Goal: Obtain resource: Download file/media

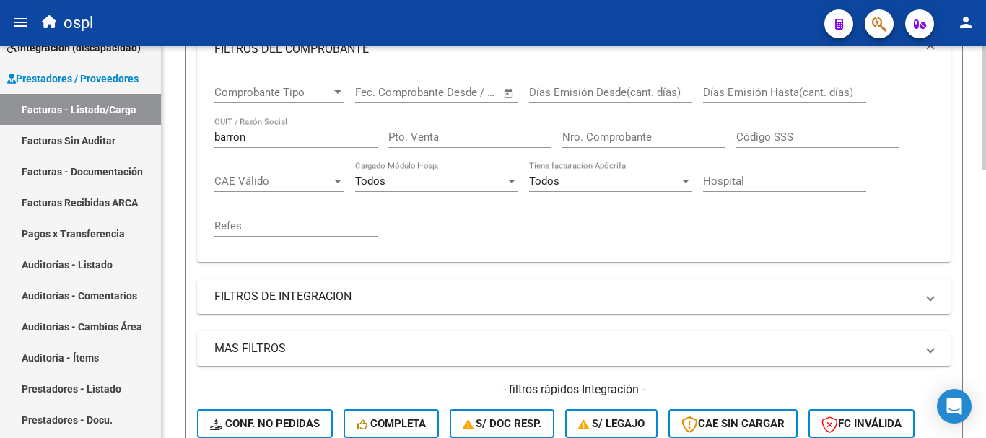
scroll to position [278, 0]
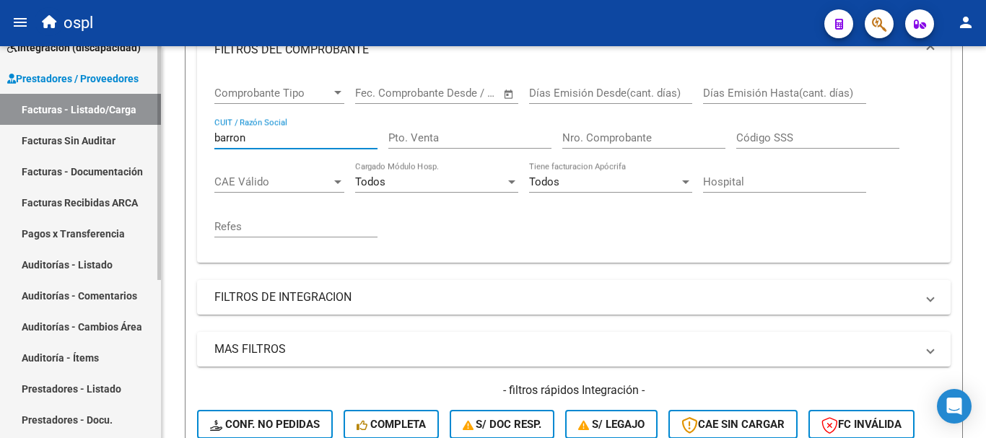
drag, startPoint x: 265, startPoint y: 136, endPoint x: 152, endPoint y: 121, distance: 113.6
click at [152, 121] on mat-sidenav-container "Firma Express Inicio Calendario SSS Instructivos Contacto OS Tesorería Extracto…" at bounding box center [493, 242] width 986 height 392
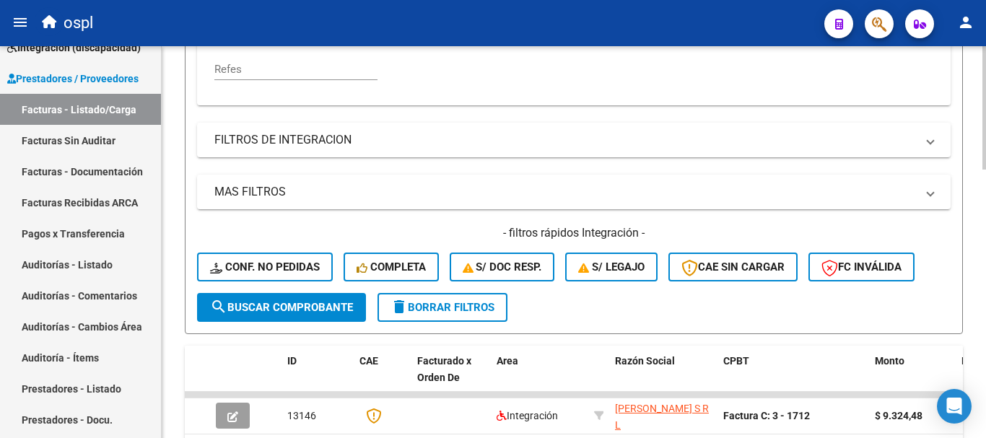
scroll to position [494, 0]
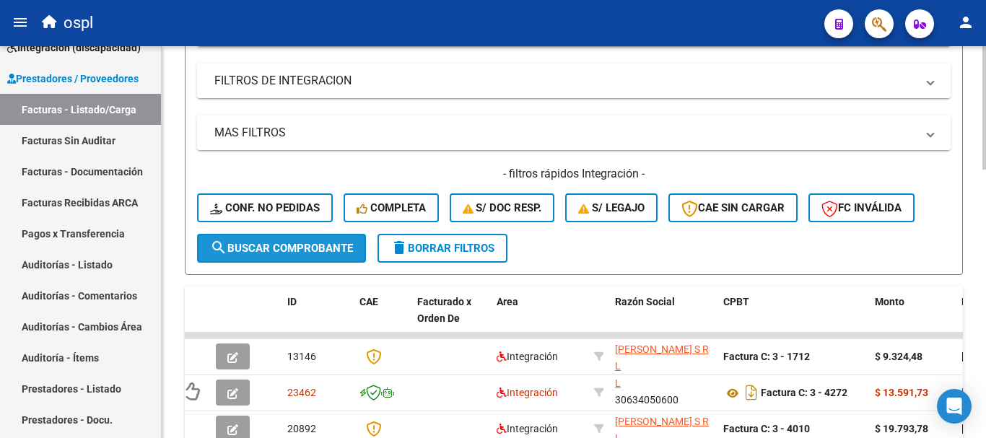
click at [296, 253] on span "search Buscar Comprobante" at bounding box center [281, 248] width 143 height 13
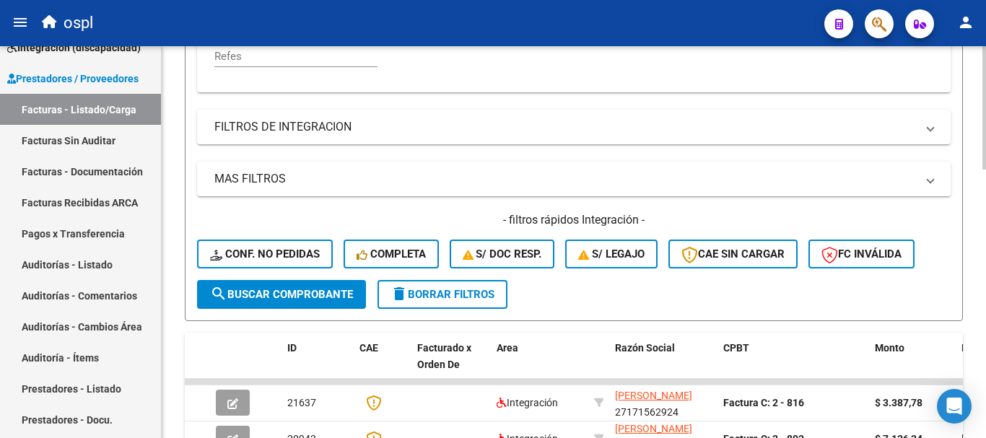
scroll to position [350, 0]
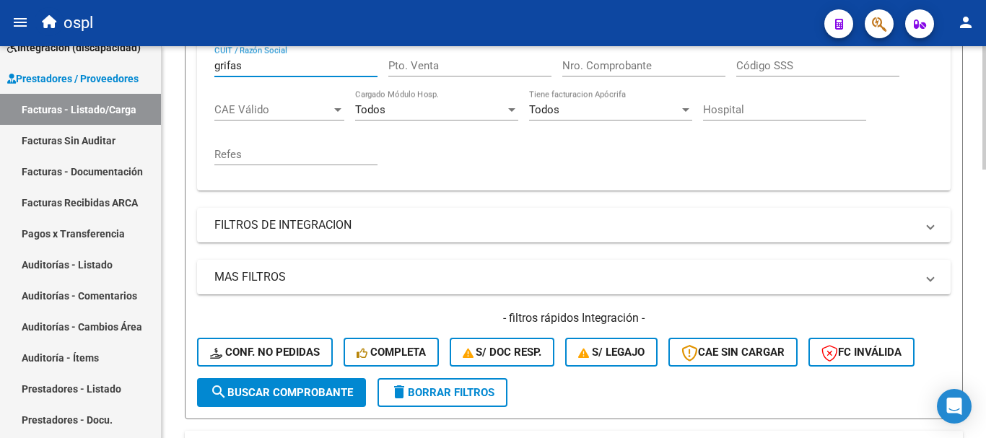
click at [266, 60] on input "grifas" at bounding box center [295, 65] width 163 height 13
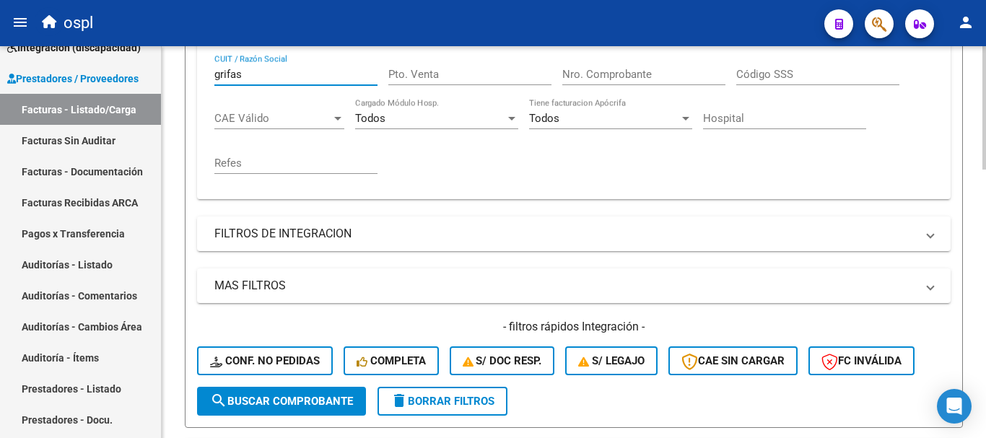
click at [261, 59] on div "grifas CUIT / Razón Social" at bounding box center [295, 69] width 163 height 31
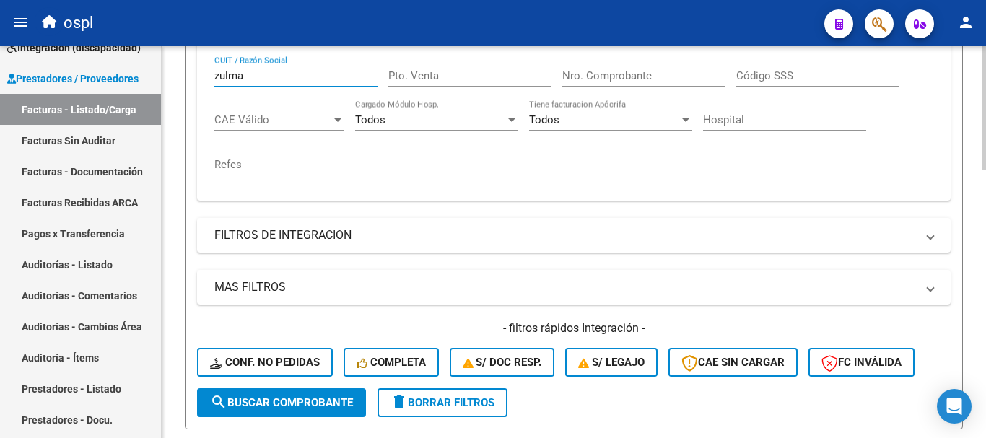
click at [325, 406] on span "search Buscar Comprobante" at bounding box center [281, 402] width 143 height 13
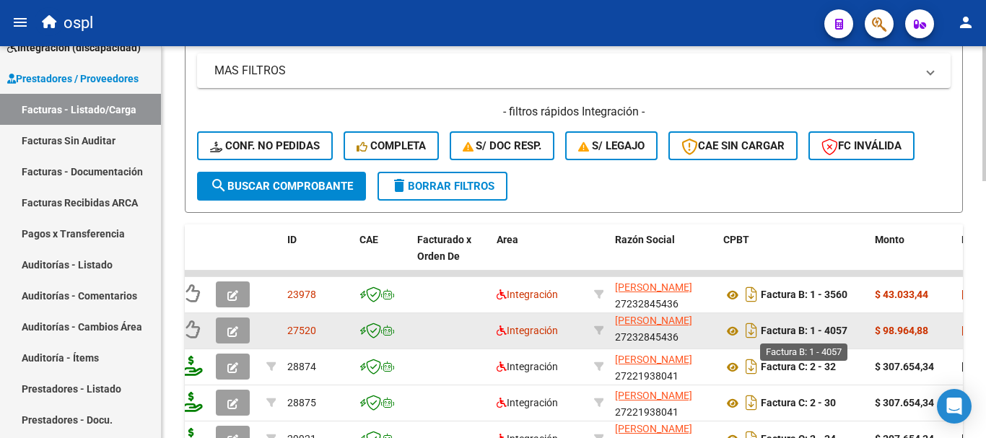
scroll to position [629, 0]
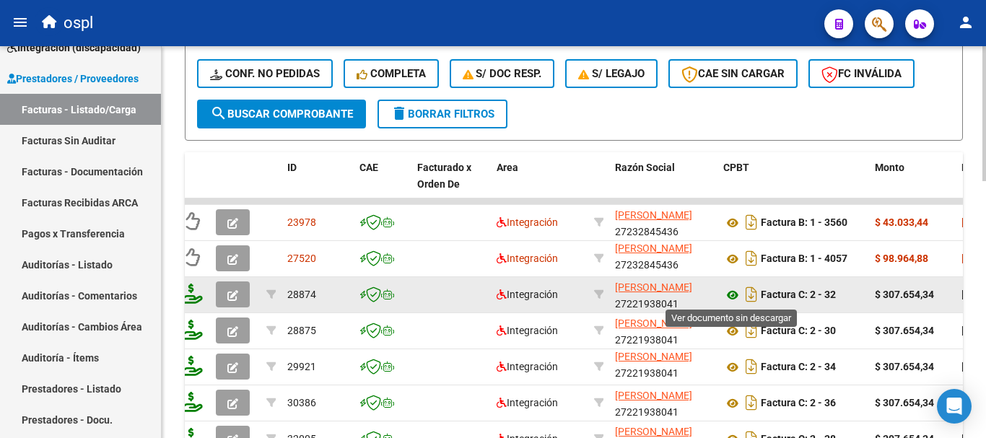
click at [732, 294] on icon at bounding box center [732, 295] width 19 height 17
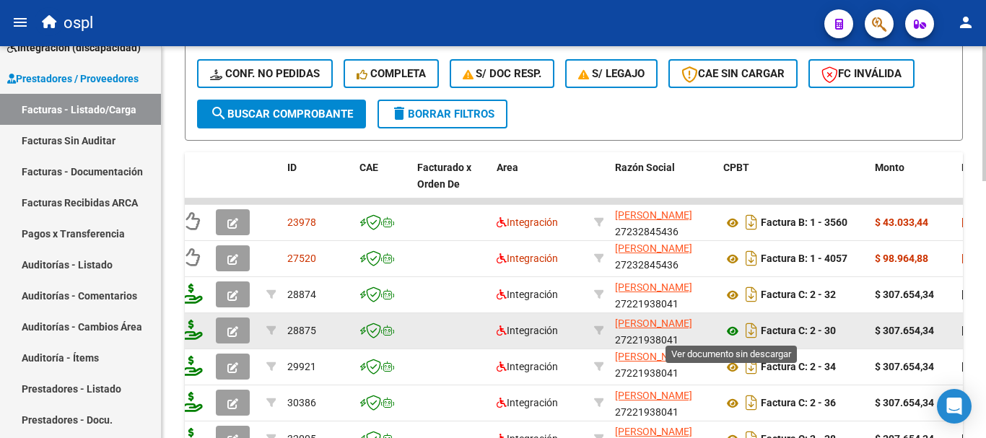
click at [733, 329] on icon at bounding box center [732, 331] width 19 height 17
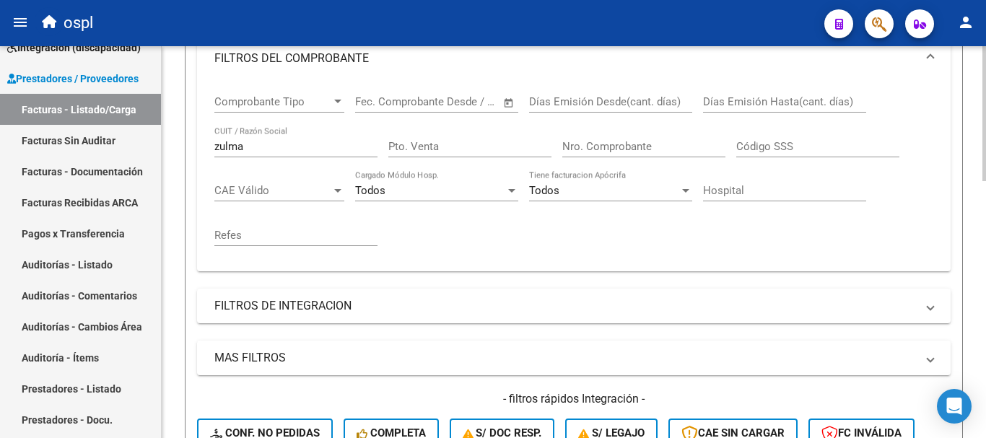
scroll to position [268, 0]
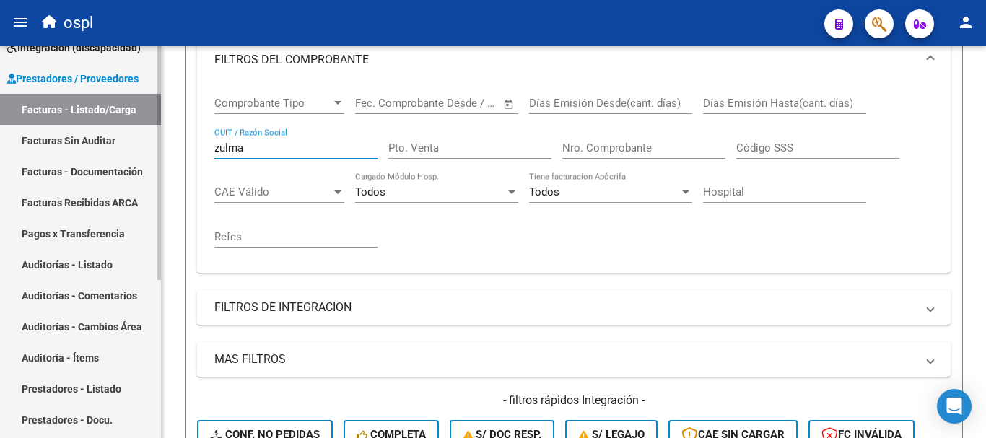
drag, startPoint x: 276, startPoint y: 147, endPoint x: 0, endPoint y: 99, distance: 280.6
click at [0, 100] on mat-sidenav-container "Firma Express Inicio Calendario SSS Instructivos Contacto OS Tesorería Extracto…" at bounding box center [493, 242] width 986 height 392
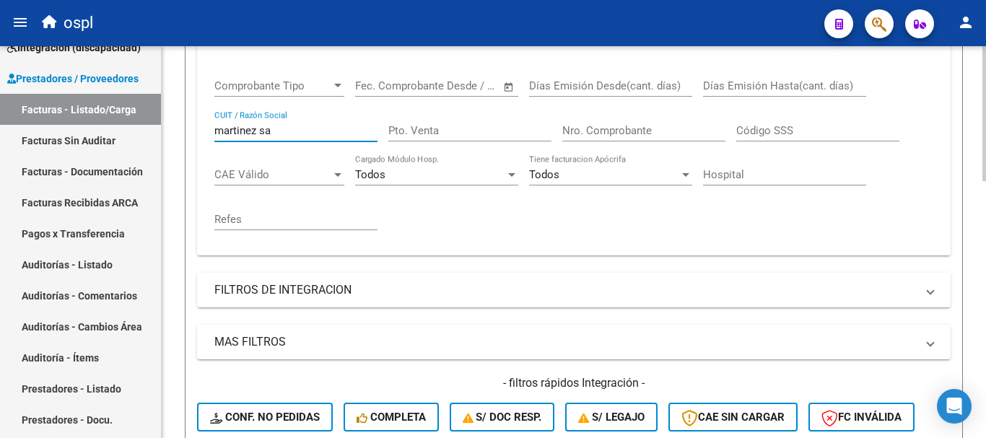
scroll to position [340, 0]
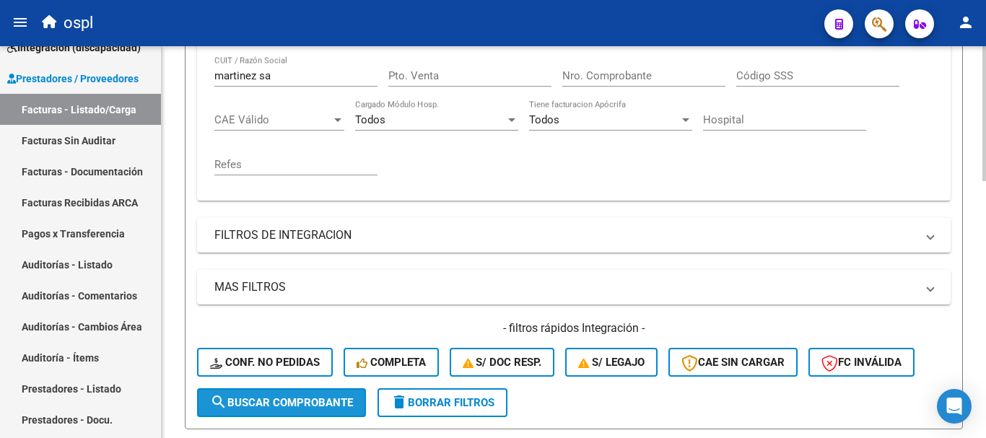
drag, startPoint x: 308, startPoint y: 399, endPoint x: 331, endPoint y: 389, distance: 24.5
click at [309, 398] on span "search Buscar Comprobante" at bounding box center [281, 402] width 143 height 13
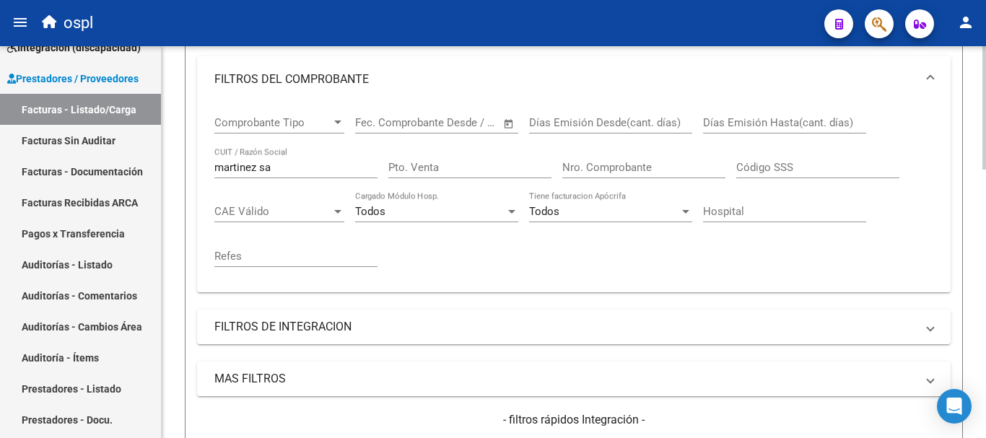
scroll to position [206, 0]
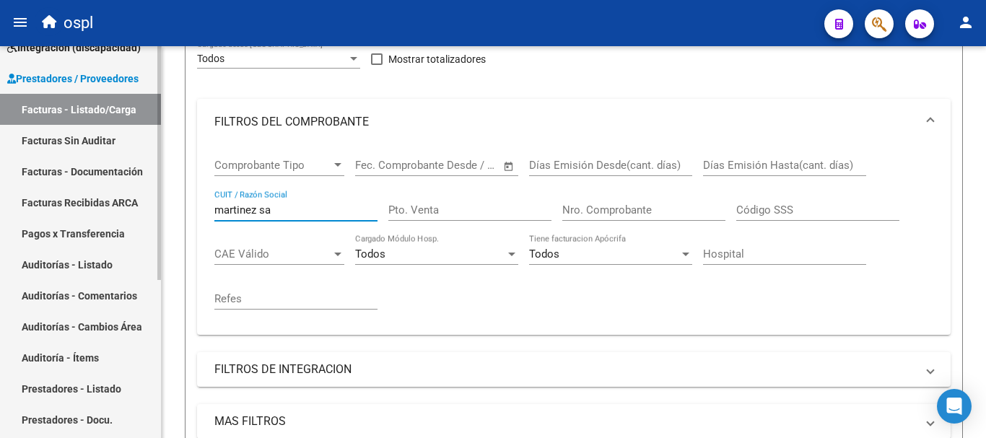
drag, startPoint x: 92, startPoint y: 184, endPoint x: 84, endPoint y: 181, distance: 7.8
click at [84, 181] on mat-sidenav-container "Firma Express Inicio Calendario SSS Instructivos Contacto OS Tesorería Extracto…" at bounding box center [493, 242] width 986 height 392
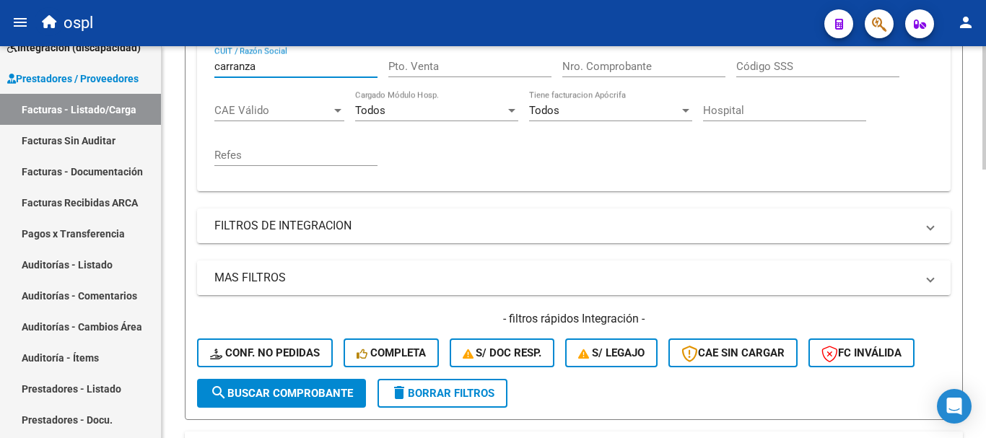
scroll to position [350, 0]
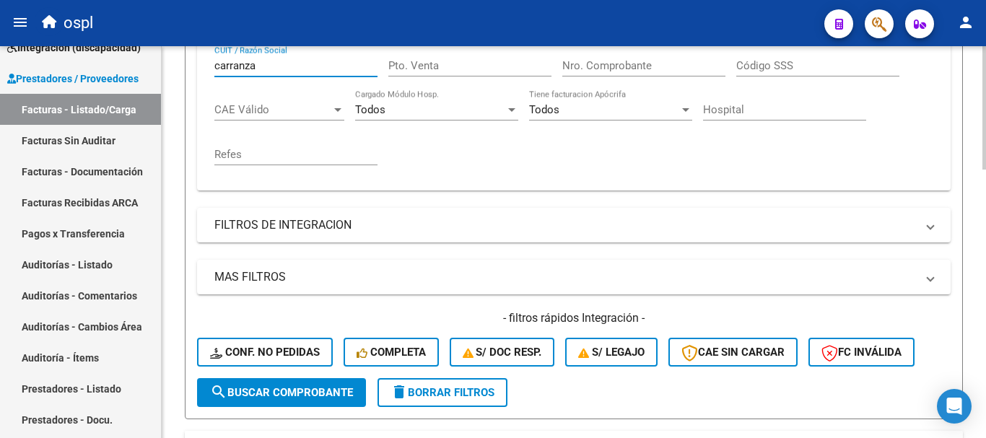
click at [287, 392] on span "search Buscar Comprobante" at bounding box center [281, 392] width 143 height 13
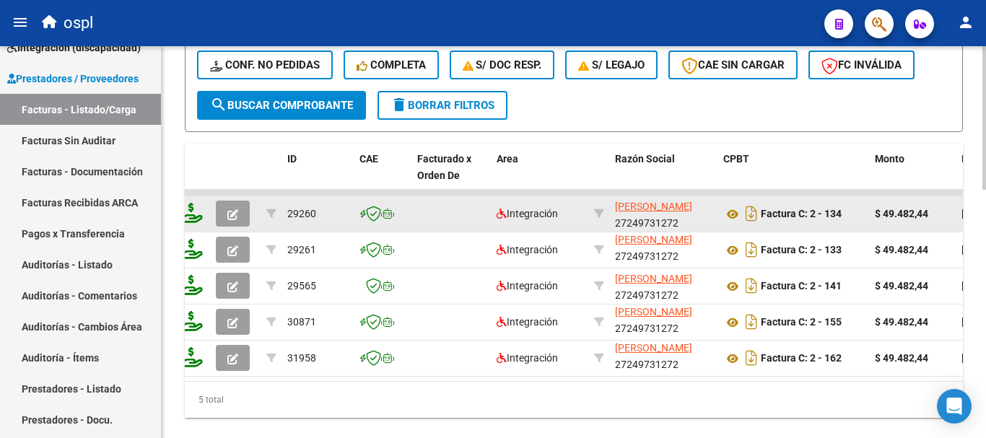
scroll to position [639, 0]
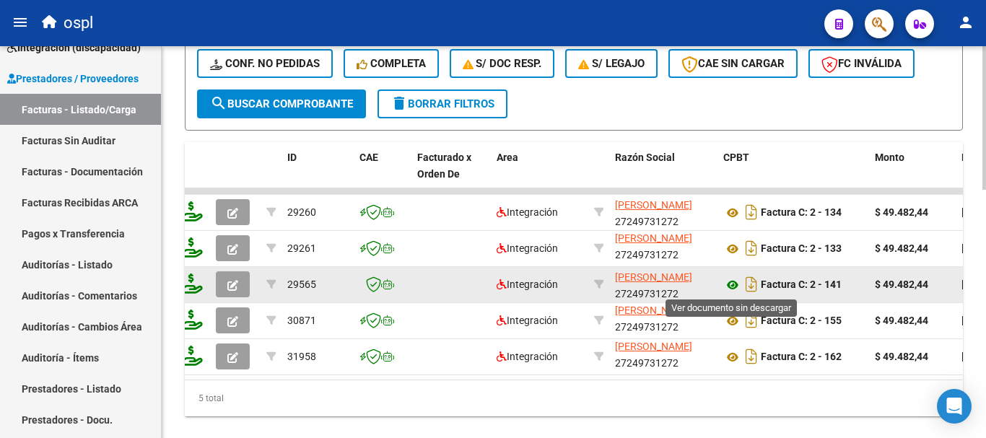
click at [734, 284] on icon at bounding box center [732, 284] width 19 height 17
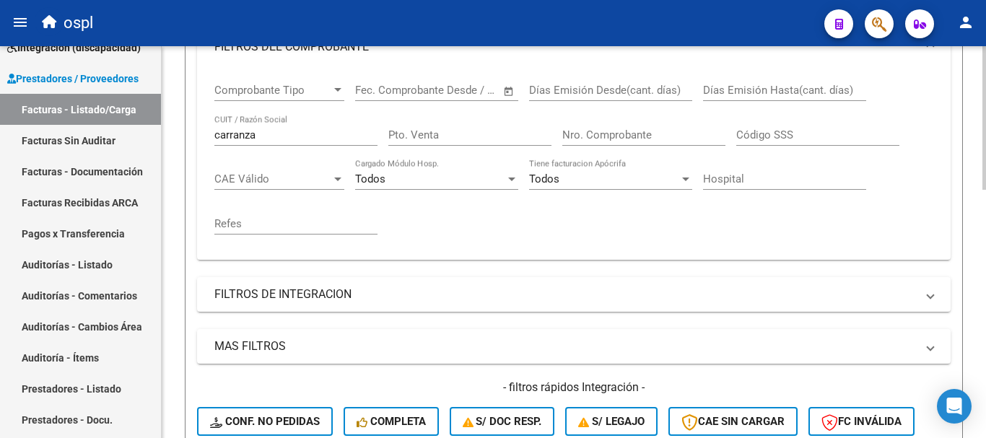
scroll to position [278, 0]
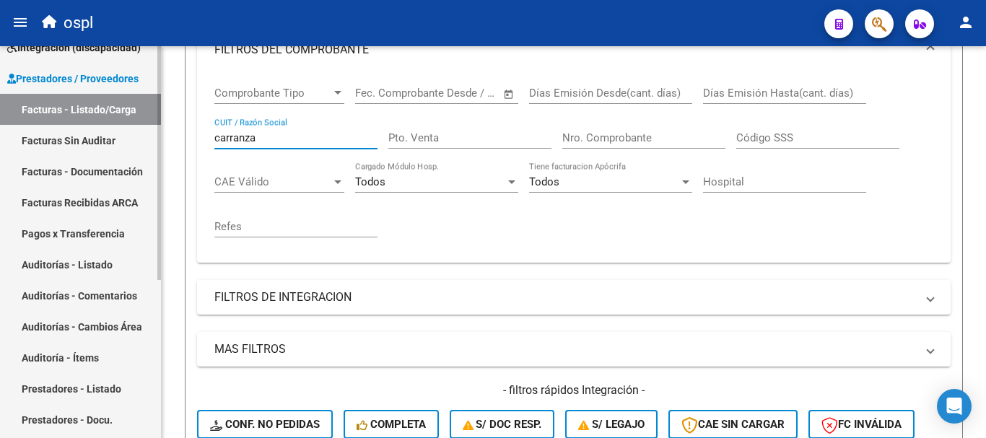
drag, startPoint x: 271, startPoint y: 139, endPoint x: 154, endPoint y: 113, distance: 120.3
click at [154, 113] on mat-sidenav-container "Firma Express Inicio Calendario SSS Instructivos Contacto OS Tesorería Extracto…" at bounding box center [493, 242] width 986 height 392
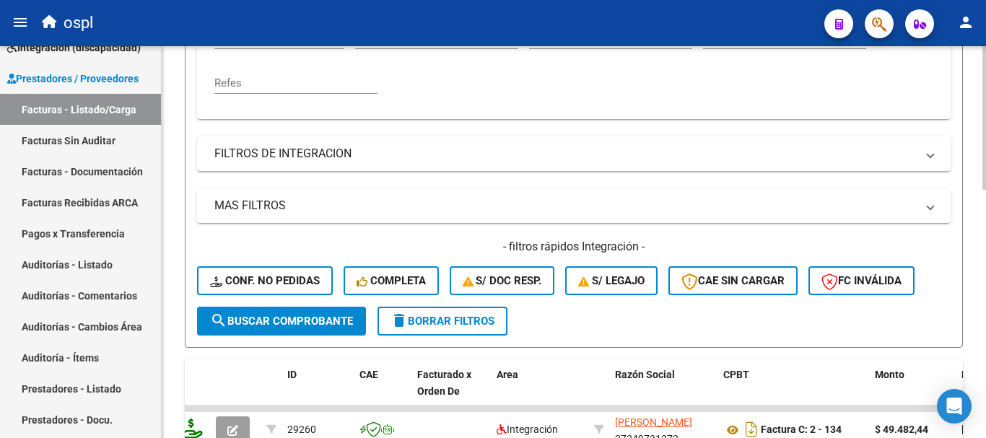
scroll to position [422, 0]
click at [302, 327] on button "search Buscar Comprobante" at bounding box center [281, 320] width 169 height 29
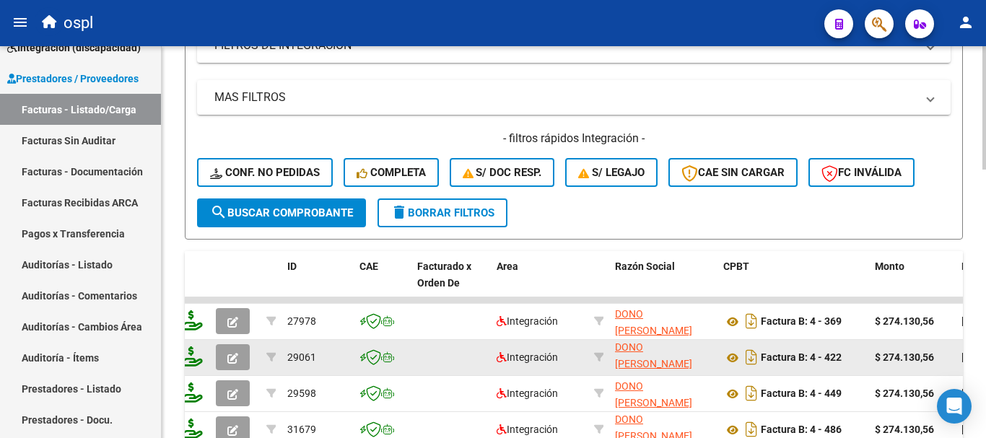
scroll to position [567, 0]
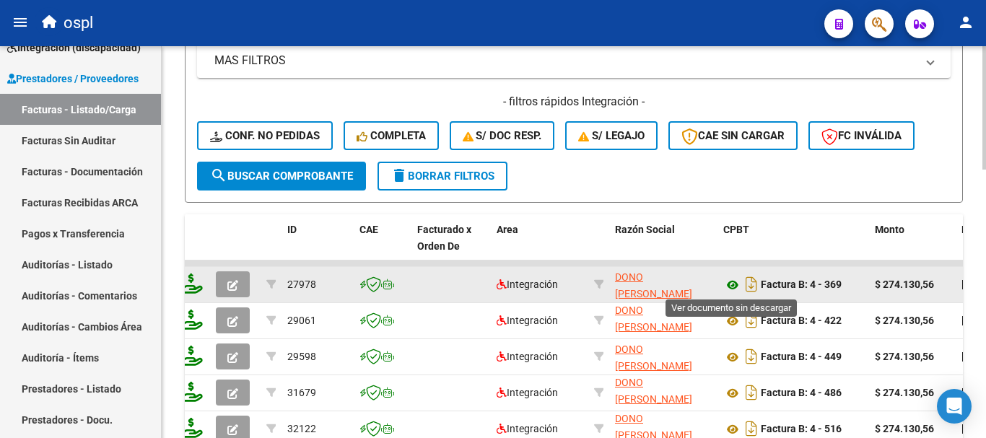
click at [732, 287] on icon at bounding box center [732, 284] width 19 height 17
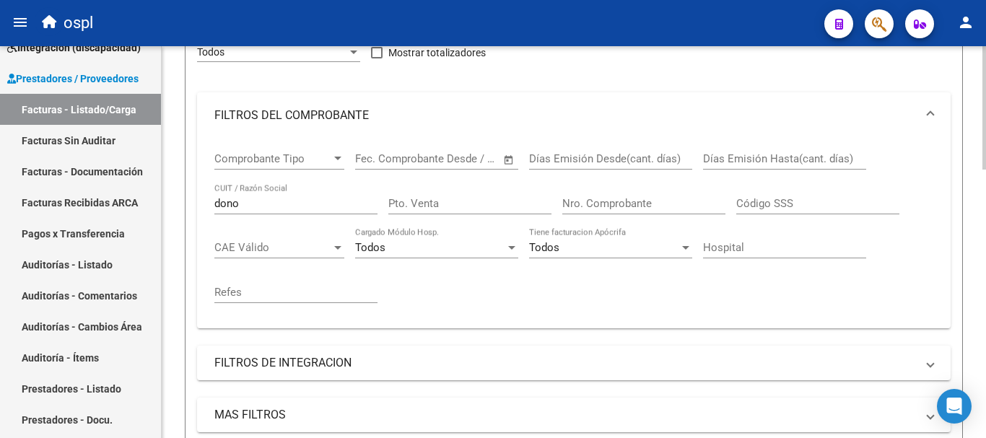
scroll to position [206, 0]
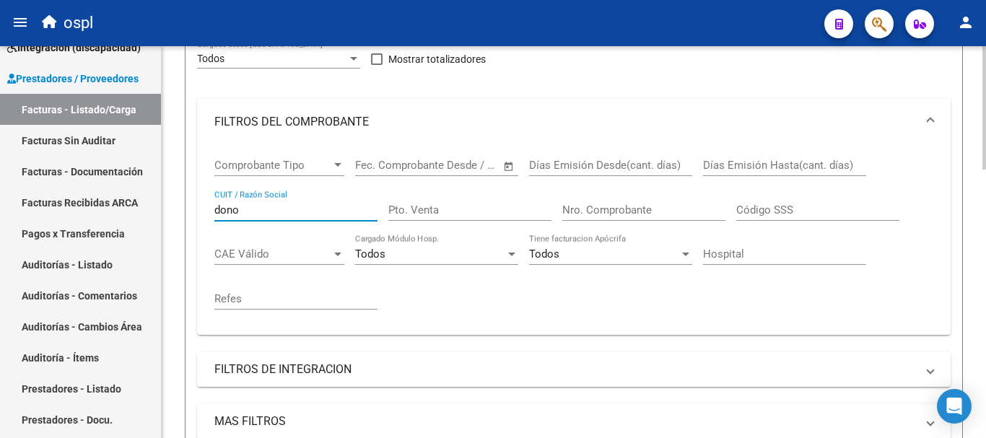
drag, startPoint x: 183, startPoint y: 203, endPoint x: 167, endPoint y: 191, distance: 20.1
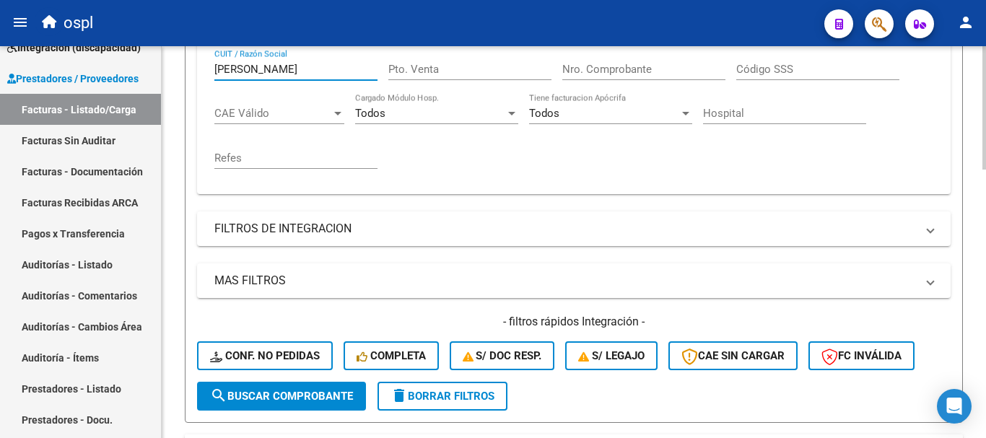
scroll to position [422, 0]
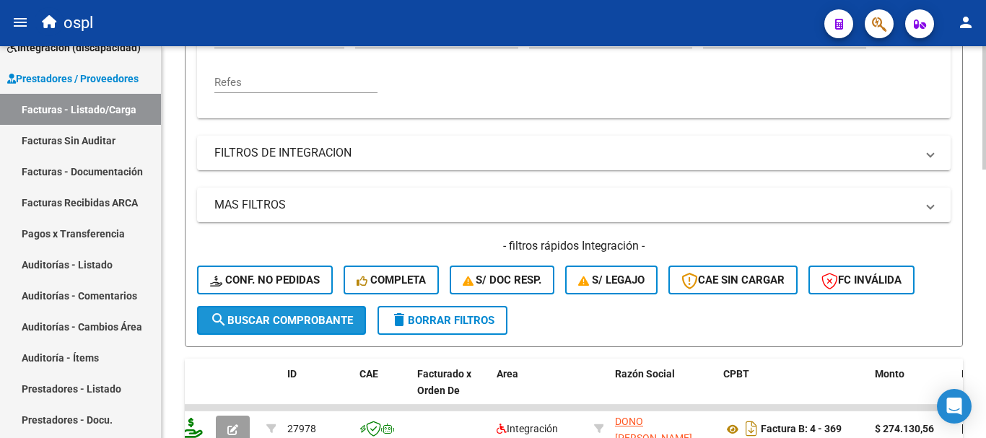
click at [302, 309] on button "search Buscar Comprobante" at bounding box center [281, 320] width 169 height 29
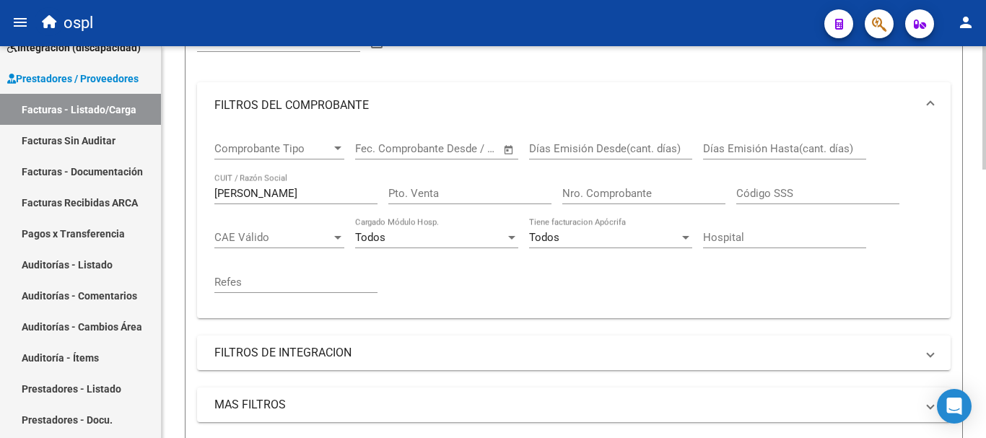
scroll to position [206, 0]
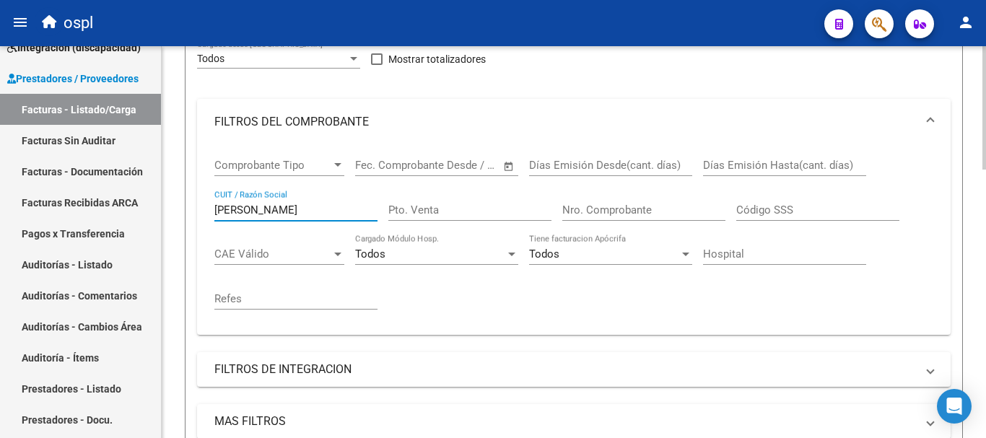
click at [300, 209] on input "[PERSON_NAME]" at bounding box center [295, 210] width 163 height 13
drag, startPoint x: 310, startPoint y: 211, endPoint x: 302, endPoint y: 214, distance: 9.1
click at [302, 214] on input "[PERSON_NAME]" at bounding box center [295, 210] width 163 height 13
drag, startPoint x: 293, startPoint y: 208, endPoint x: 89, endPoint y: 209, distance: 203.5
click at [89, 209] on mat-sidenav-container "Firma Express Inicio Calendario SSS Instructivos Contacto OS Tesorería Extracto…" at bounding box center [493, 242] width 986 height 392
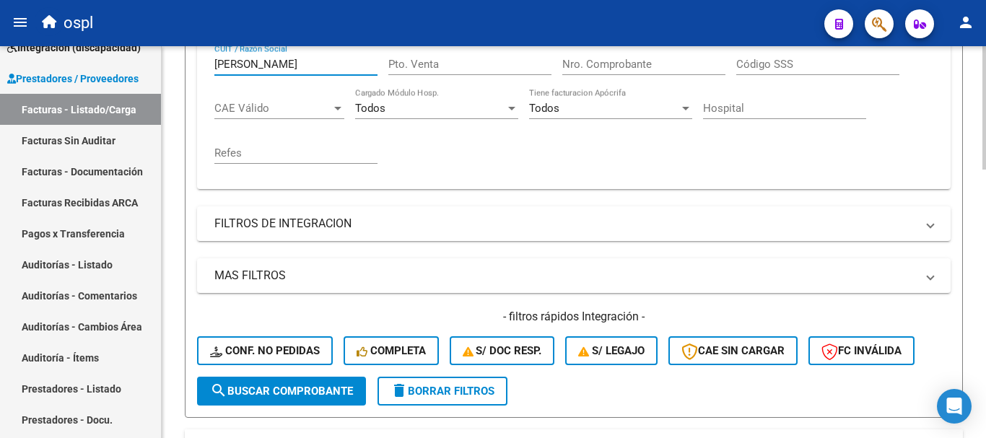
scroll to position [422, 0]
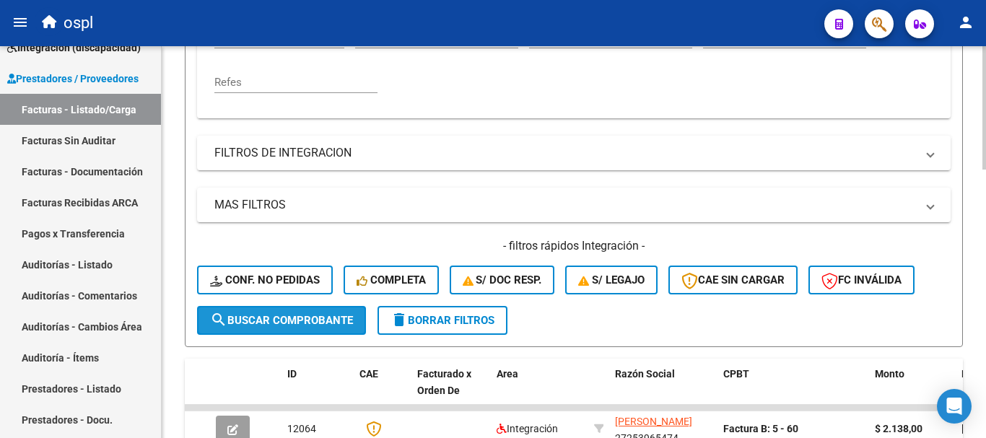
click at [344, 318] on span "search Buscar Comprobante" at bounding box center [281, 320] width 143 height 13
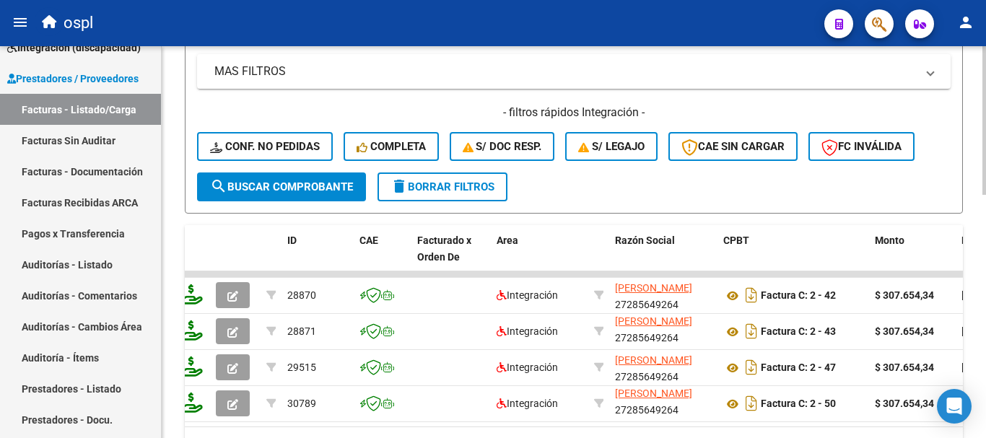
scroll to position [567, 0]
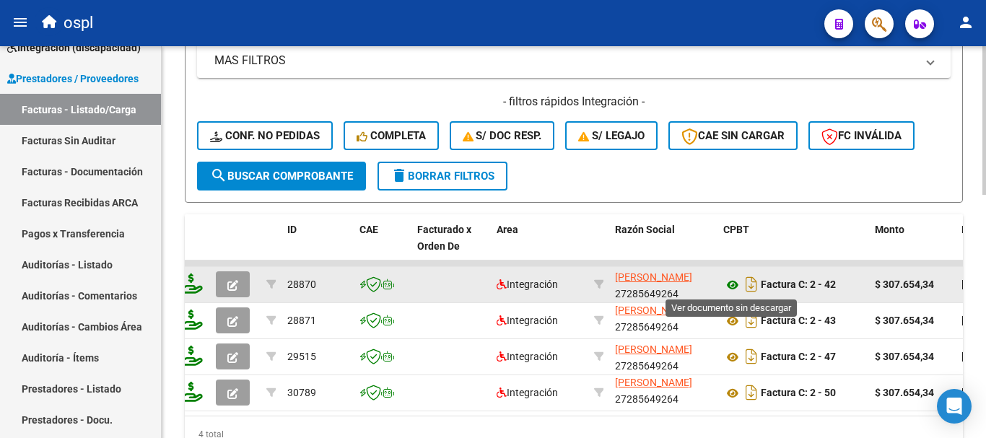
click at [730, 283] on icon at bounding box center [732, 284] width 19 height 17
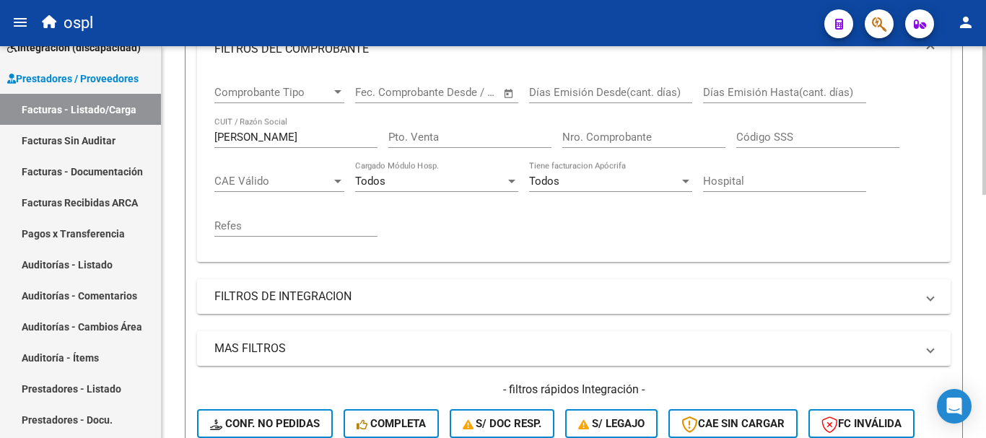
scroll to position [278, 0]
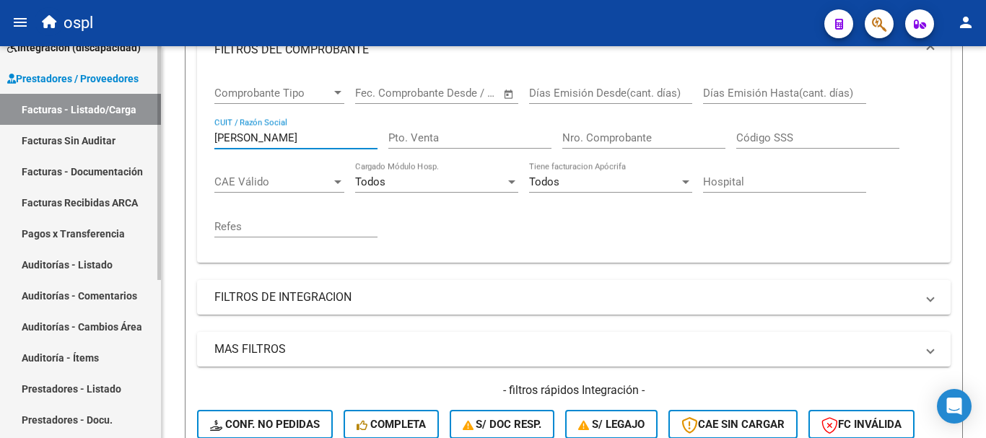
drag, startPoint x: 282, startPoint y: 132, endPoint x: 64, endPoint y: 115, distance: 218.6
click at [64, 115] on mat-sidenav-container "Firma Express Inicio Calendario SSS Instructivos Contacto OS Tesorería Extracto…" at bounding box center [493, 242] width 986 height 392
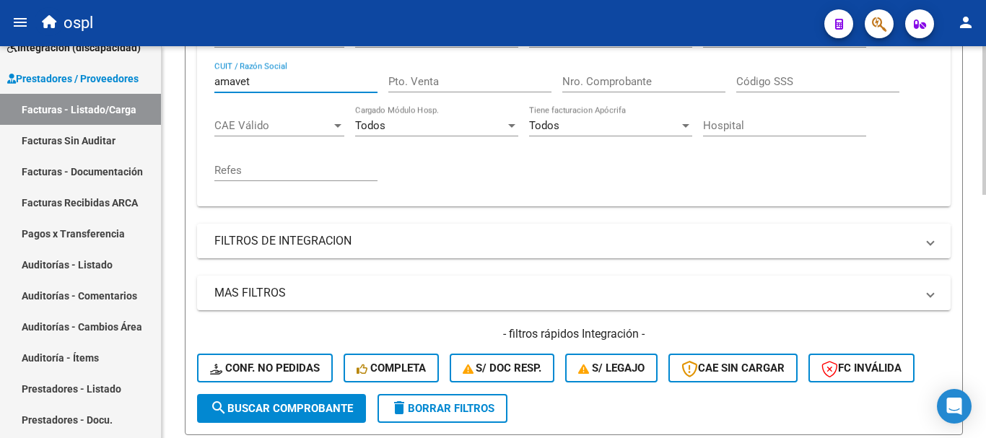
scroll to position [494, 0]
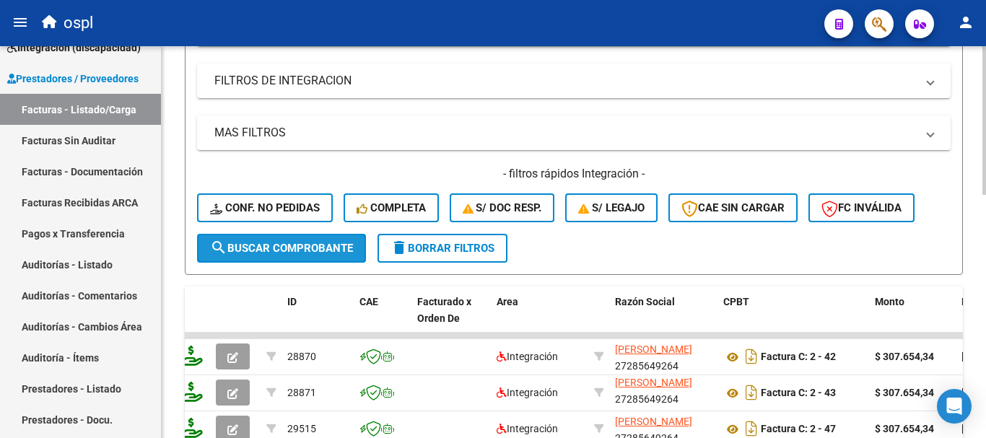
click at [292, 242] on span "search Buscar Comprobante" at bounding box center [281, 248] width 143 height 13
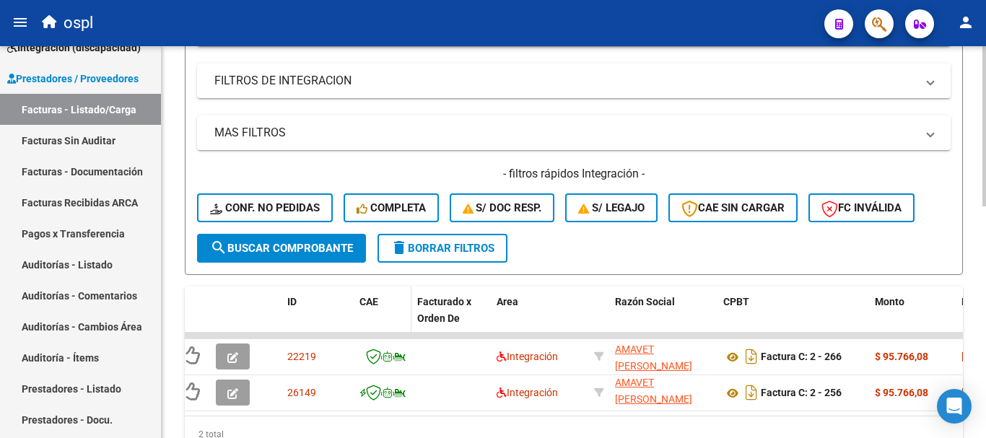
scroll to position [19, 0]
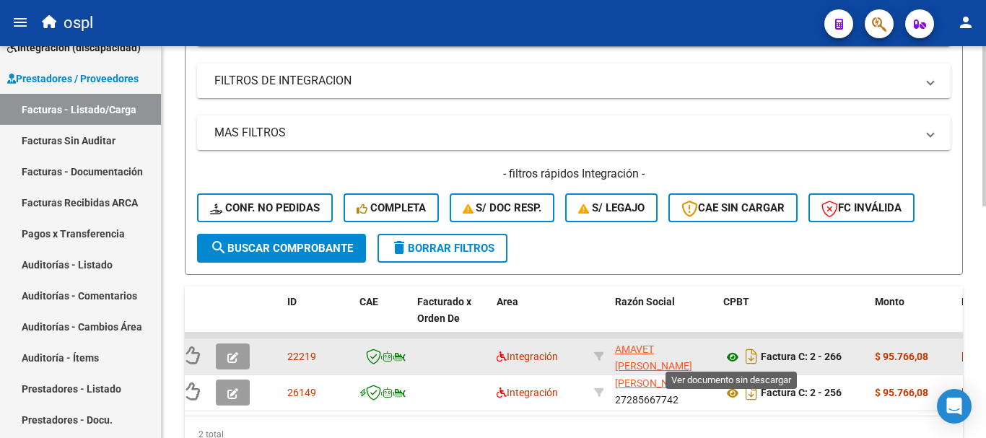
click at [737, 356] on icon at bounding box center [732, 357] width 19 height 17
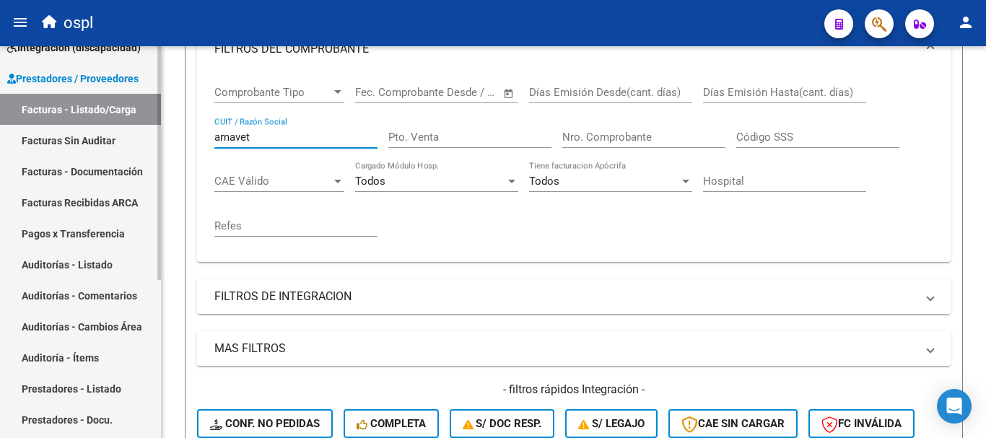
scroll to position [228, 0]
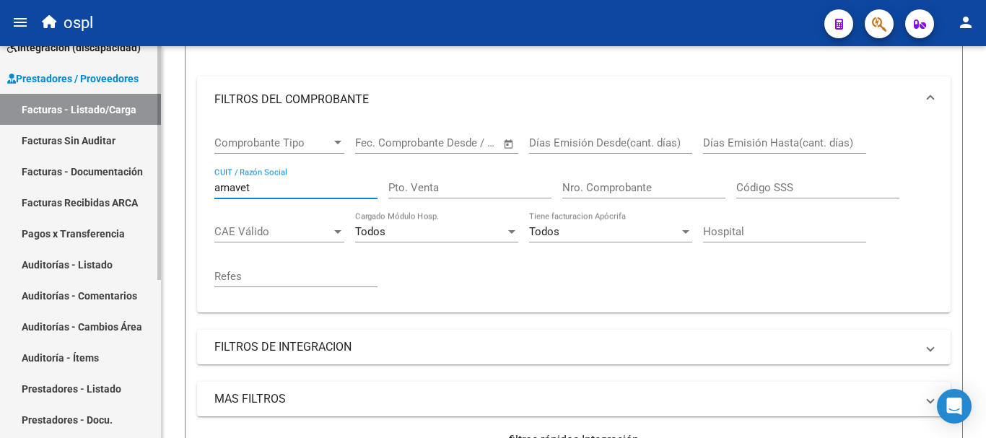
drag, startPoint x: 271, startPoint y: 66, endPoint x: 152, endPoint y: 51, distance: 120.0
click at [152, 51] on mat-sidenav-container "Firma Express Inicio Calendario SSS Instructivos Contacto OS Tesorería Extracto…" at bounding box center [493, 242] width 986 height 392
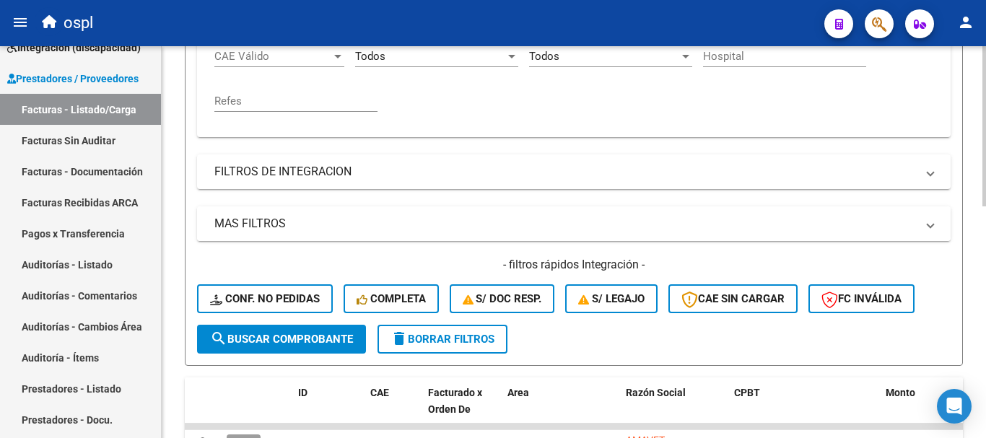
scroll to position [445, 0]
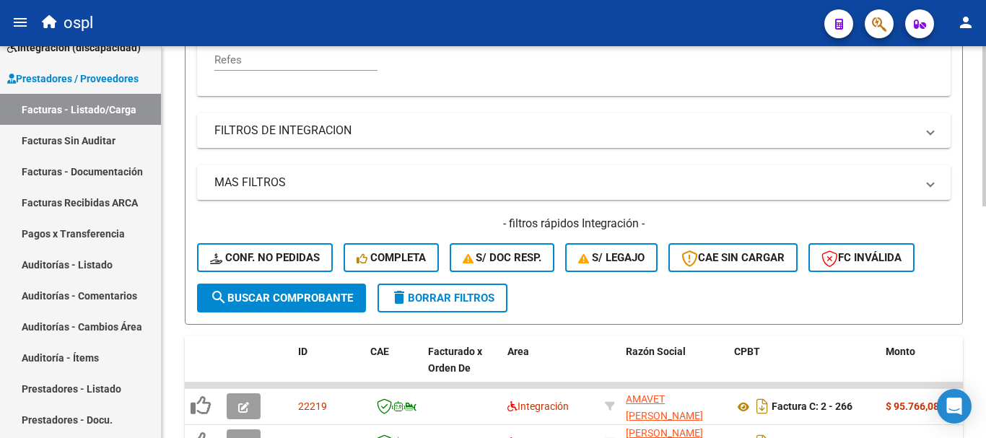
click at [324, 307] on button "search Buscar Comprobante" at bounding box center [281, 298] width 169 height 29
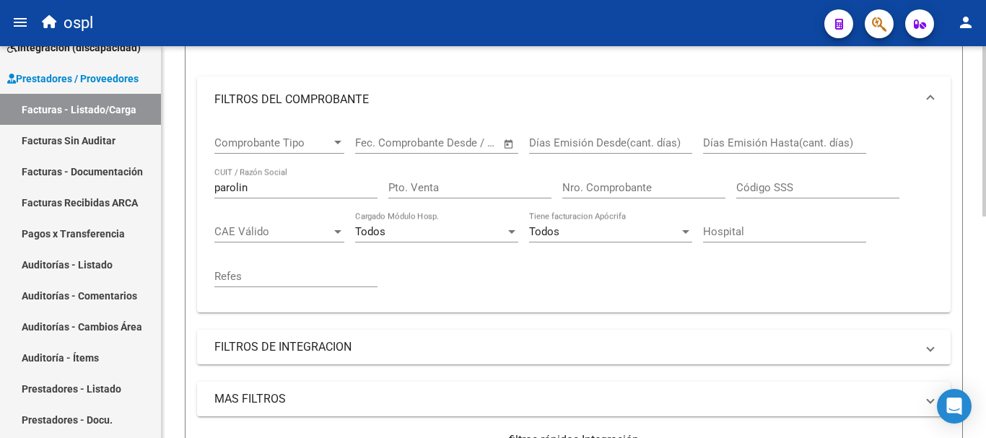
scroll to position [156, 0]
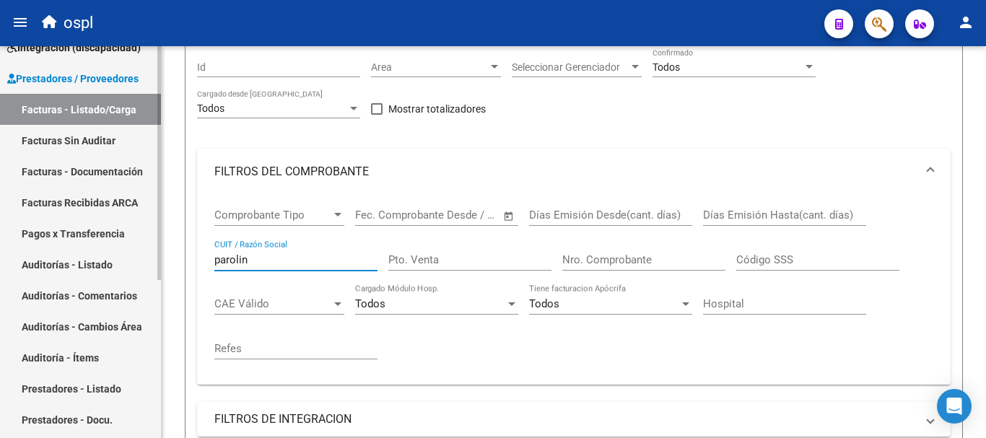
drag, startPoint x: 261, startPoint y: 262, endPoint x: 94, endPoint y: 229, distance: 169.8
click at [94, 229] on mat-sidenav-container "Firma Express Inicio Calendario SSS Instructivos Contacto OS Tesorería Extracto…" at bounding box center [493, 242] width 986 height 392
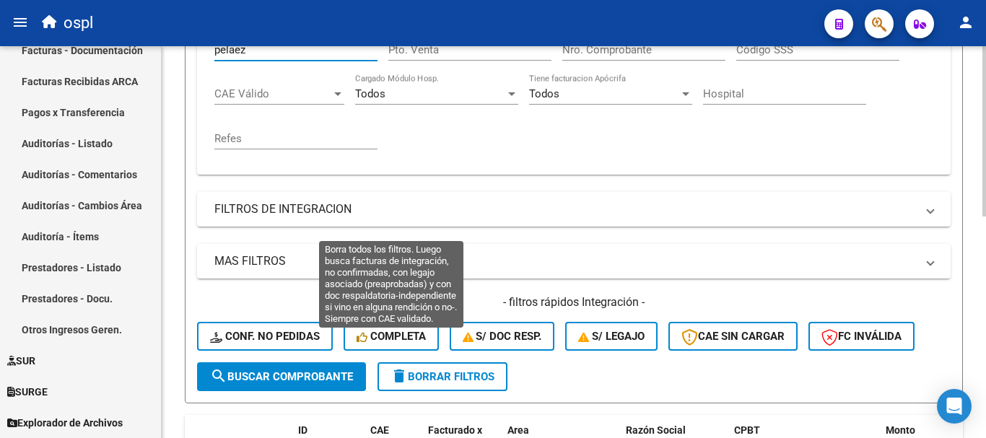
scroll to position [372, 0]
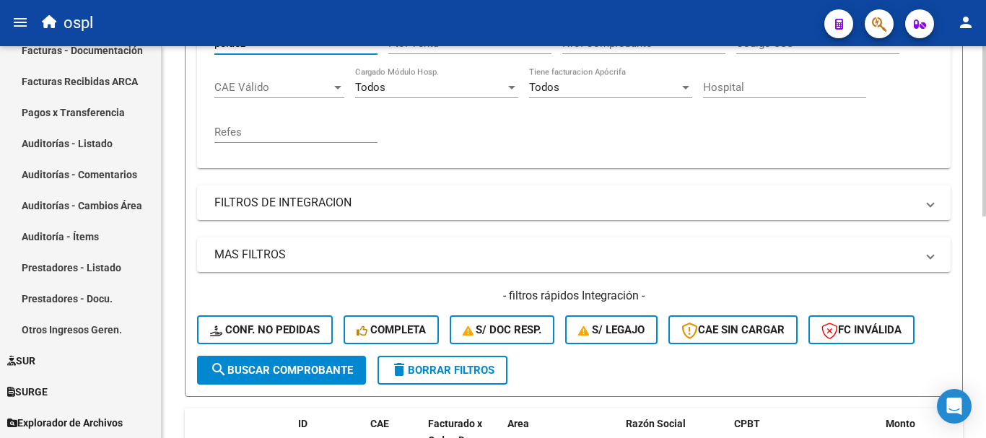
click at [306, 367] on span "search Buscar Comprobante" at bounding box center [281, 370] width 143 height 13
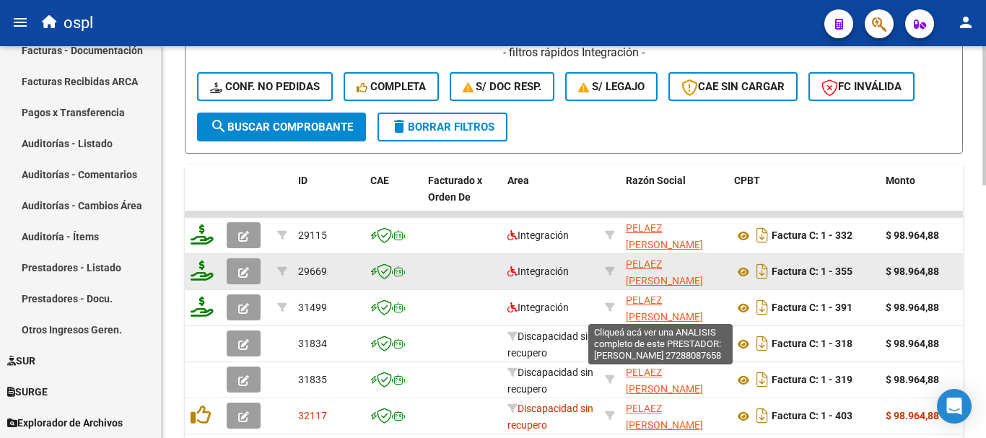
scroll to position [620, 0]
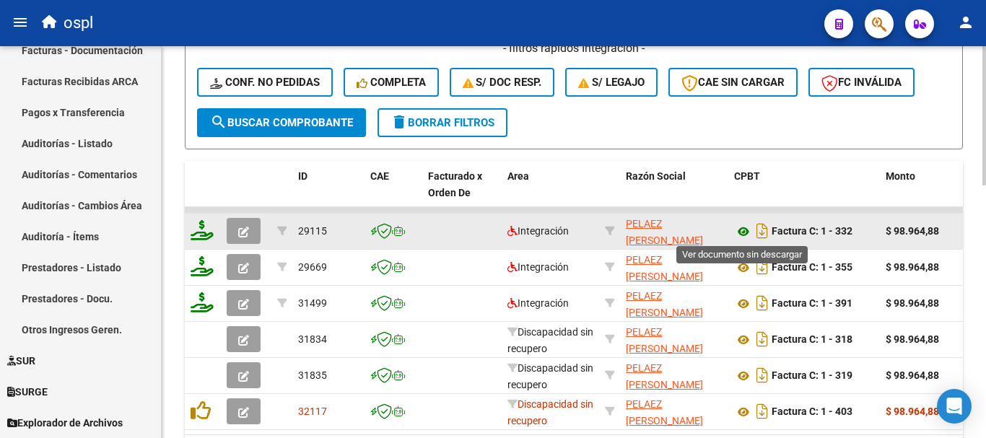
click at [740, 234] on icon at bounding box center [743, 231] width 19 height 17
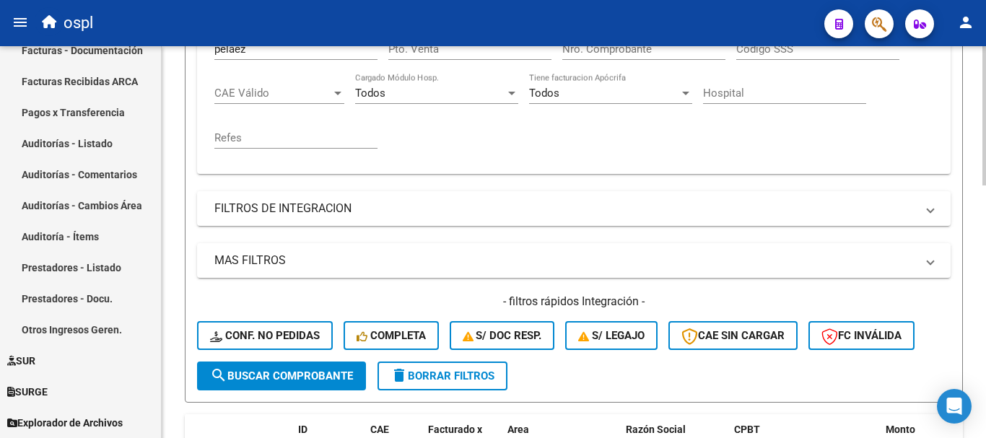
scroll to position [259, 0]
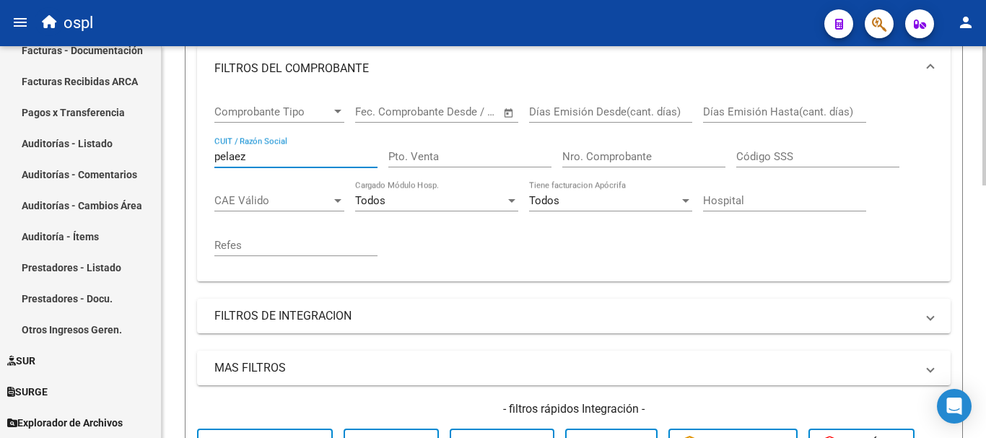
drag, startPoint x: 261, startPoint y: 157, endPoint x: 198, endPoint y: 159, distance: 63.5
click at [198, 159] on div "Comprobante Tipo Comprobante Tipo Fecha inicio – Fecha fin Fec. Comprobante Des…" at bounding box center [573, 187] width 753 height 190
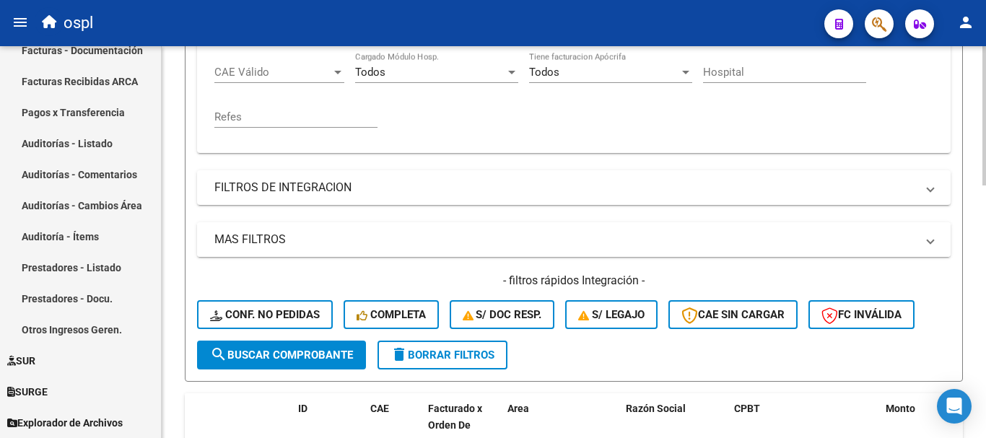
scroll to position [403, 0]
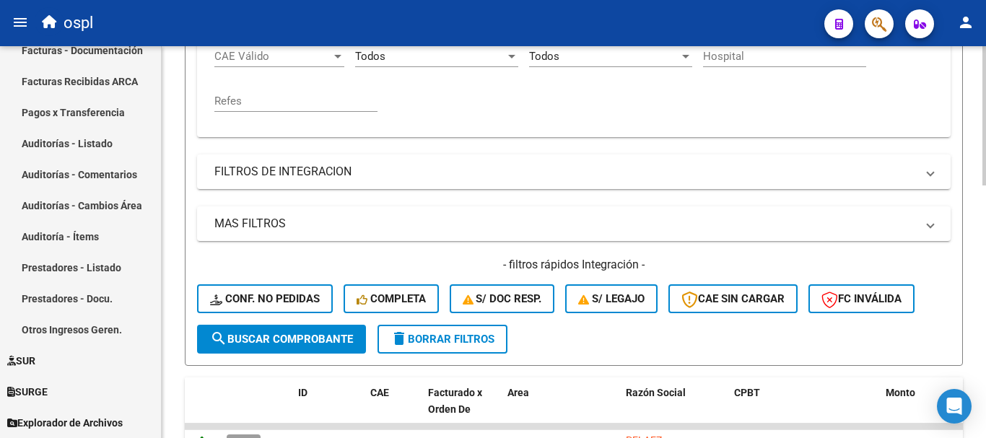
click at [291, 345] on span "search Buscar Comprobante" at bounding box center [281, 339] width 143 height 13
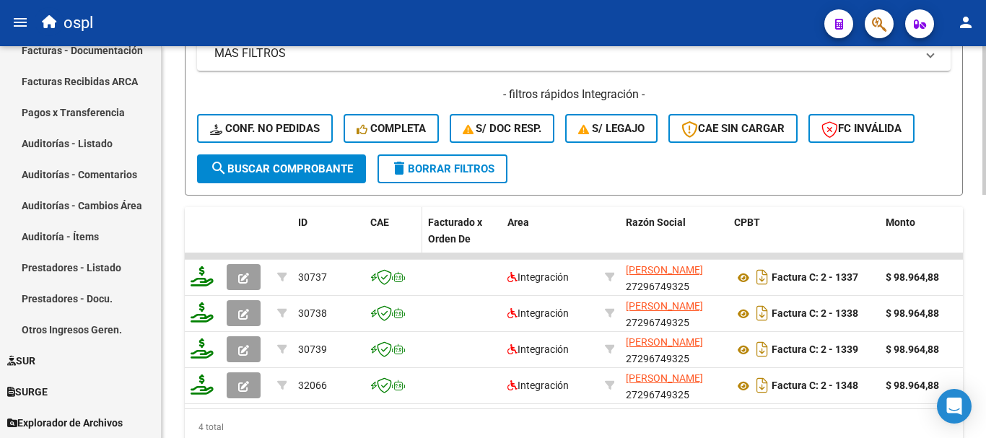
scroll to position [620, 0]
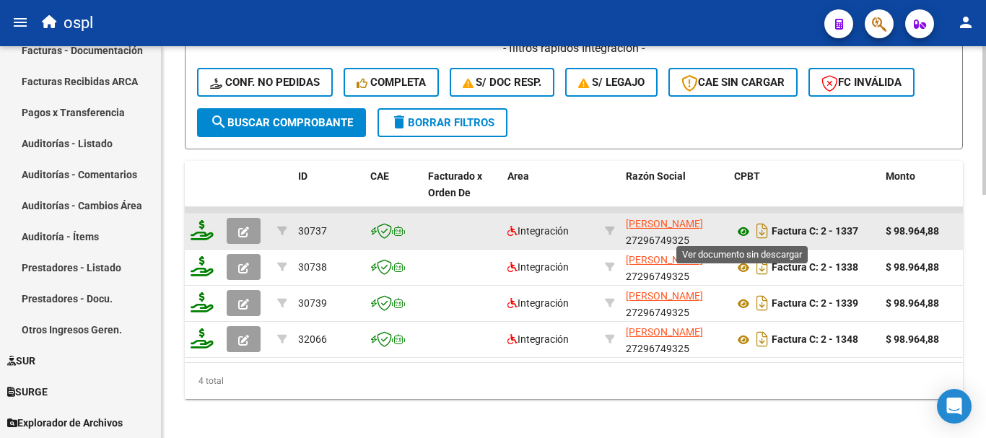
click at [746, 228] on icon at bounding box center [743, 231] width 19 height 17
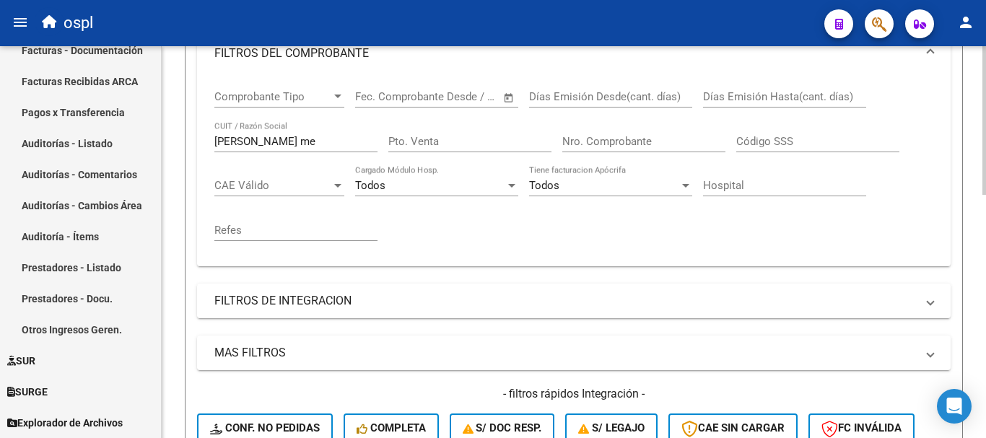
scroll to position [259, 0]
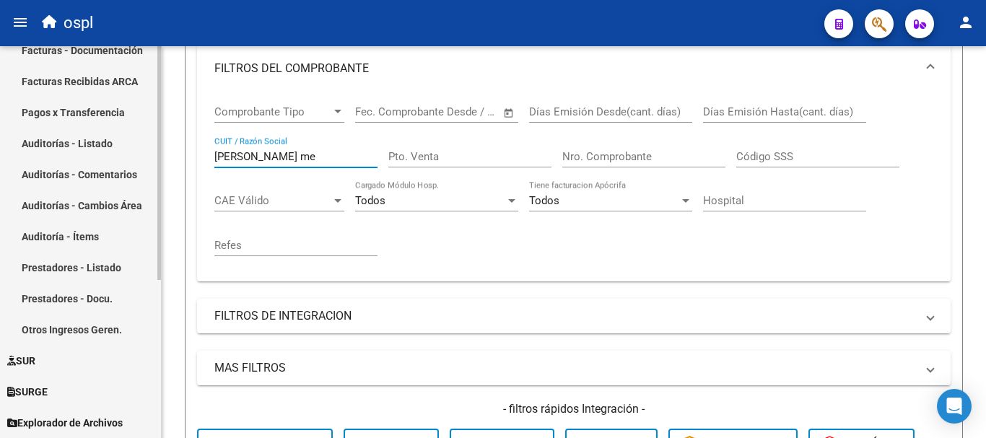
drag, startPoint x: 262, startPoint y: 158, endPoint x: 96, endPoint y: 116, distance: 171.2
click at [91, 136] on mat-sidenav-container "Firma Express Inicio Calendario SSS Instructivos Contacto OS Tesorería Extracto…" at bounding box center [493, 242] width 986 height 392
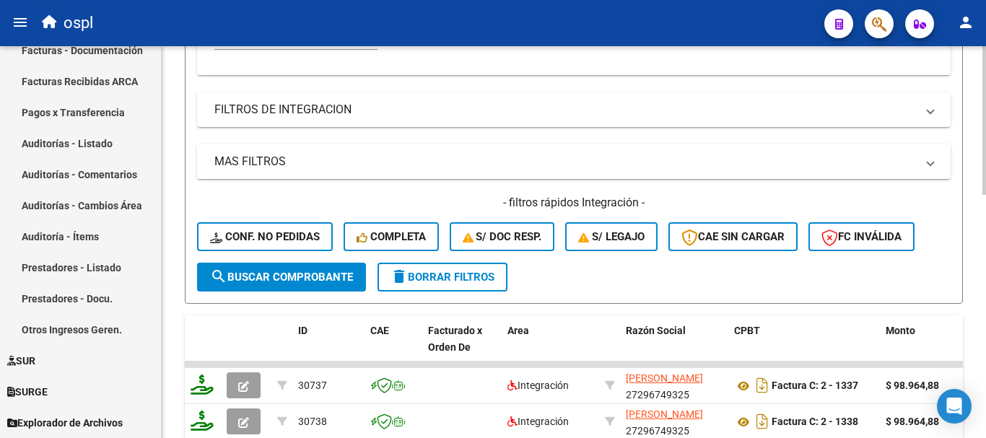
scroll to position [476, 0]
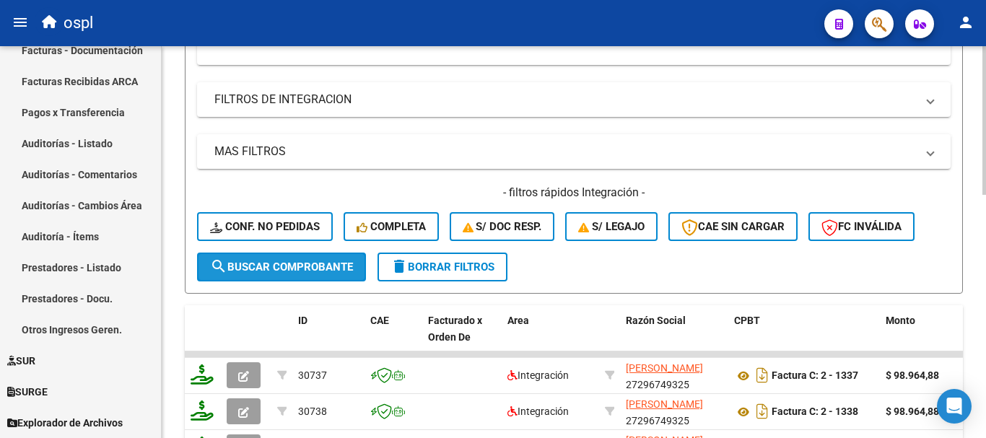
click at [329, 266] on span "search Buscar Comprobante" at bounding box center [281, 267] width 143 height 13
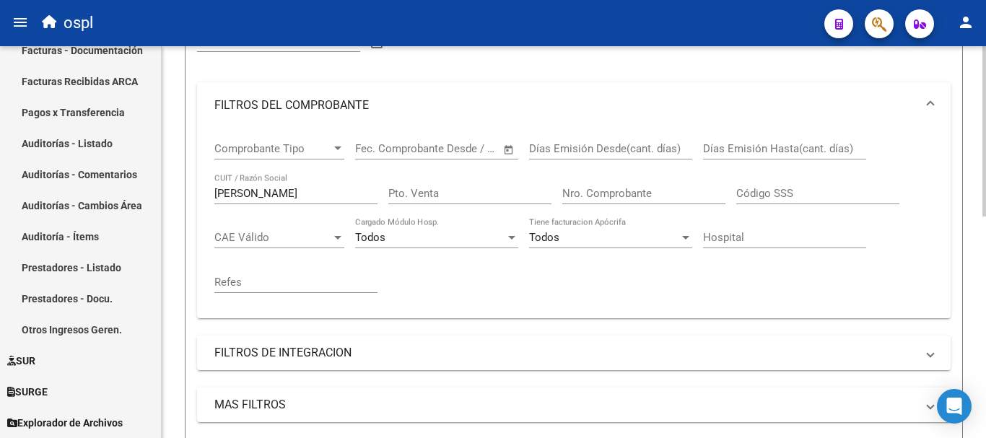
scroll to position [147, 0]
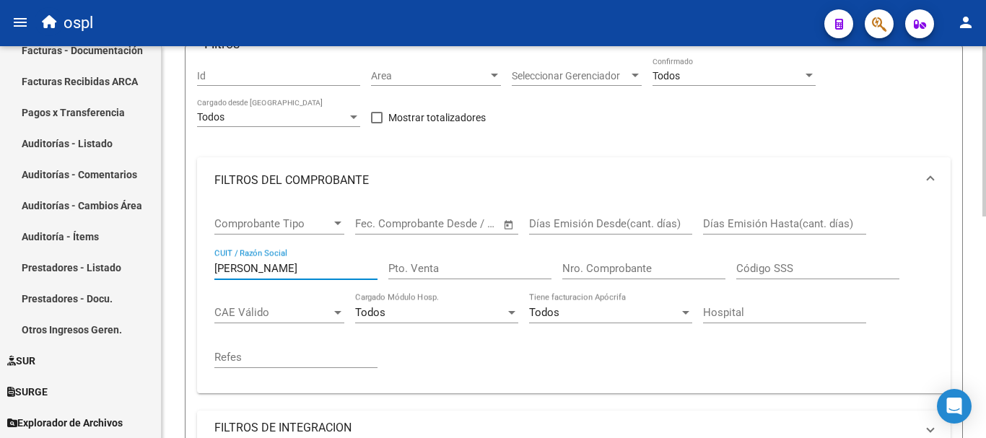
click at [310, 264] on input "[PERSON_NAME]" at bounding box center [295, 268] width 163 height 13
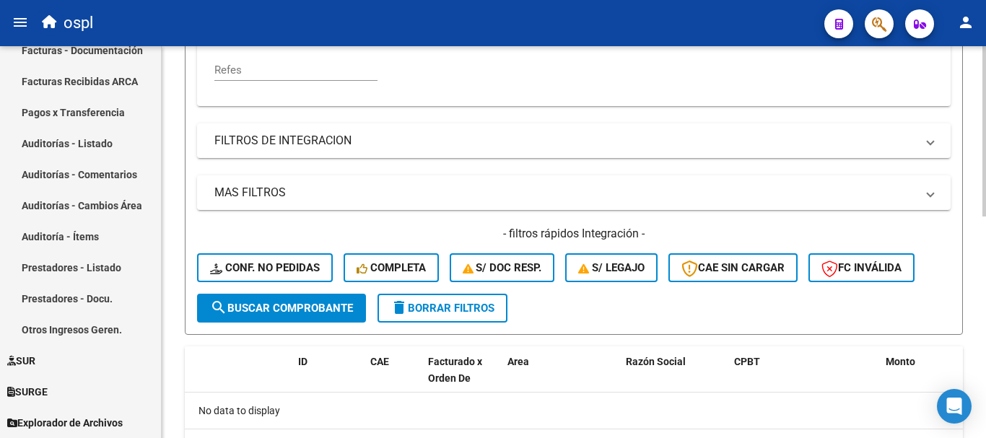
scroll to position [436, 0]
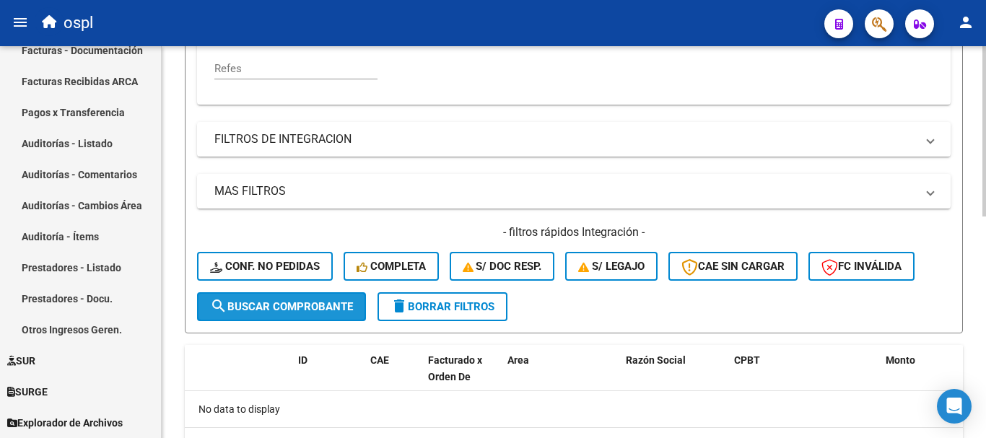
click at [307, 310] on span "search Buscar Comprobante" at bounding box center [281, 306] width 143 height 13
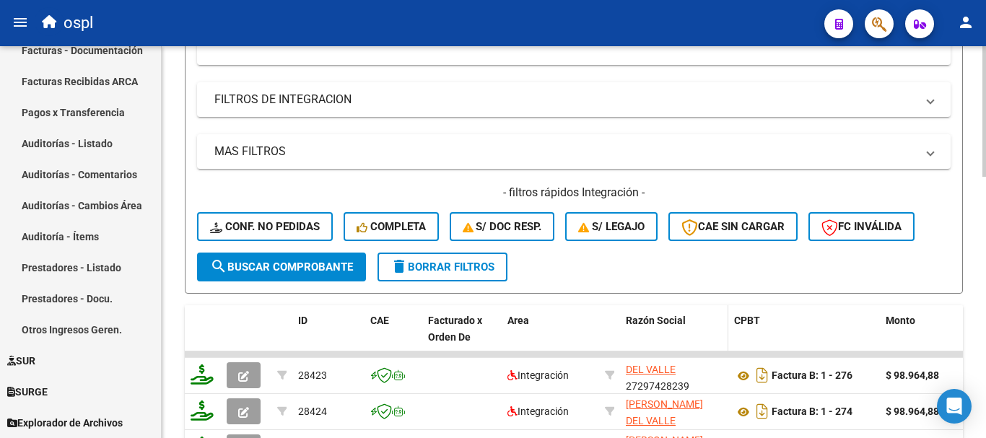
scroll to position [19, 0]
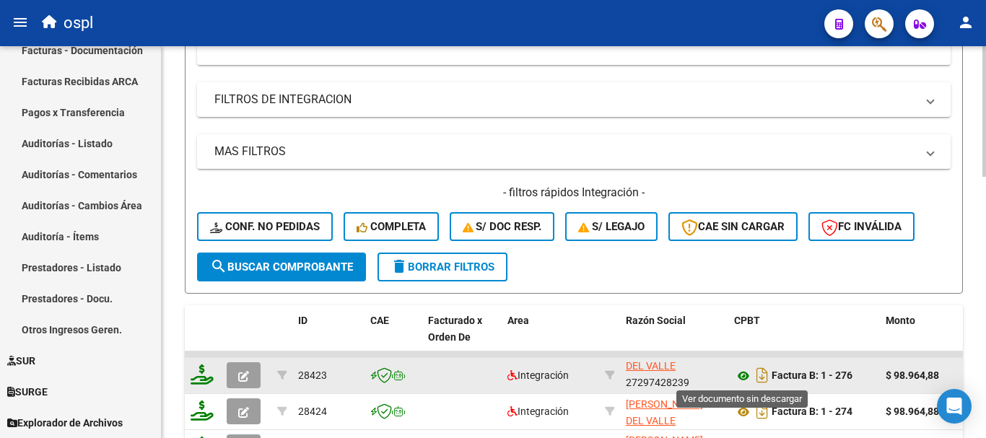
click at [747, 373] on icon at bounding box center [743, 375] width 19 height 17
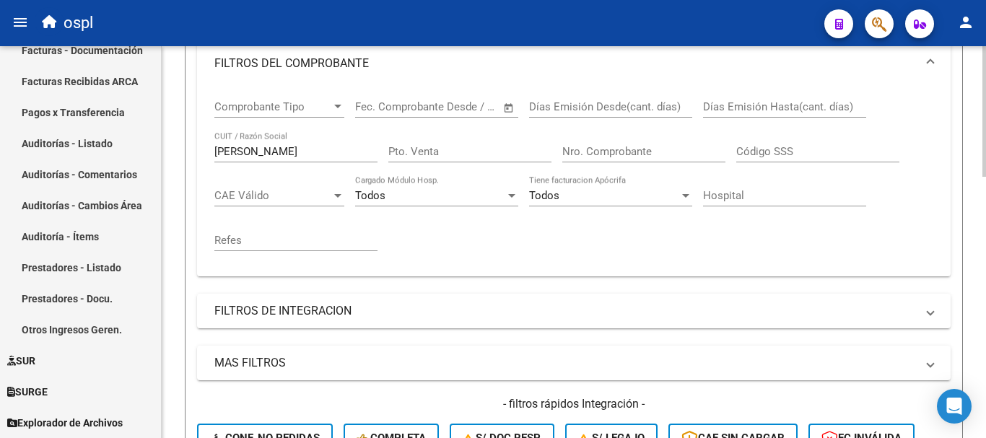
scroll to position [259, 0]
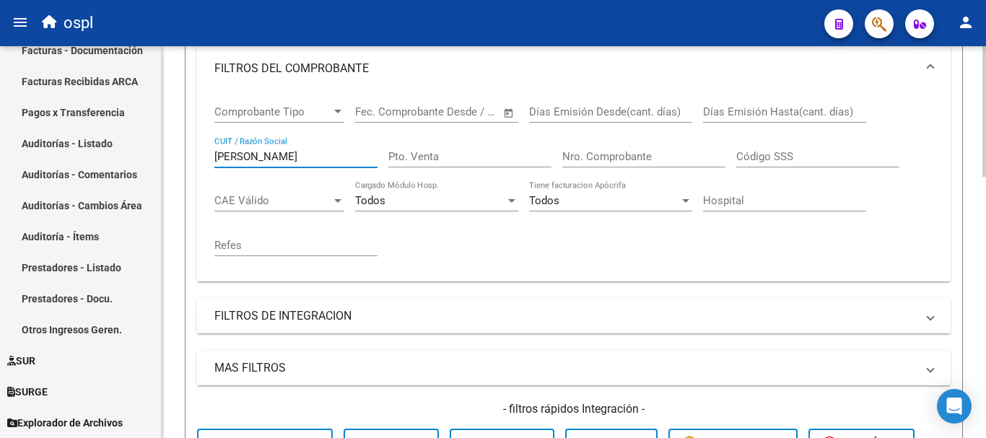
drag, startPoint x: 228, startPoint y: 136, endPoint x: 170, endPoint y: 121, distance: 59.5
click at [170, 121] on div "Video tutorial PRESTADORES -> Listado de CPBTs Emitidos por Prestadores / Prove…" at bounding box center [574, 368] width 824 height 1163
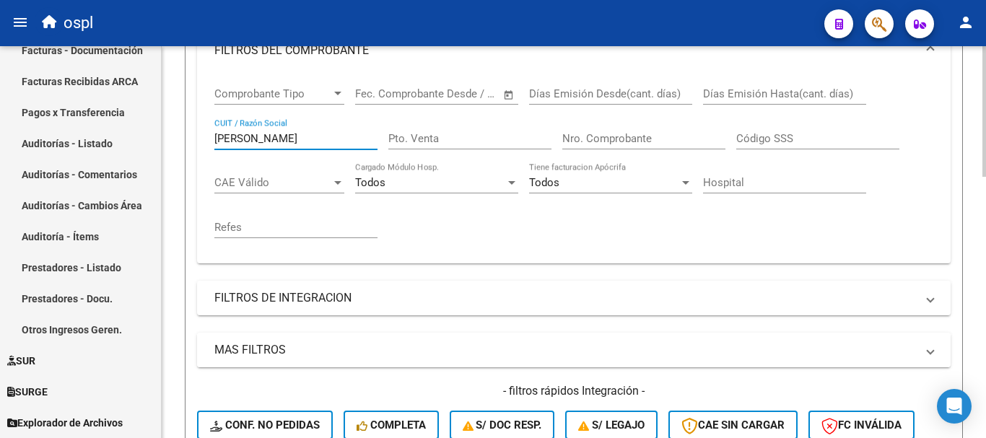
scroll to position [331, 0]
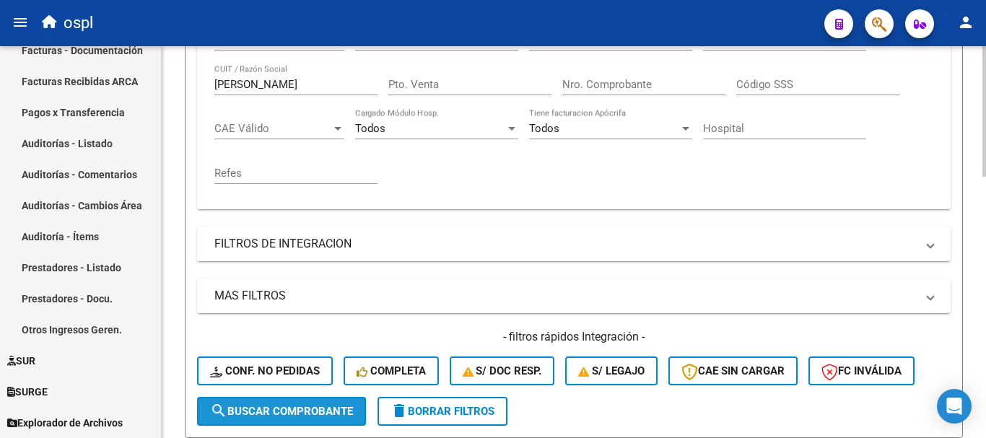
click at [318, 399] on button "search Buscar Comprobante" at bounding box center [281, 411] width 169 height 29
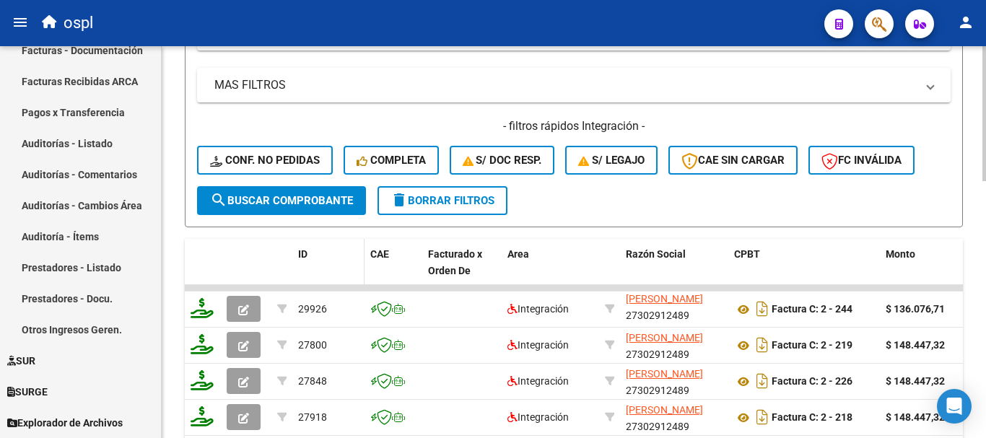
scroll to position [548, 0]
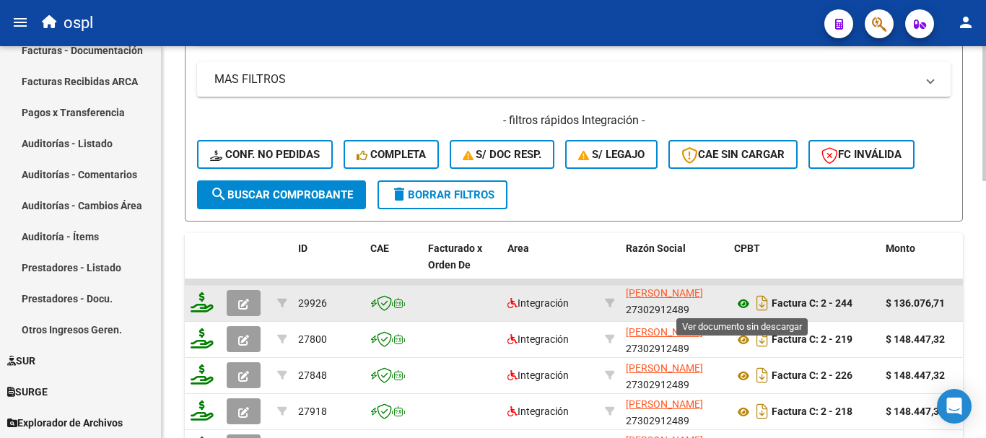
click at [746, 305] on icon at bounding box center [743, 303] width 19 height 17
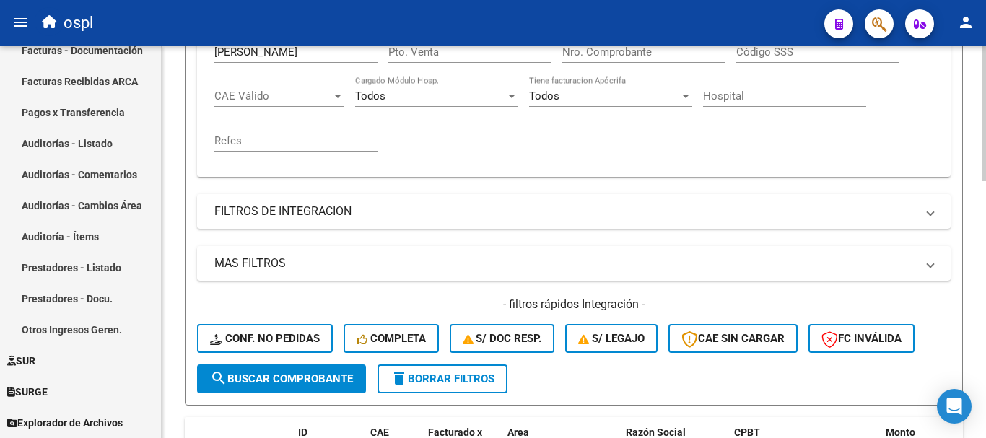
scroll to position [259, 0]
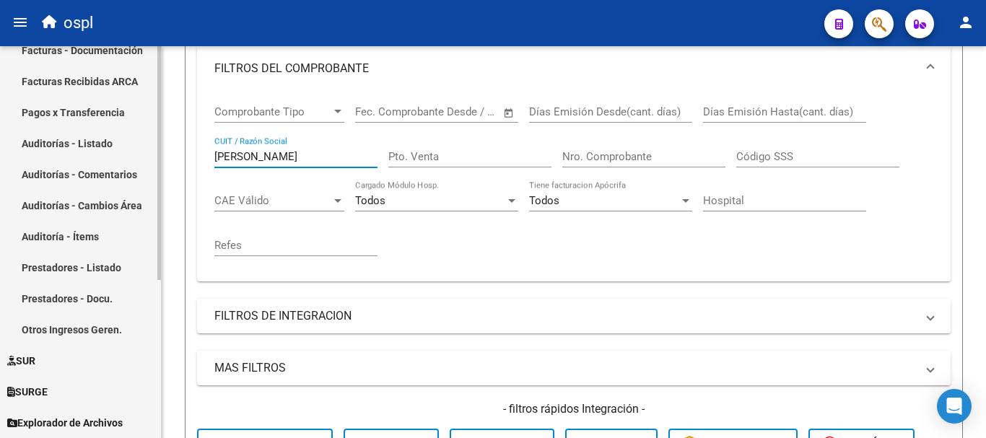
drag, startPoint x: 300, startPoint y: 153, endPoint x: 97, endPoint y: 126, distance: 203.8
click at [97, 126] on mat-sidenav-container "Firma Express Inicio Calendario SSS Instructivos Contacto OS Tesorería Extracto…" at bounding box center [493, 242] width 986 height 392
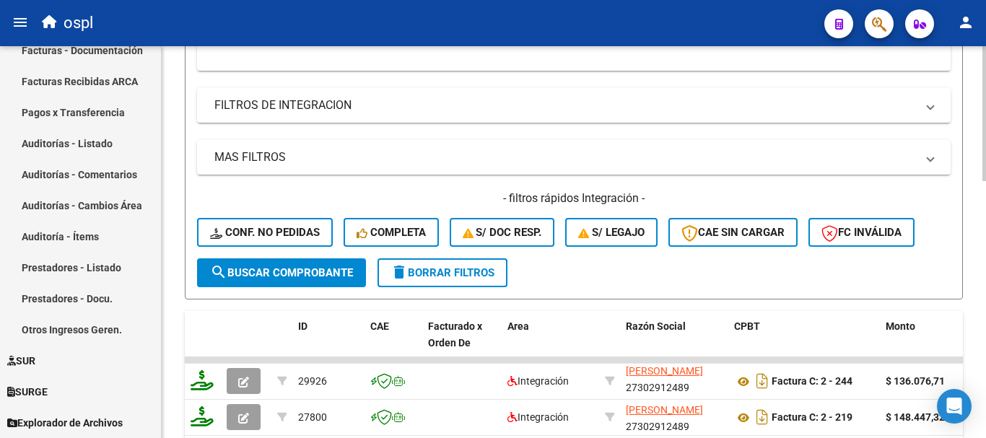
scroll to position [476, 0]
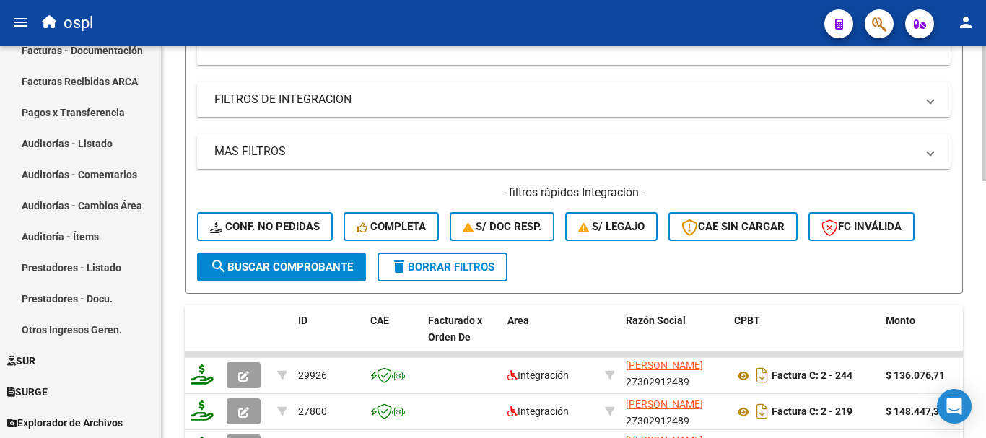
click at [290, 267] on span "search Buscar Comprobante" at bounding box center [281, 267] width 143 height 13
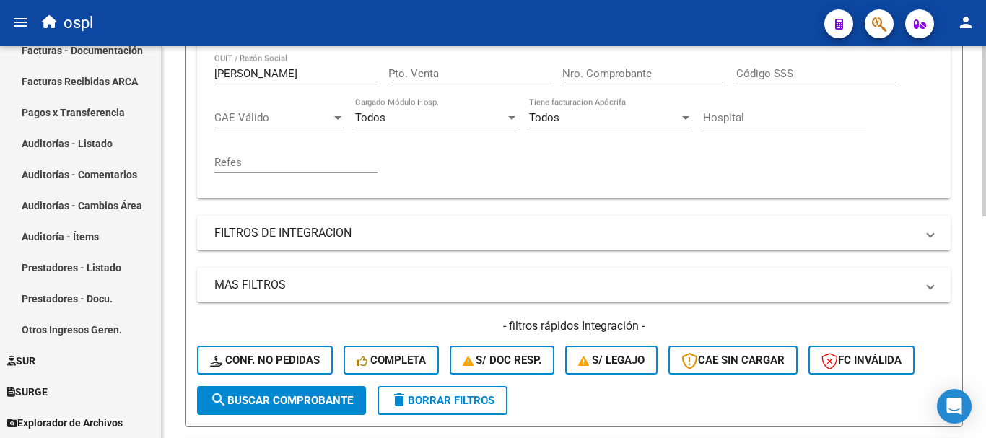
scroll to position [259, 0]
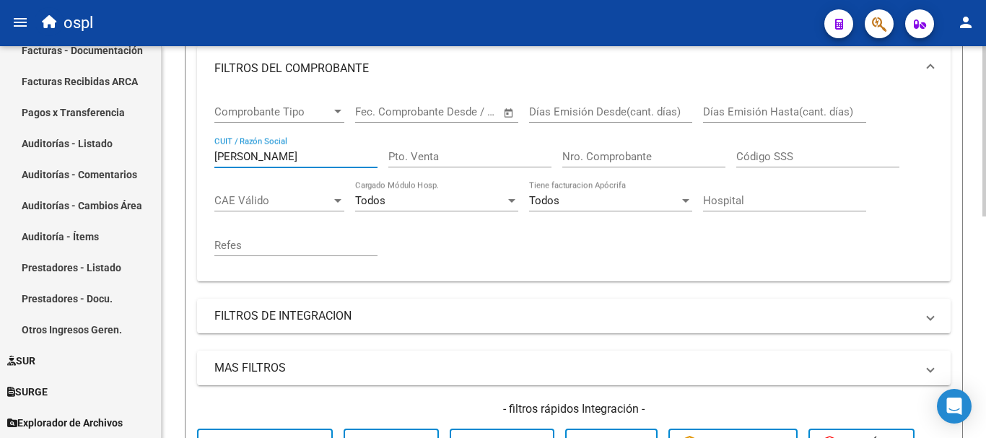
click at [271, 155] on input "[PERSON_NAME]" at bounding box center [295, 156] width 163 height 13
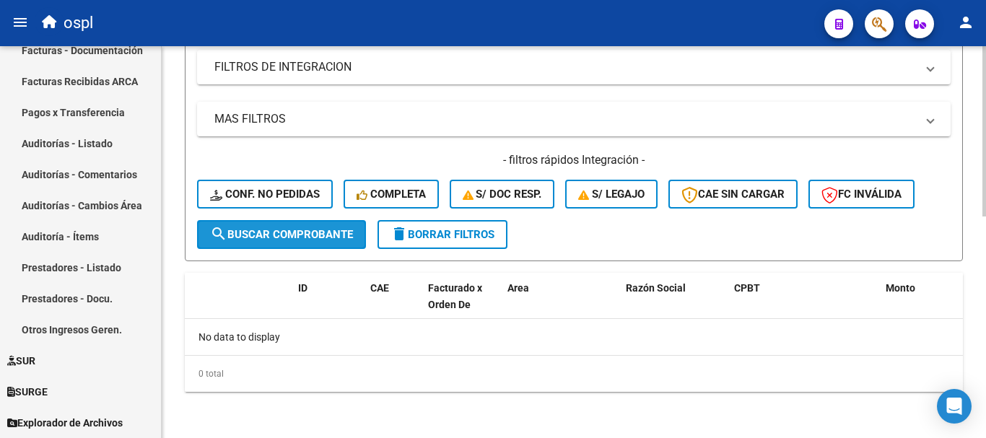
click at [338, 237] on span "search Buscar Comprobante" at bounding box center [281, 234] width 143 height 13
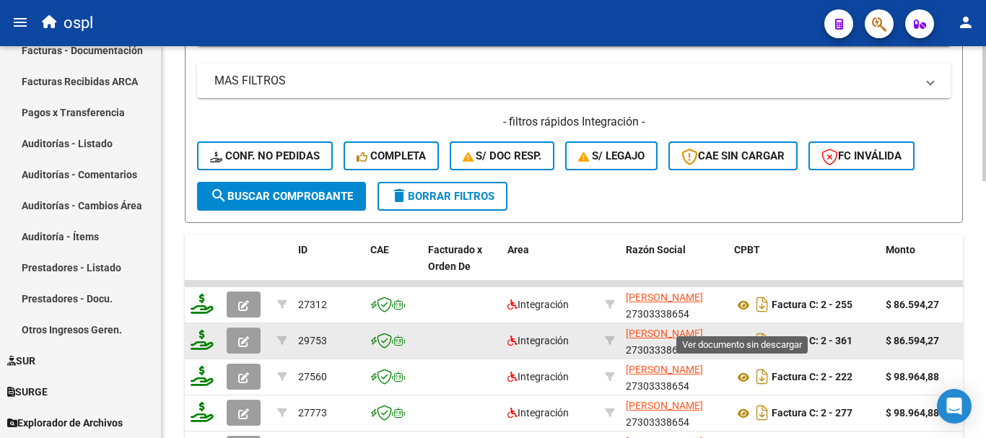
scroll to position [580, 0]
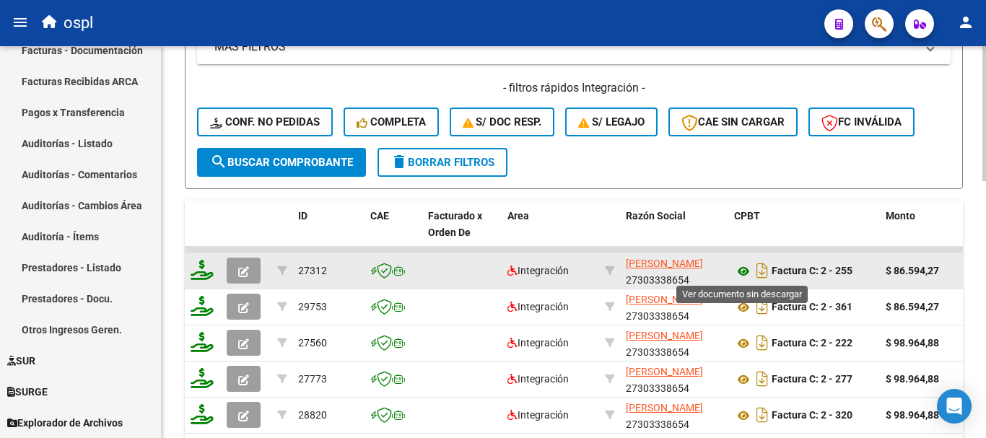
click at [745, 274] on icon at bounding box center [743, 271] width 19 height 17
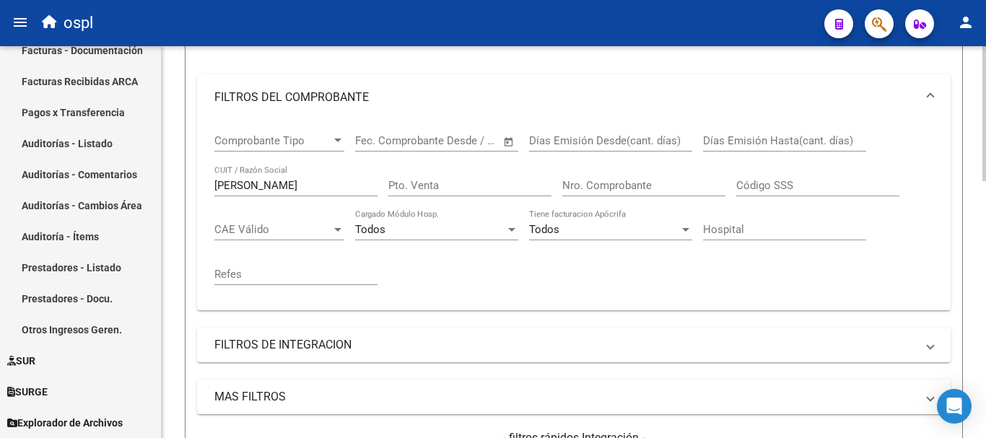
scroll to position [219, 0]
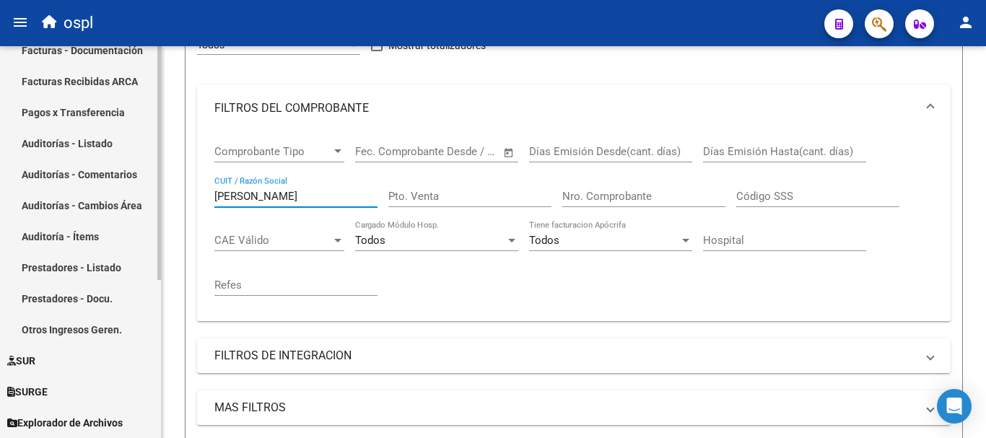
drag, startPoint x: 279, startPoint y: 199, endPoint x: 105, endPoint y: 170, distance: 176.3
click at [105, 170] on mat-sidenav-container "Firma Express Inicio Calendario SSS Instructivos Contacto OS Tesorería Extracto…" at bounding box center [493, 242] width 986 height 392
click at [252, 194] on input "[PERSON_NAME]" at bounding box center [295, 196] width 163 height 13
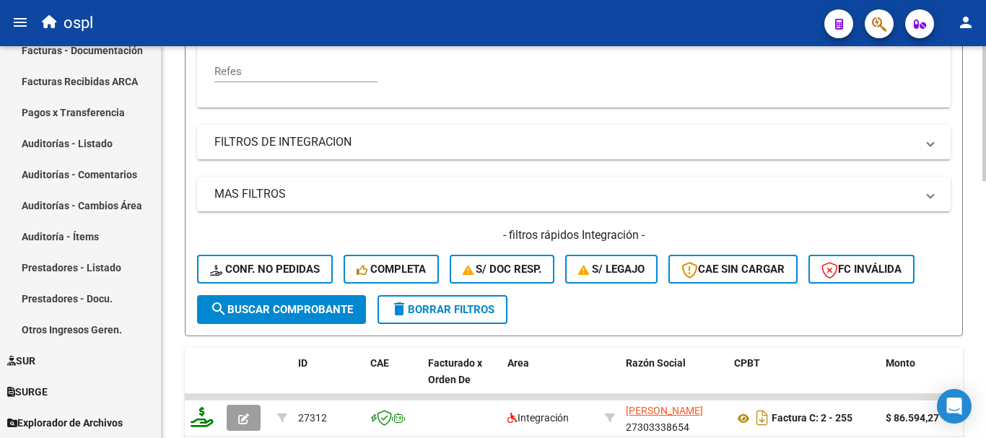
scroll to position [436, 0]
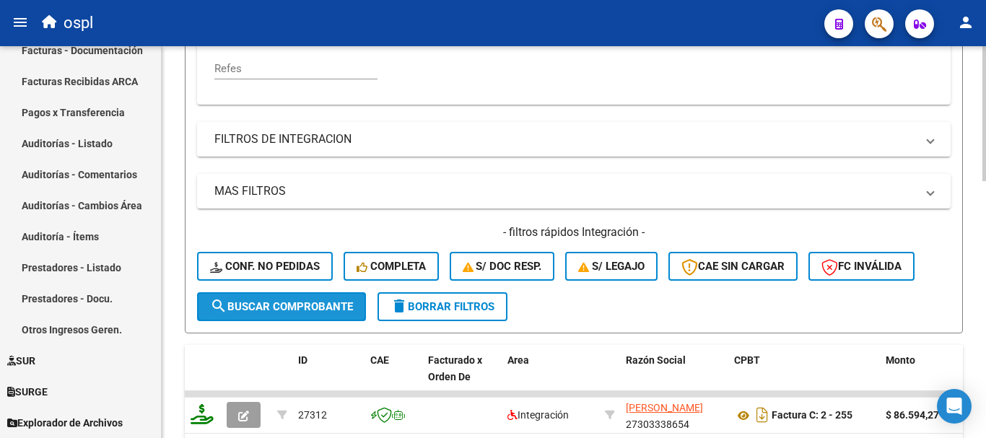
click at [329, 305] on span "search Buscar Comprobante" at bounding box center [281, 306] width 143 height 13
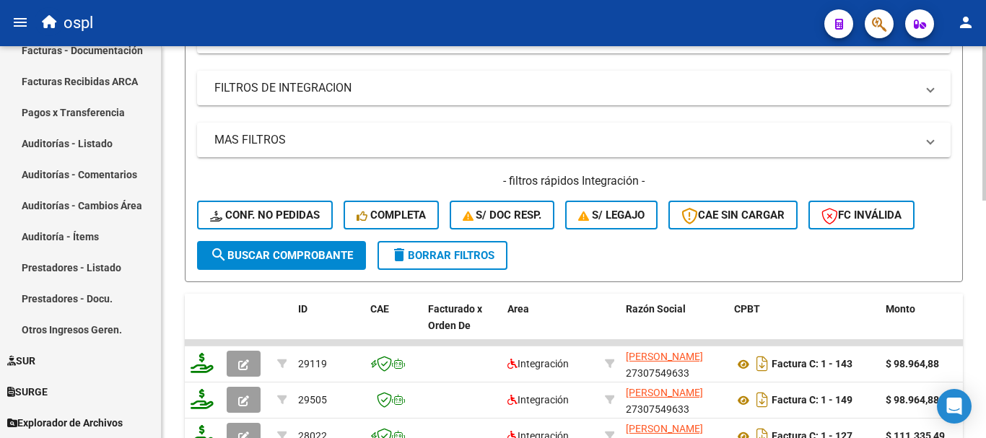
scroll to position [603, 0]
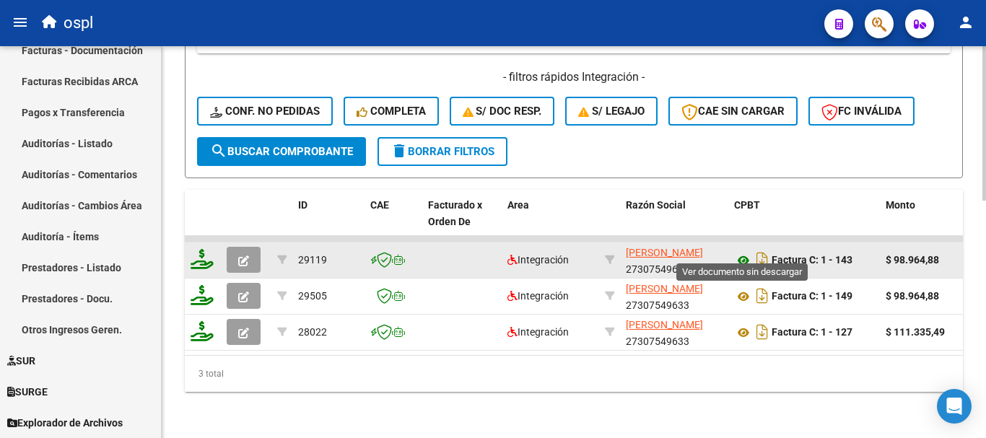
click at [748, 252] on icon at bounding box center [743, 260] width 19 height 17
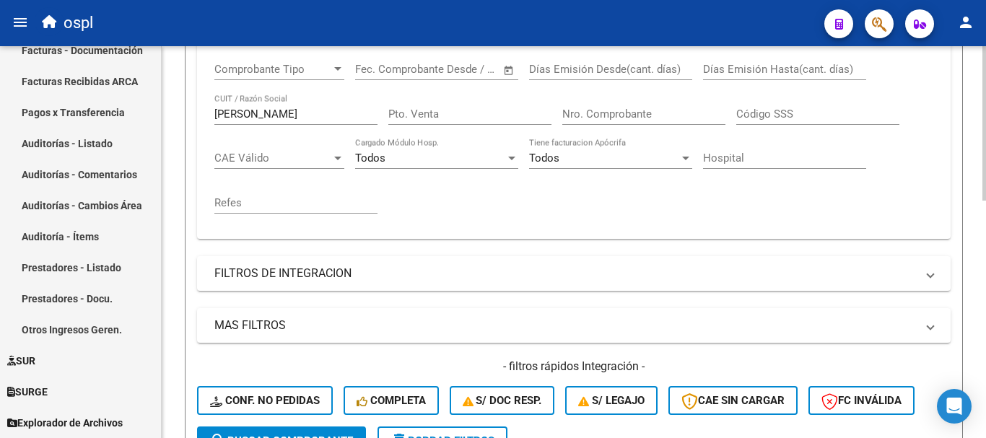
scroll to position [242, 0]
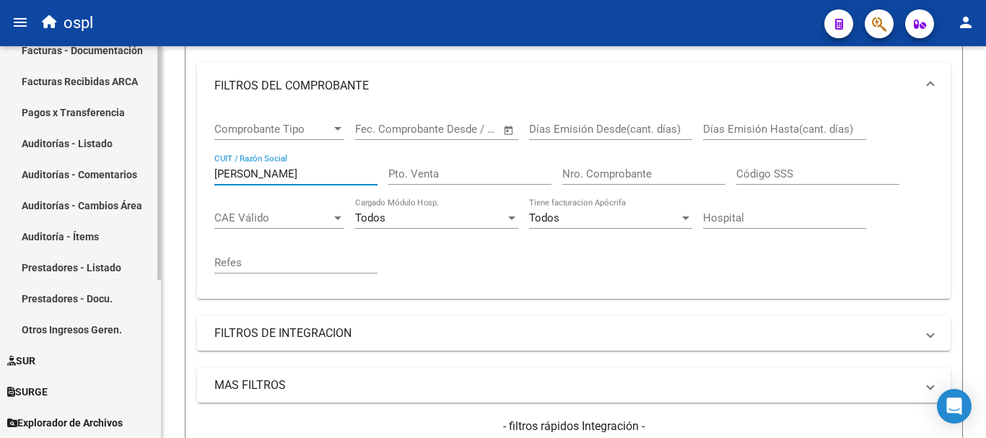
drag, startPoint x: 288, startPoint y: 173, endPoint x: 0, endPoint y: 113, distance: 294.3
click at [0, 113] on mat-sidenav-container "Firma Express Inicio Calendario SSS Instructivos Contacto OS Tesorería Extracto…" at bounding box center [493, 242] width 986 height 392
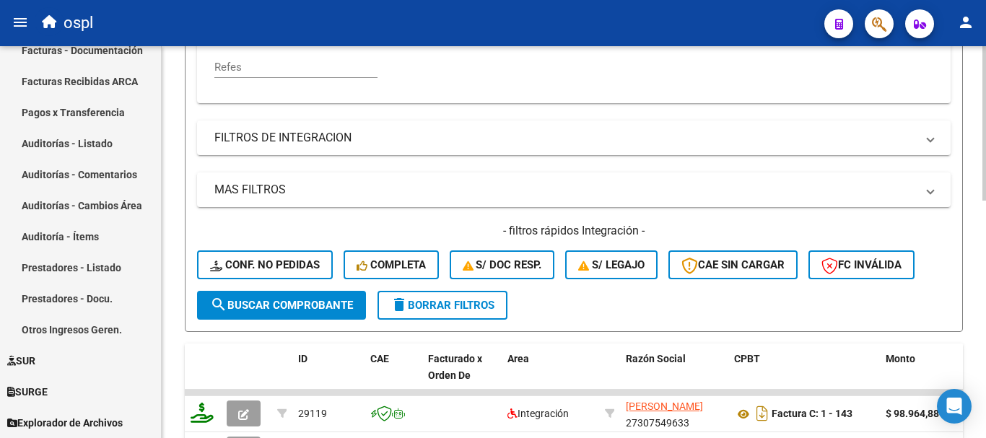
scroll to position [458, 0]
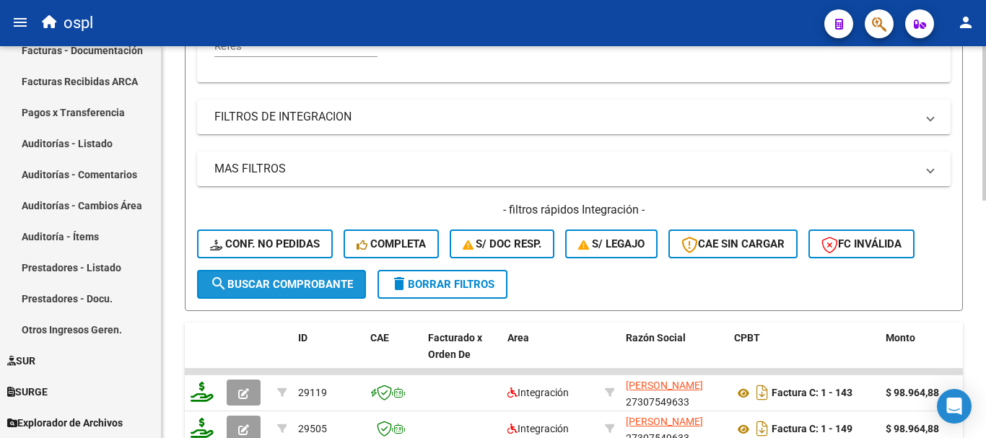
click at [310, 286] on span "search Buscar Comprobante" at bounding box center [281, 284] width 143 height 13
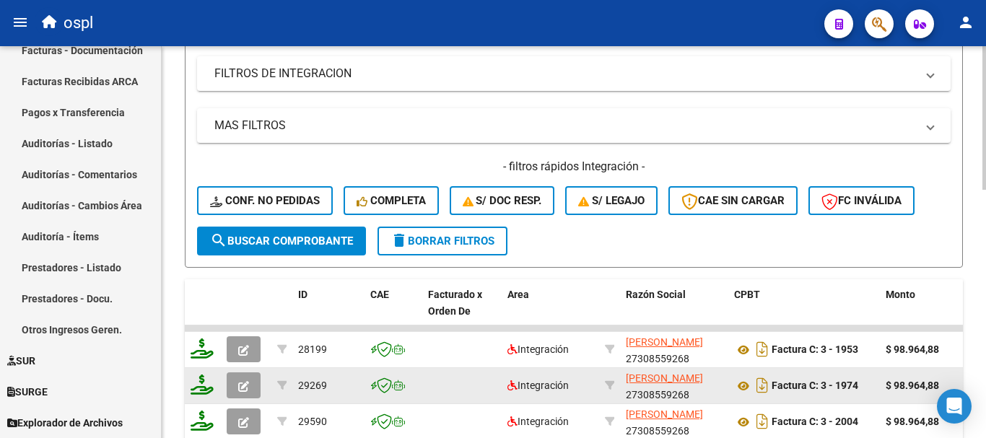
scroll to position [530, 0]
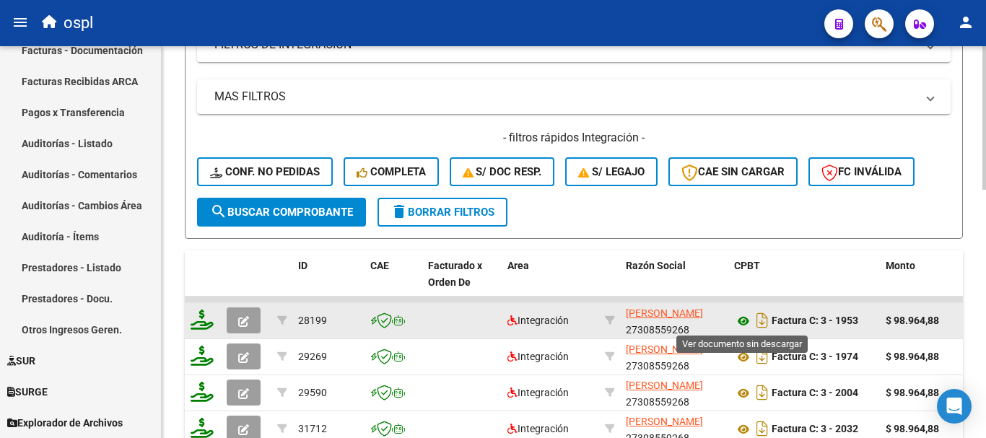
click at [746, 320] on icon at bounding box center [743, 320] width 19 height 17
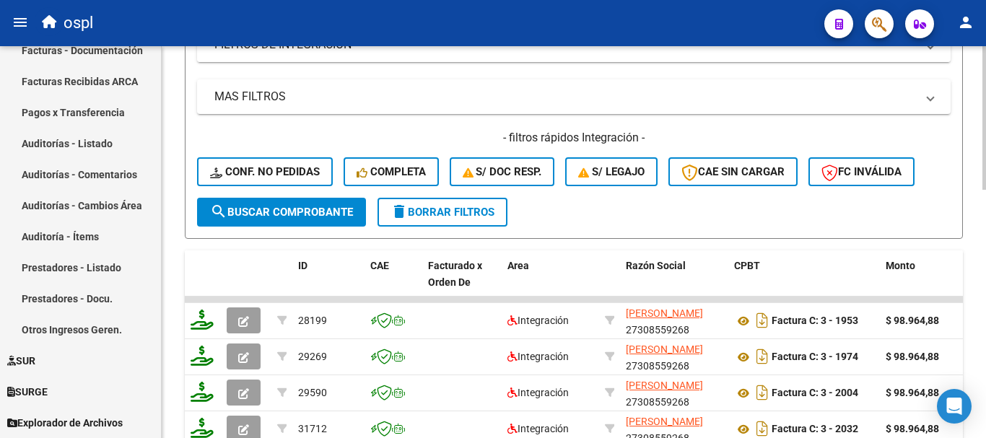
scroll to position [314, 0]
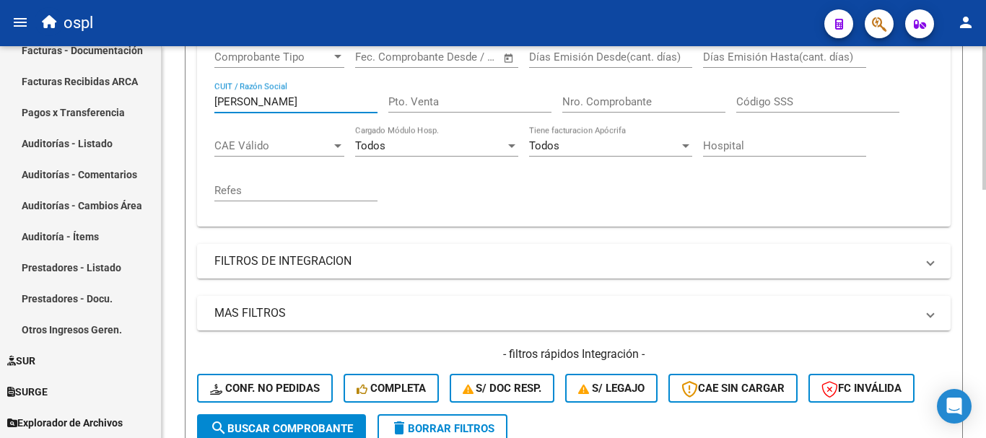
drag, startPoint x: 220, startPoint y: 87, endPoint x: 197, endPoint y: 90, distance: 23.3
click at [197, 90] on div "Comprobante Tipo Comprobante Tipo Fecha inicio – Fecha fin Fec. Comprobante Des…" at bounding box center [573, 132] width 753 height 190
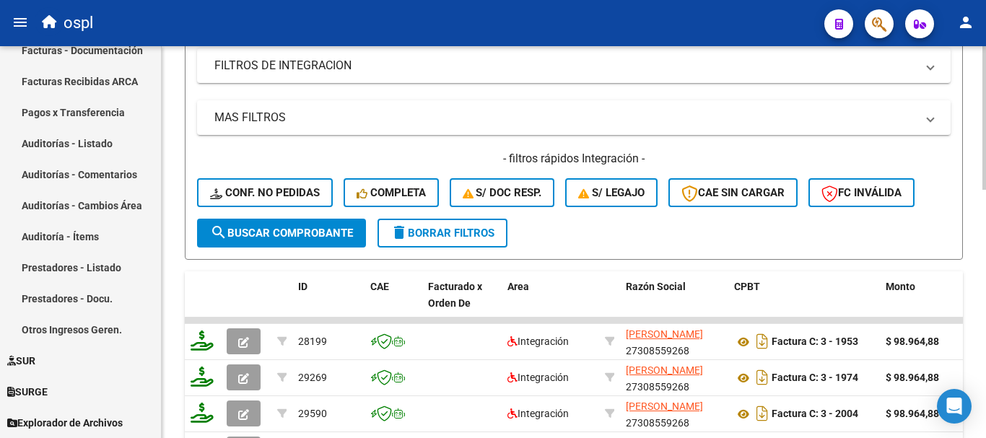
scroll to position [530, 0]
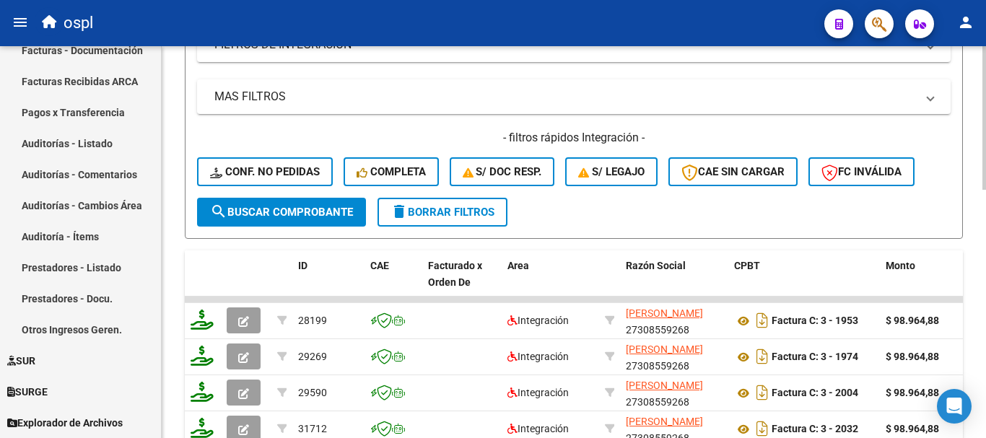
click at [331, 208] on span "search Buscar Comprobante" at bounding box center [281, 212] width 143 height 13
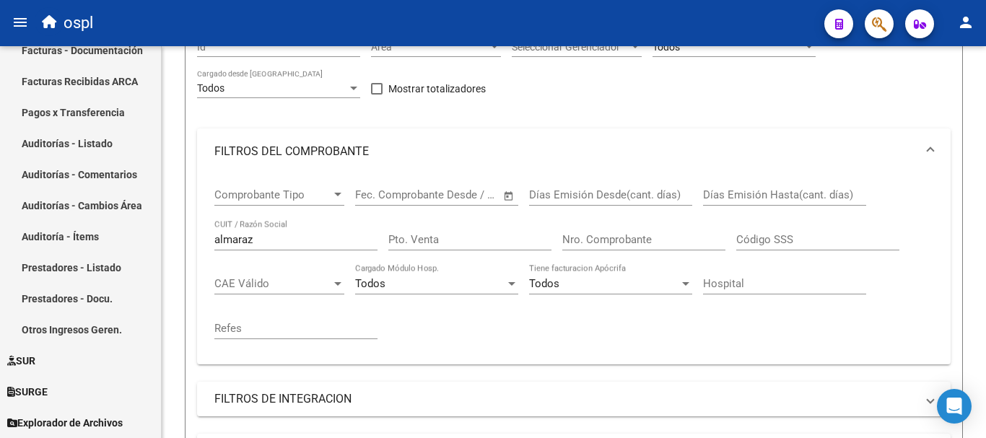
scroll to position [170, 0]
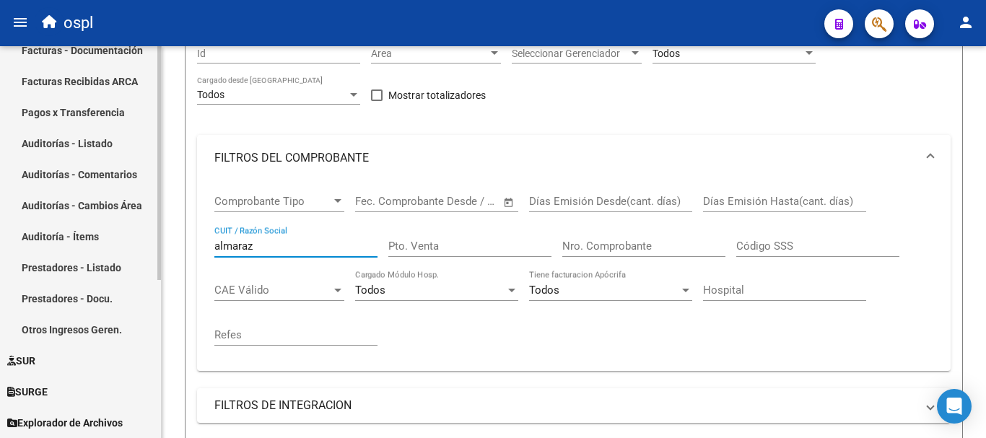
drag, startPoint x: 260, startPoint y: 252, endPoint x: 132, endPoint y: 237, distance: 128.6
click at [132, 237] on mat-sidenav-container "Firma Express Inicio Calendario SSS Instructivos Contacto OS Tesorería Extracto…" at bounding box center [493, 242] width 986 height 392
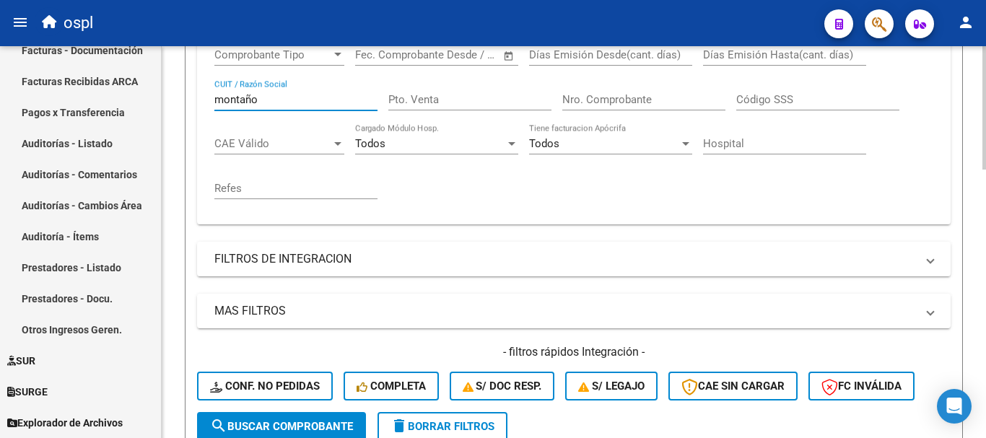
scroll to position [386, 0]
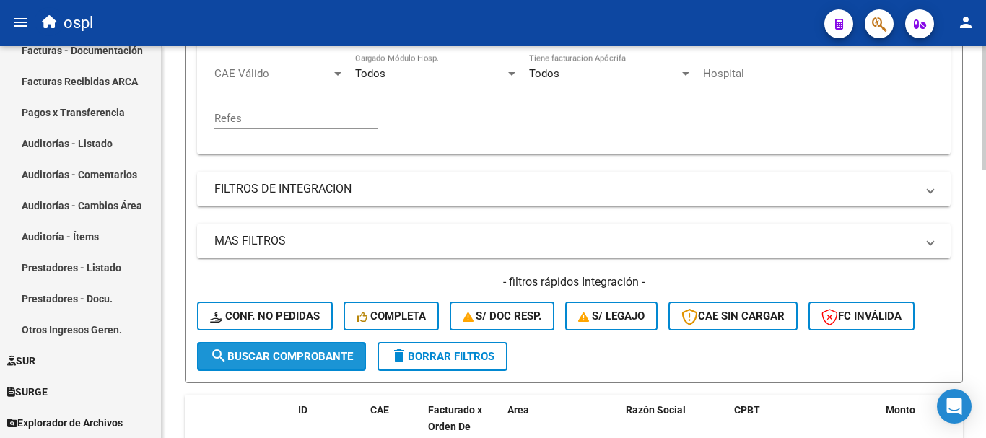
click at [289, 360] on span "search Buscar Comprobante" at bounding box center [281, 356] width 143 height 13
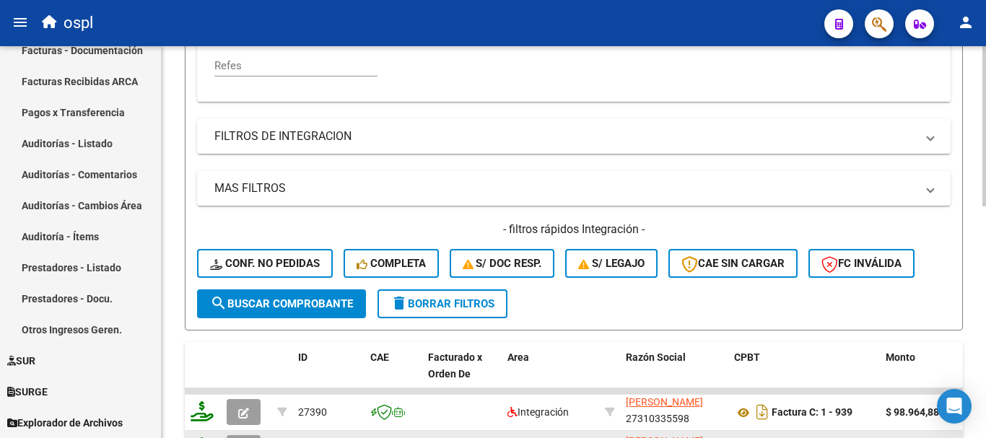
scroll to position [530, 0]
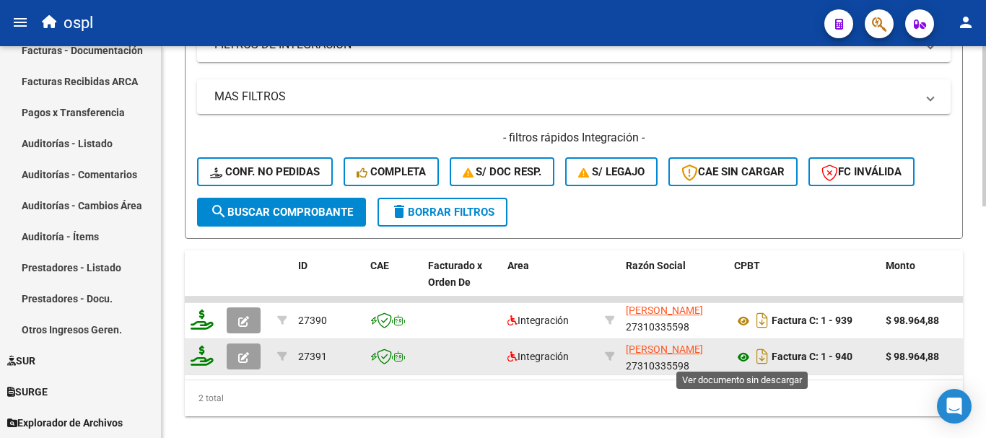
click at [744, 356] on icon at bounding box center [743, 357] width 19 height 17
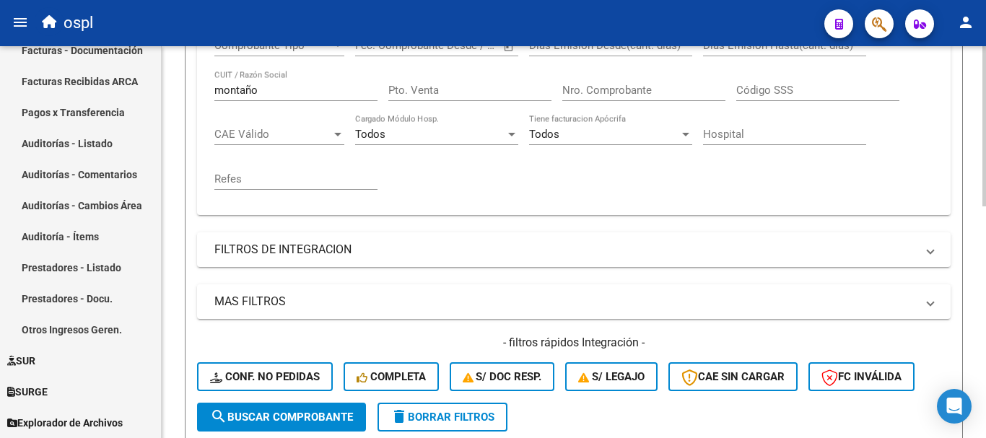
scroll to position [314, 0]
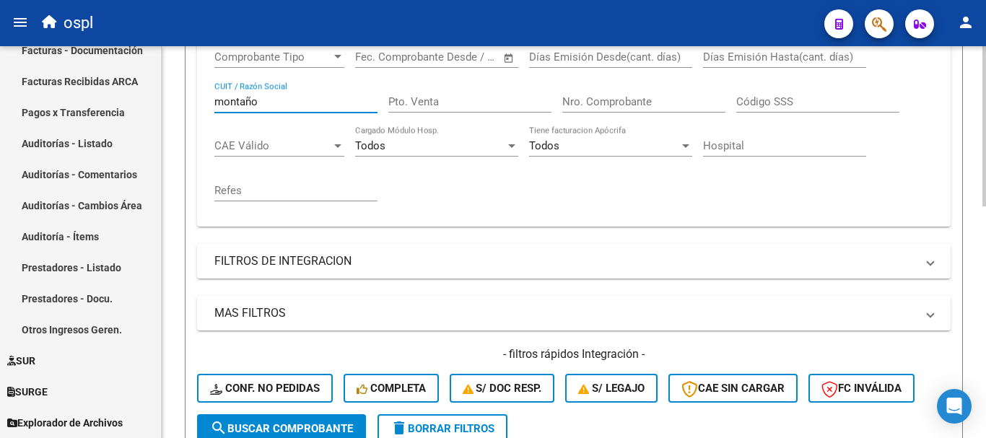
drag, startPoint x: 271, startPoint y: 102, endPoint x: 165, endPoint y: 92, distance: 107.4
click at [168, 94] on div "Video tutorial PRESTADORES -> Listado de CPBTs Emitidos por Prestadores / Prove…" at bounding box center [574, 205] width 824 height 947
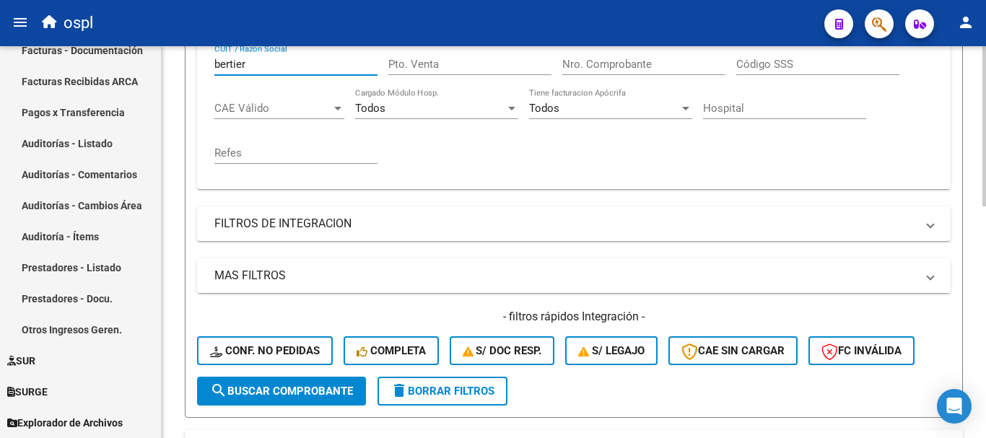
scroll to position [386, 0]
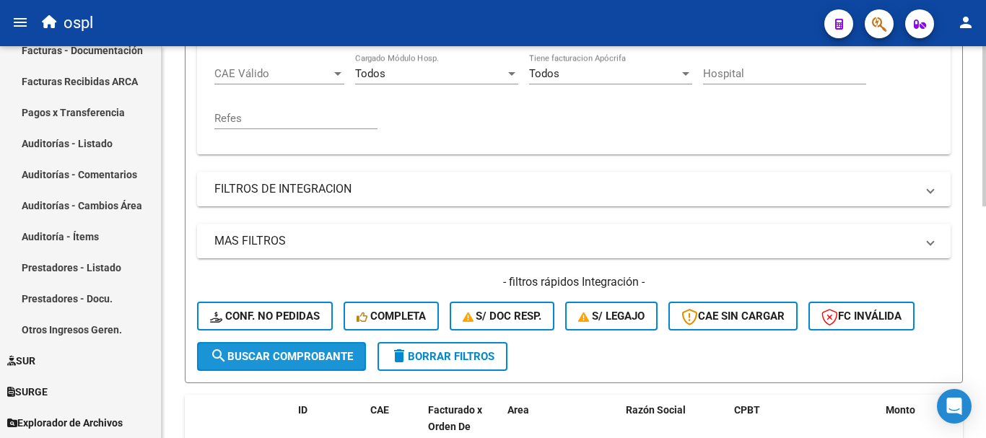
click at [323, 360] on span "search Buscar Comprobante" at bounding box center [281, 356] width 143 height 13
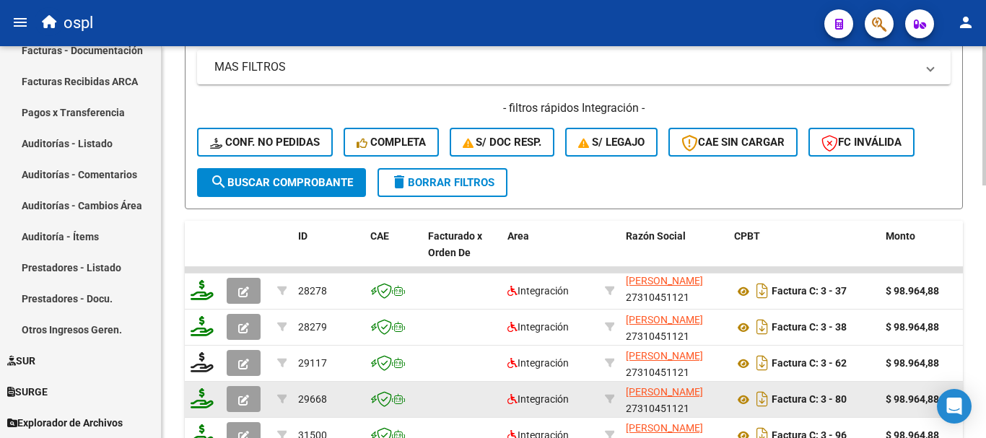
scroll to position [603, 0]
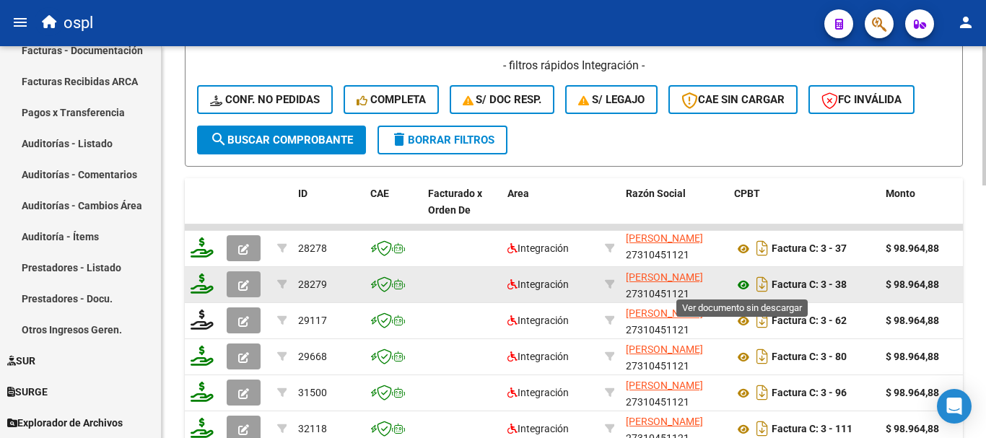
click at [740, 283] on icon at bounding box center [743, 284] width 19 height 17
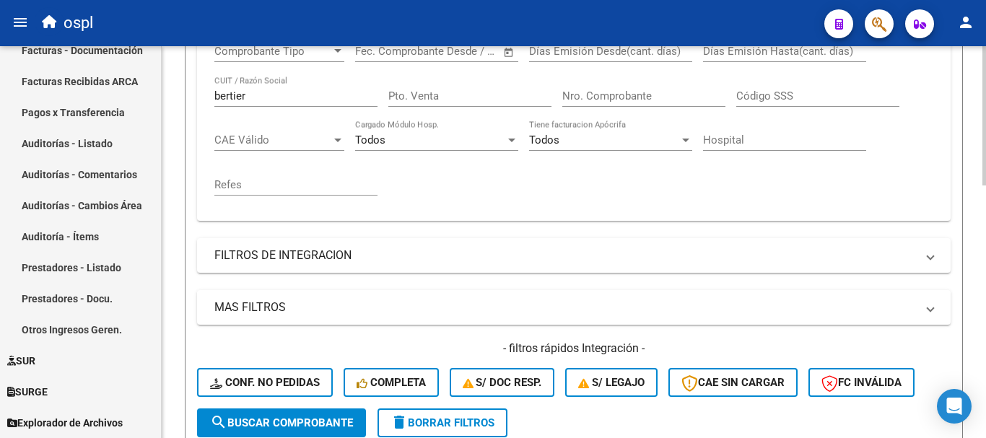
scroll to position [314, 0]
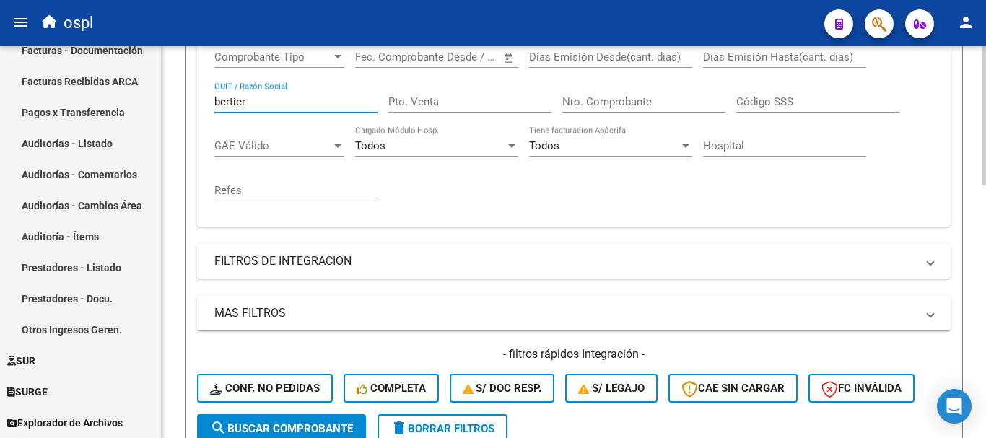
drag, startPoint x: 281, startPoint y: 103, endPoint x: 165, endPoint y: 98, distance: 115.6
click at [165, 98] on div "Video tutorial PRESTADORES -> Listado de CPBTs Emitidos por Prestadores / Prove…" at bounding box center [574, 277] width 824 height 1091
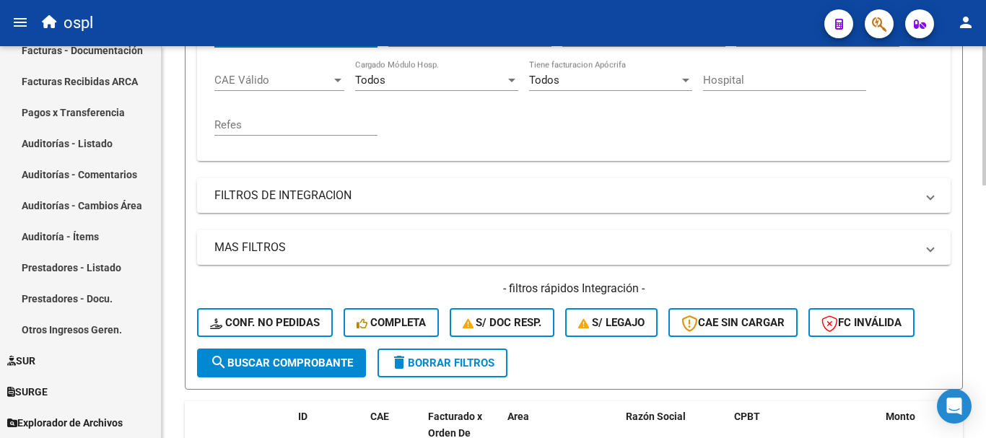
scroll to position [458, 0]
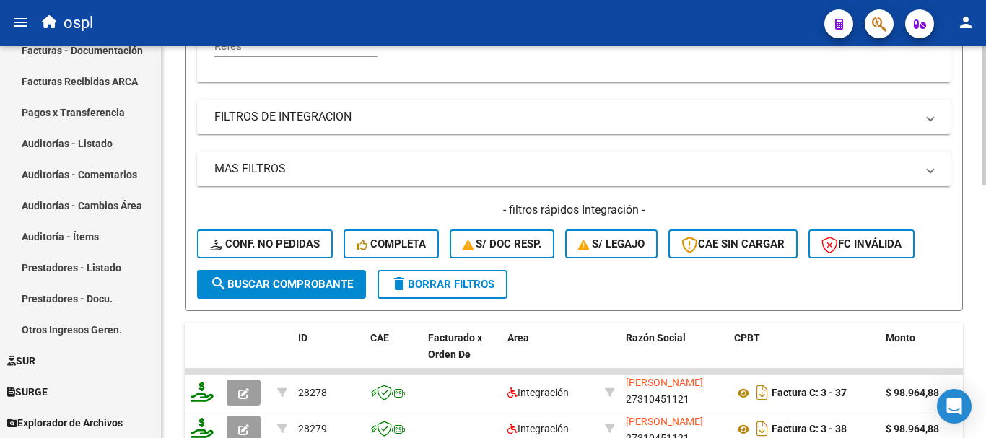
click at [331, 283] on span "search Buscar Comprobante" at bounding box center [281, 284] width 143 height 13
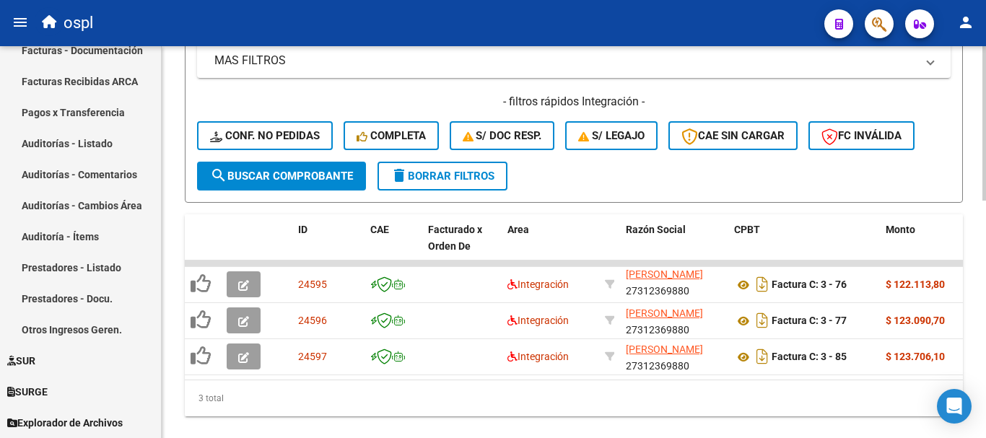
scroll to position [603, 0]
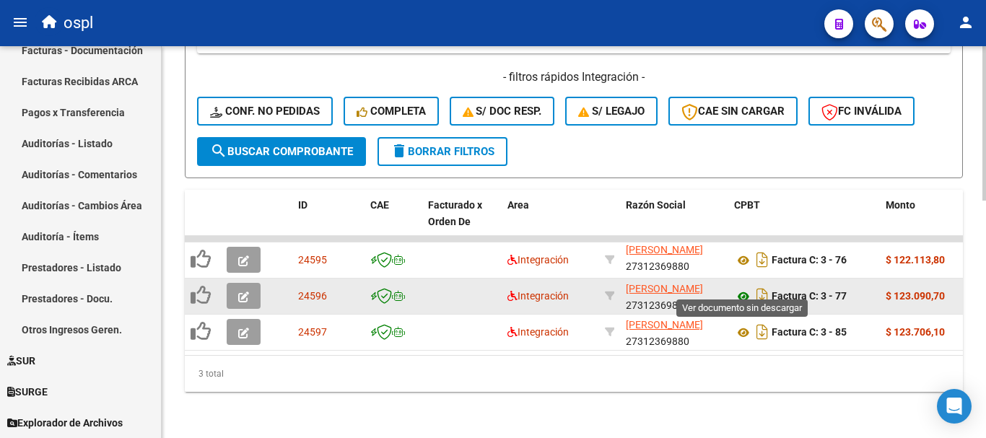
click at [743, 288] on icon at bounding box center [743, 296] width 19 height 17
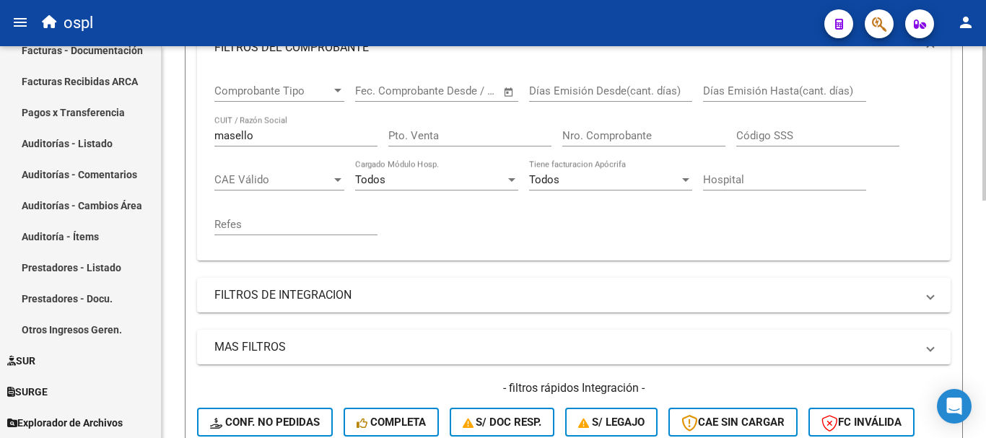
scroll to position [242, 0]
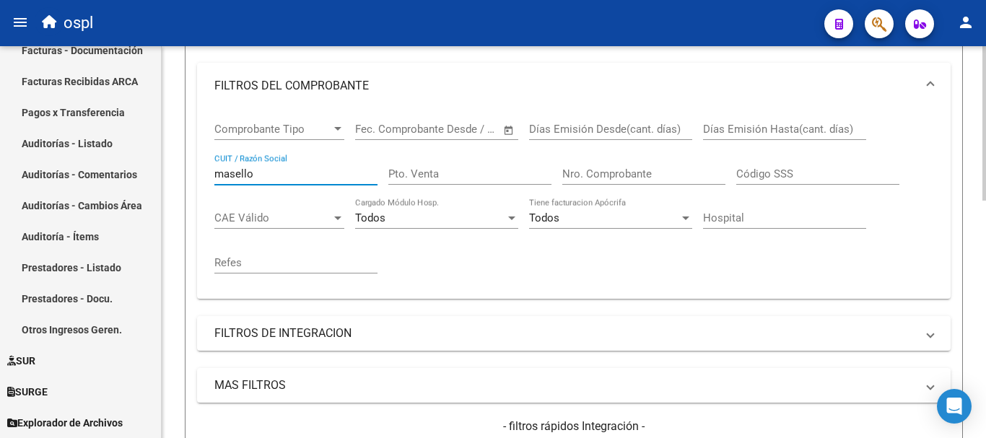
drag, startPoint x: 255, startPoint y: 170, endPoint x: 201, endPoint y: 168, distance: 54.2
click at [201, 168] on div "Comprobante Tipo Comprobante Tipo Fecha inicio – Fecha fin Fec. Comprobante Des…" at bounding box center [573, 204] width 753 height 190
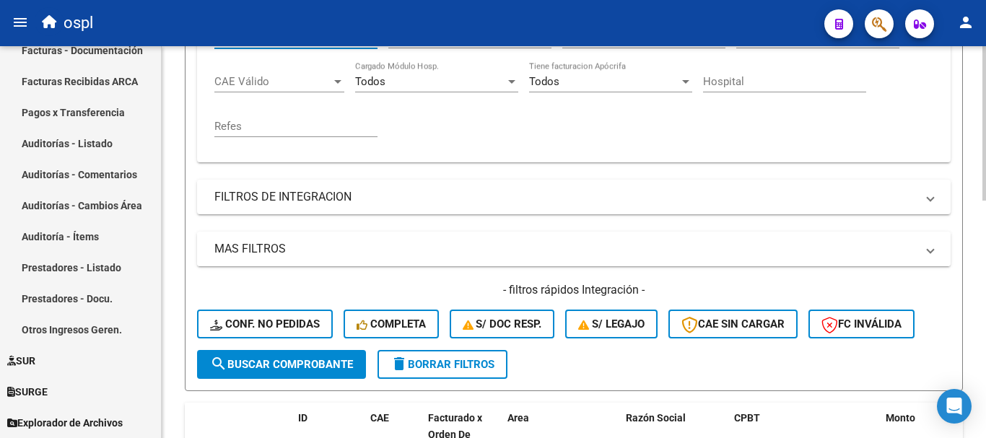
scroll to position [386, 0]
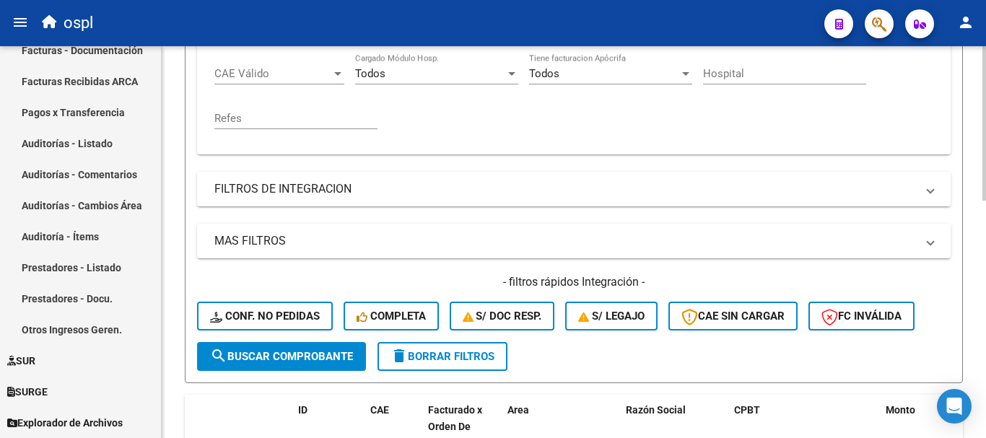
click at [315, 351] on span "search Buscar Comprobante" at bounding box center [281, 356] width 143 height 13
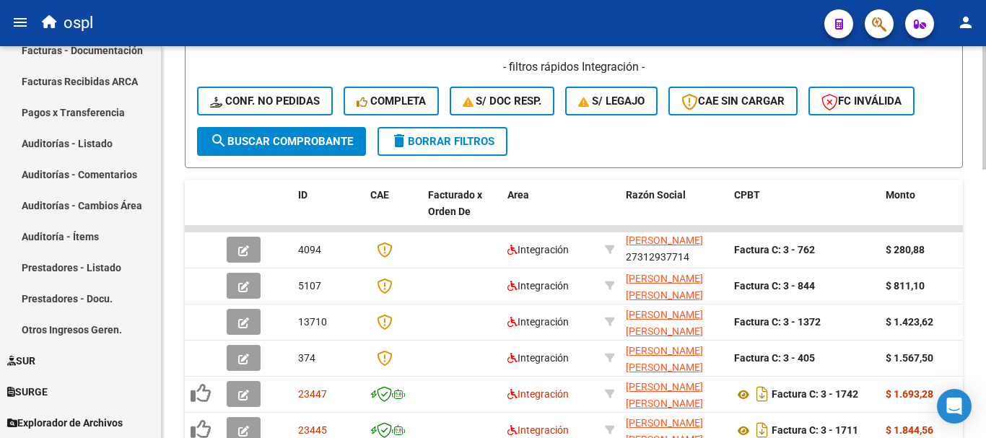
scroll to position [603, 0]
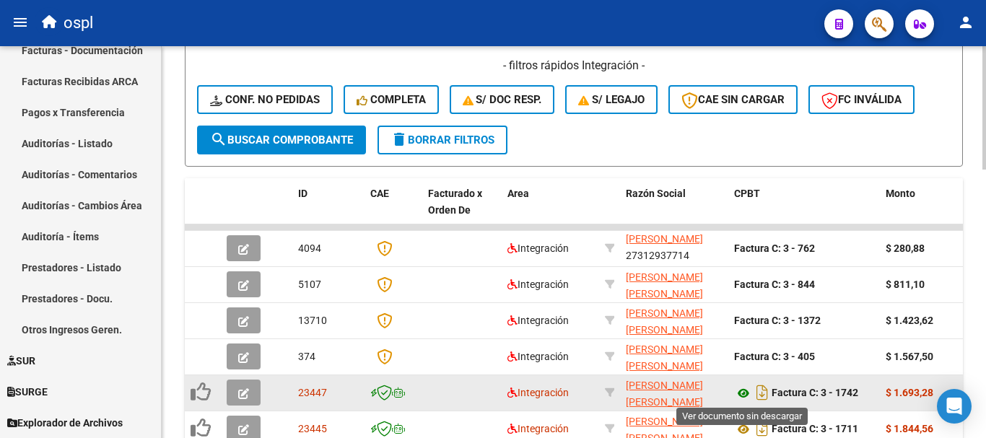
click at [739, 391] on icon at bounding box center [743, 393] width 19 height 17
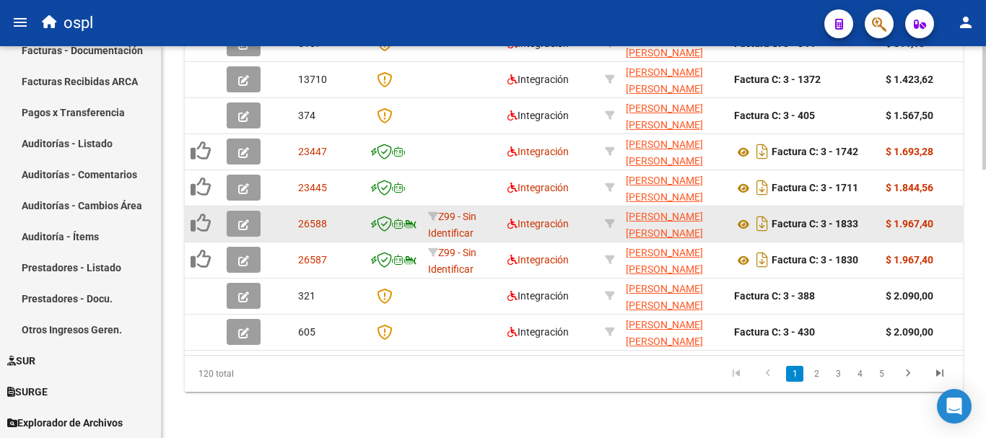
scroll to position [855, 0]
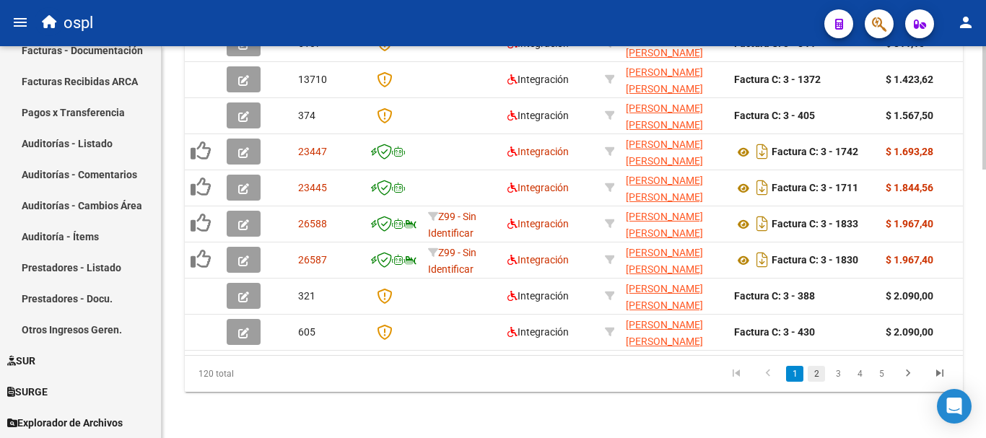
click at [817, 370] on link "2" at bounding box center [816, 374] width 17 height 16
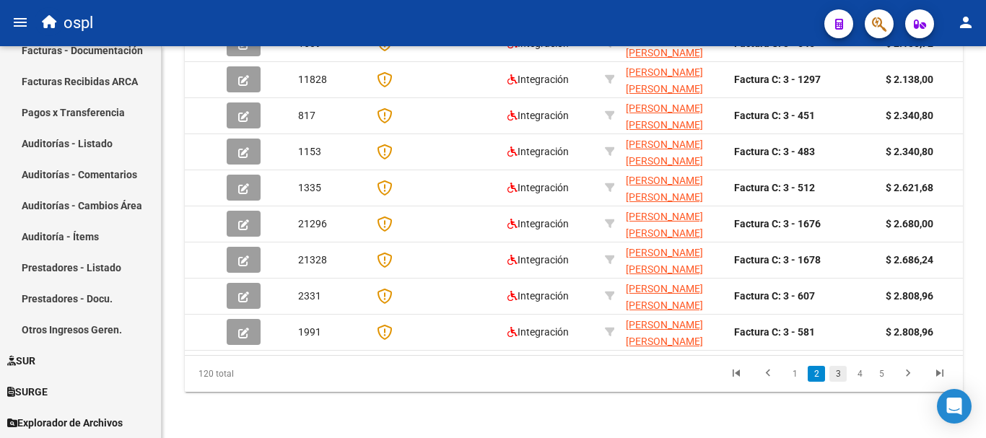
click at [842, 372] on link "3" at bounding box center [837, 374] width 17 height 16
click at [860, 378] on link "4" at bounding box center [859, 374] width 17 height 16
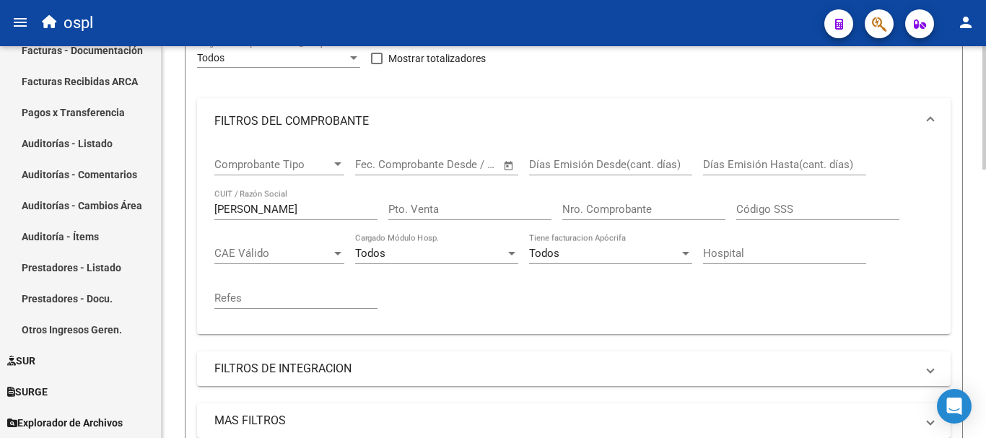
scroll to position [206, 0]
drag, startPoint x: 188, startPoint y: 195, endPoint x: 161, endPoint y: 186, distance: 28.8
click at [161, 186] on mat-sidenav-container "Firma Express Inicio Calendario SSS Instructivos Contacto OS Tesorería Extracto…" at bounding box center [493, 242] width 986 height 392
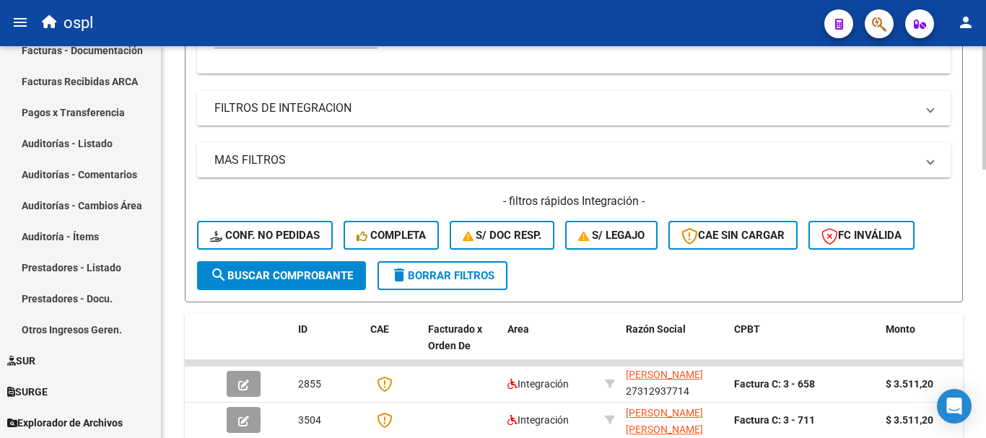
scroll to position [494, 0]
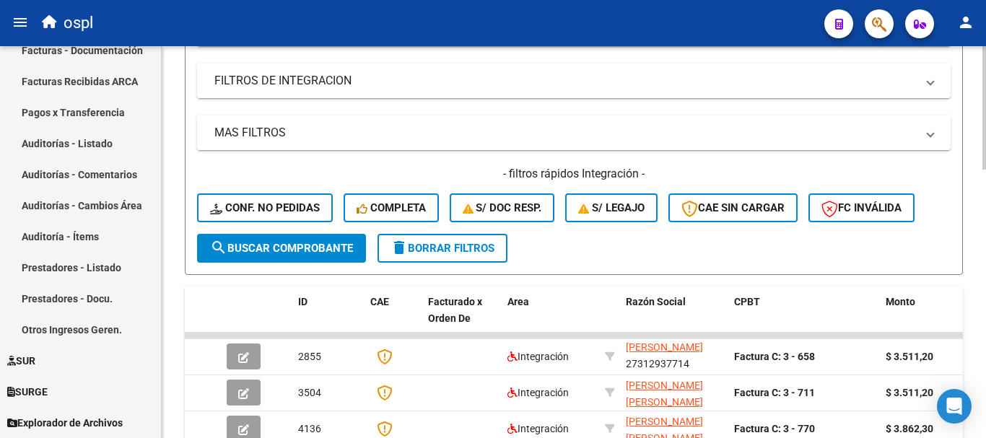
click at [286, 248] on span "search Buscar Comprobante" at bounding box center [281, 248] width 143 height 13
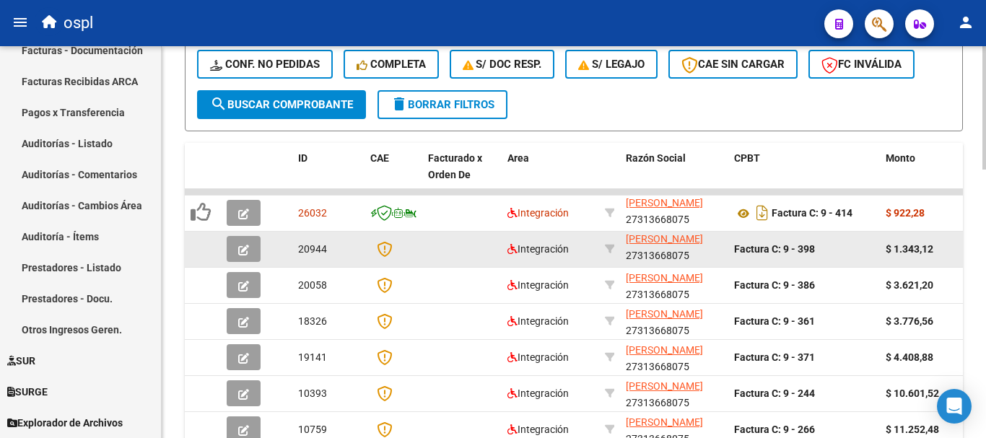
scroll to position [639, 0]
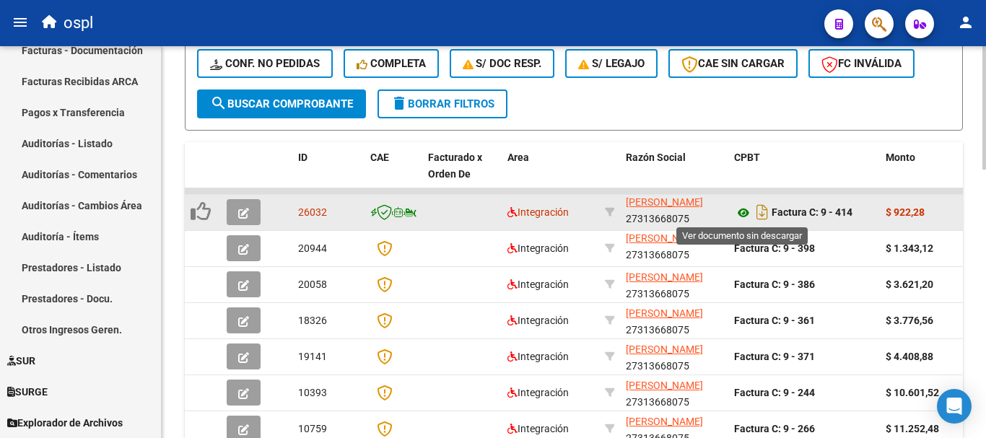
click at [742, 214] on icon at bounding box center [743, 212] width 19 height 17
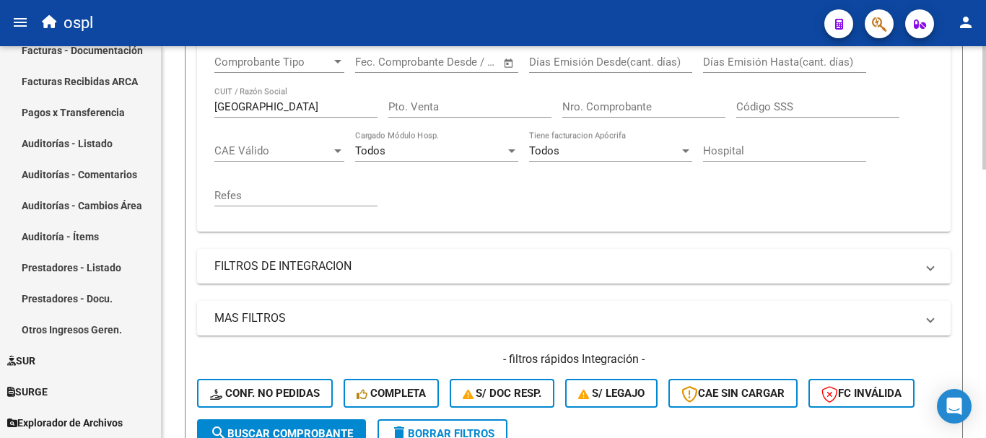
scroll to position [278, 0]
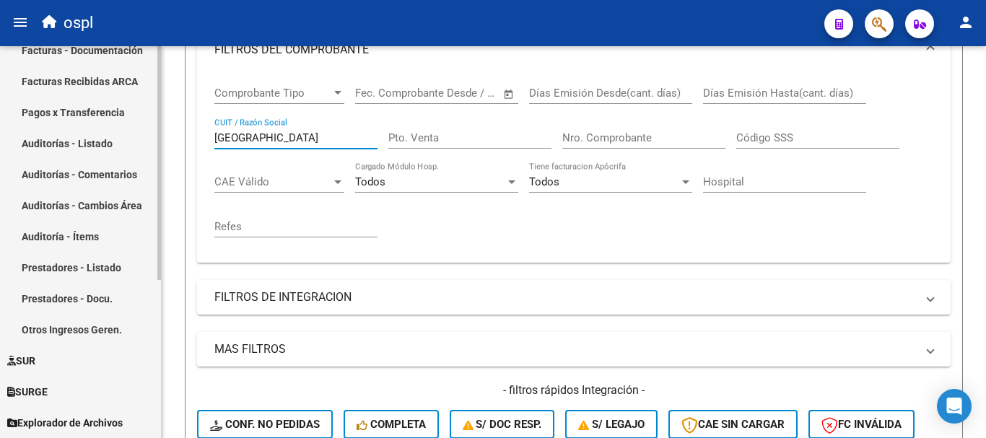
drag, startPoint x: 276, startPoint y: 134, endPoint x: 56, endPoint y: 106, distance: 221.9
click at [56, 106] on mat-sidenav-container "Firma Express Inicio Calendario SSS Instructivos Contacto OS Tesorería Extracto…" at bounding box center [493, 242] width 986 height 392
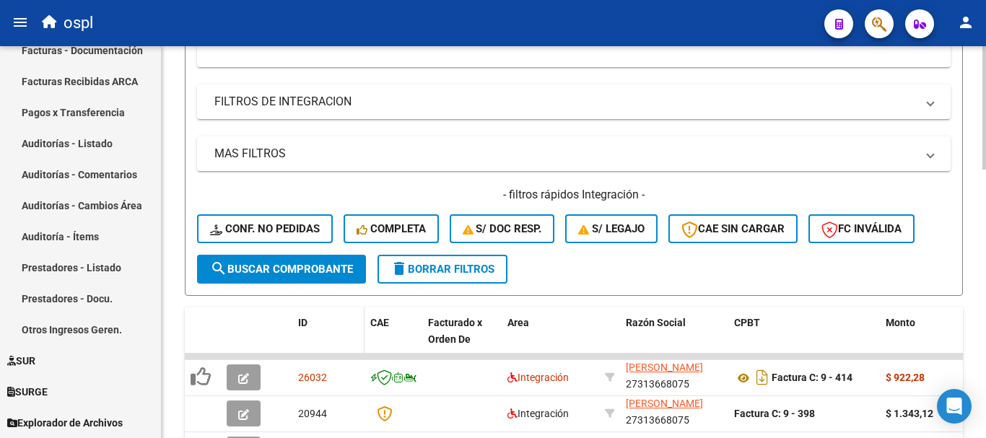
scroll to position [567, 0]
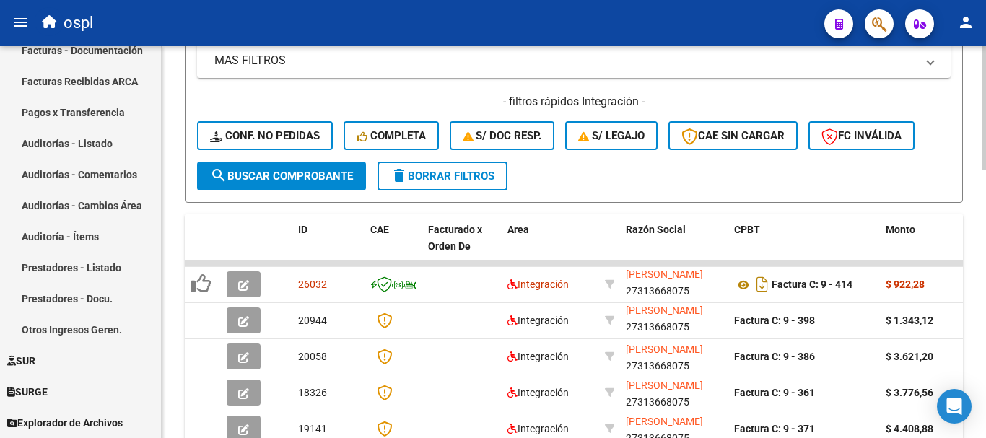
click at [302, 178] on span "search Buscar Comprobante" at bounding box center [281, 176] width 143 height 13
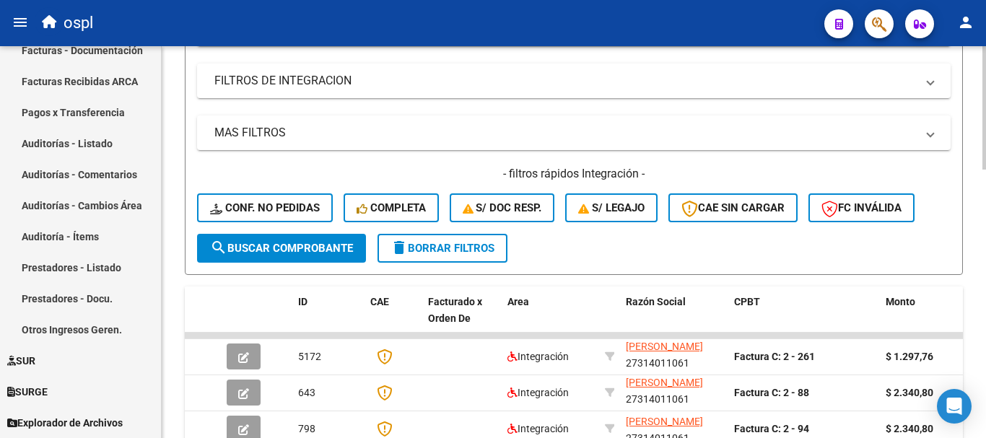
scroll to position [350, 0]
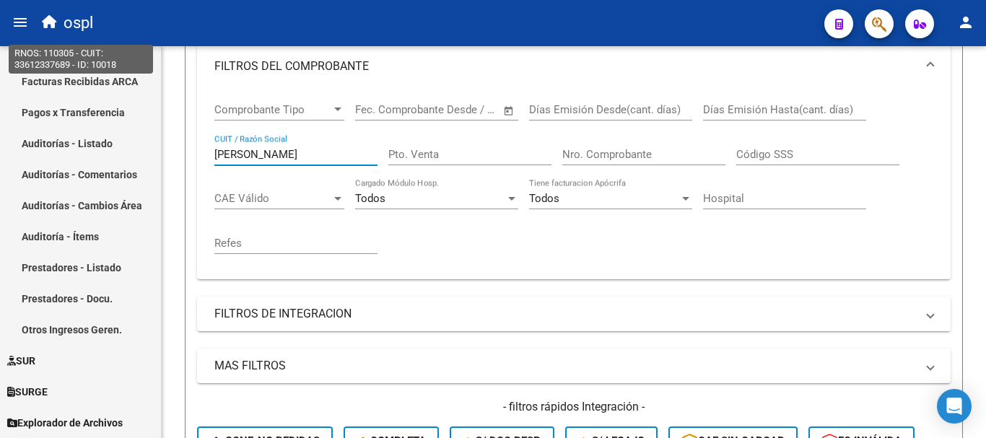
drag, startPoint x: 235, startPoint y: 61, endPoint x: 73, endPoint y: 37, distance: 164.1
click at [73, 37] on div "menu ospl person Firma Express Inicio Calendario SSS Instructivos Contacto OS T…" at bounding box center [493, 219] width 986 height 438
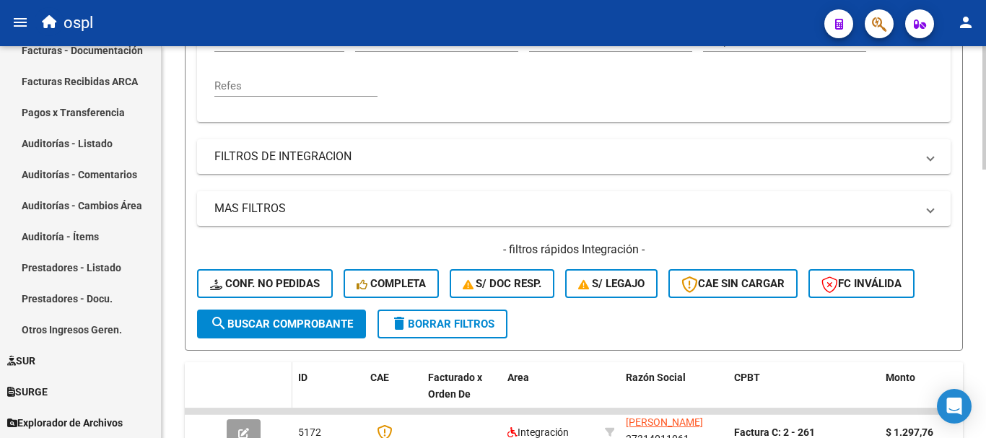
scroll to position [456, 0]
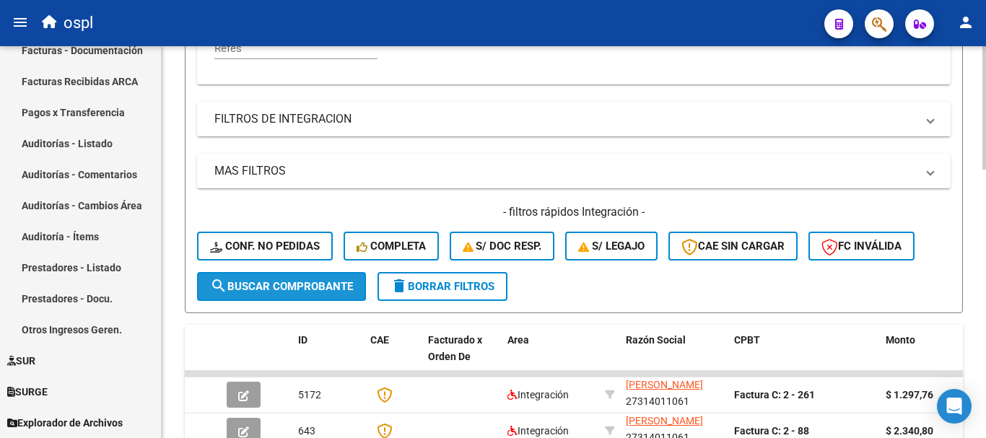
click at [284, 284] on span "search Buscar Comprobante" at bounding box center [281, 286] width 143 height 13
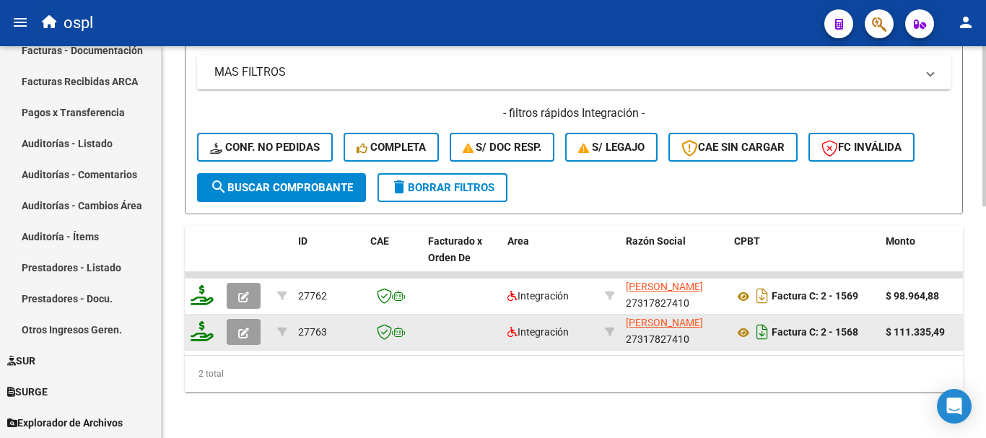
scroll to position [567, 0]
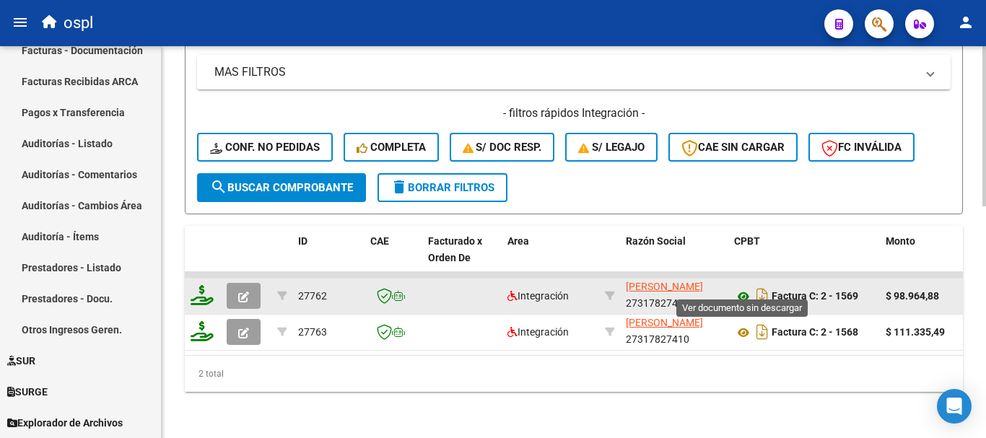
click at [739, 288] on icon at bounding box center [743, 296] width 19 height 17
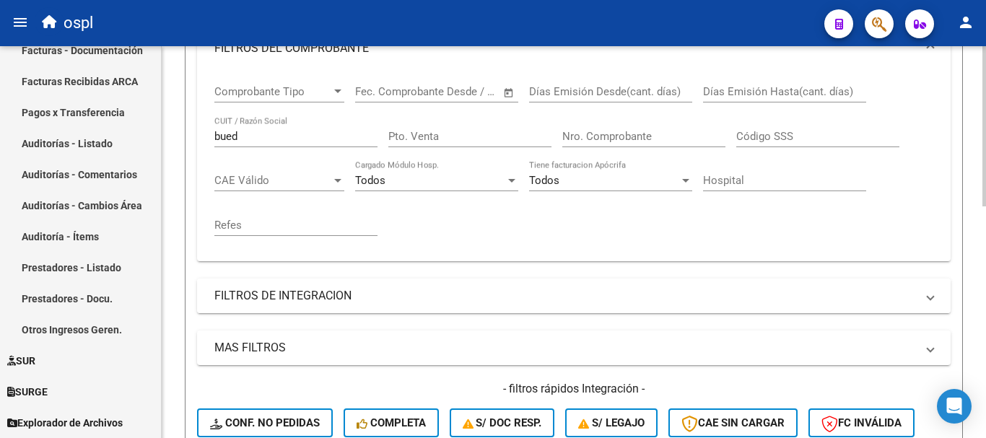
scroll to position [278, 0]
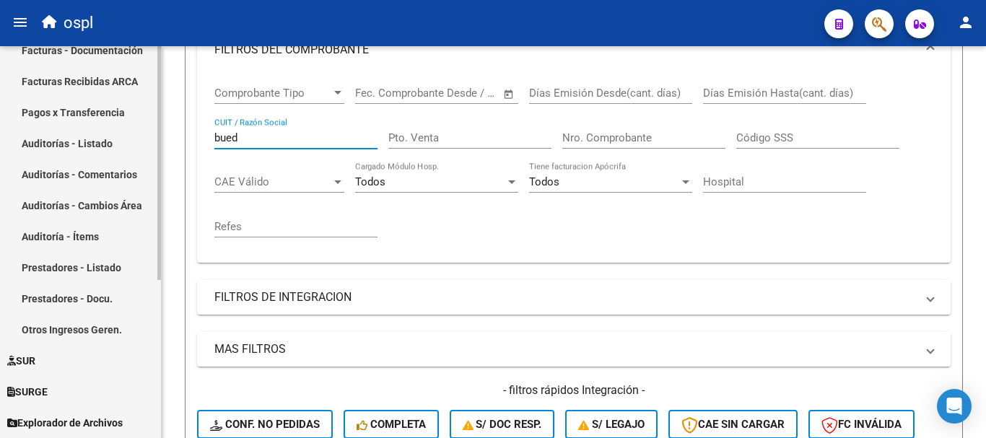
drag, startPoint x: 260, startPoint y: 139, endPoint x: 151, endPoint y: 128, distance: 109.5
click at [152, 128] on mat-sidenav-container "Firma Express Inicio Calendario SSS Instructivos Contacto OS Tesorería Extracto…" at bounding box center [493, 242] width 986 height 392
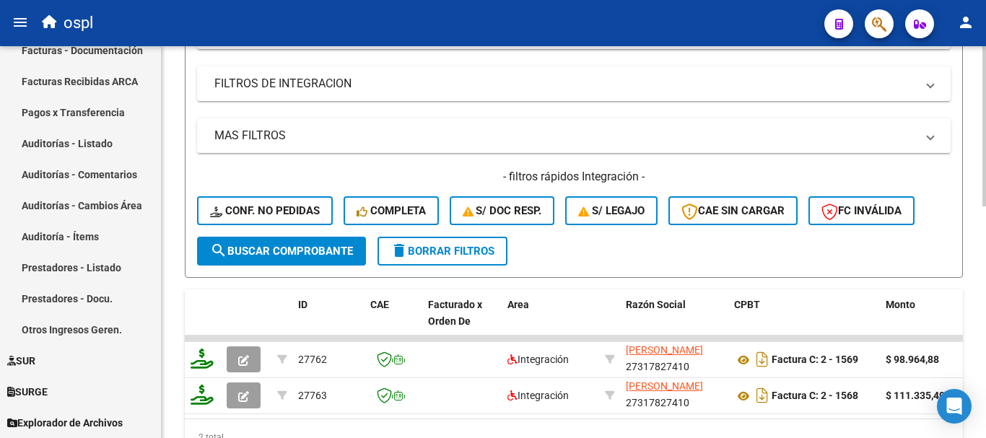
scroll to position [494, 0]
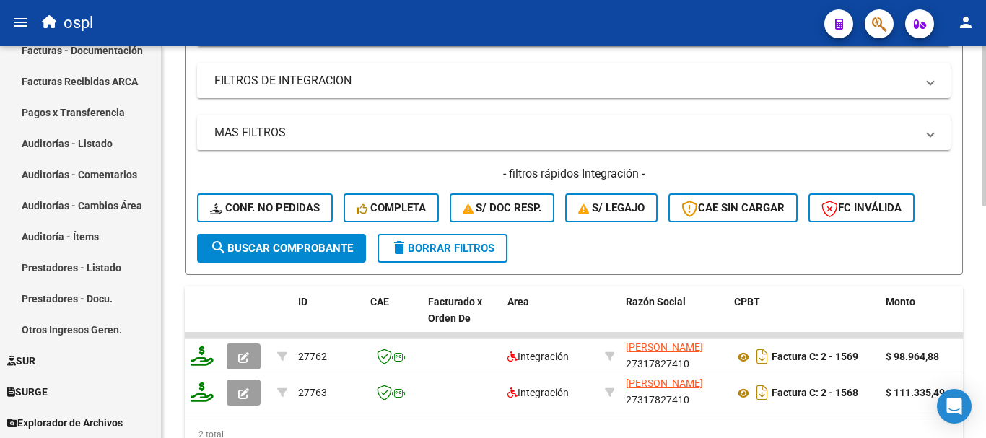
click at [308, 250] on span "search Buscar Comprobante" at bounding box center [281, 248] width 143 height 13
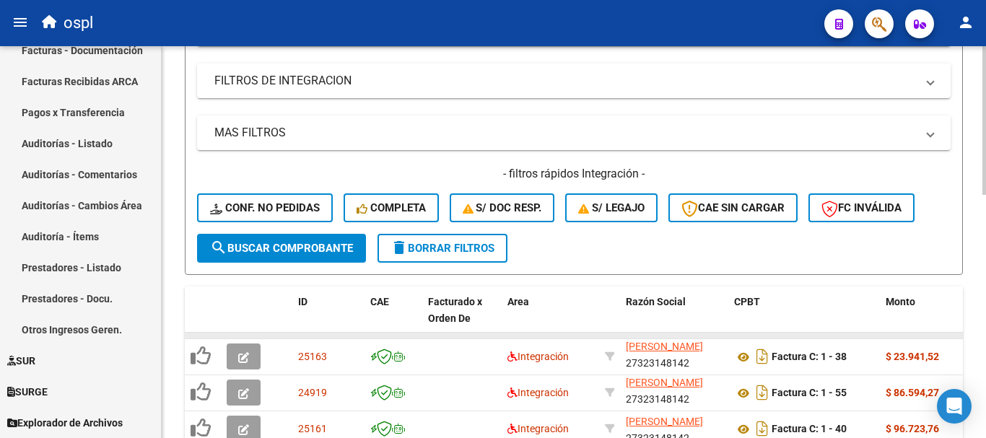
scroll to position [567, 0]
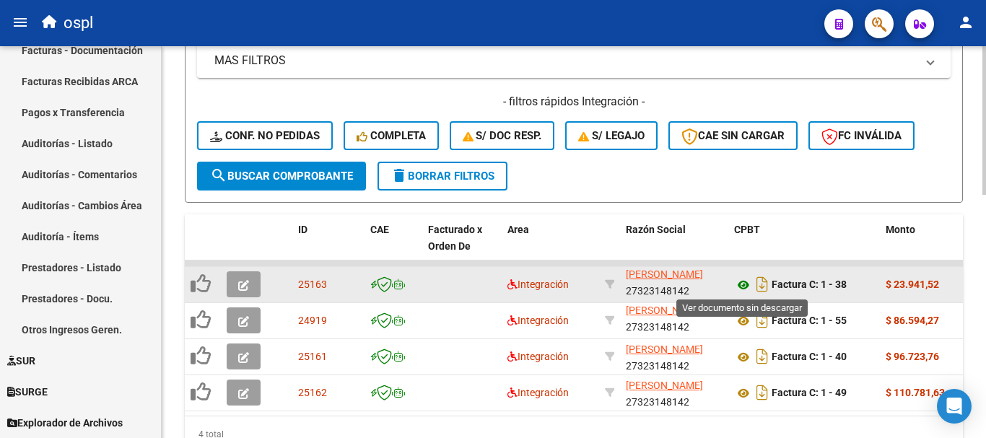
click at [747, 282] on icon at bounding box center [743, 284] width 19 height 17
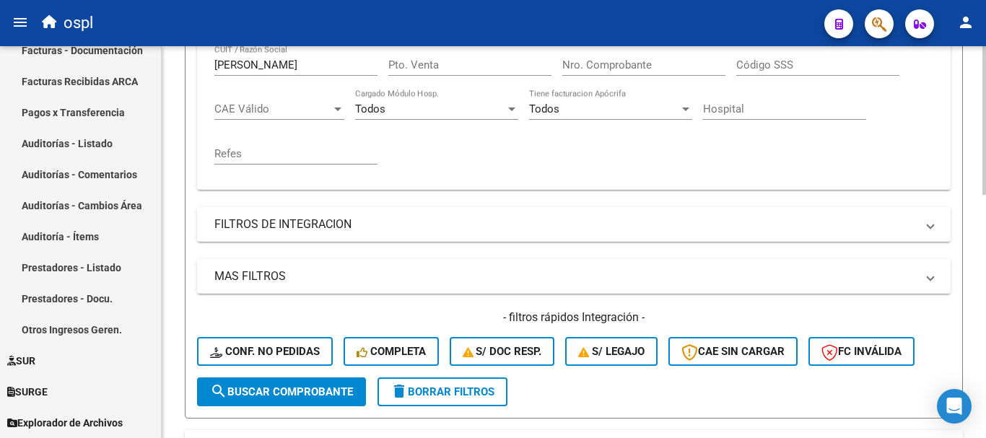
scroll to position [350, 0]
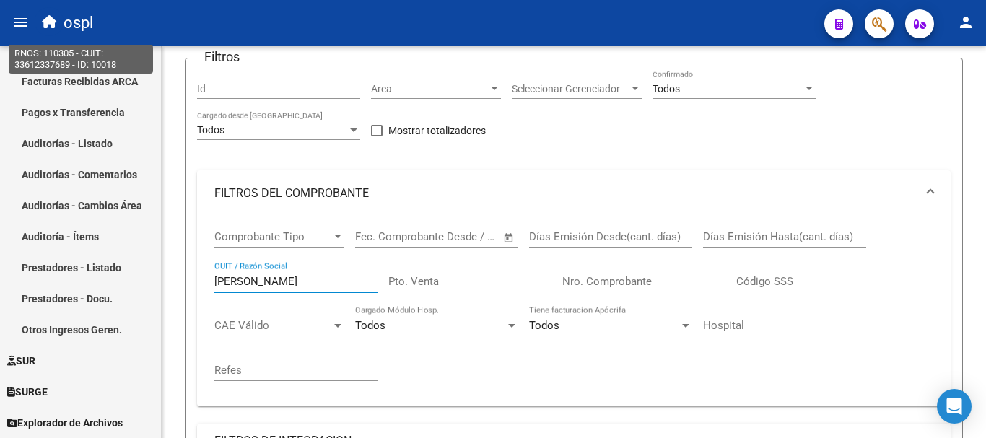
drag, startPoint x: 281, startPoint y: 64, endPoint x: 67, endPoint y: 34, distance: 216.5
click at [67, 35] on div "menu ospl person Firma Express Inicio Calendario SSS Instructivos Contacto OS T…" at bounding box center [493, 219] width 986 height 438
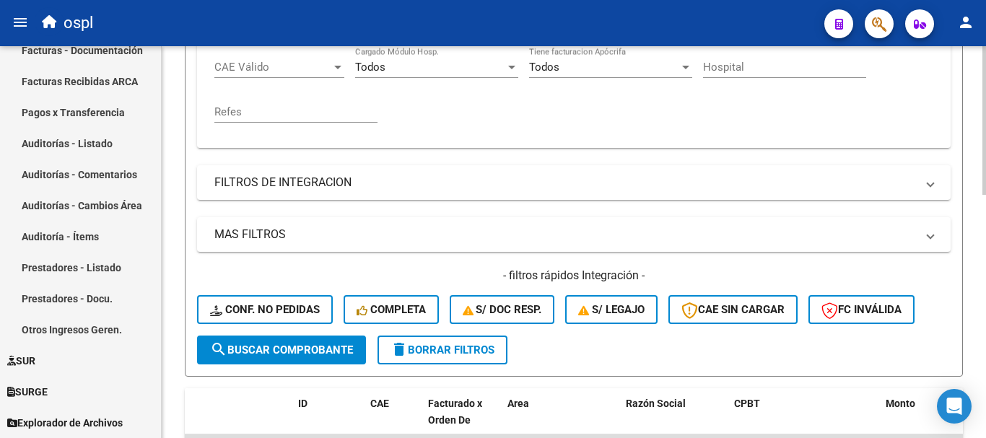
scroll to position [394, 0]
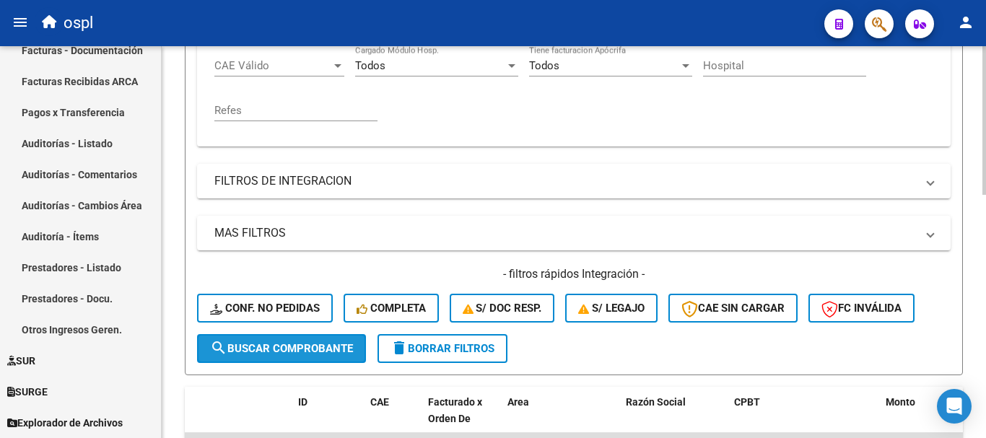
click at [282, 344] on span "search Buscar Comprobante" at bounding box center [281, 348] width 143 height 13
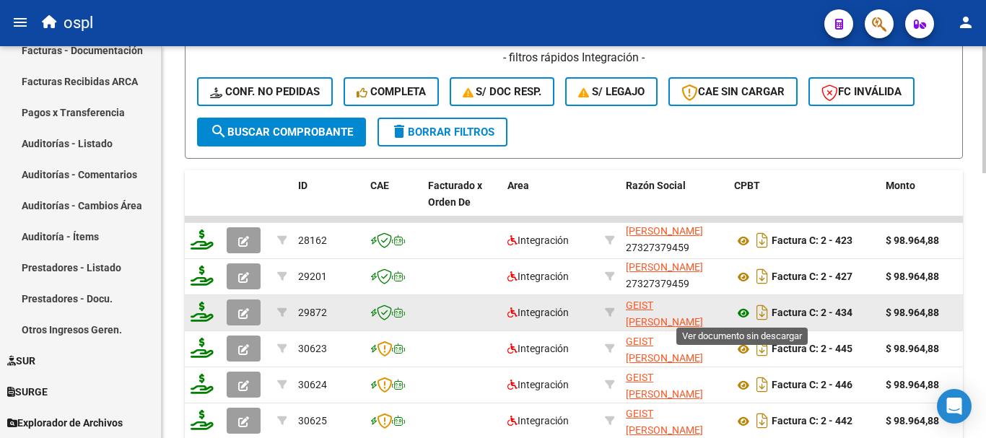
click at [743, 312] on icon at bounding box center [743, 313] width 19 height 17
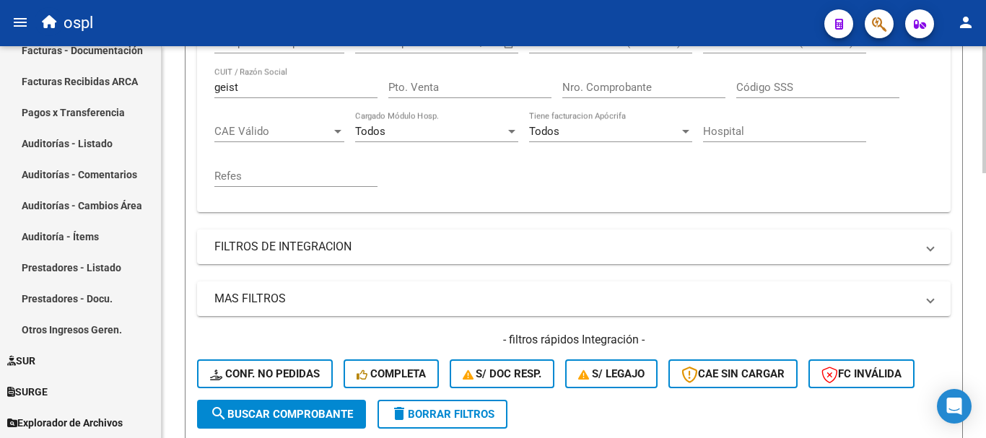
scroll to position [322, 0]
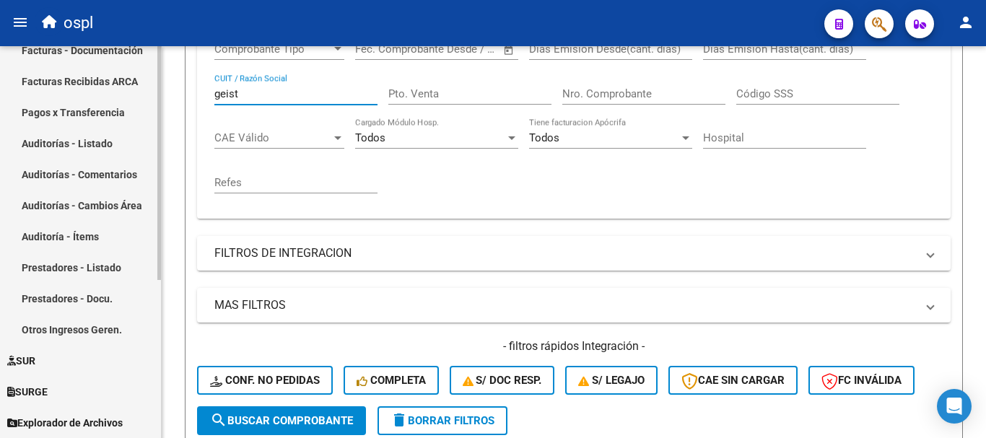
drag, startPoint x: 280, startPoint y: 96, endPoint x: 105, endPoint y: 66, distance: 178.0
click at [105, 66] on mat-sidenav-container "Firma Express Inicio Calendario SSS Instructivos Contacto OS Tesorería Extracto…" at bounding box center [493, 242] width 986 height 392
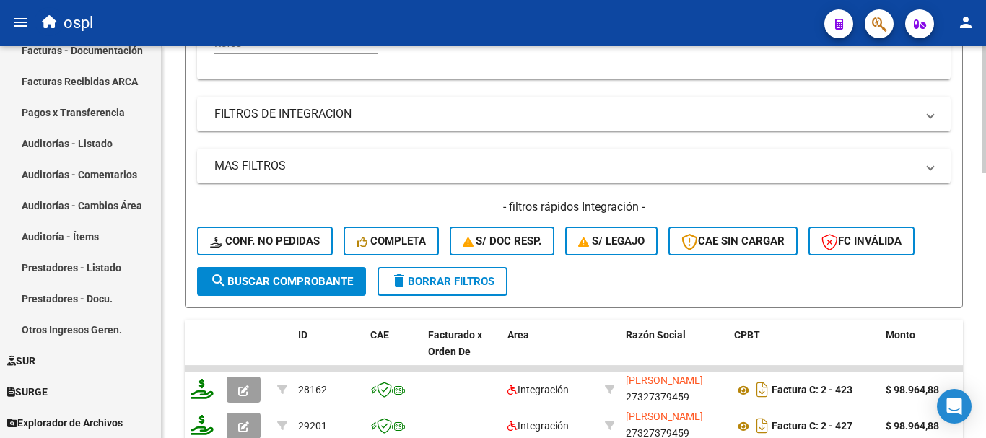
scroll to position [466, 0]
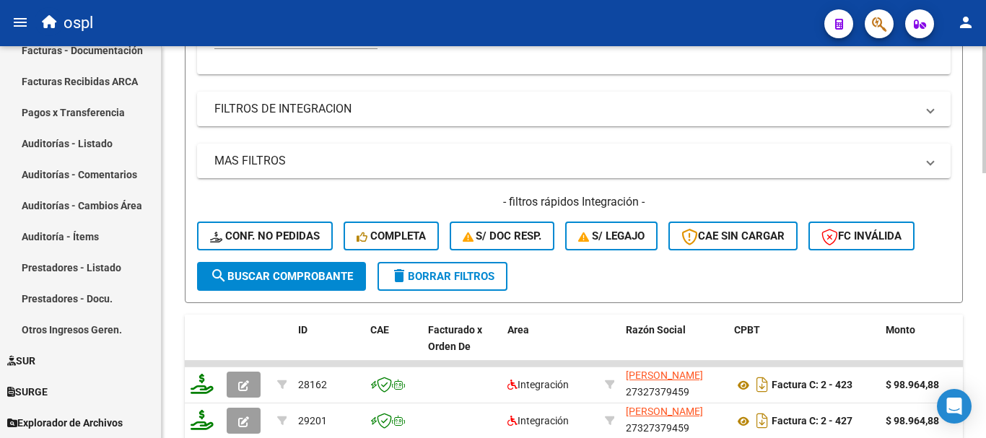
click at [281, 272] on span "search Buscar Comprobante" at bounding box center [281, 276] width 143 height 13
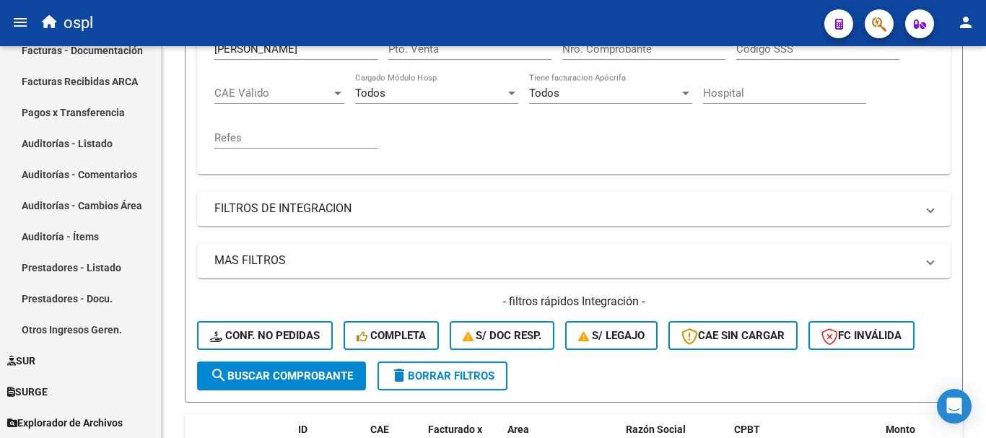
scroll to position [278, 0]
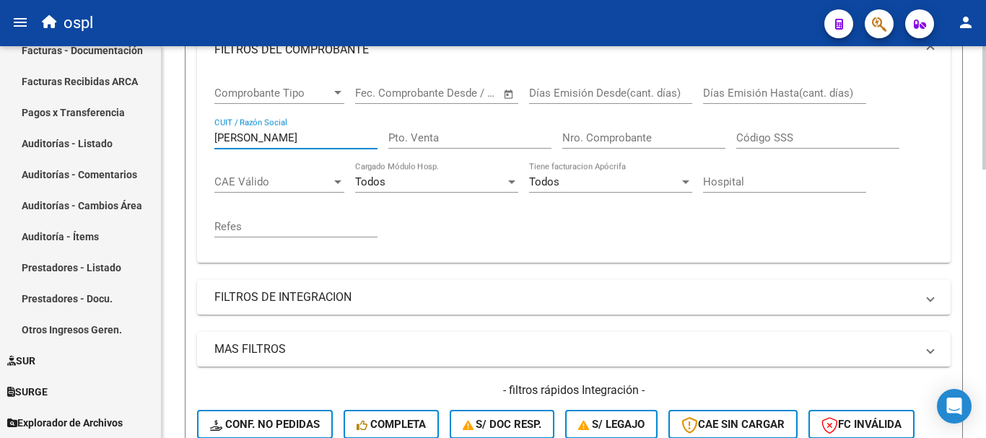
drag, startPoint x: 306, startPoint y: 135, endPoint x: 168, endPoint y: 105, distance: 141.1
click at [168, 105] on div "Video tutorial PRESTADORES -> Listado de CPBTs Emitidos por Prestadores / Prove…" at bounding box center [574, 386] width 824 height 1236
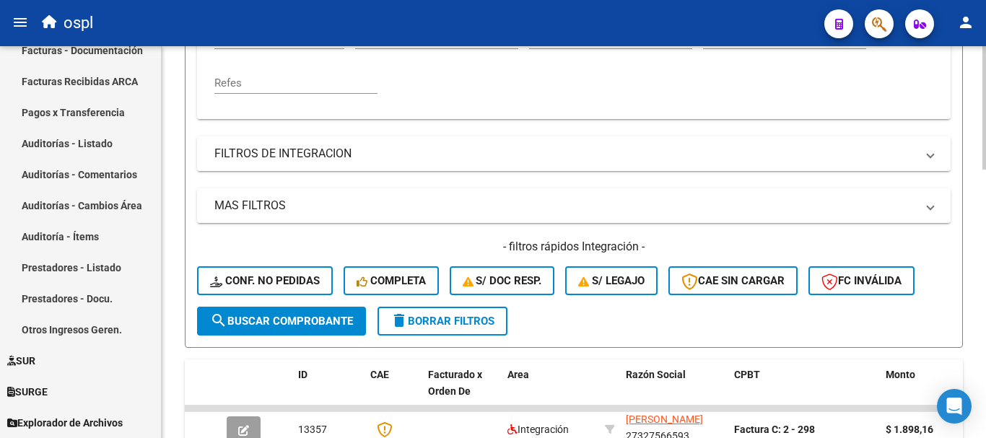
scroll to position [422, 0]
click at [297, 322] on span "search Buscar Comprobante" at bounding box center [281, 320] width 143 height 13
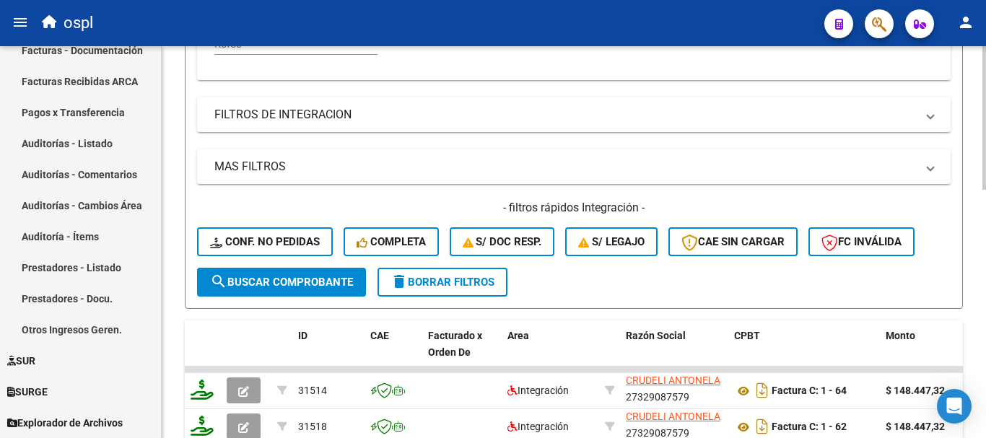
scroll to position [567, 0]
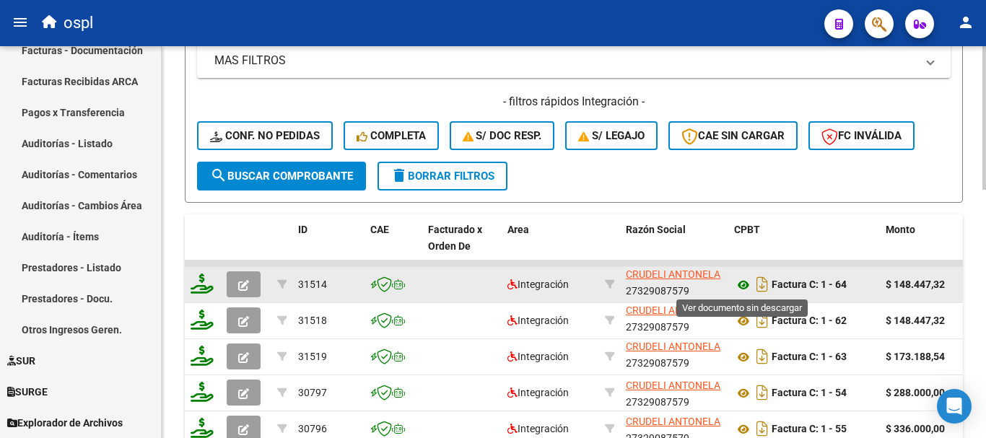
click at [746, 287] on icon at bounding box center [743, 284] width 19 height 17
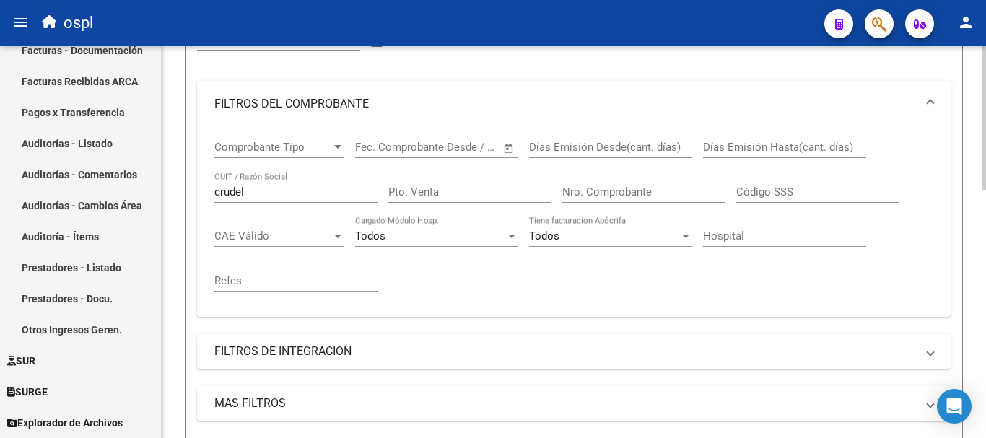
scroll to position [206, 0]
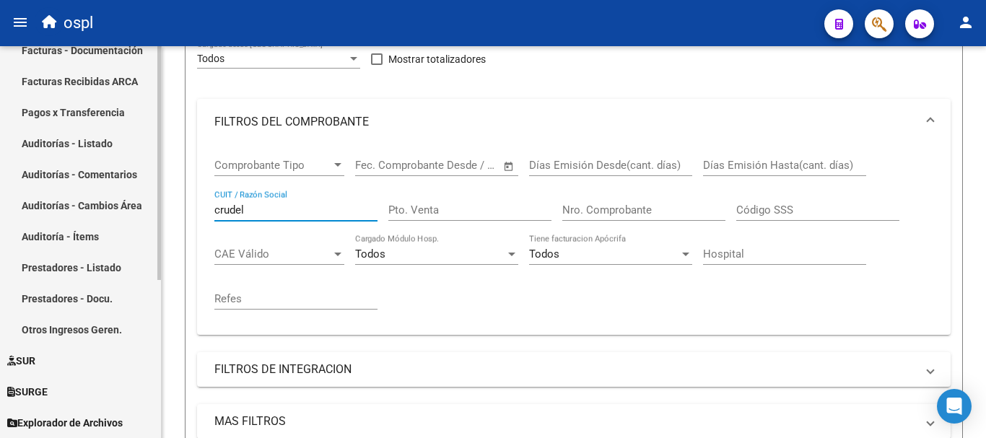
drag, startPoint x: 267, startPoint y: 206, endPoint x: 97, endPoint y: 167, distance: 174.0
click at [97, 167] on mat-sidenav-container "Firma Express Inicio Calendario SSS Instructivos Contacto OS Tesorería Extracto…" at bounding box center [493, 242] width 986 height 392
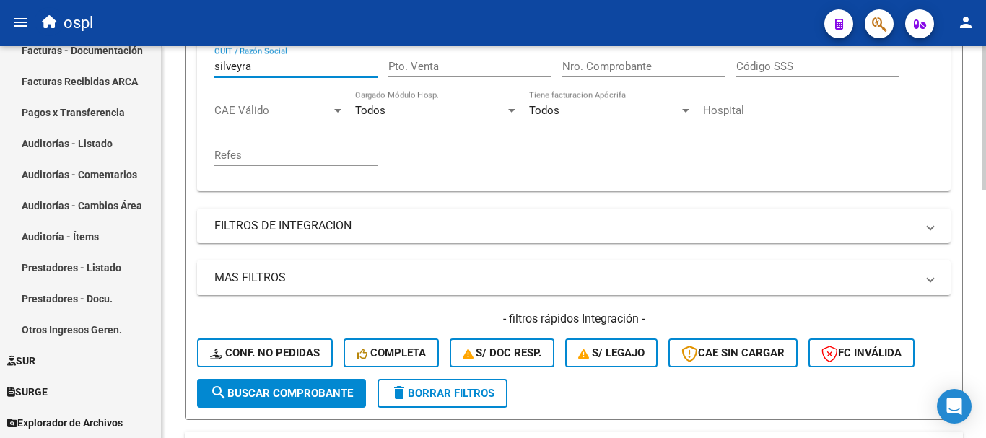
scroll to position [350, 0]
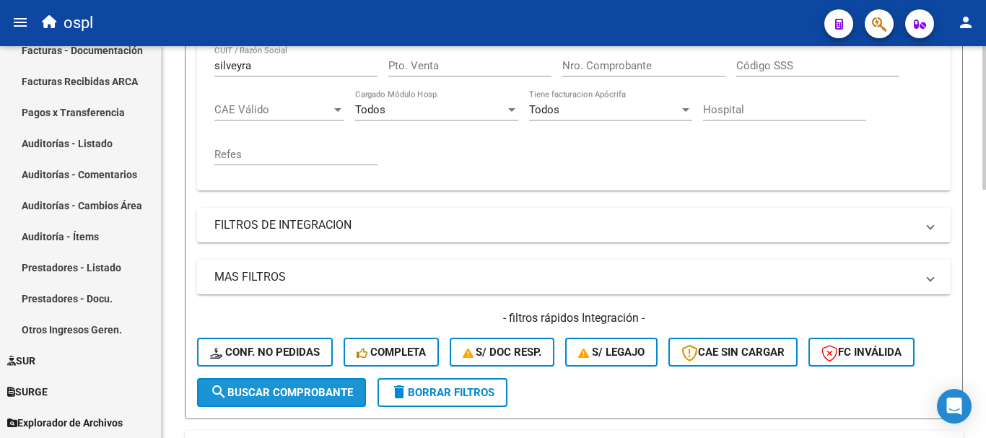
click at [300, 386] on span "search Buscar Comprobante" at bounding box center [281, 392] width 143 height 13
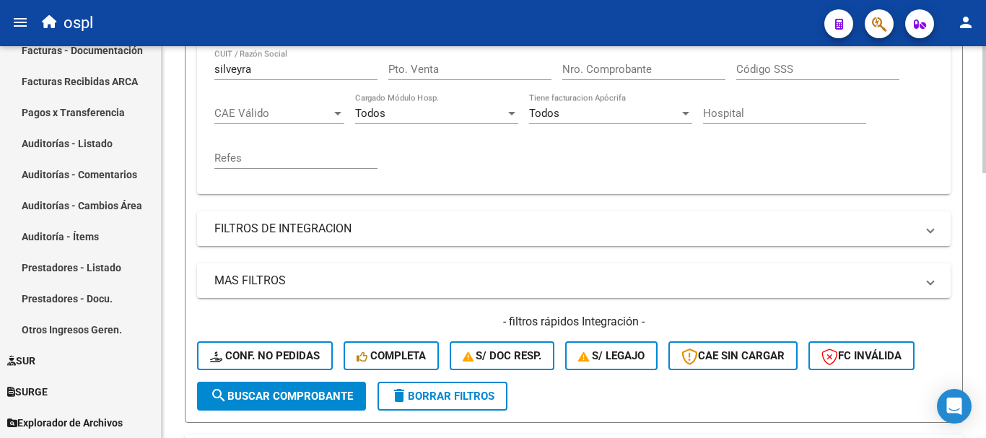
scroll to position [278, 0]
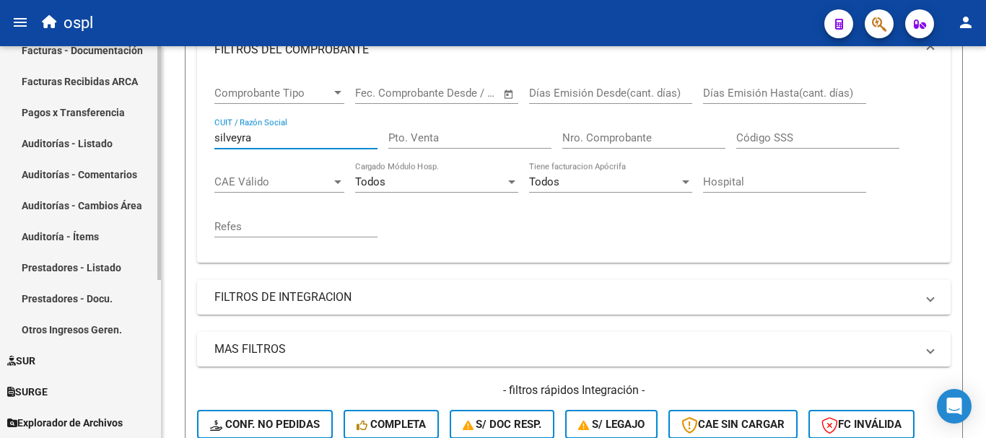
drag, startPoint x: 285, startPoint y: 135, endPoint x: 125, endPoint y: 126, distance: 160.5
click at [125, 126] on mat-sidenav-container "Firma Express Inicio Calendario SSS Instructivos Contacto OS Tesorería Extracto…" at bounding box center [493, 242] width 986 height 392
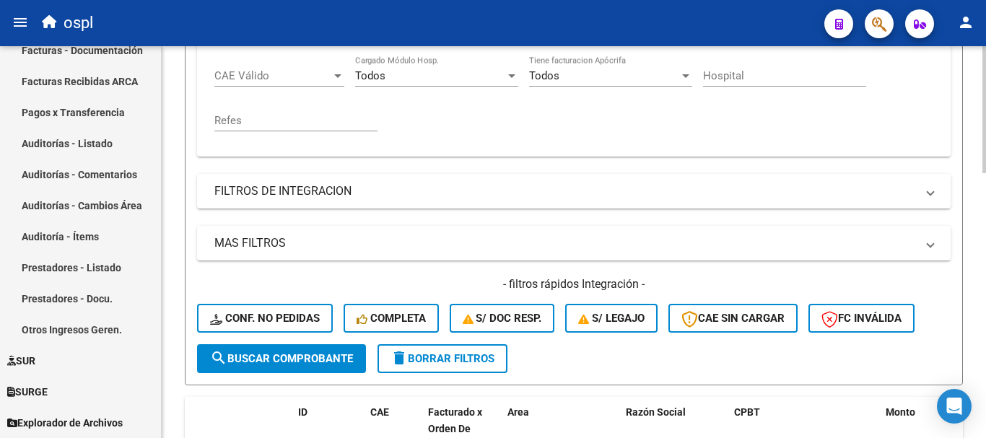
scroll to position [422, 0]
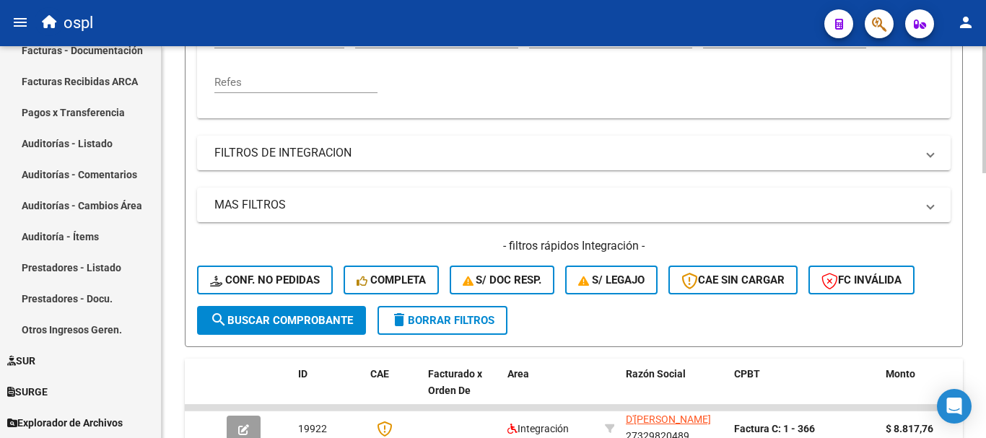
click at [338, 315] on span "search Buscar Comprobante" at bounding box center [281, 320] width 143 height 13
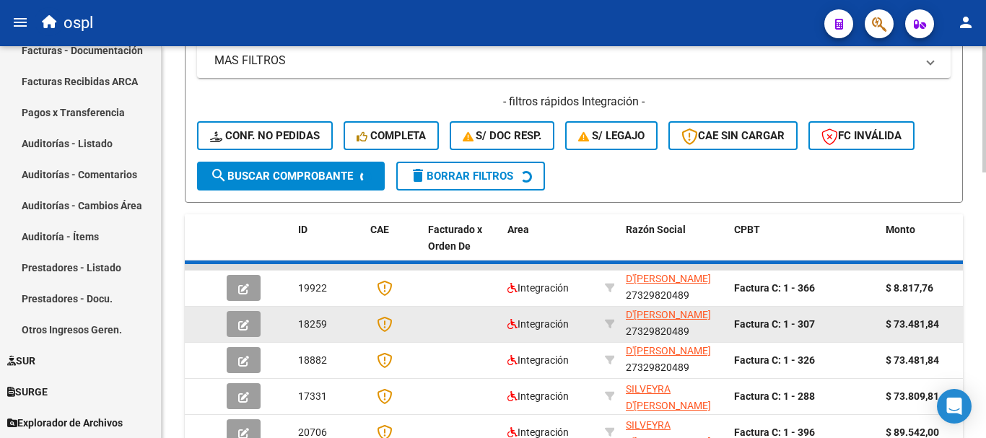
scroll to position [3, 0]
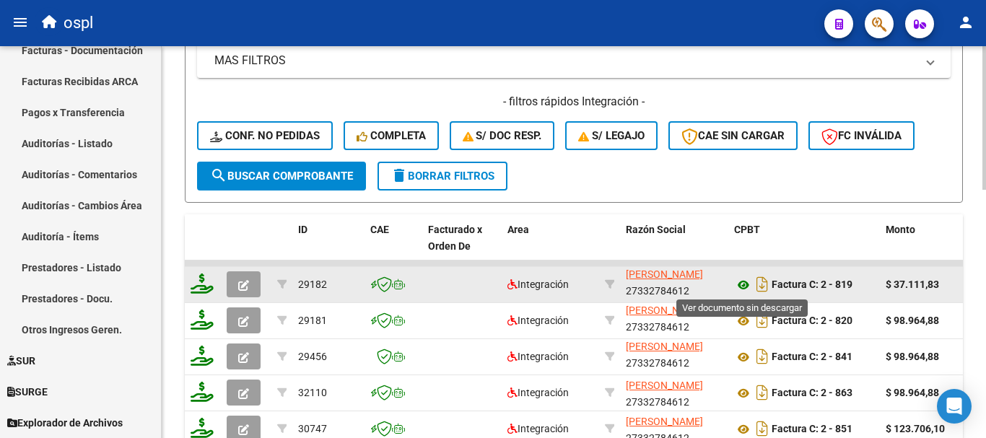
click at [743, 283] on icon at bounding box center [743, 284] width 19 height 17
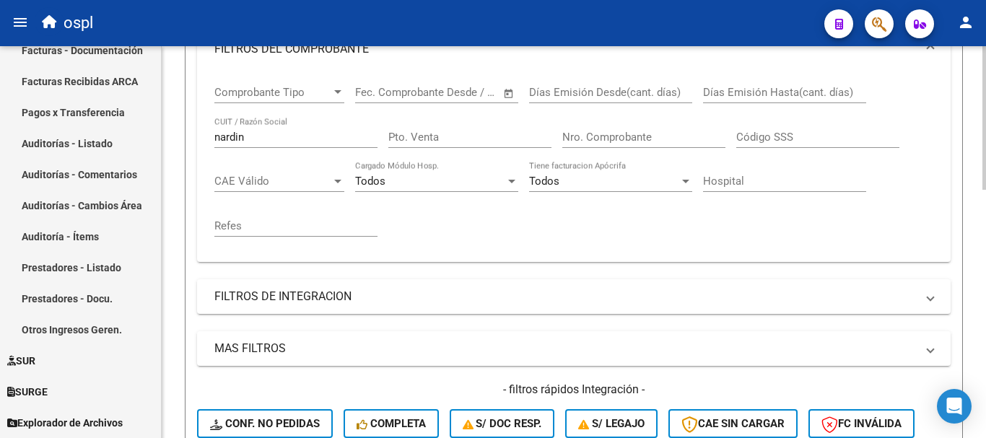
scroll to position [278, 0]
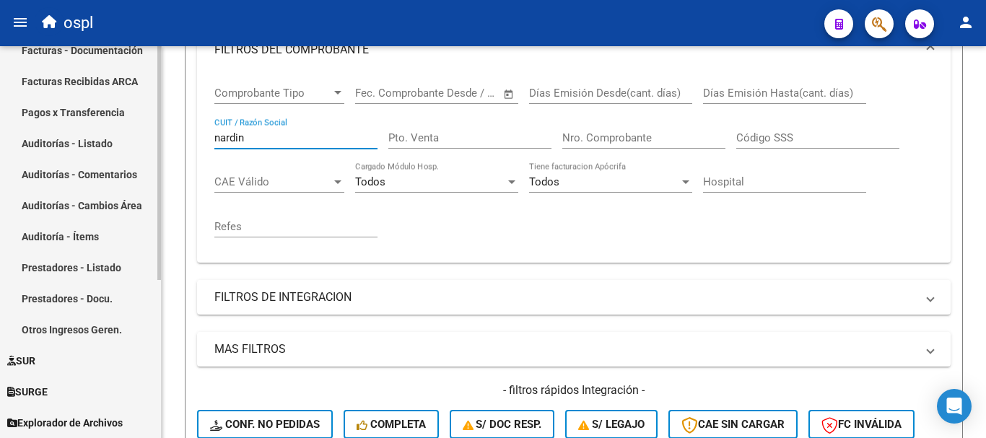
drag, startPoint x: 259, startPoint y: 134, endPoint x: 96, endPoint y: 99, distance: 166.7
click at [96, 99] on mat-sidenav-container "Firma Express Inicio Calendario SSS Instructivos Contacto OS Tesorería Extracto…" at bounding box center [493, 242] width 986 height 392
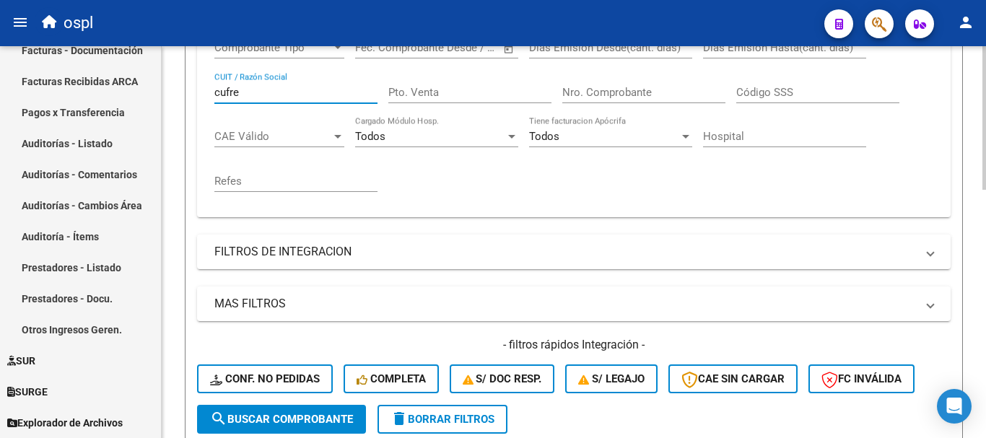
scroll to position [494, 0]
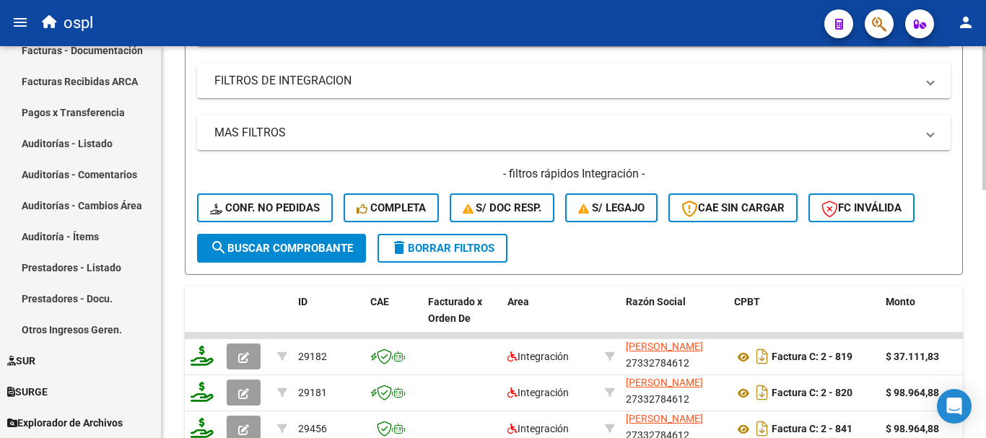
click at [287, 246] on span "search Buscar Comprobante" at bounding box center [281, 248] width 143 height 13
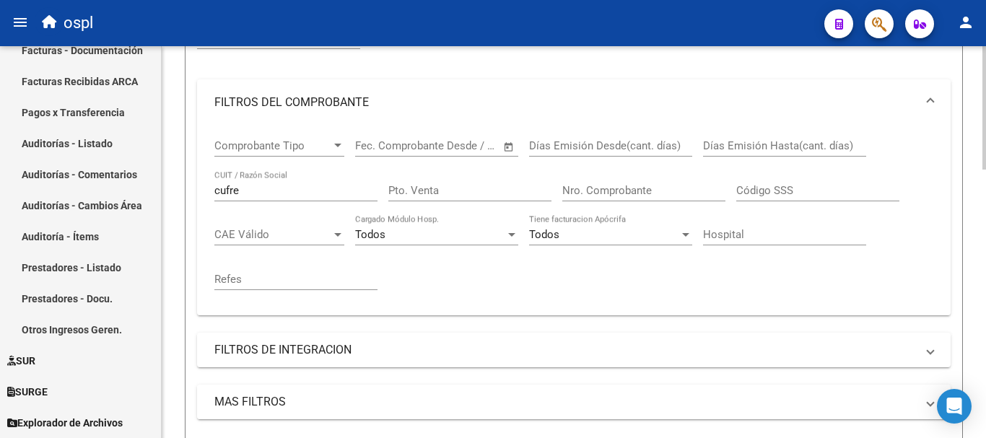
scroll to position [206, 0]
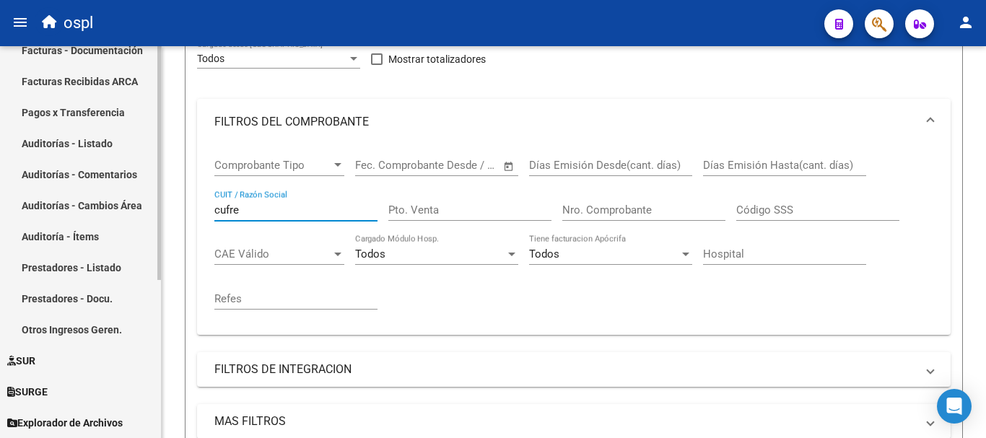
drag, startPoint x: 274, startPoint y: 206, endPoint x: 71, endPoint y: 178, distance: 204.1
click at [71, 178] on mat-sidenav-container "Firma Express Inicio Calendario SSS Instructivos Contacto OS Tesorería Extracto…" at bounding box center [493, 242] width 986 height 392
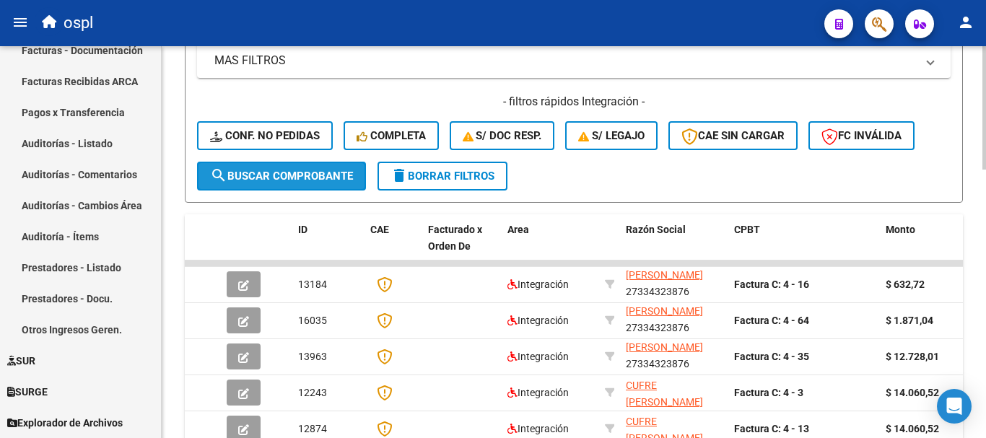
click at [294, 181] on span "search Buscar Comprobante" at bounding box center [281, 176] width 143 height 13
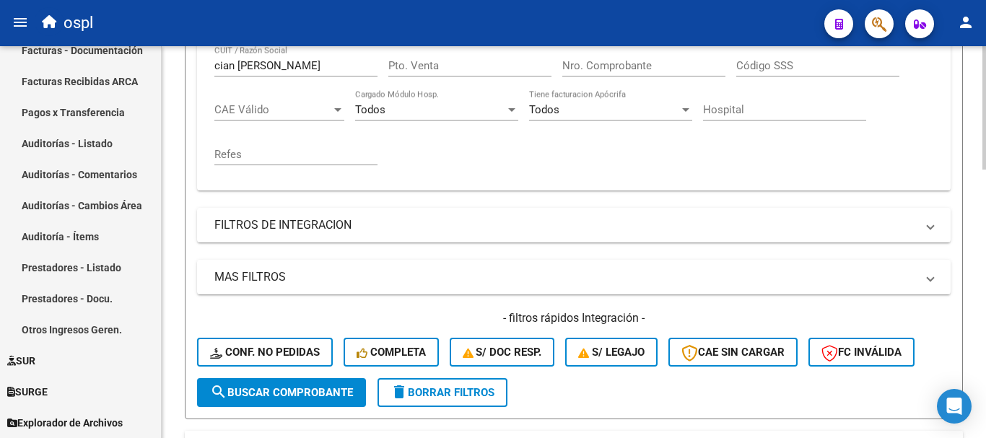
scroll to position [278, 0]
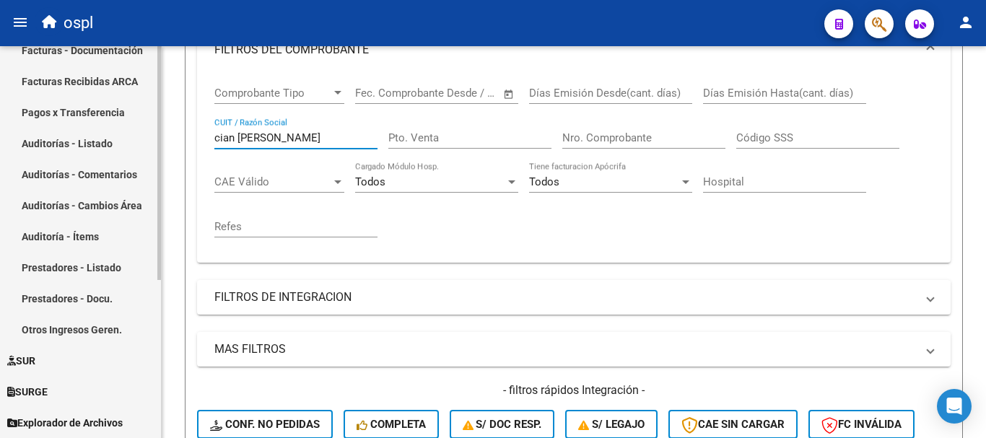
drag, startPoint x: 303, startPoint y: 136, endPoint x: 139, endPoint y: 136, distance: 164.5
click at [139, 136] on mat-sidenav-container "Firma Express Inicio Calendario SSS Instructivos Contacto OS Tesorería Extracto…" at bounding box center [493, 242] width 986 height 392
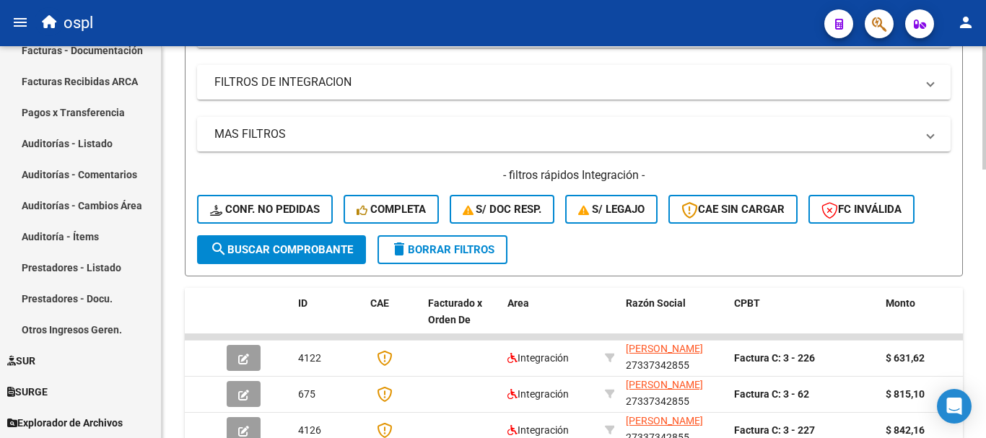
scroll to position [494, 0]
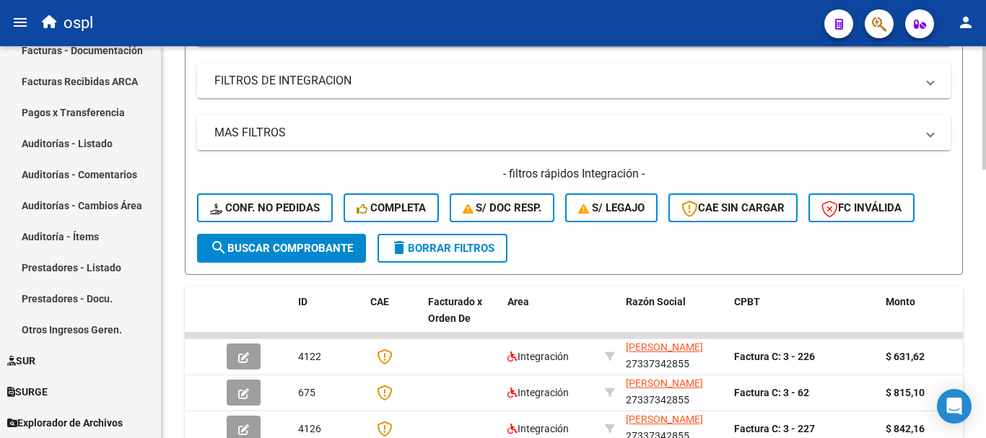
click at [341, 242] on span "search Buscar Comprobante" at bounding box center [281, 248] width 143 height 13
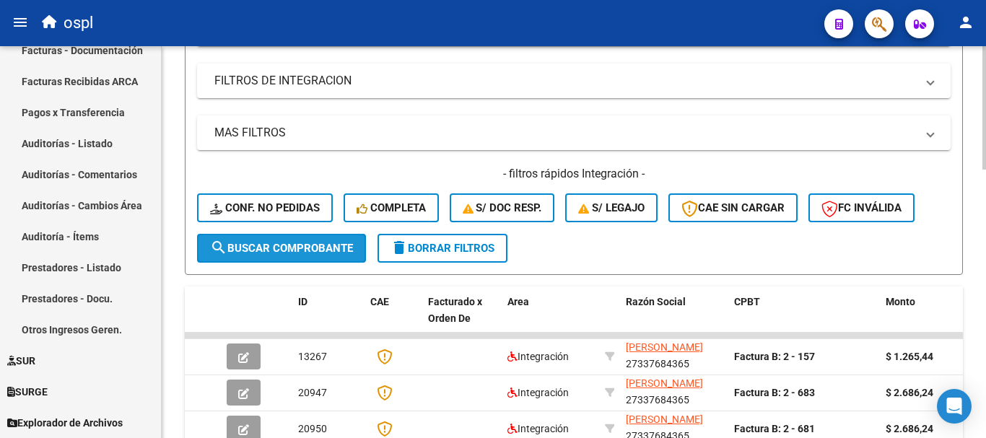
click at [354, 245] on button "search Buscar Comprobante" at bounding box center [281, 248] width 169 height 29
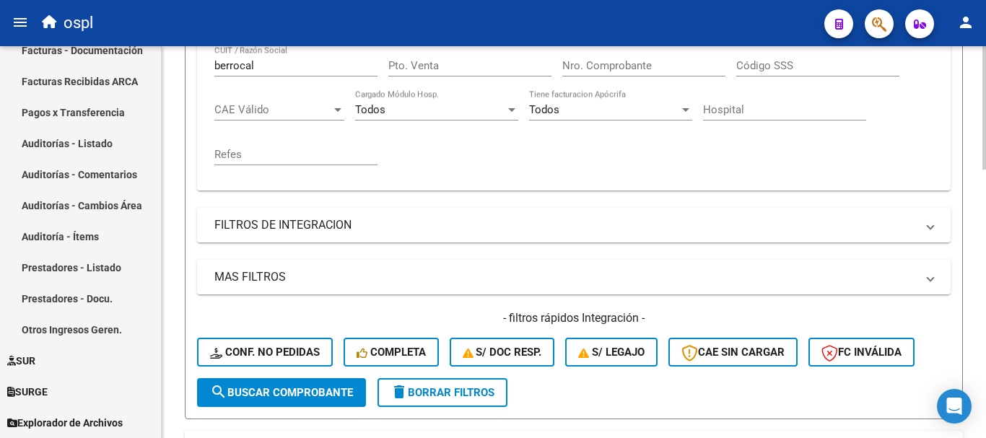
scroll to position [278, 0]
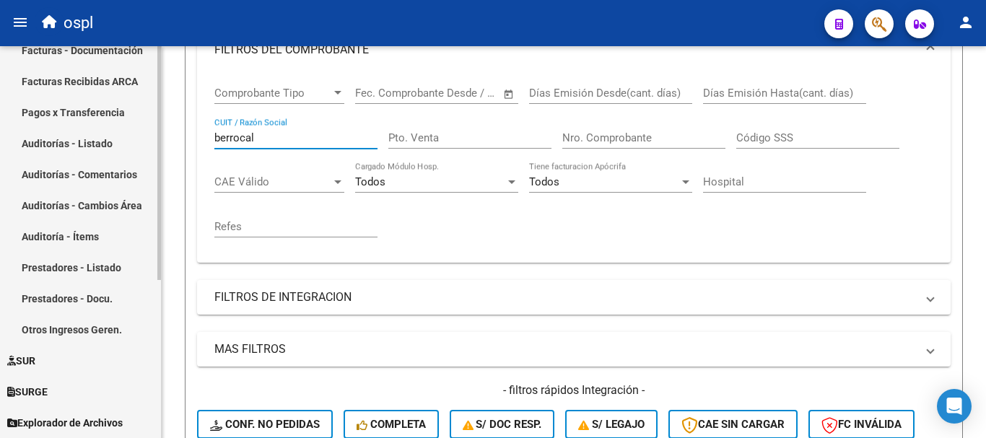
drag, startPoint x: 78, startPoint y: 105, endPoint x: 49, endPoint y: 101, distance: 29.1
click at [49, 101] on mat-sidenav-container "Firma Express Inicio Calendario SSS Instructivos Contacto OS Tesorería Extracto…" at bounding box center [493, 242] width 986 height 392
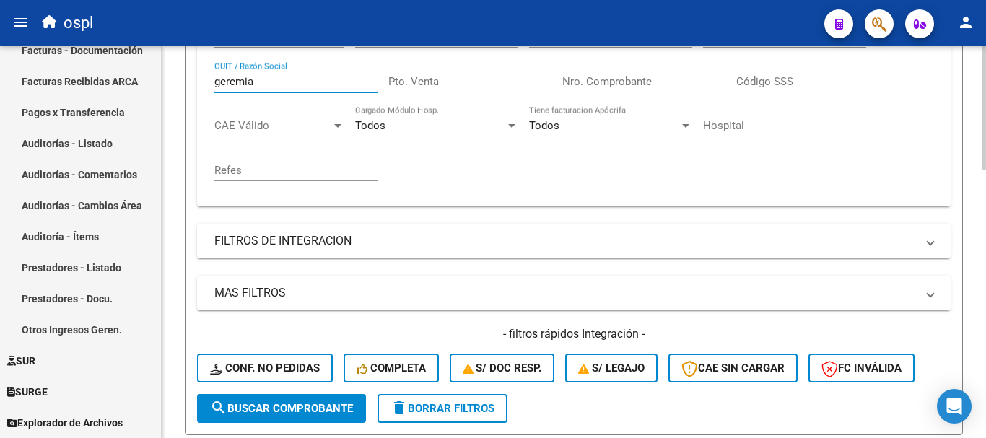
scroll to position [422, 0]
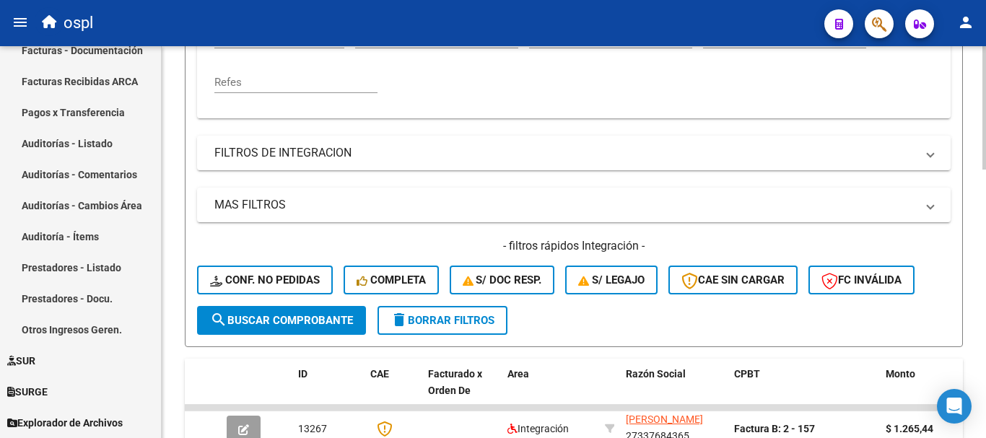
click at [283, 311] on button "search Buscar Comprobante" at bounding box center [281, 320] width 169 height 29
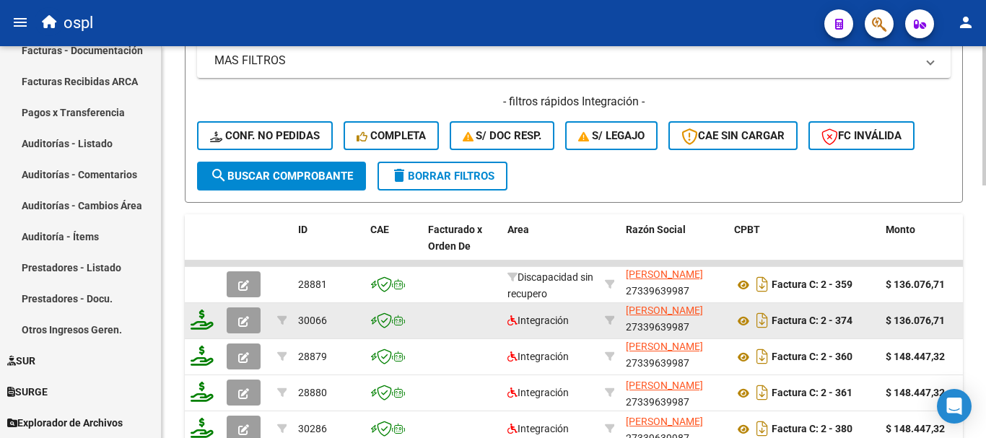
scroll to position [3, 0]
click at [746, 320] on icon at bounding box center [743, 320] width 19 height 17
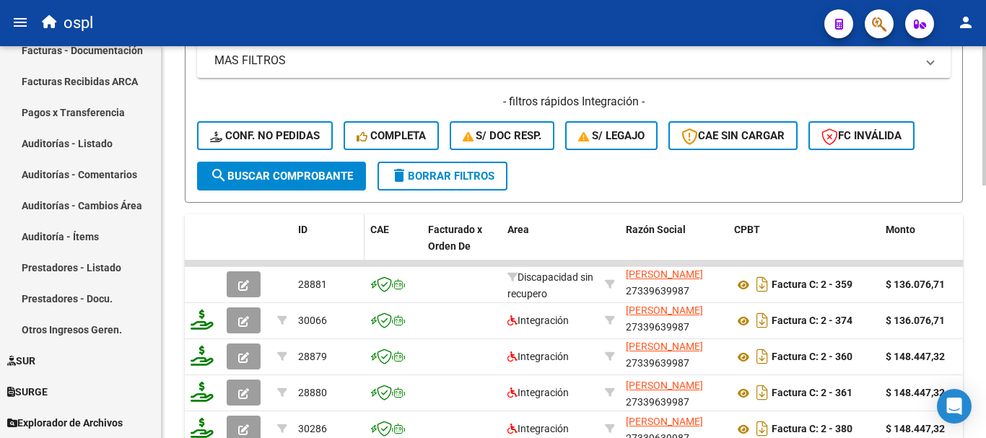
scroll to position [278, 0]
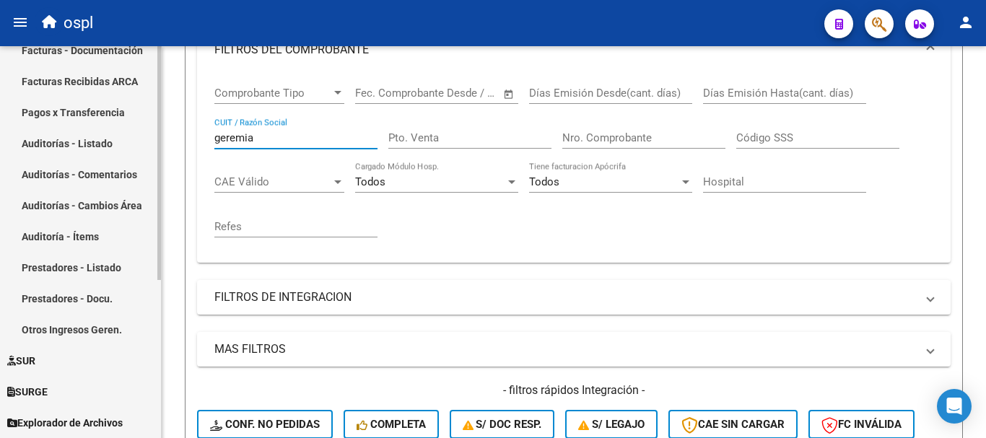
drag, startPoint x: 276, startPoint y: 137, endPoint x: 95, endPoint y: 124, distance: 180.9
click at [95, 124] on mat-sidenav-container "Firma Express Inicio Calendario SSS Instructivos Contacto OS Tesorería Extracto…" at bounding box center [493, 242] width 986 height 392
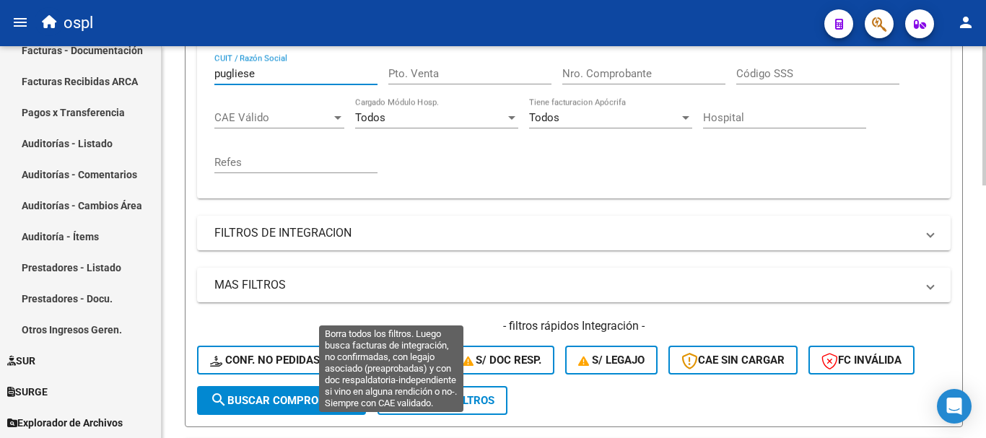
scroll to position [422, 0]
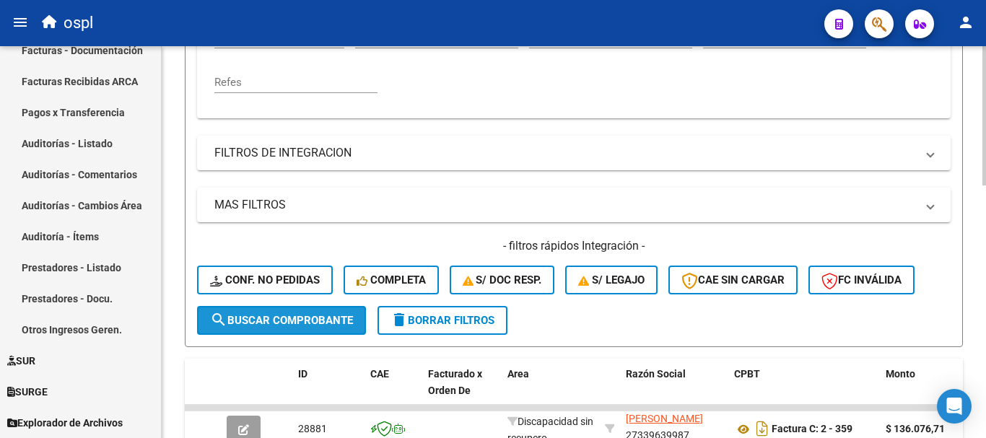
click at [316, 311] on button "search Buscar Comprobante" at bounding box center [281, 320] width 169 height 29
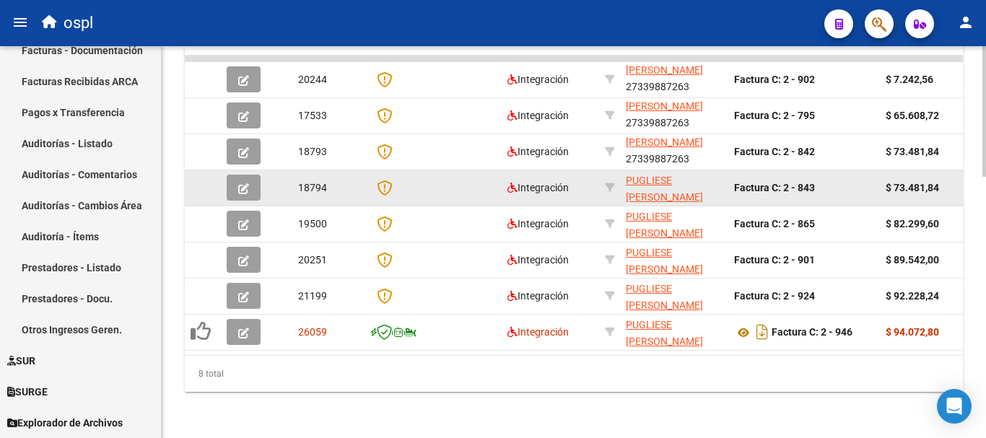
scroll to position [783, 0]
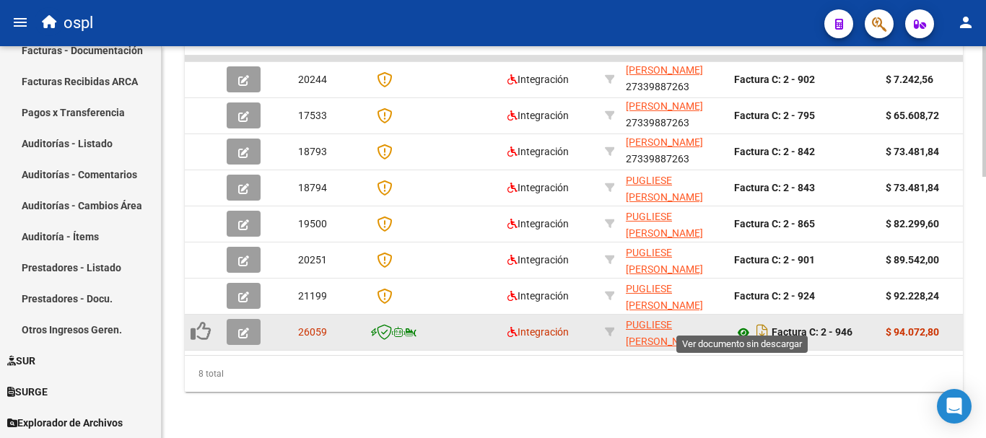
click at [742, 324] on icon at bounding box center [743, 332] width 19 height 17
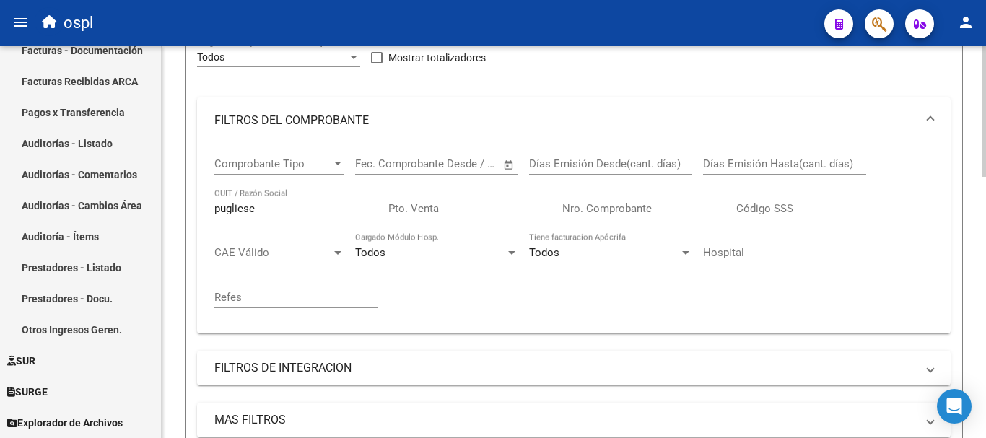
scroll to position [206, 0]
drag, startPoint x: 277, startPoint y: 206, endPoint x: 170, endPoint y: 198, distance: 107.9
click at [170, 198] on div "Video tutorial PRESTADORES -> Listado de CPBTs Emitidos por Prestadores / Prove…" at bounding box center [574, 422] width 824 height 1163
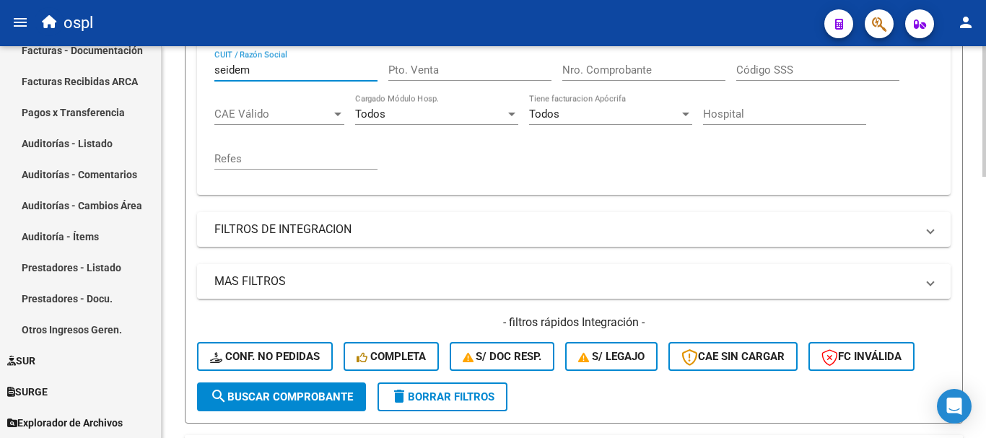
scroll to position [350, 0]
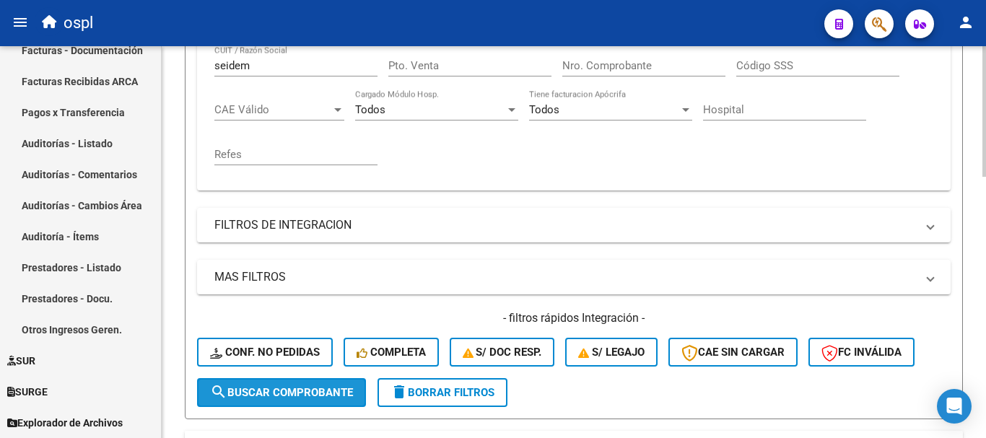
click at [321, 393] on span "search Buscar Comprobante" at bounding box center [281, 392] width 143 height 13
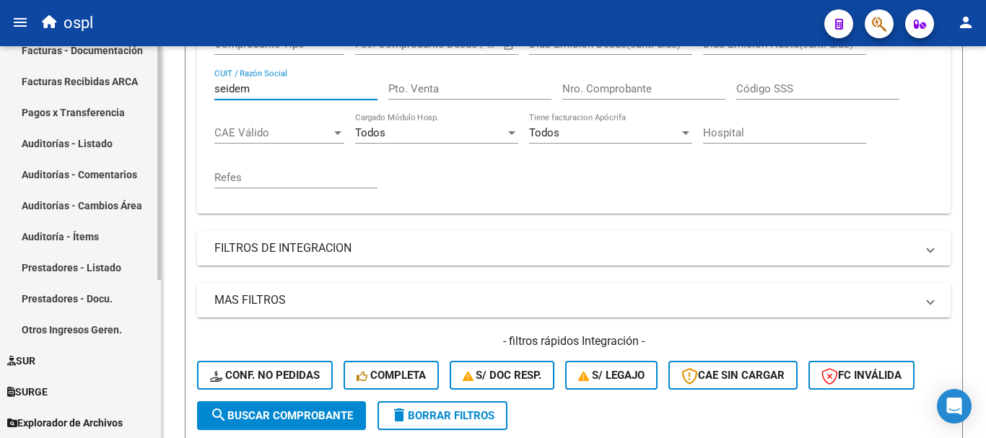
drag, startPoint x: 261, startPoint y: 63, endPoint x: 133, endPoint y: 58, distance: 128.6
click at [133, 58] on mat-sidenav-container "Firma Express Inicio Calendario SSS Instructivos Contacto OS Tesorería Extracto…" at bounding box center [493, 242] width 986 height 392
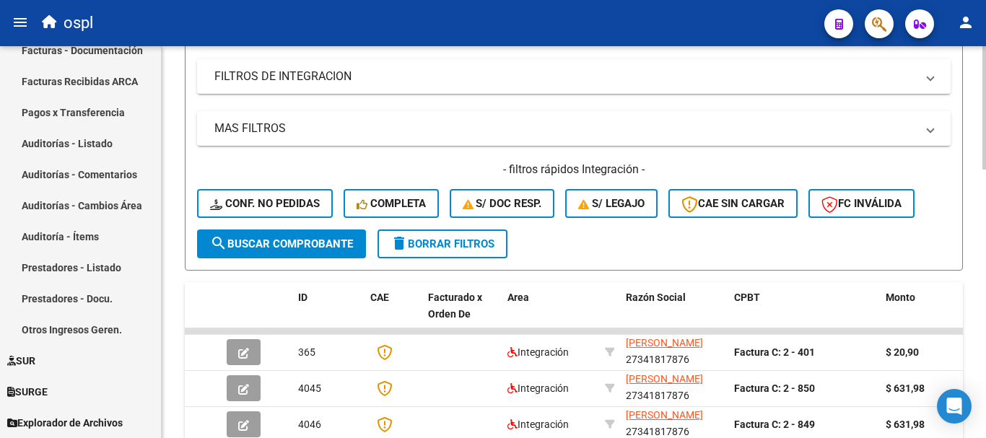
scroll to position [535, 0]
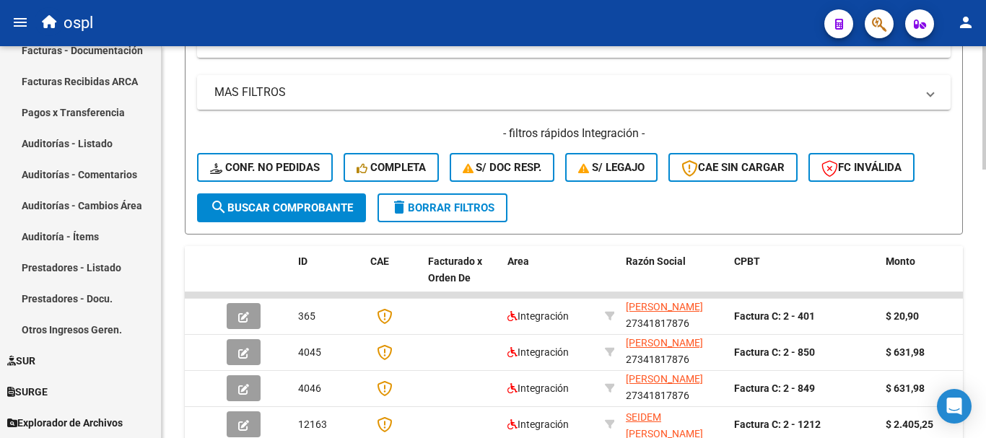
click at [322, 211] on span "search Buscar Comprobante" at bounding box center [281, 207] width 143 height 13
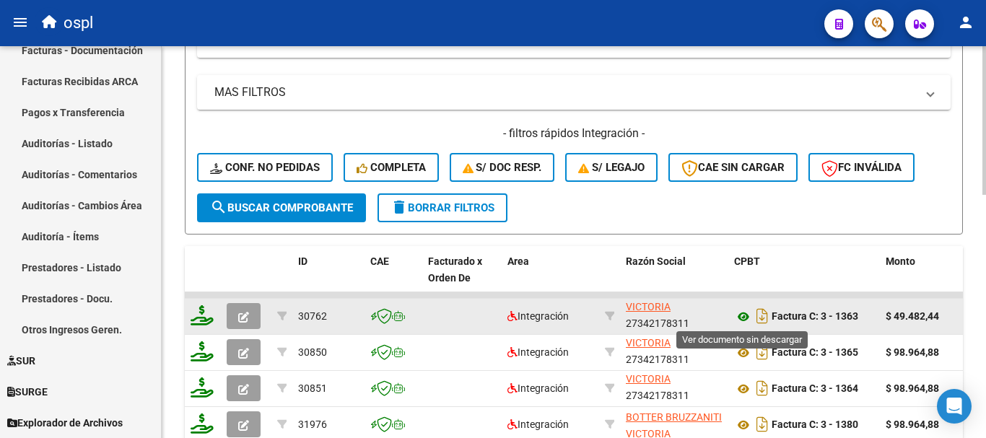
click at [742, 321] on icon at bounding box center [743, 316] width 19 height 17
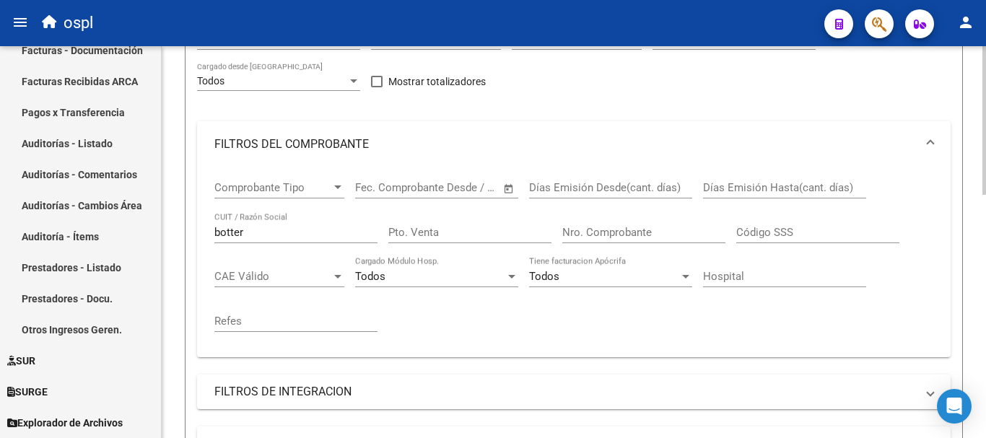
scroll to position [174, 0]
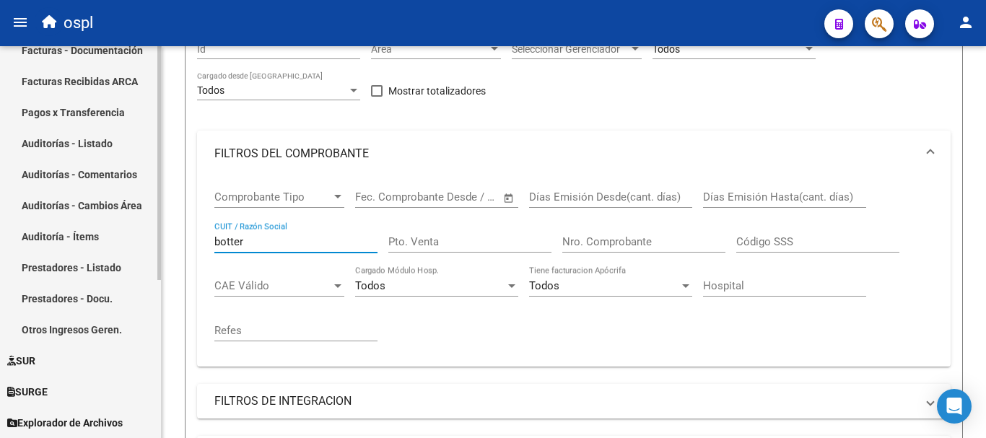
drag, startPoint x: 274, startPoint y: 242, endPoint x: 154, endPoint y: 226, distance: 120.1
click at [154, 232] on mat-sidenav-container "Firma Express Inicio Calendario SSS Instructivos Contacto OS Tesorería Extracto…" at bounding box center [493, 242] width 986 height 392
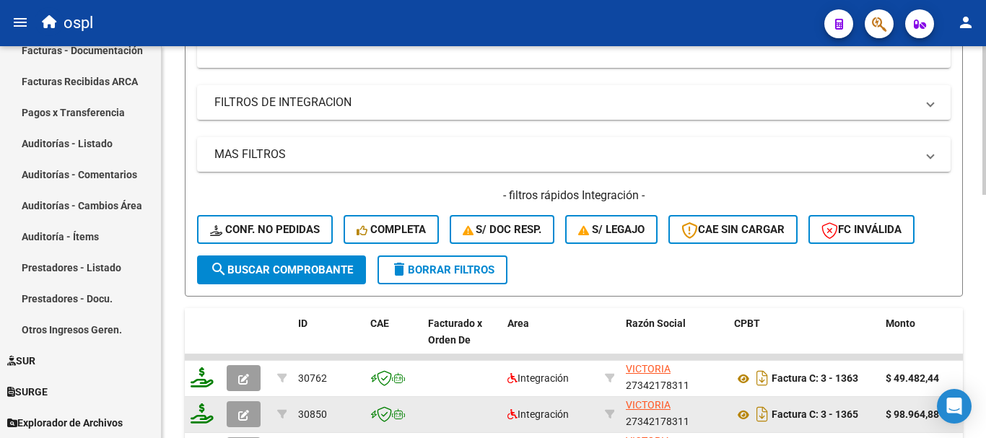
scroll to position [535, 0]
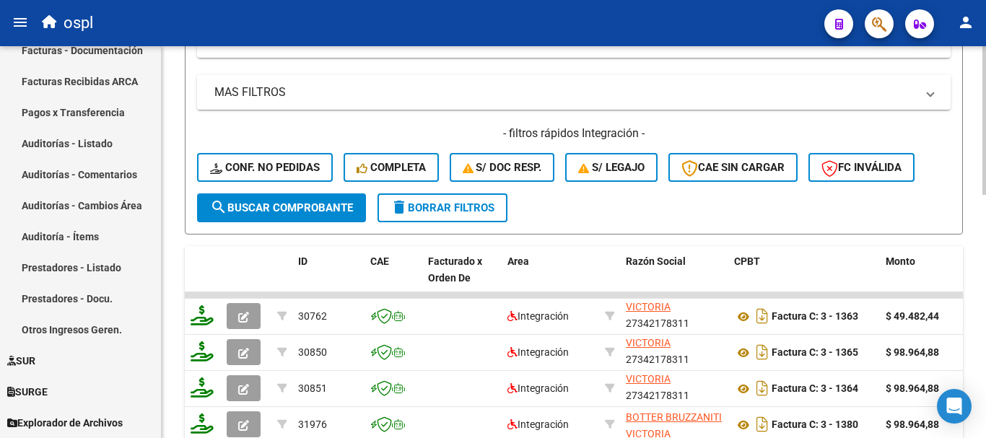
click at [302, 209] on span "search Buscar Comprobante" at bounding box center [281, 207] width 143 height 13
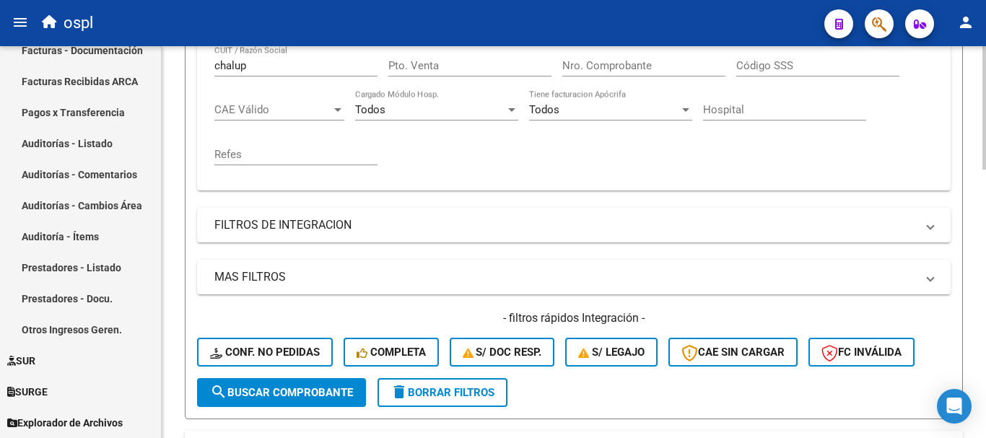
scroll to position [206, 0]
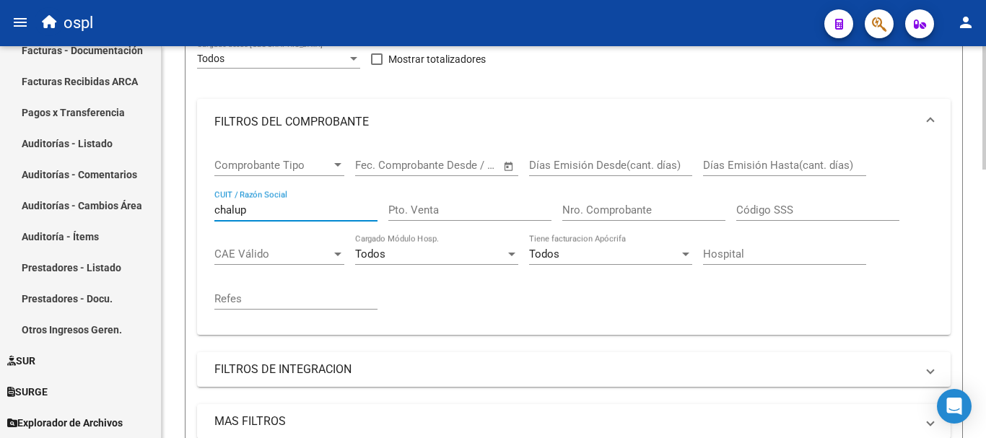
drag, startPoint x: 271, startPoint y: 207, endPoint x: 161, endPoint y: 168, distance: 117.1
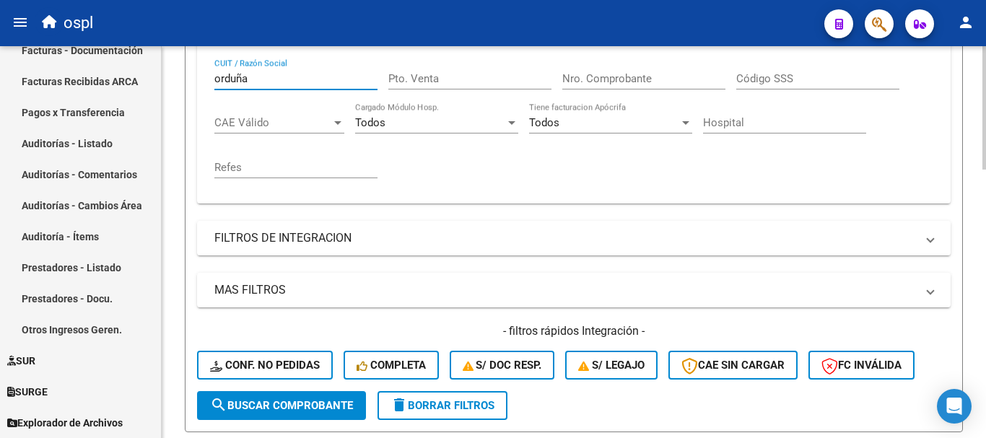
scroll to position [350, 0]
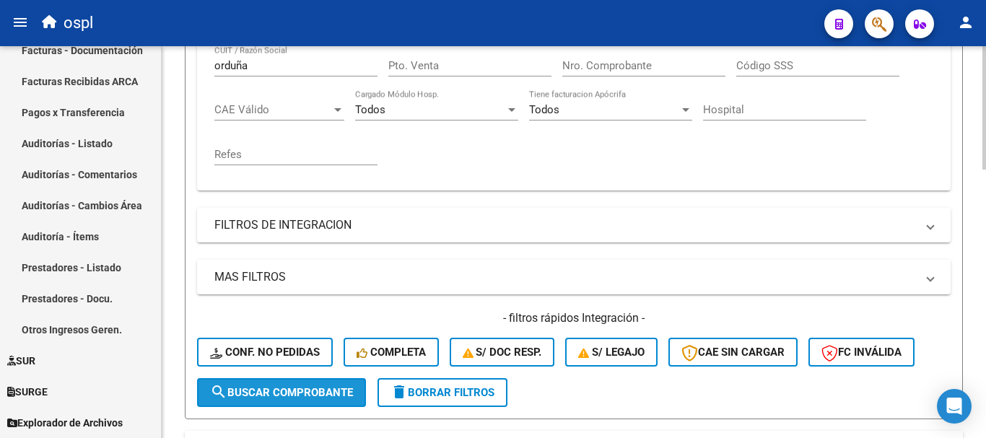
click at [336, 387] on span "search Buscar Comprobante" at bounding box center [281, 392] width 143 height 13
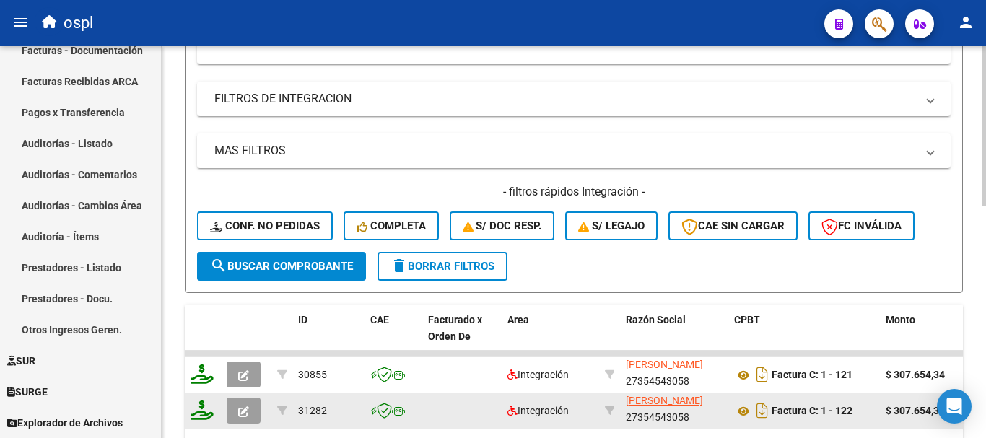
scroll to position [494, 0]
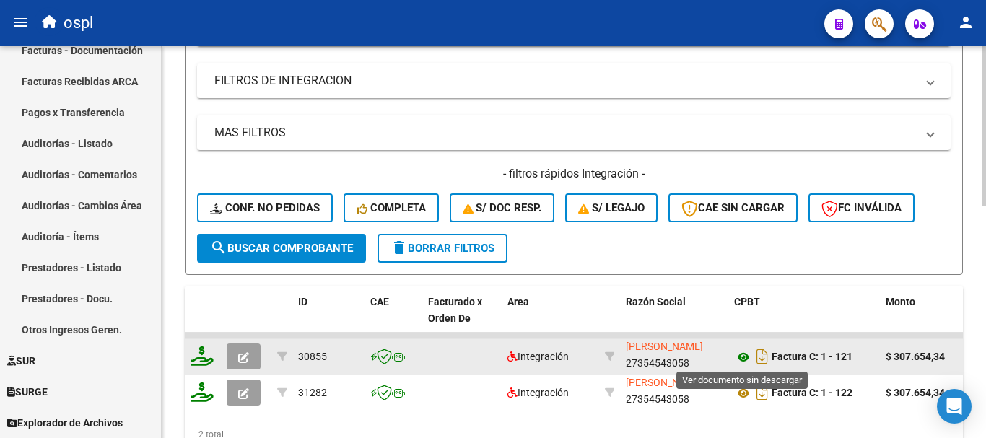
click at [741, 357] on icon at bounding box center [743, 357] width 19 height 17
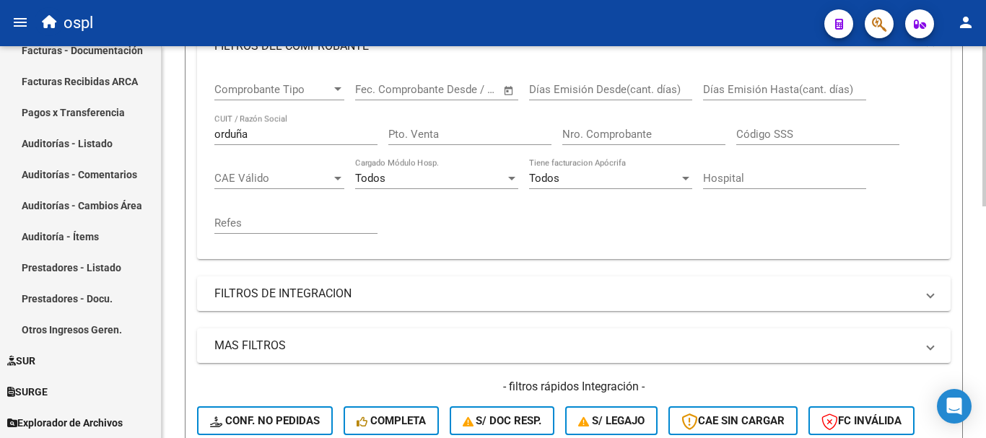
scroll to position [278, 0]
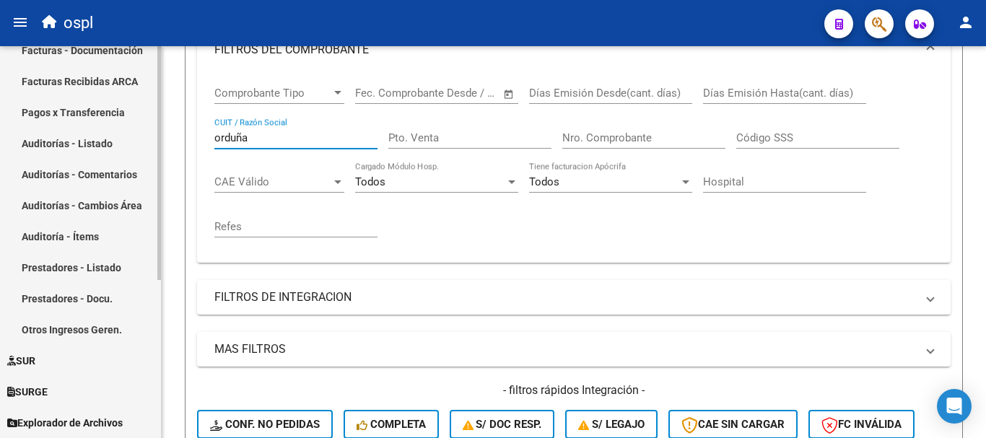
drag, startPoint x: 278, startPoint y: 137, endPoint x: 71, endPoint y: 105, distance: 209.5
click at [71, 105] on mat-sidenav-container "Firma Express Inicio Calendario SSS Instructivos Contacto OS Tesorería Extracto…" at bounding box center [493, 242] width 986 height 392
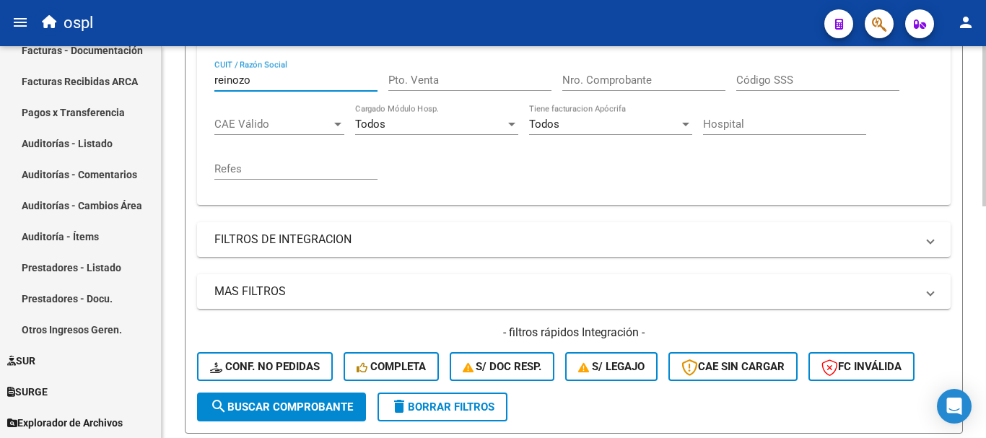
scroll to position [422, 0]
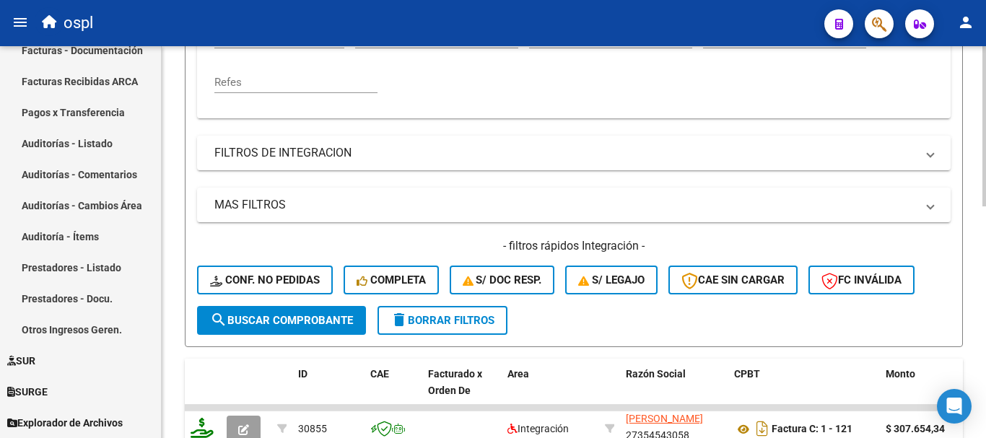
click at [315, 319] on span "search Buscar Comprobante" at bounding box center [281, 320] width 143 height 13
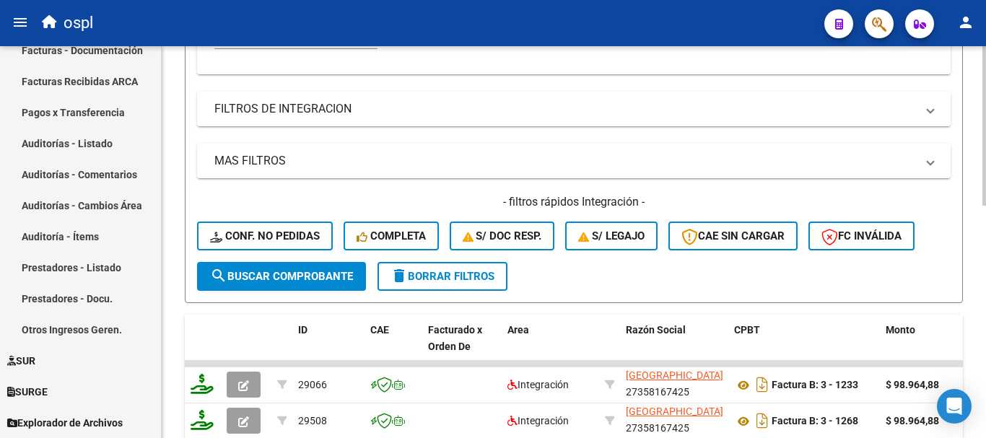
scroll to position [567, 0]
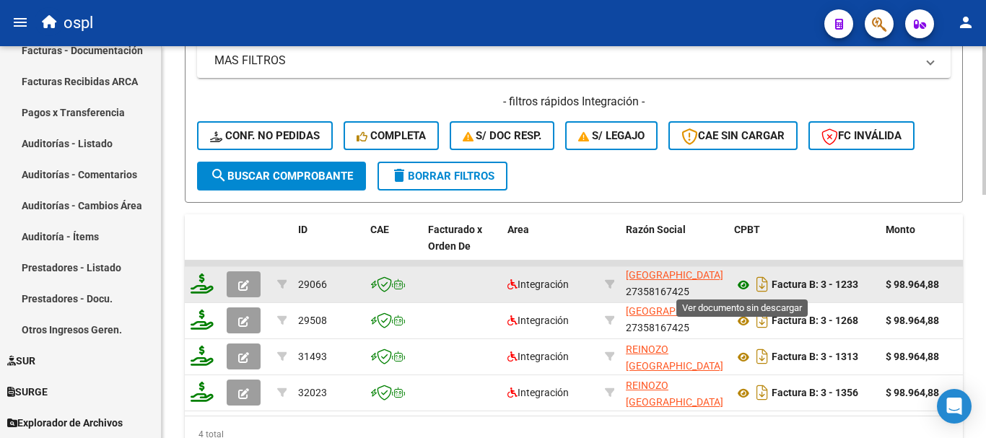
click at [741, 283] on icon at bounding box center [743, 284] width 19 height 17
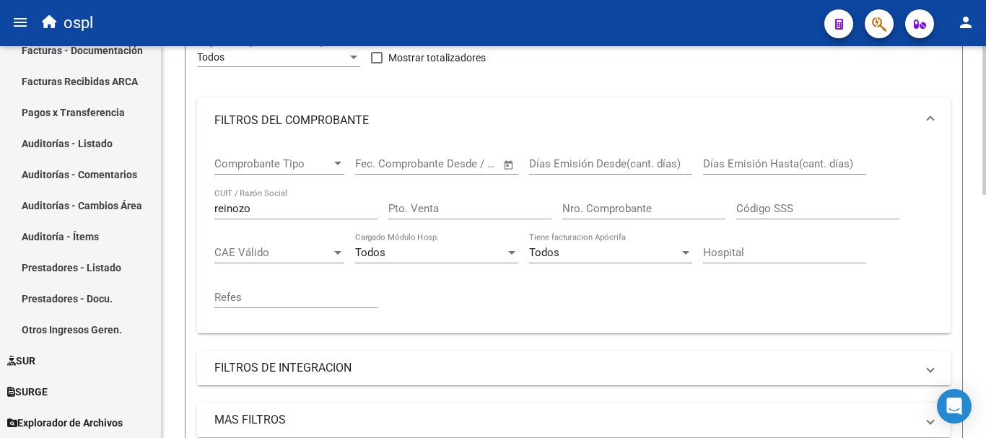
scroll to position [206, 0]
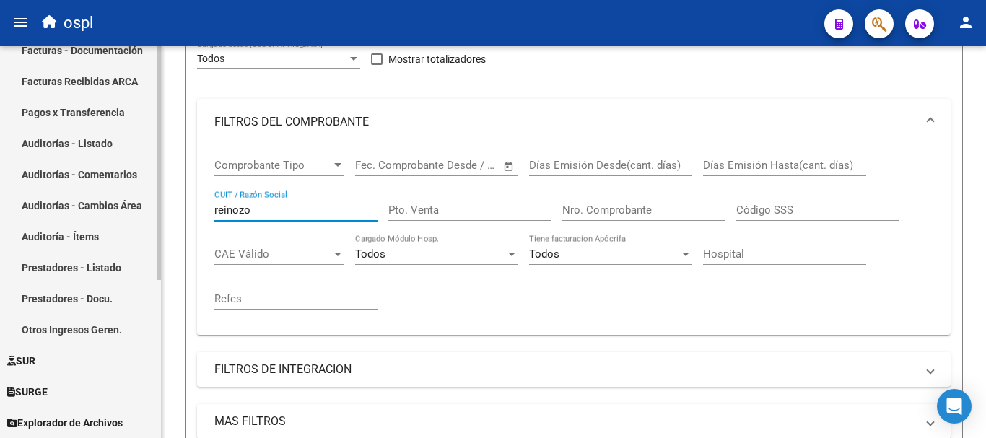
drag, startPoint x: 279, startPoint y: 214, endPoint x: 156, endPoint y: 183, distance: 126.6
click at [157, 183] on mat-sidenav-container "Firma Express Inicio Calendario SSS Instructivos Contacto OS Tesorería Extracto…" at bounding box center [493, 242] width 986 height 392
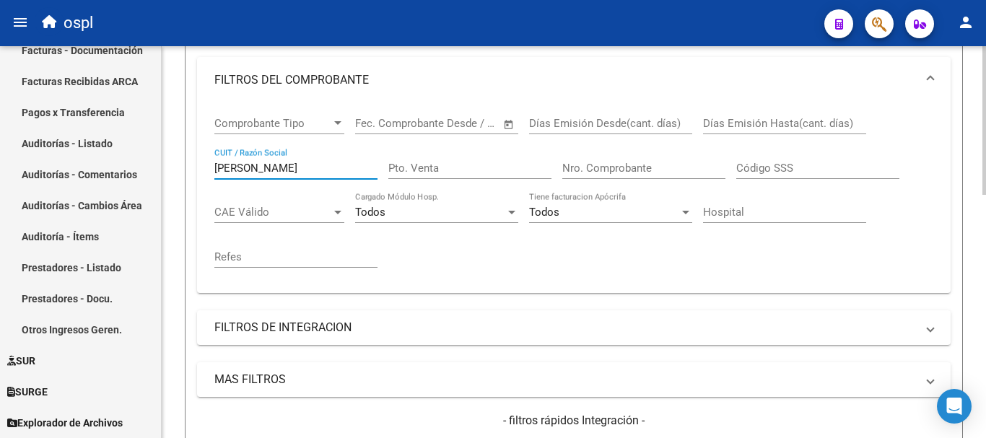
scroll to position [350, 0]
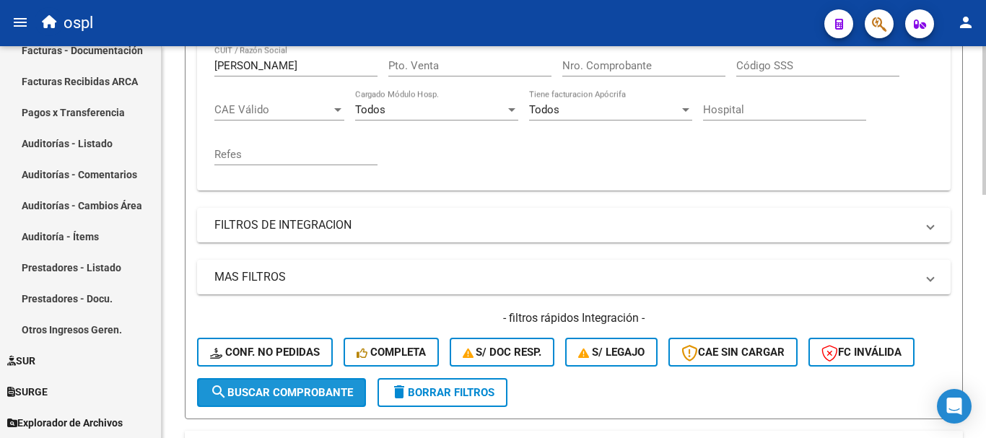
click at [321, 389] on span "search Buscar Comprobante" at bounding box center [281, 392] width 143 height 13
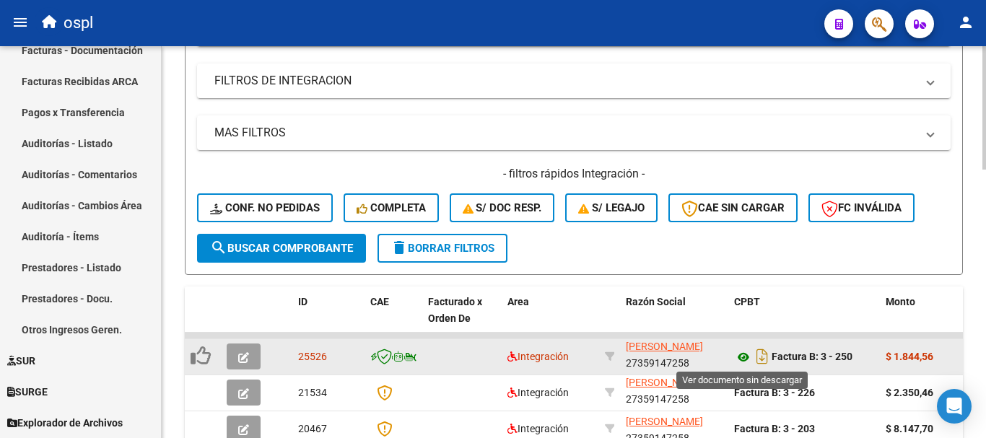
click at [743, 356] on icon at bounding box center [743, 357] width 19 height 17
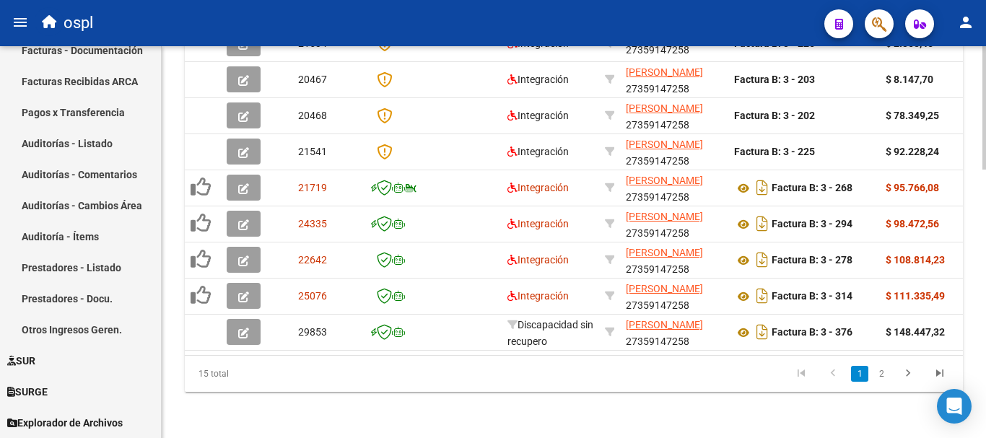
scroll to position [855, 0]
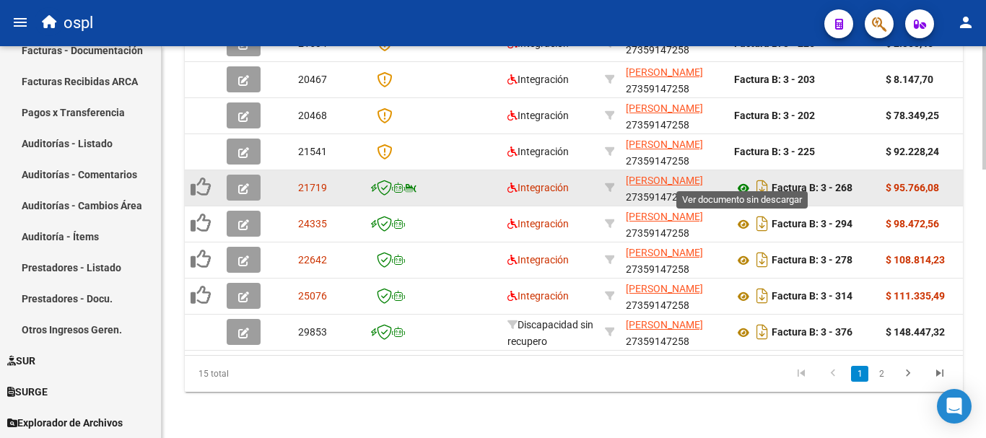
click at [743, 180] on icon at bounding box center [743, 188] width 19 height 17
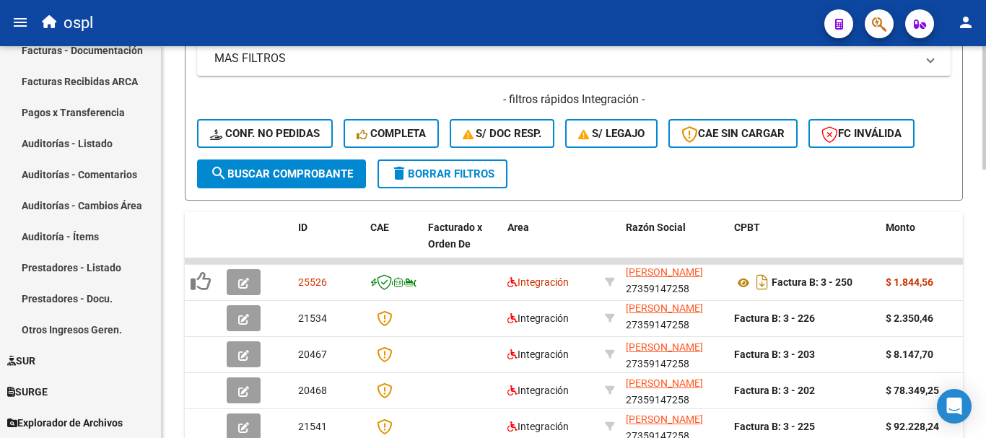
scroll to position [134, 0]
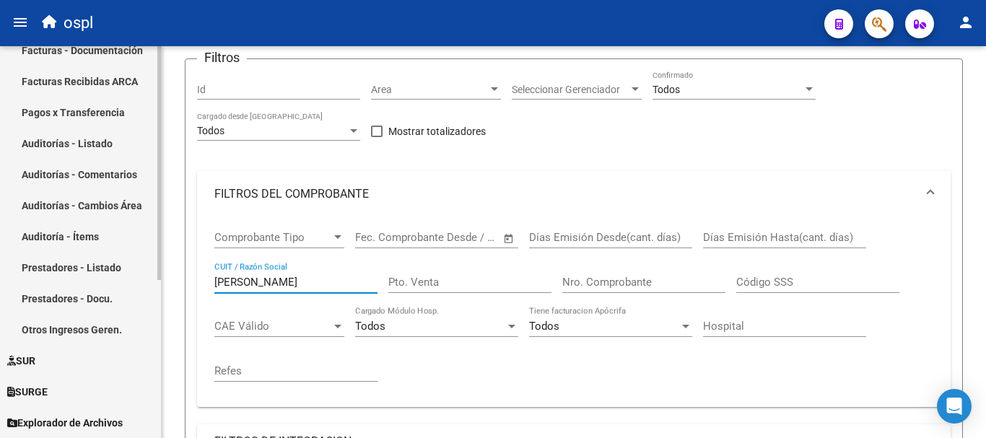
drag, startPoint x: 315, startPoint y: 275, endPoint x: 67, endPoint y: 229, distance: 251.7
click at [69, 235] on mat-sidenav-container "Firma Express Inicio Calendario SSS Instructivos Contacto OS Tesorería Extracto…" at bounding box center [493, 242] width 986 height 392
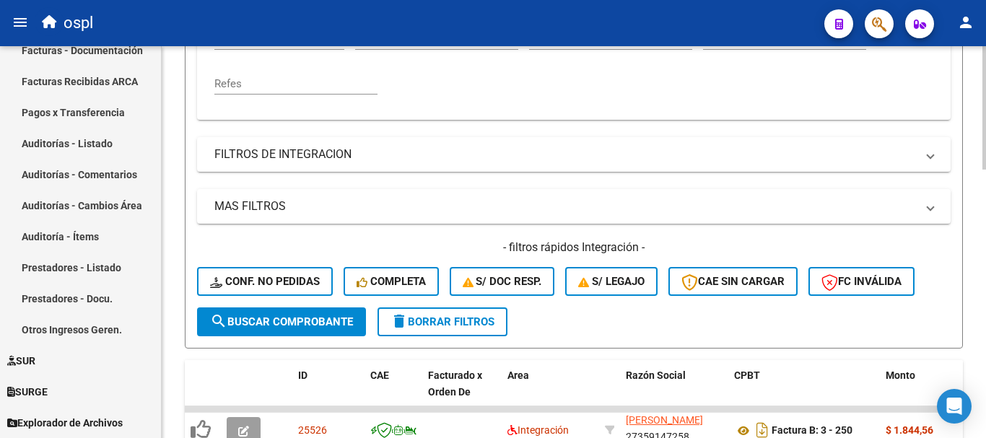
scroll to position [422, 0]
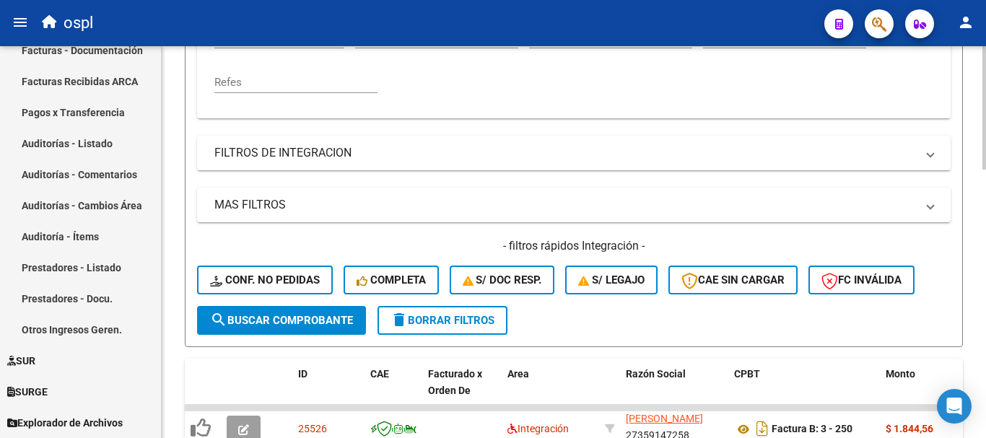
click at [325, 317] on span "search Buscar Comprobante" at bounding box center [281, 320] width 143 height 13
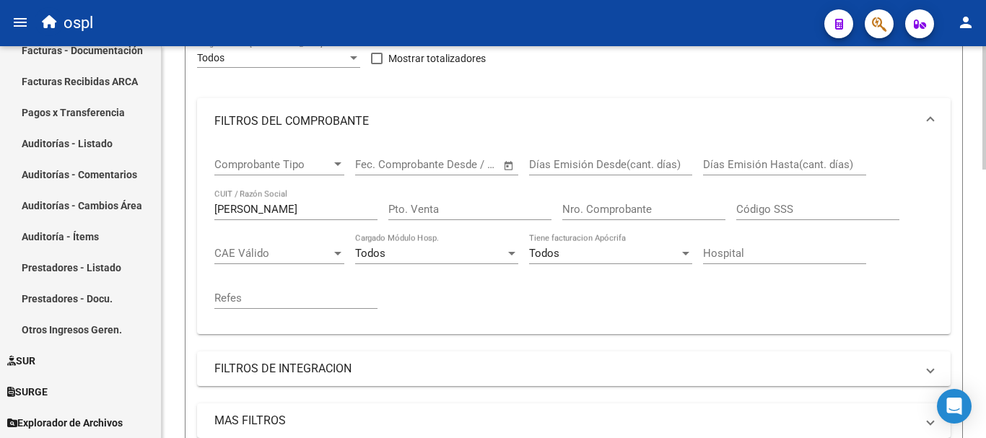
scroll to position [206, 0]
click at [288, 207] on input "[PERSON_NAME]" at bounding box center [295, 210] width 163 height 13
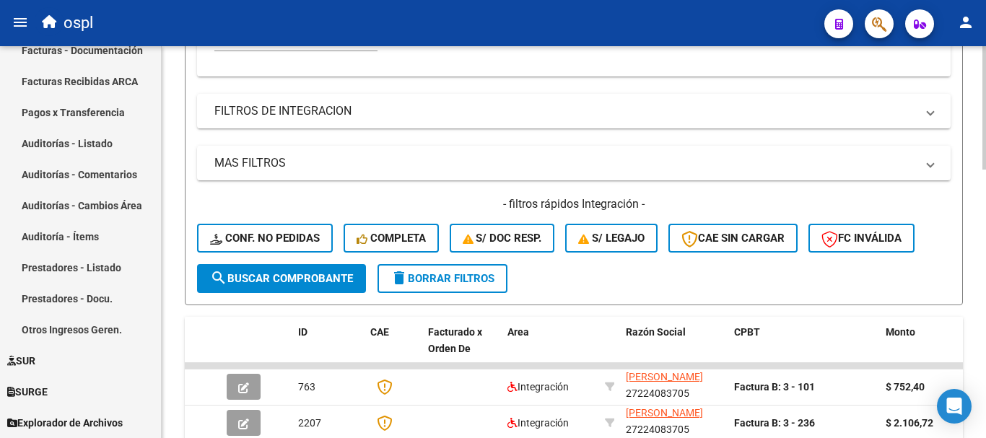
scroll to position [494, 0]
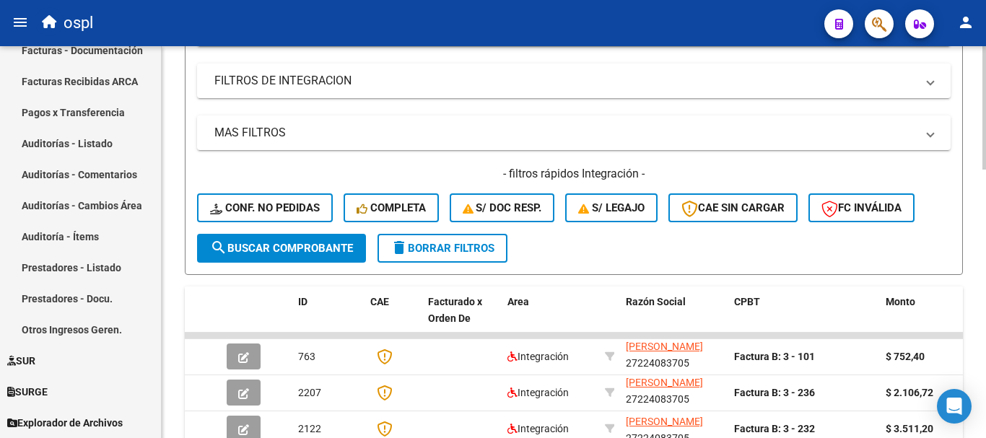
click at [263, 245] on span "search Buscar Comprobante" at bounding box center [281, 248] width 143 height 13
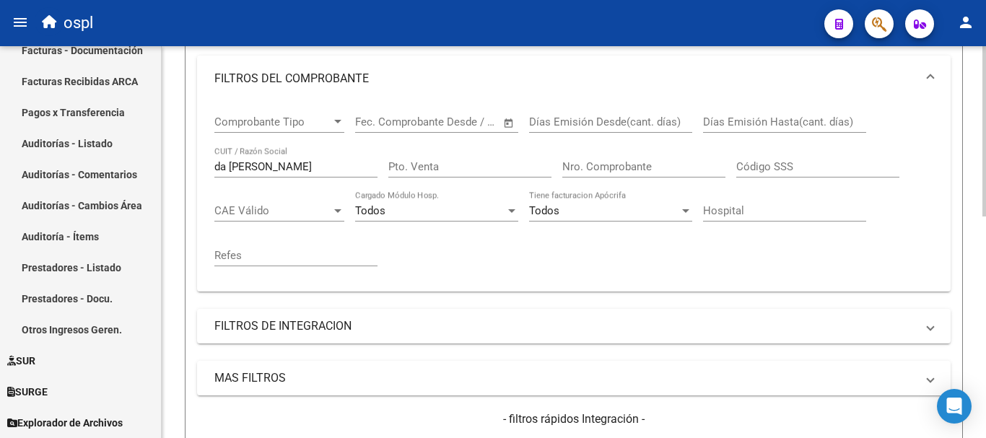
scroll to position [147, 0]
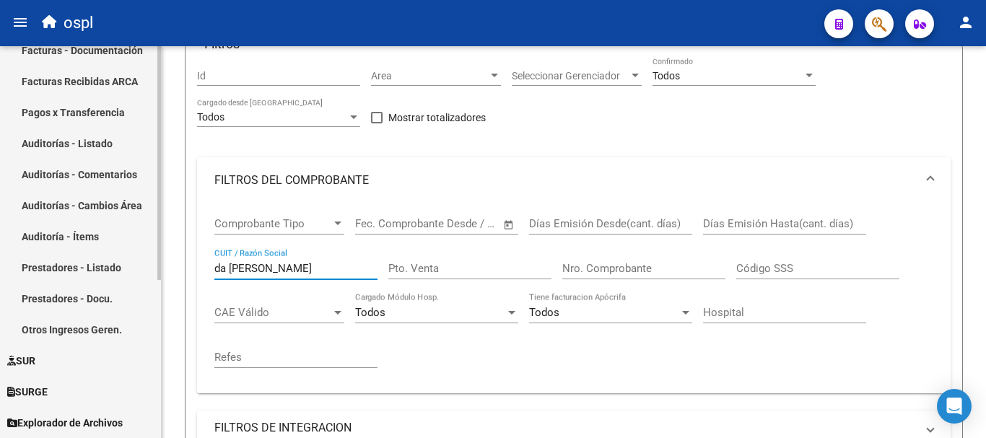
drag, startPoint x: 300, startPoint y: 263, endPoint x: 136, endPoint y: 242, distance: 165.8
click at [136, 242] on mat-sidenav-container "Firma Express Inicio Calendario SSS Instructivos Contacto OS Tesorería Extracto…" at bounding box center [493, 242] width 986 height 392
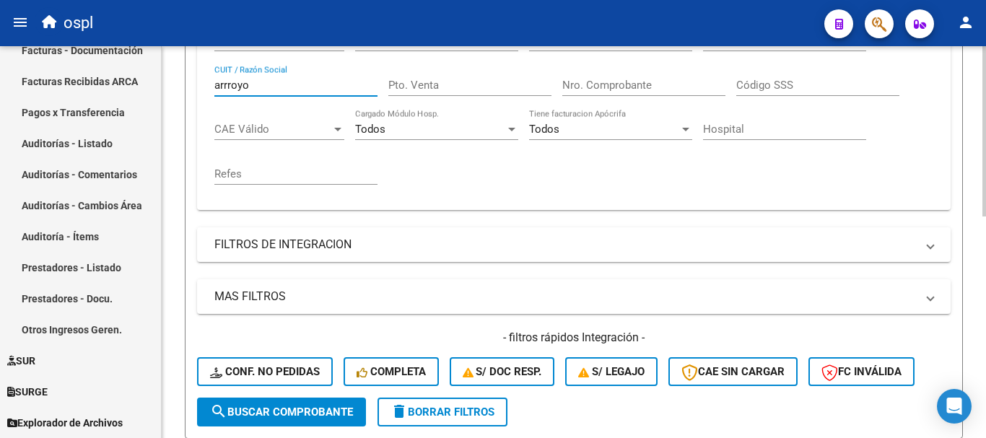
scroll to position [364, 0]
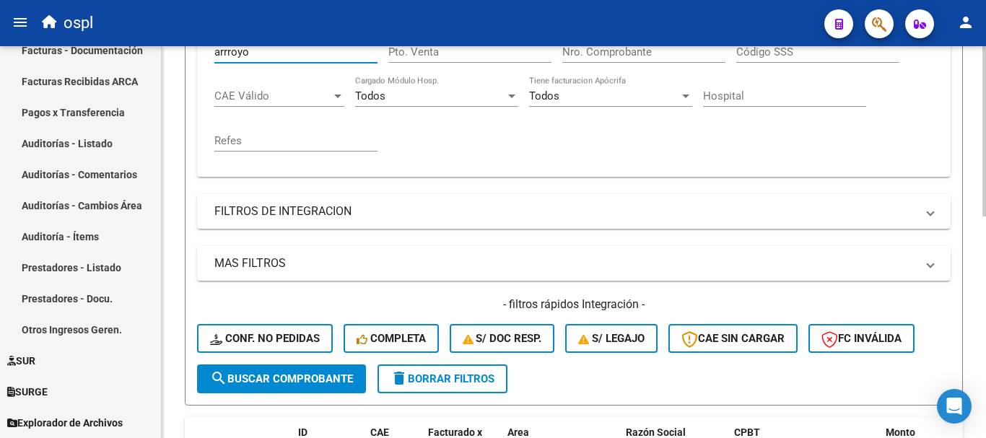
click at [246, 376] on span "search Buscar Comprobante" at bounding box center [281, 378] width 143 height 13
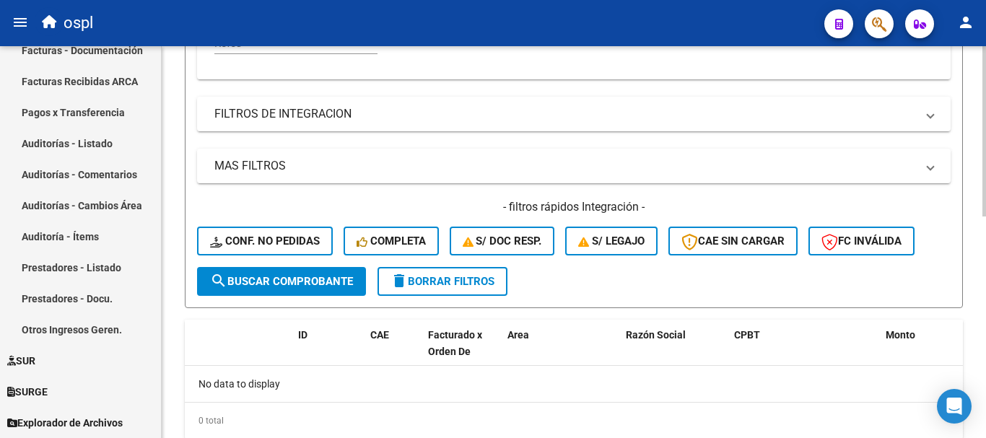
scroll to position [292, 0]
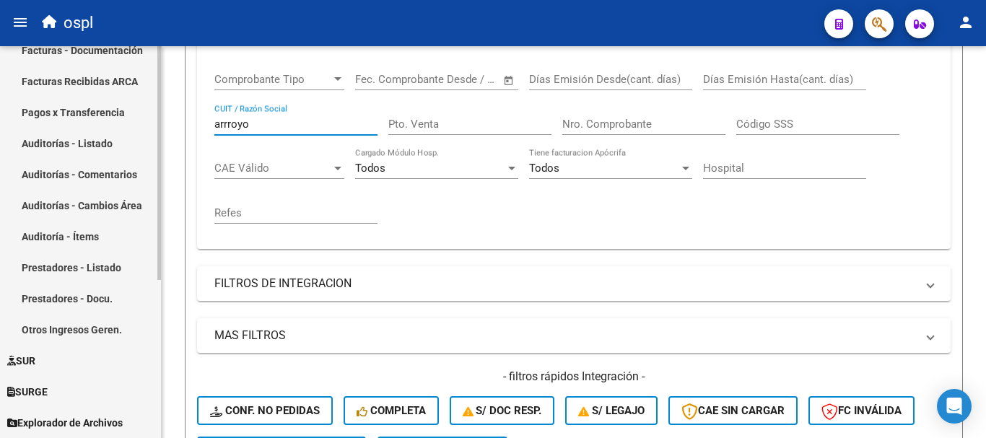
drag, startPoint x: 291, startPoint y: 121, endPoint x: 100, endPoint y: 120, distance: 190.5
click at [100, 120] on mat-sidenav-container "Firma Express Inicio Calendario SSS Instructivos Contacto OS Tesorería Extracto…" at bounding box center [493, 242] width 986 height 392
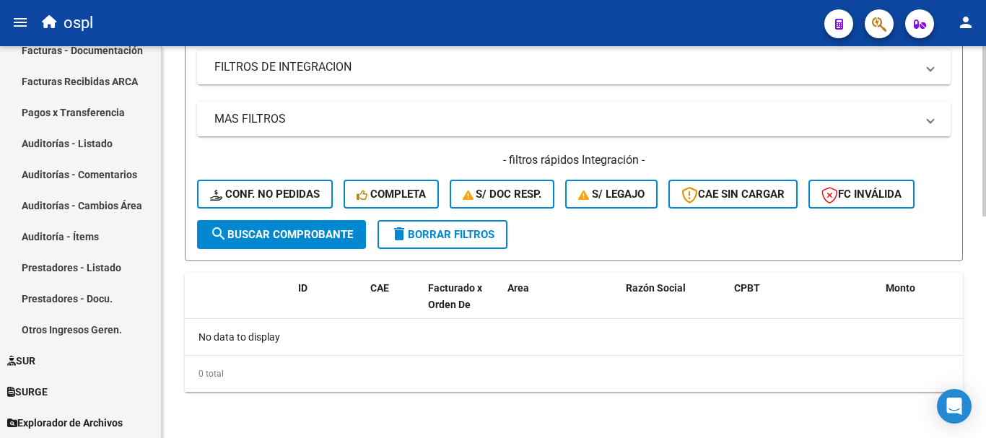
click at [294, 235] on span "search Buscar Comprobante" at bounding box center [281, 234] width 143 height 13
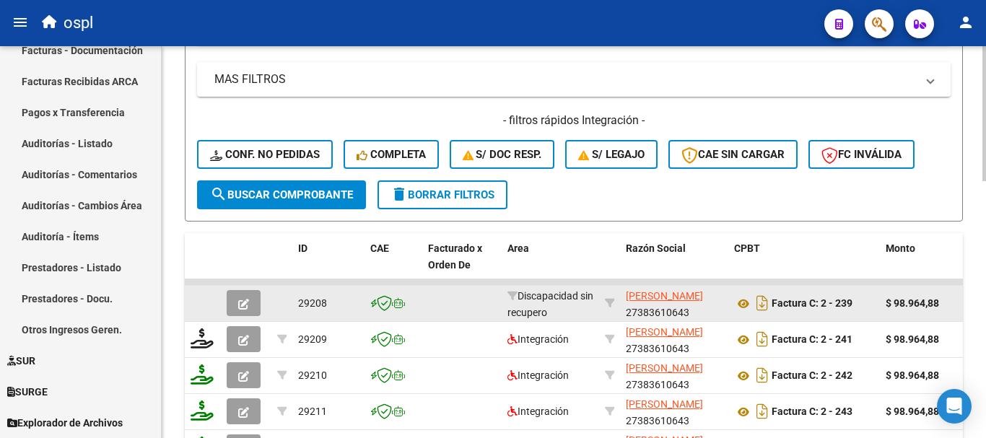
scroll to position [580, 0]
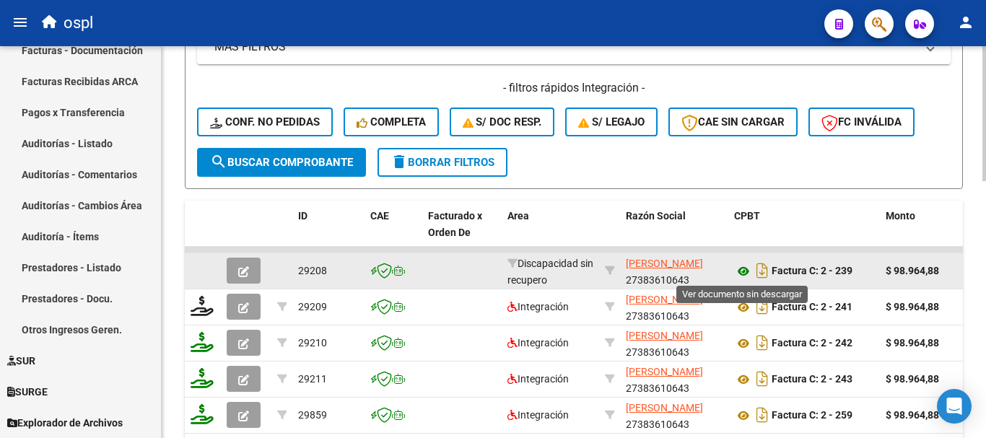
click at [743, 274] on icon at bounding box center [743, 271] width 19 height 17
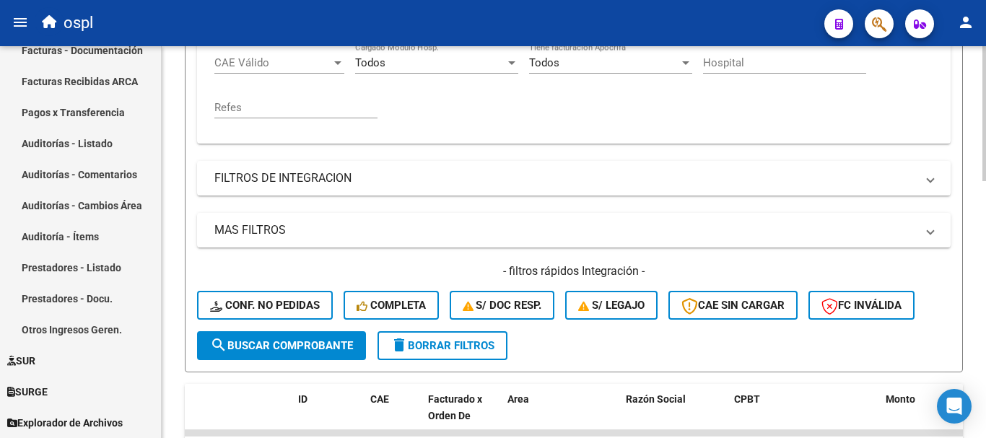
scroll to position [292, 0]
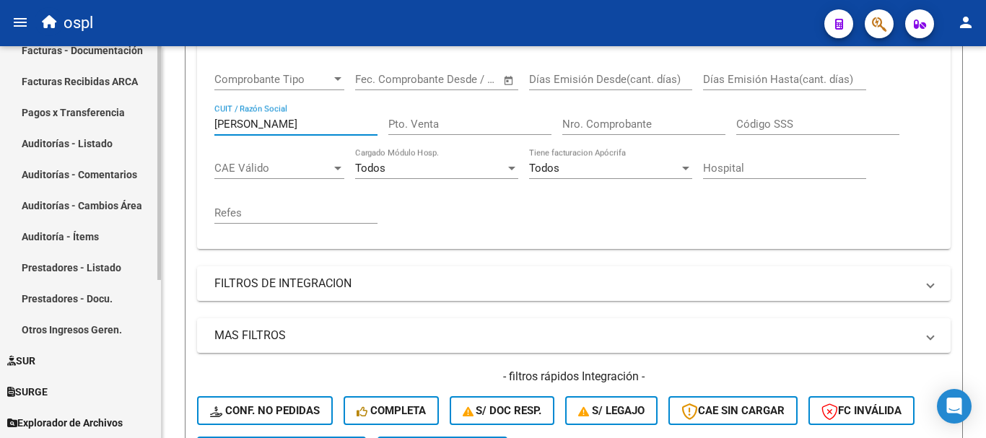
drag, startPoint x: 287, startPoint y: 120, endPoint x: 144, endPoint y: 113, distance: 142.4
click at [144, 113] on mat-sidenav-container "Firma Express Inicio Calendario SSS Instructivos Contacto OS Tesorería Extracto…" at bounding box center [493, 242] width 986 height 392
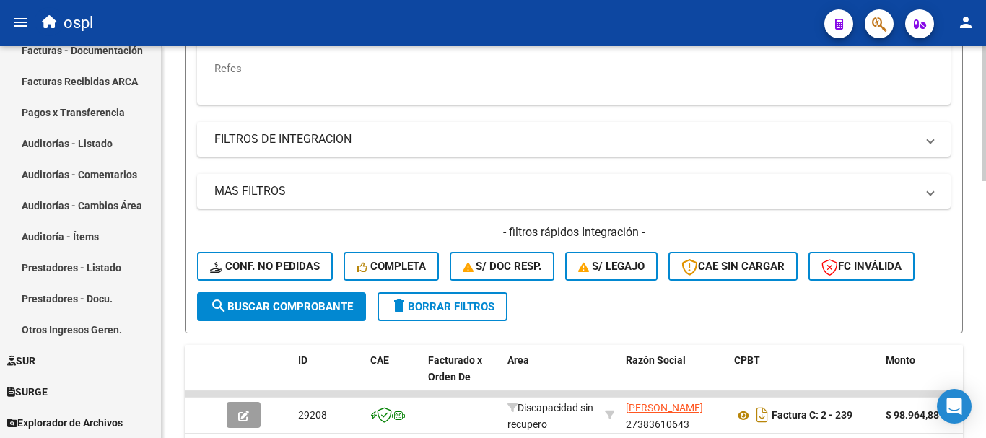
click at [314, 302] on span "search Buscar Comprobante" at bounding box center [281, 306] width 143 height 13
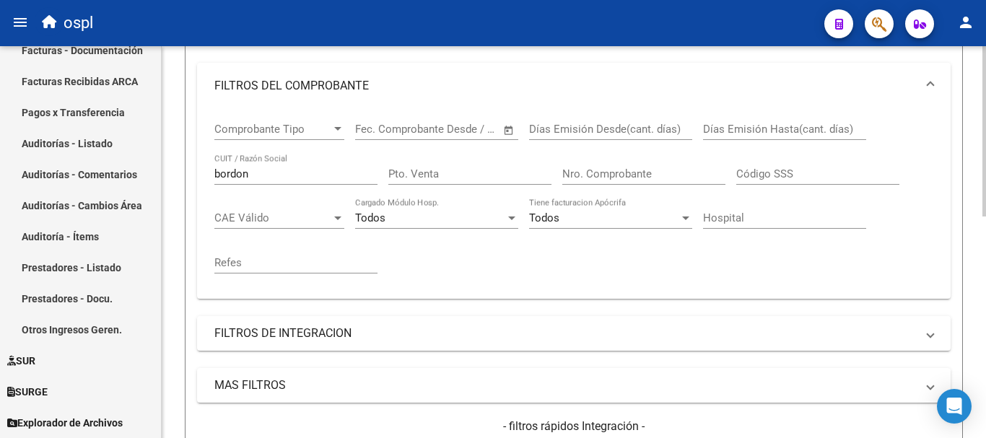
scroll to position [219, 0]
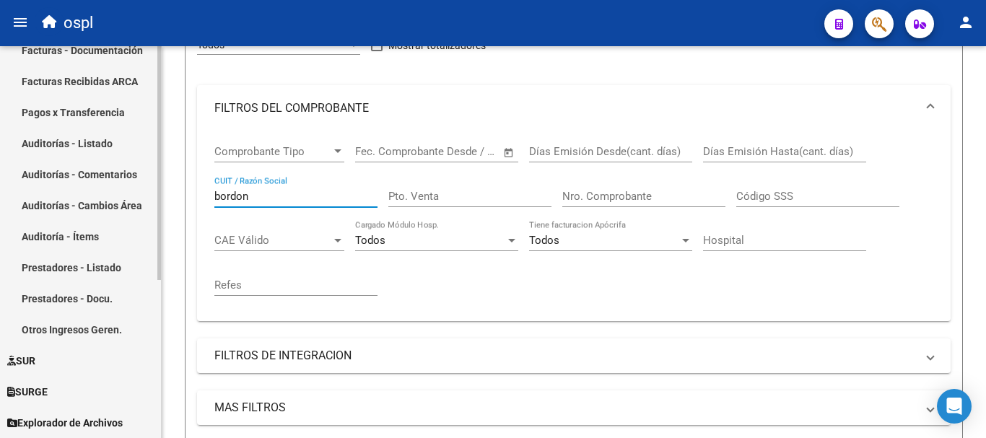
drag, startPoint x: 273, startPoint y: 199, endPoint x: 138, endPoint y: 175, distance: 137.0
click at [138, 175] on mat-sidenav-container "Firma Express Inicio Calendario SSS Instructivos Contacto OS Tesorería Extracto…" at bounding box center [493, 242] width 986 height 392
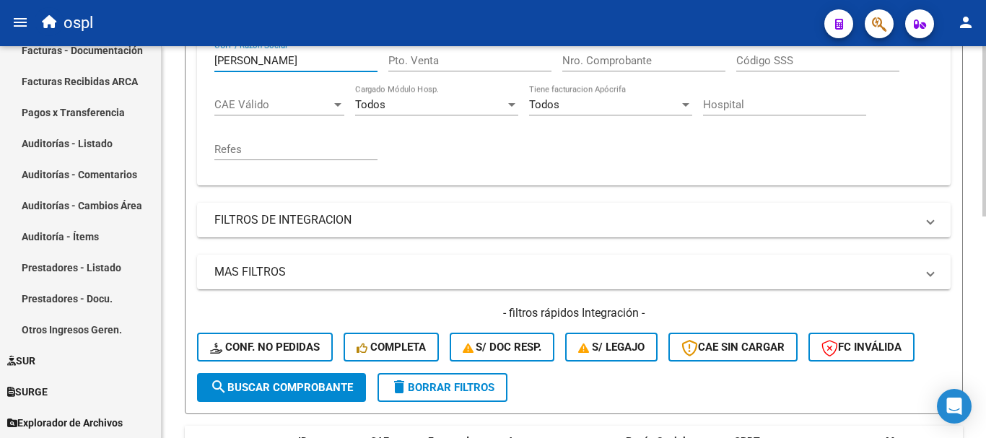
scroll to position [364, 0]
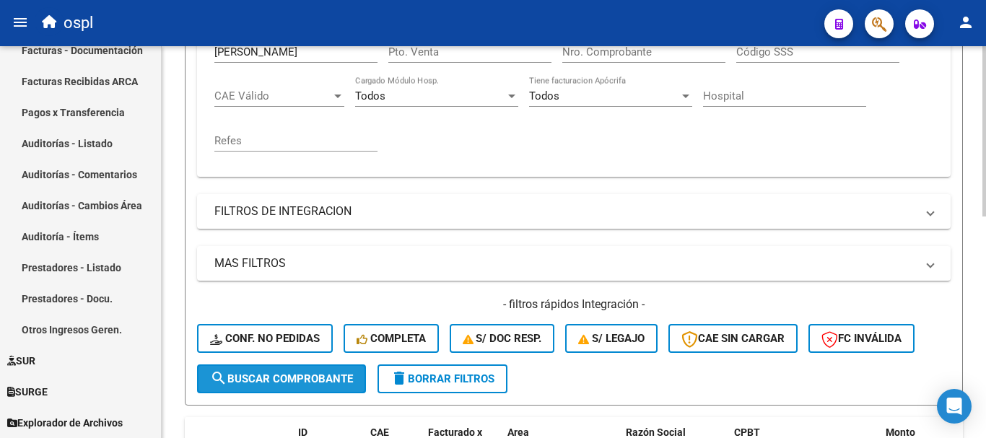
click at [289, 376] on span "search Buscar Comprobante" at bounding box center [281, 378] width 143 height 13
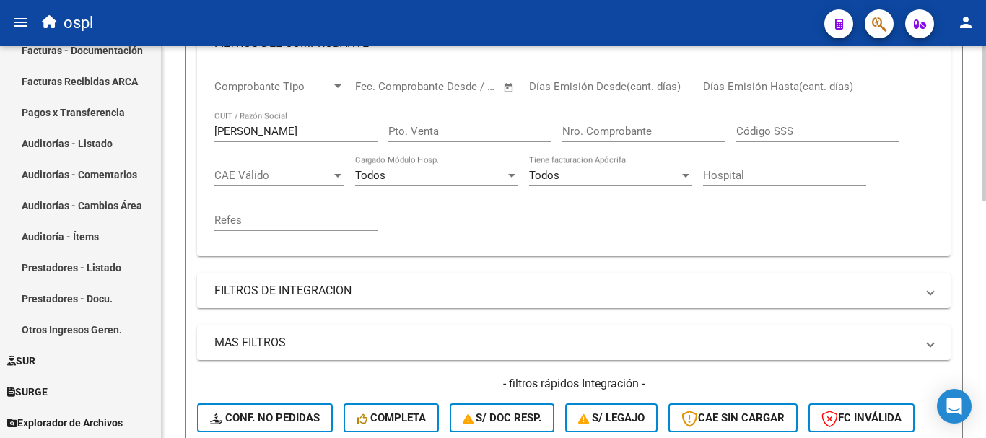
scroll to position [219, 0]
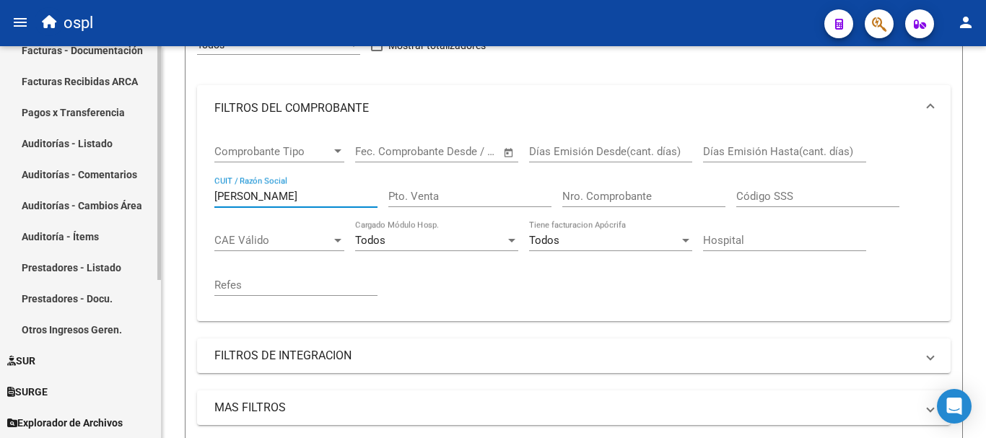
drag, startPoint x: 225, startPoint y: 198, endPoint x: 132, endPoint y: 166, distance: 98.6
click at [147, 185] on mat-sidenav-container "Firma Express Inicio Calendario SSS Instructivos Contacto OS Tesorería Extracto…" at bounding box center [493, 242] width 986 height 392
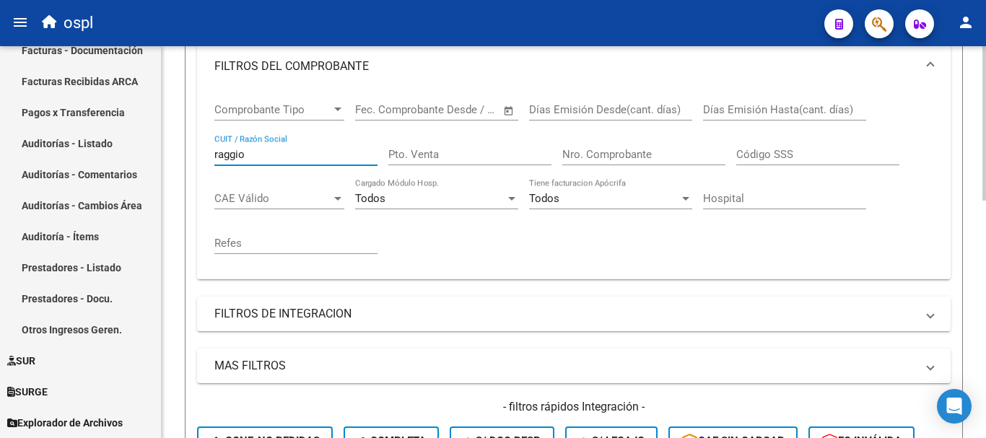
scroll to position [364, 0]
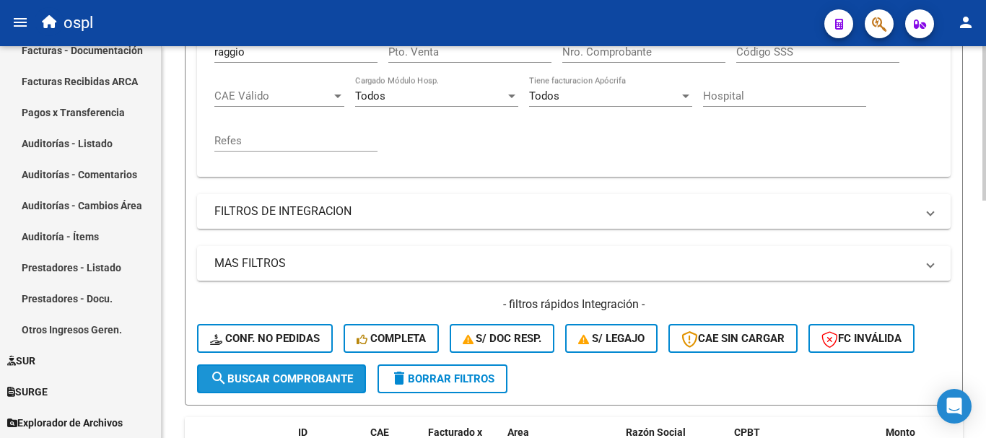
click at [300, 380] on span "search Buscar Comprobante" at bounding box center [281, 378] width 143 height 13
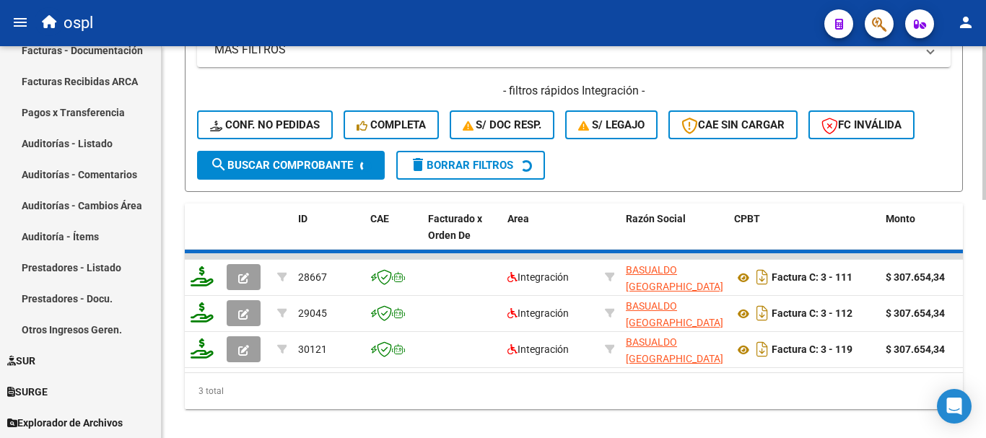
scroll to position [580, 0]
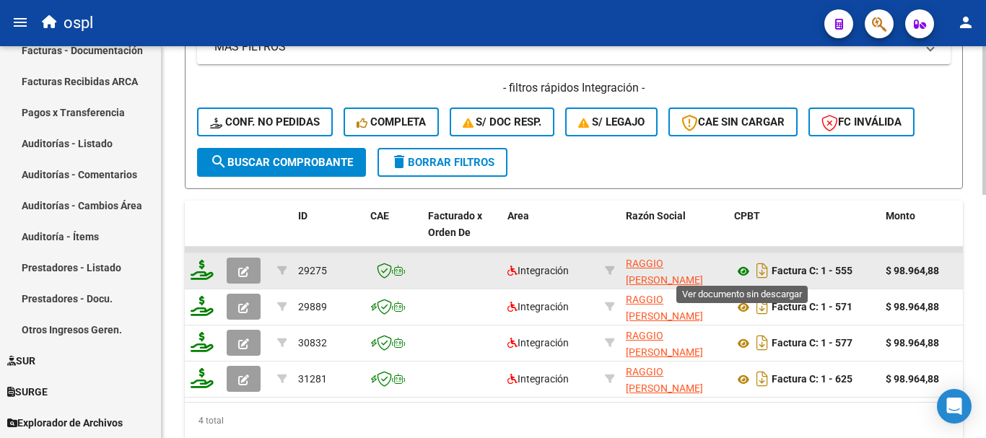
click at [745, 271] on icon at bounding box center [743, 271] width 19 height 17
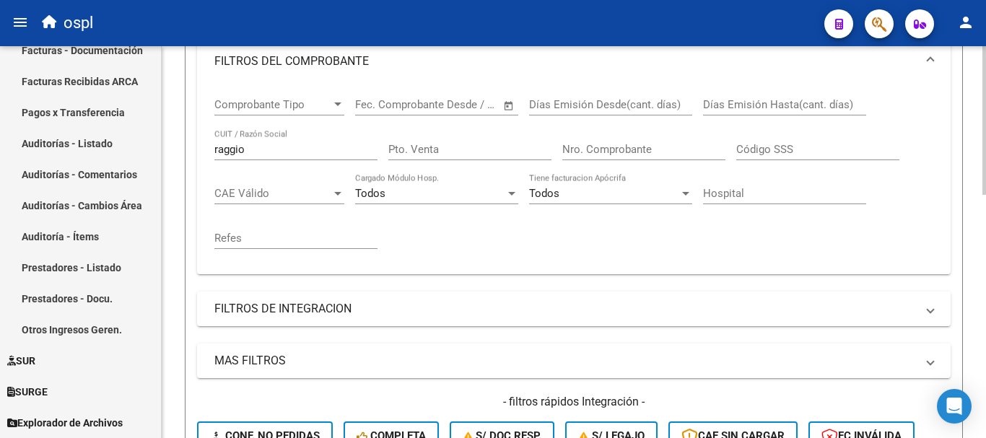
scroll to position [219, 0]
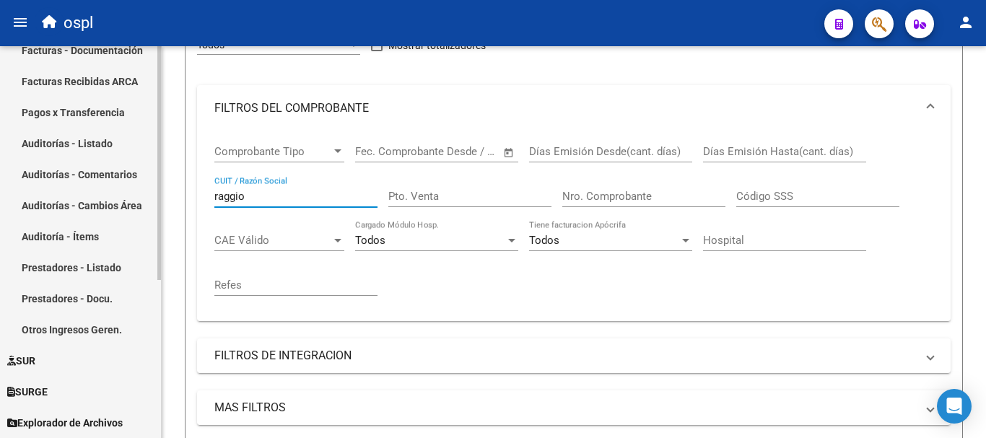
drag, startPoint x: 292, startPoint y: 196, endPoint x: 120, endPoint y: 159, distance: 176.4
click at [120, 159] on mat-sidenav-container "Firma Express Inicio Calendario SSS Instructivos Contacto OS Tesorería Extracto…" at bounding box center [493, 242] width 986 height 392
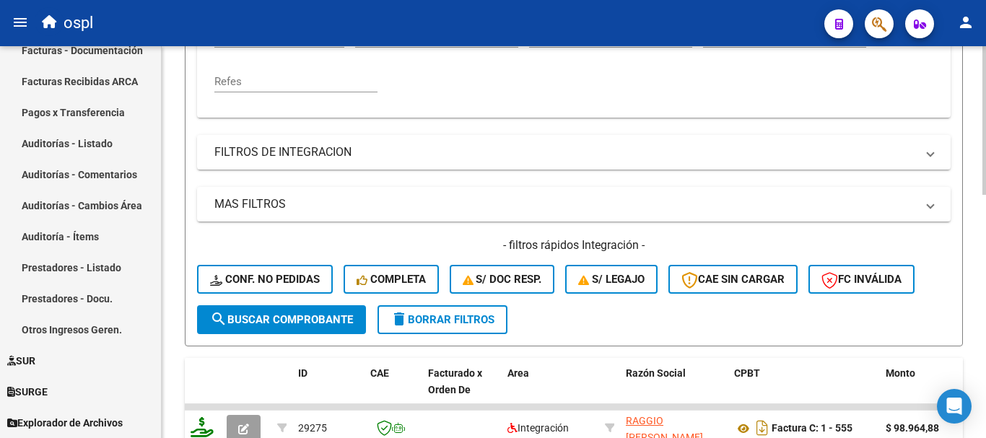
scroll to position [436, 0]
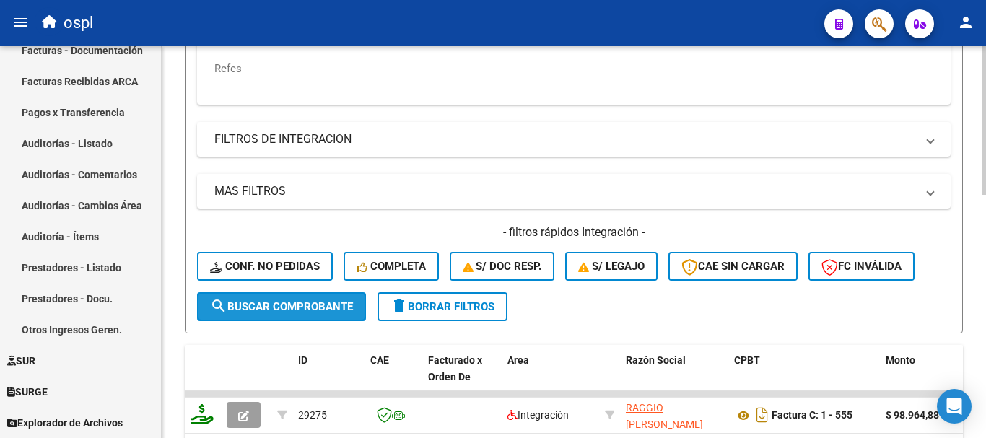
click at [308, 304] on span "search Buscar Comprobante" at bounding box center [281, 306] width 143 height 13
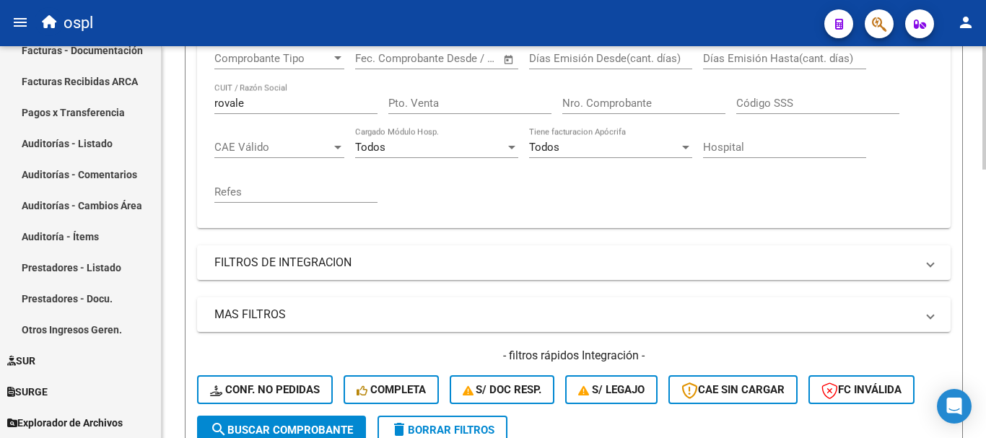
scroll to position [278, 0]
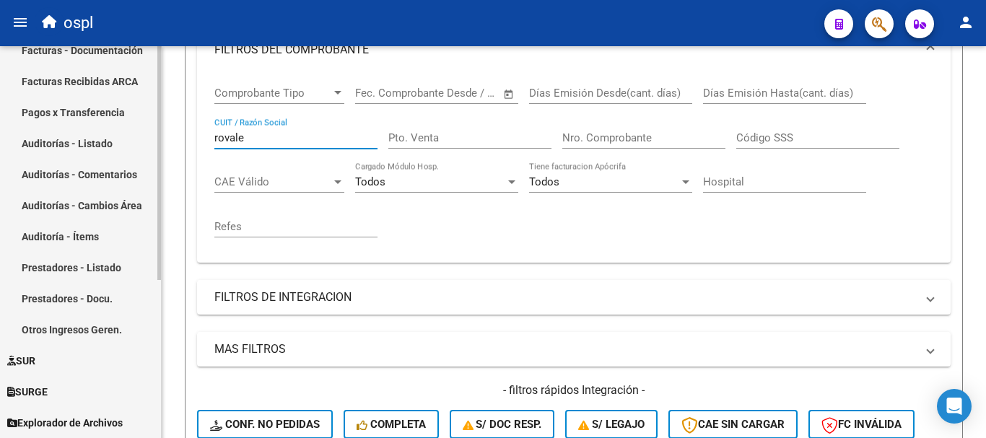
drag, startPoint x: 269, startPoint y: 137, endPoint x: 131, endPoint y: 125, distance: 138.4
click at [131, 125] on mat-sidenav-container "Firma Express Inicio Calendario SSS Instructivos Contacto OS Tesorería Extracto…" at bounding box center [493, 242] width 986 height 392
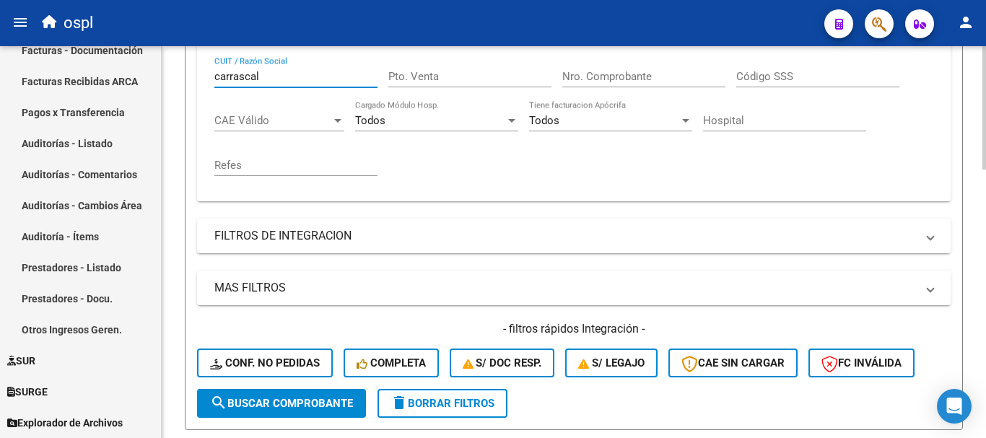
scroll to position [422, 0]
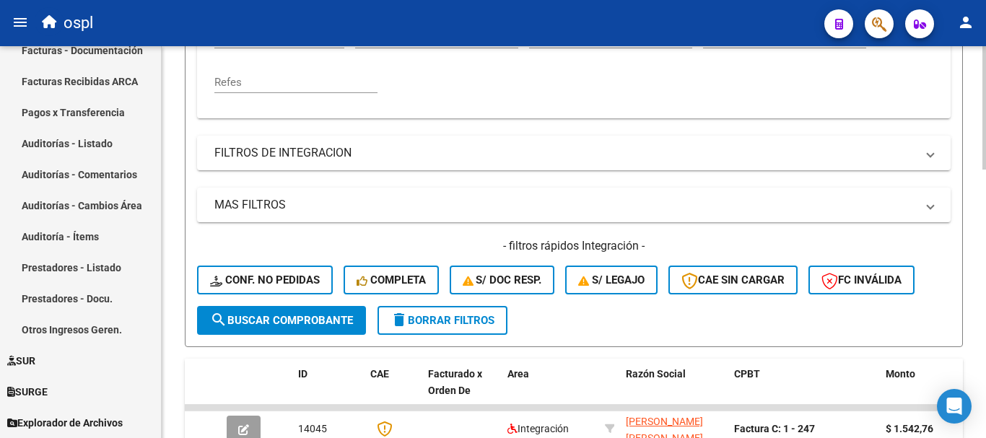
click at [348, 312] on button "search Buscar Comprobante" at bounding box center [281, 320] width 169 height 29
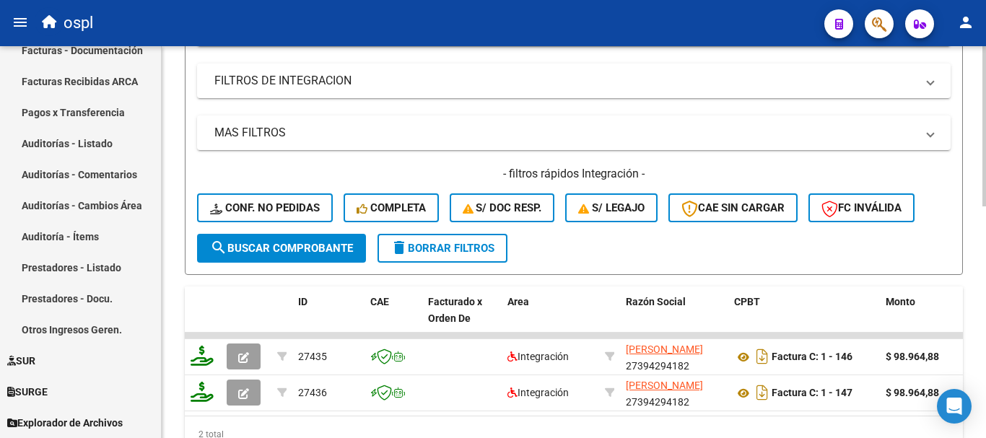
scroll to position [567, 0]
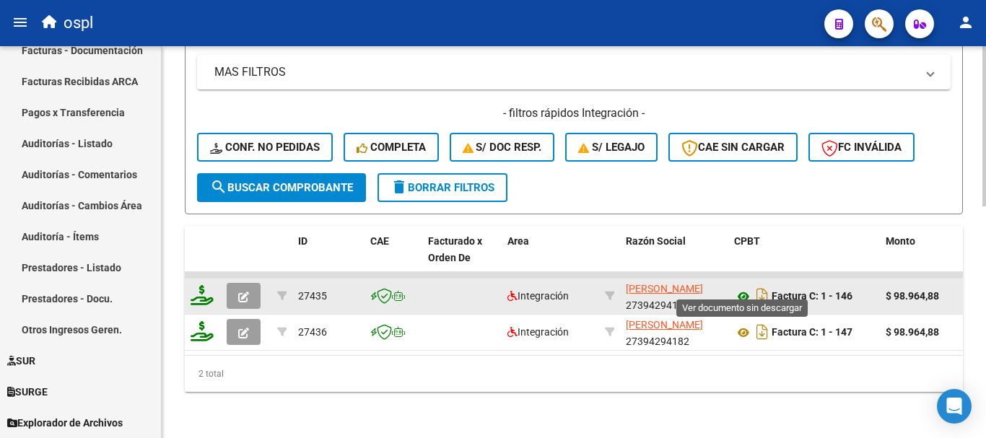
click at [742, 288] on icon at bounding box center [743, 296] width 19 height 17
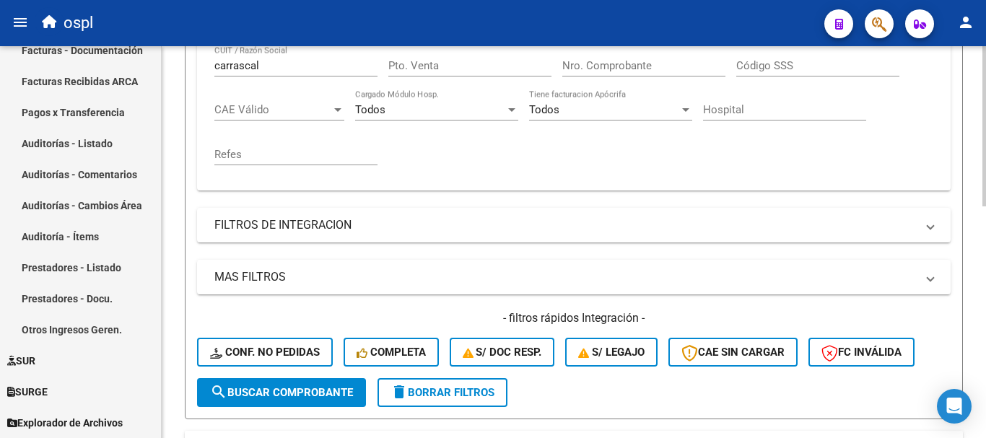
scroll to position [278, 0]
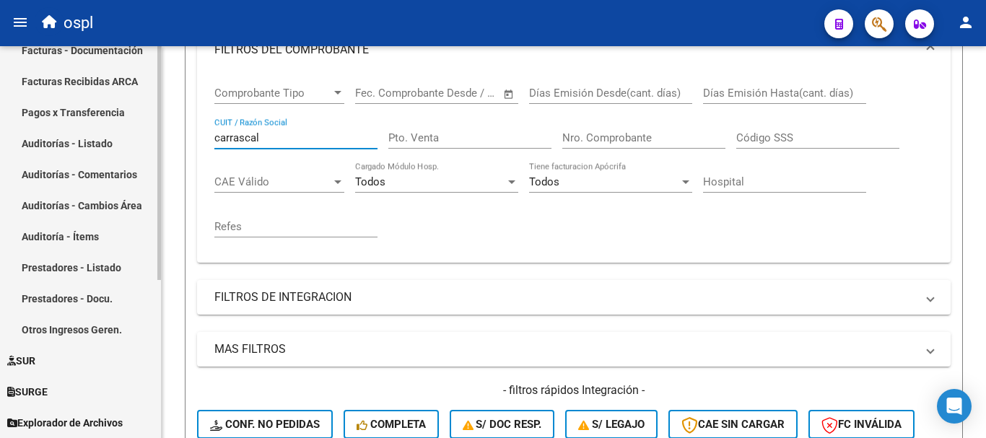
drag, startPoint x: 284, startPoint y: 142, endPoint x: 112, endPoint y: 116, distance: 173.7
click at [113, 121] on mat-sidenav-container "Firma Express Inicio Calendario SSS Instructivos Contacto OS Tesorería Extracto…" at bounding box center [493, 242] width 986 height 392
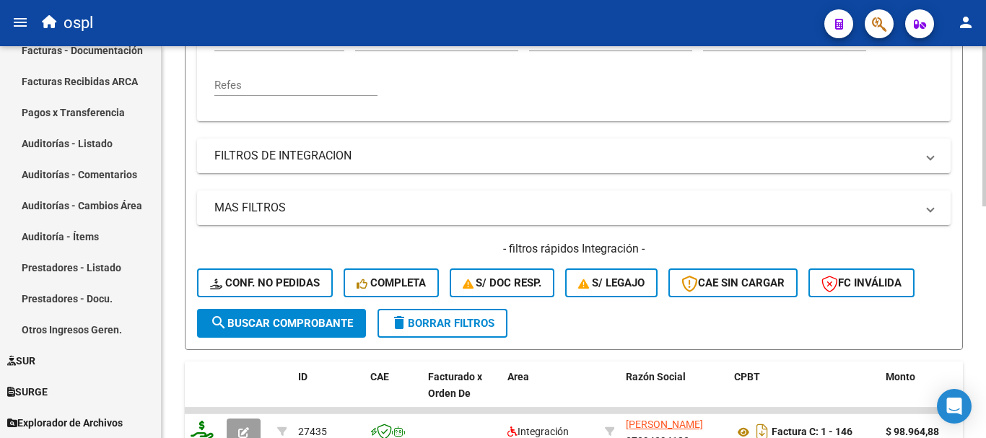
scroll to position [422, 0]
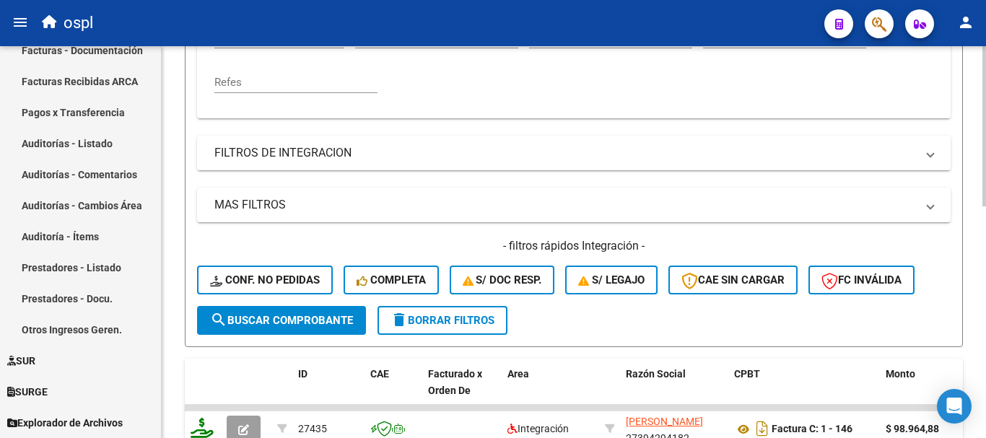
type input "parentel"
click at [302, 314] on span "search Buscar Comprobante" at bounding box center [281, 320] width 143 height 13
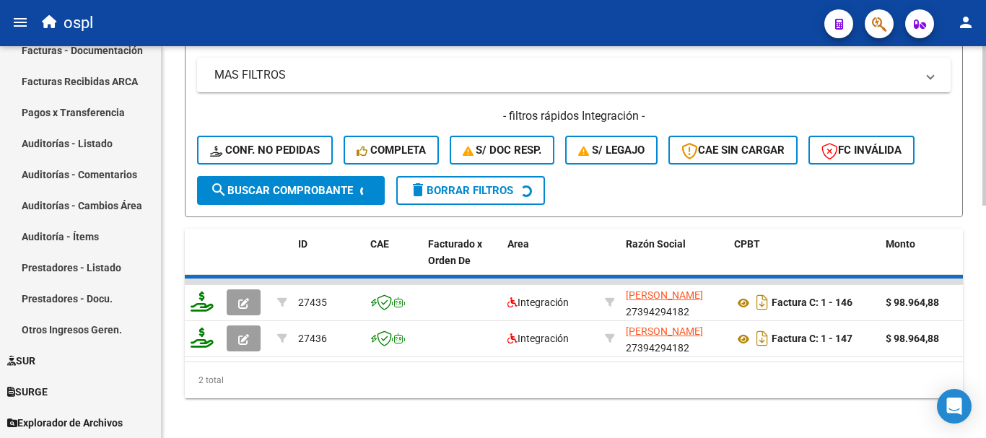
scroll to position [567, 0]
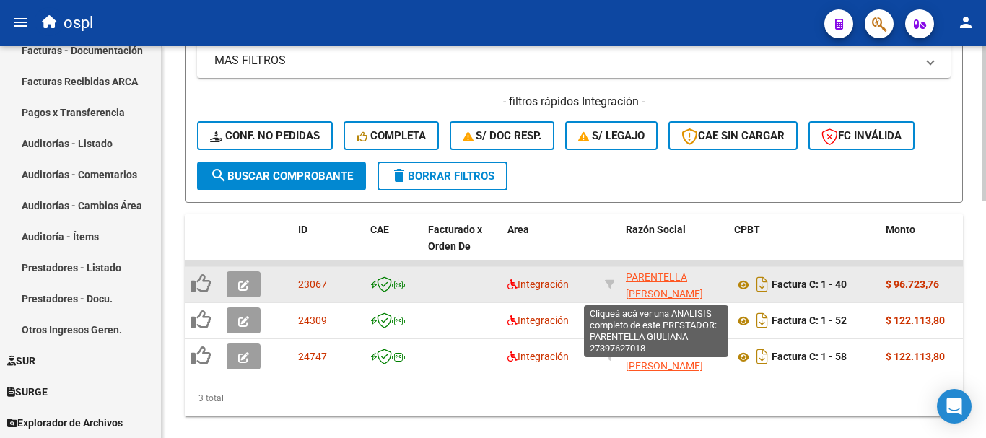
click at [647, 276] on span "PARENTELLA [PERSON_NAME]" at bounding box center [664, 285] width 77 height 28
type textarea "27397627018"
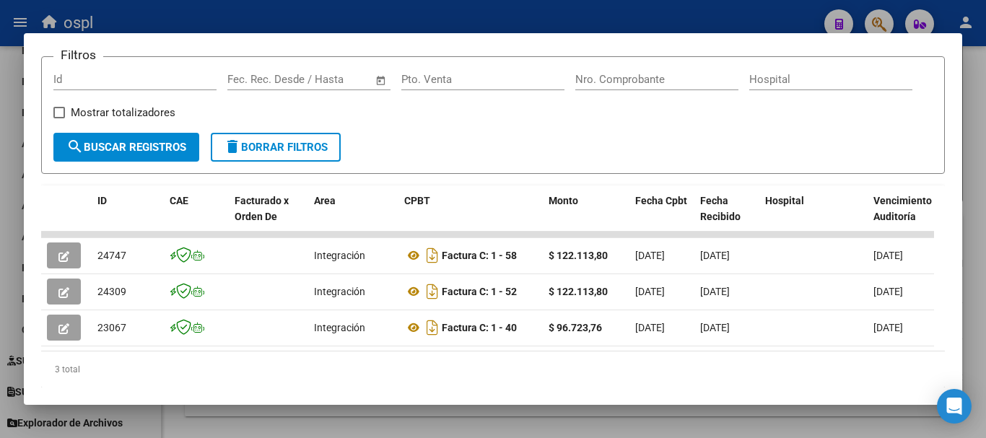
scroll to position [217, 0]
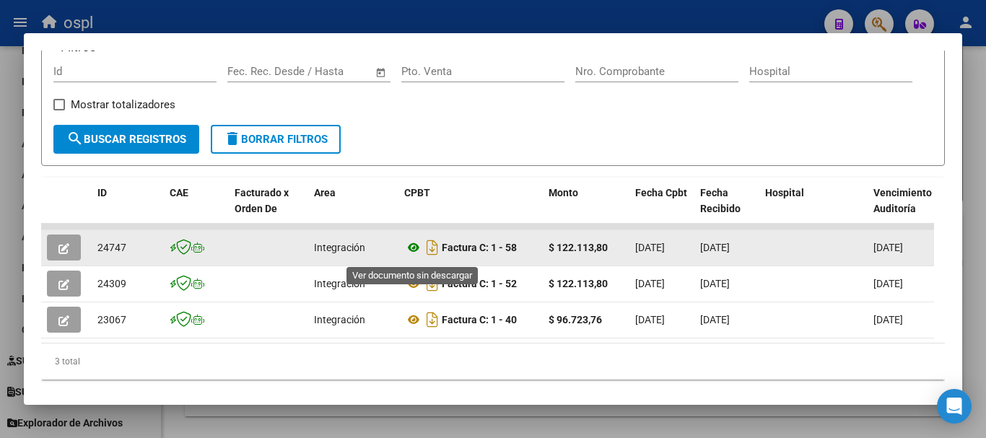
click at [415, 250] on icon at bounding box center [413, 247] width 19 height 17
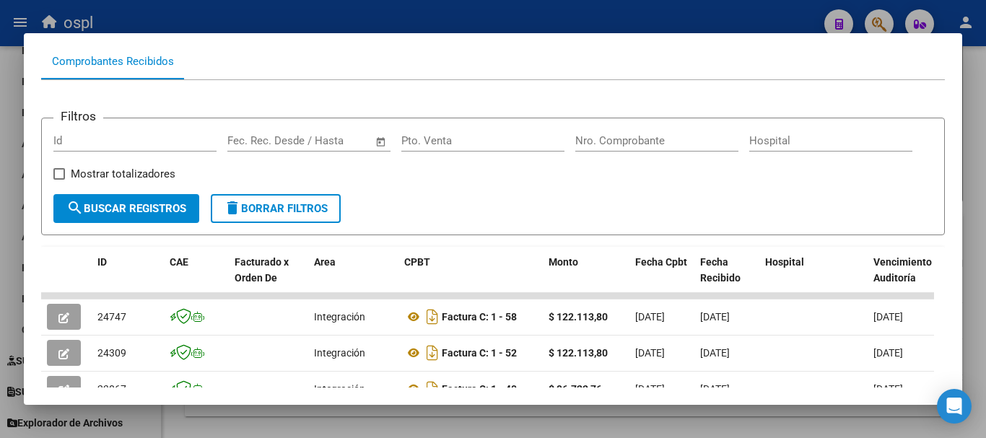
scroll to position [0, 0]
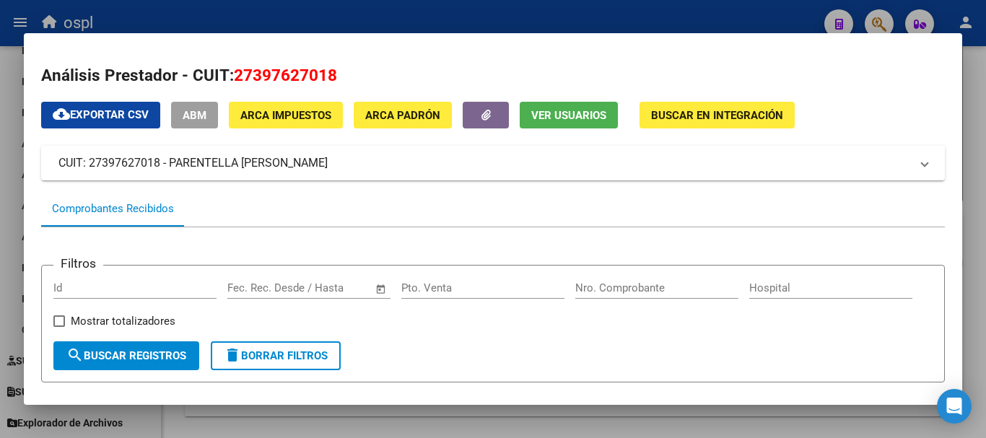
click at [976, 174] on div at bounding box center [493, 219] width 986 height 438
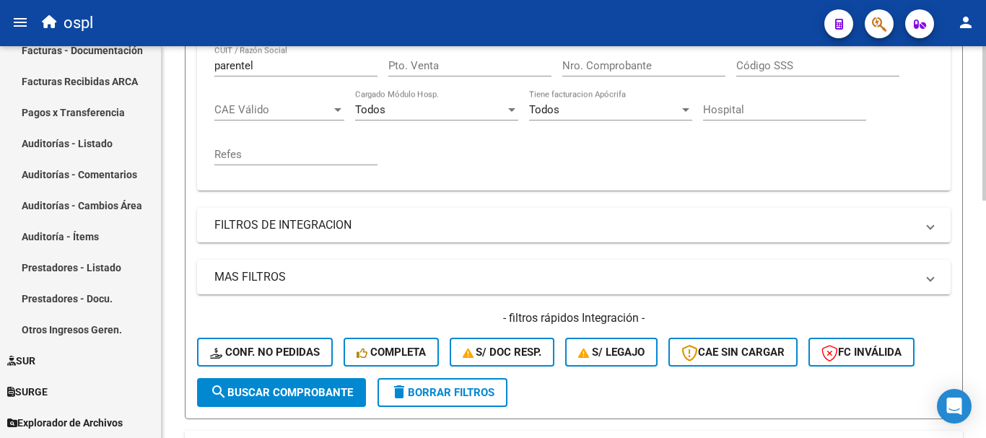
scroll to position [278, 0]
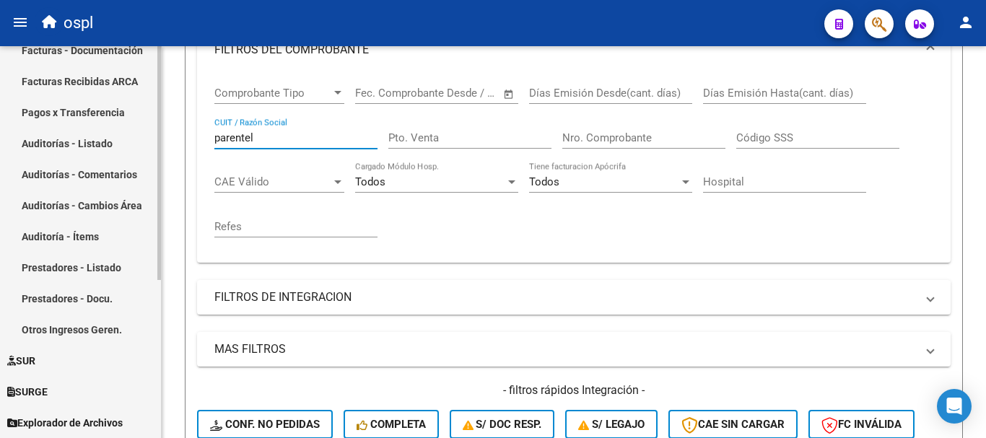
drag, startPoint x: 178, startPoint y: 135, endPoint x: 94, endPoint y: 124, distance: 85.1
click at [94, 124] on mat-sidenav-container "Firma Express Inicio Calendario SSS Instructivos Contacto OS Tesorería Extracto…" at bounding box center [493, 242] width 986 height 392
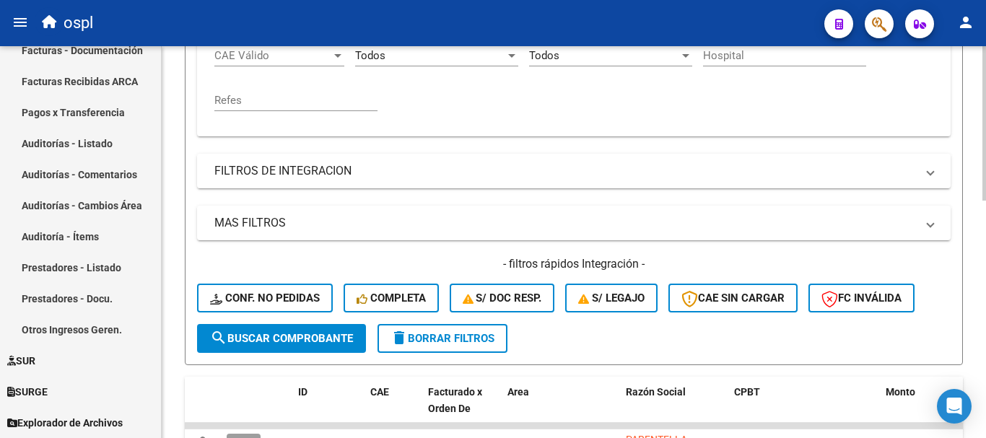
scroll to position [422, 0]
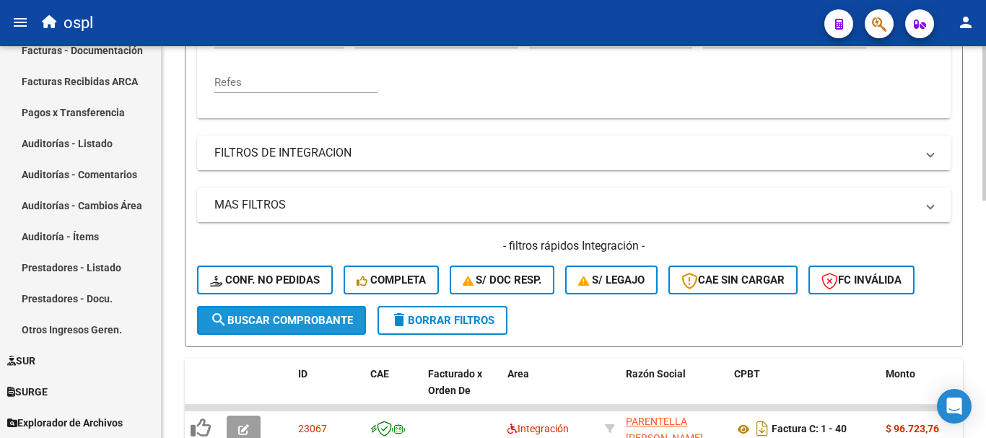
click at [346, 315] on span "search Buscar Comprobante" at bounding box center [281, 320] width 143 height 13
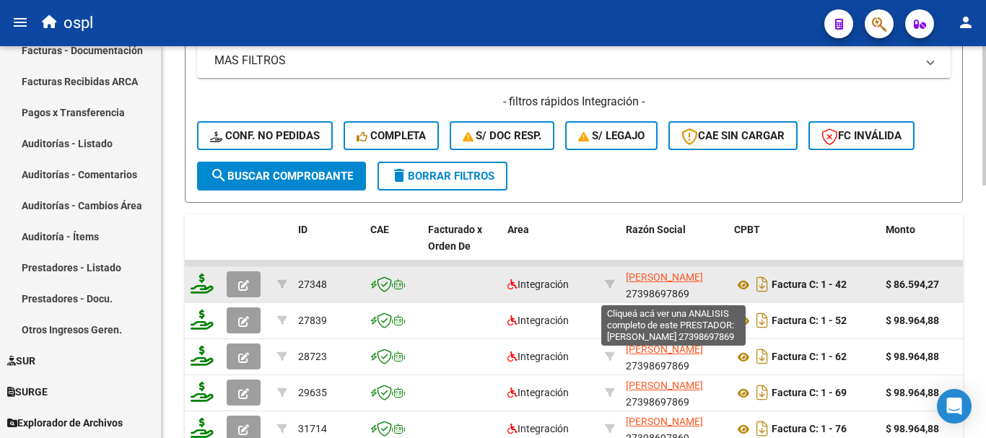
scroll to position [19, 0]
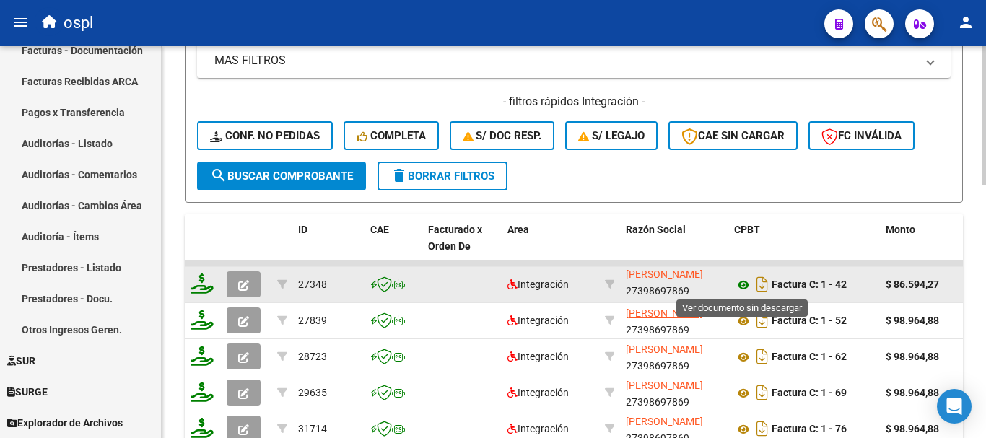
click at [743, 286] on icon at bounding box center [743, 284] width 19 height 17
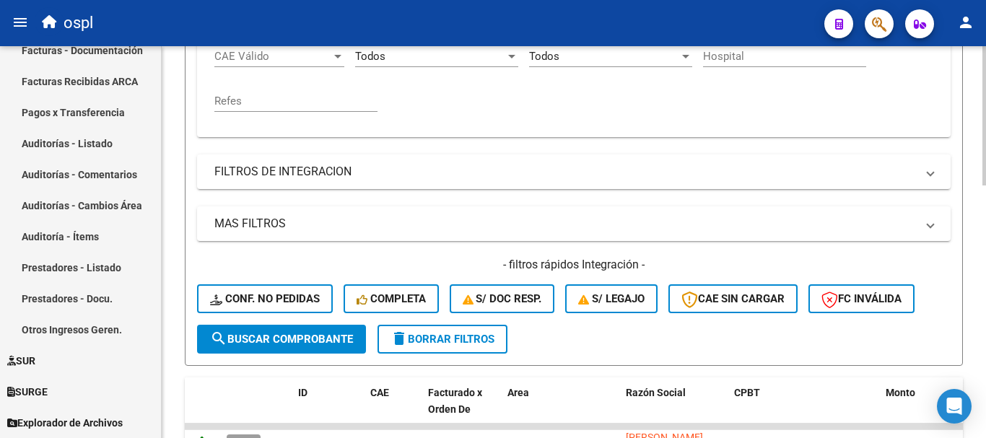
scroll to position [350, 0]
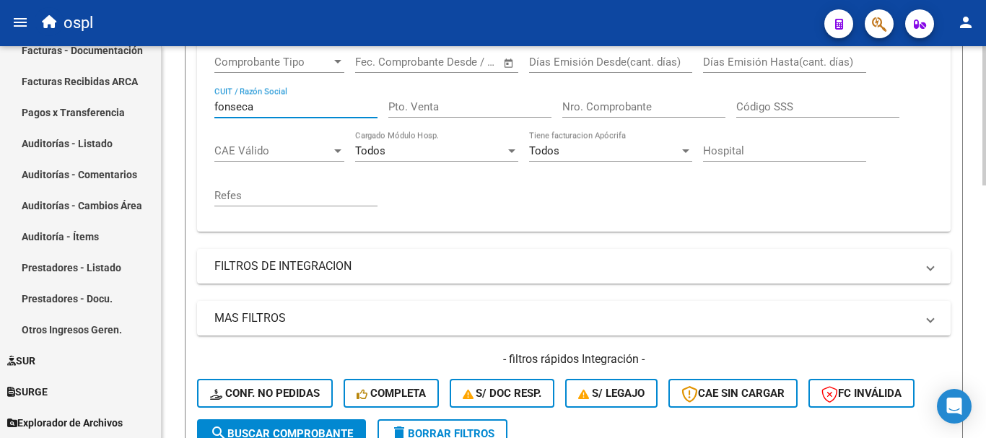
drag, startPoint x: 280, startPoint y: 65, endPoint x: 180, endPoint y: 57, distance: 99.9
click at [180, 57] on div "Video tutorial PRESTADORES -> Listado de CPBTs Emitidos por Prestadores / Prove…" at bounding box center [574, 282] width 824 height 1091
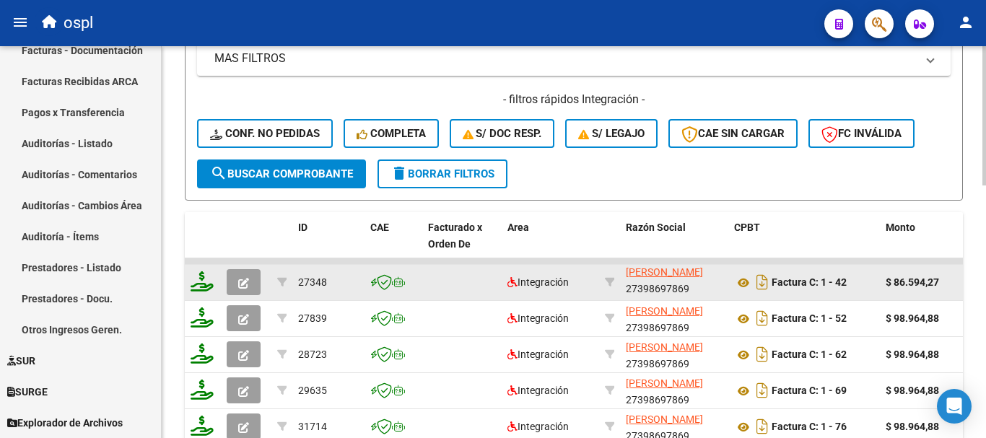
scroll to position [576, 0]
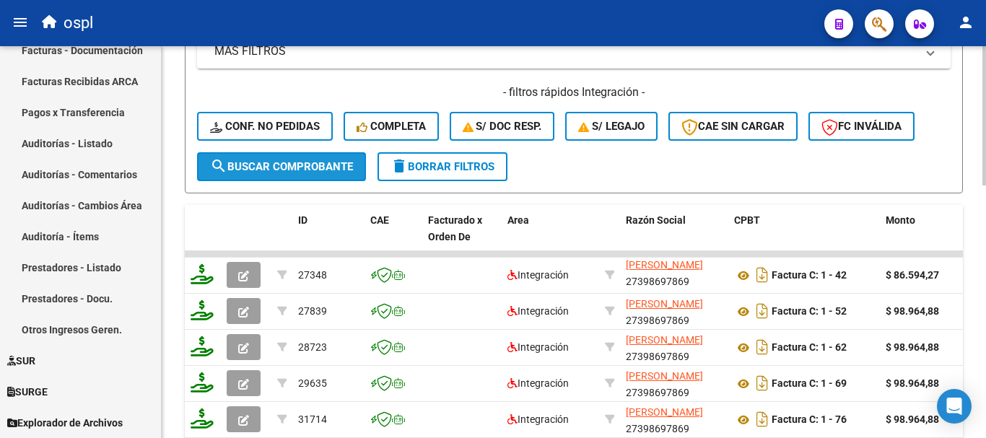
click at [270, 170] on span "search Buscar Comprobante" at bounding box center [281, 166] width 143 height 13
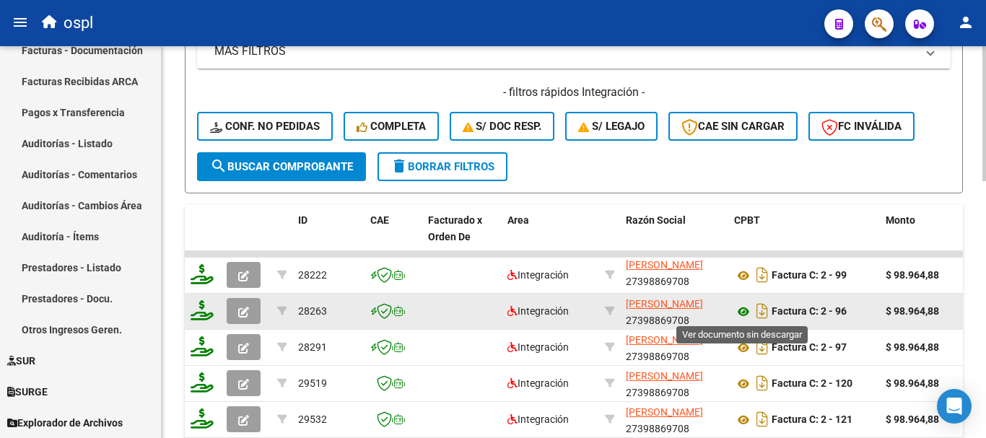
click at [740, 311] on icon at bounding box center [743, 311] width 19 height 17
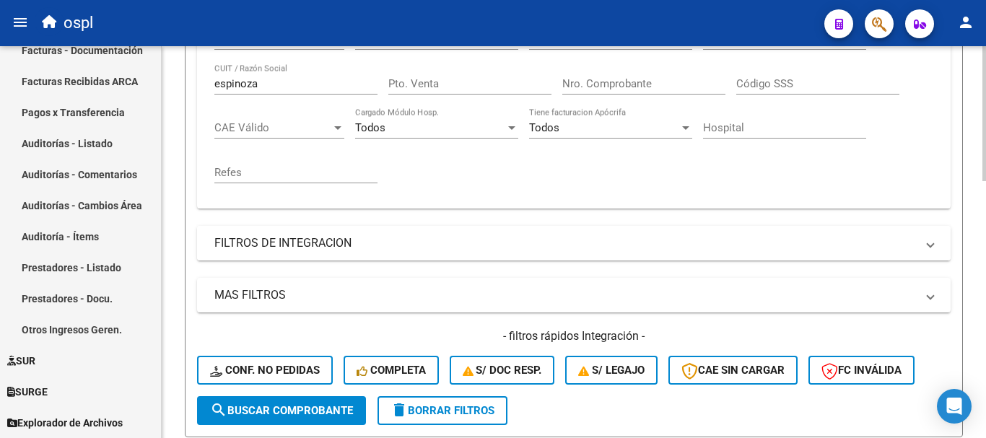
scroll to position [287, 0]
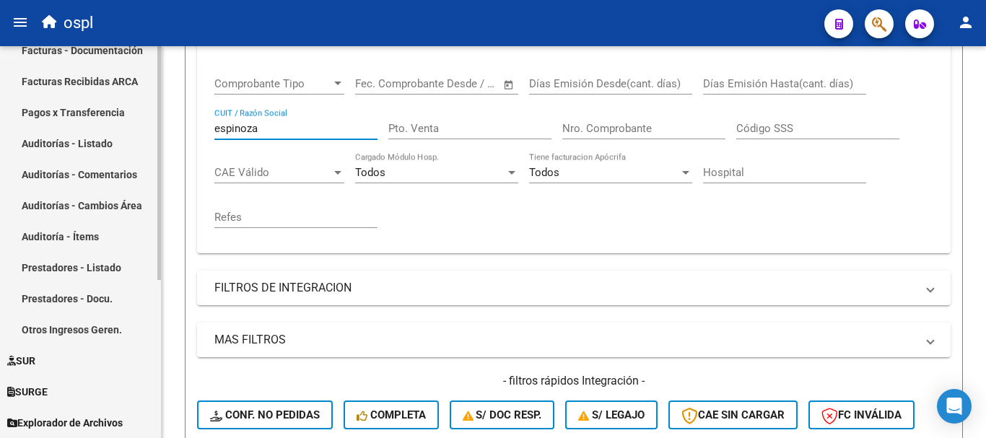
drag, startPoint x: 278, startPoint y: 131, endPoint x: 85, endPoint y: 121, distance: 193.0
click at [85, 121] on mat-sidenav-container "Firma Express Inicio Calendario SSS Instructivos Contacto OS Tesorería Extracto…" at bounding box center [493, 242] width 986 height 392
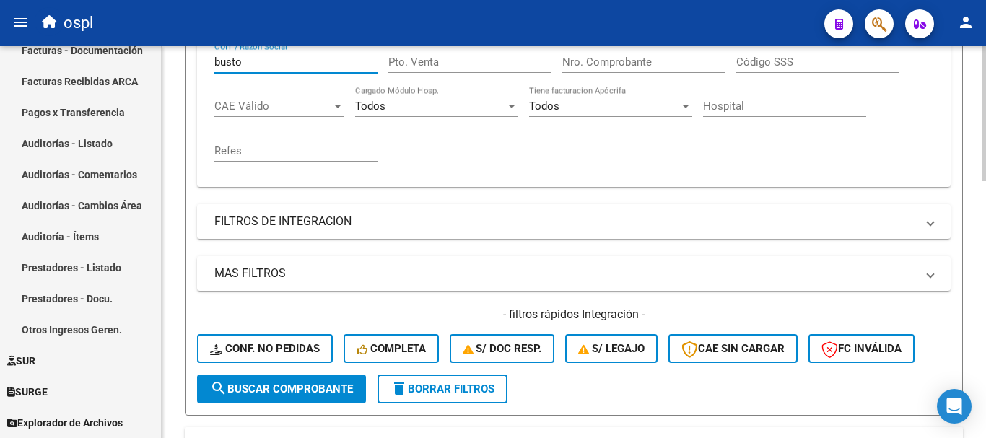
scroll to position [504, 0]
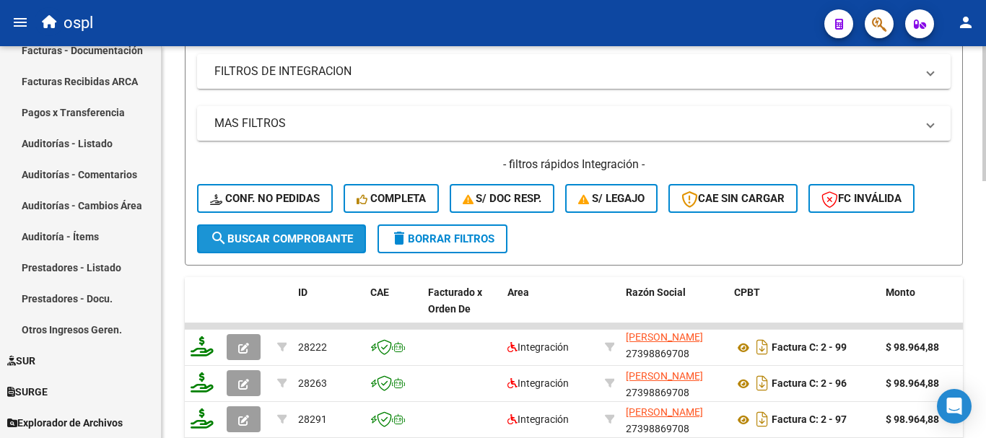
click at [316, 239] on span "search Buscar Comprobante" at bounding box center [281, 238] width 143 height 13
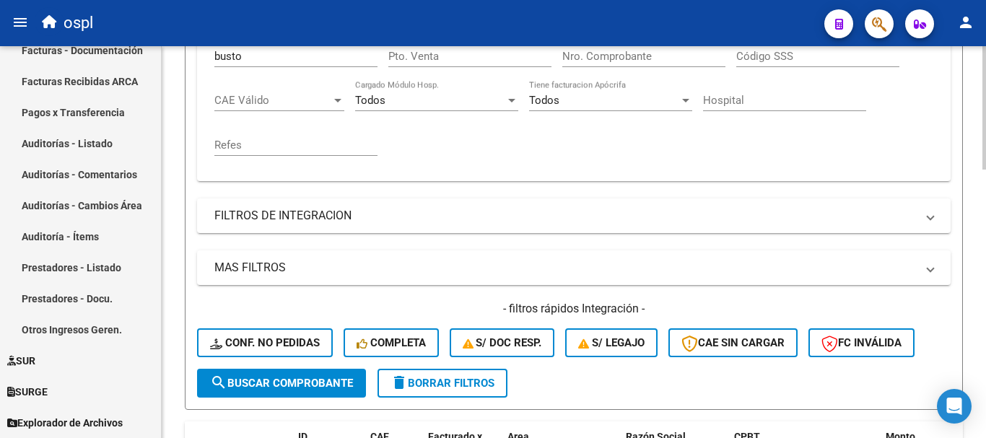
scroll to position [287, 0]
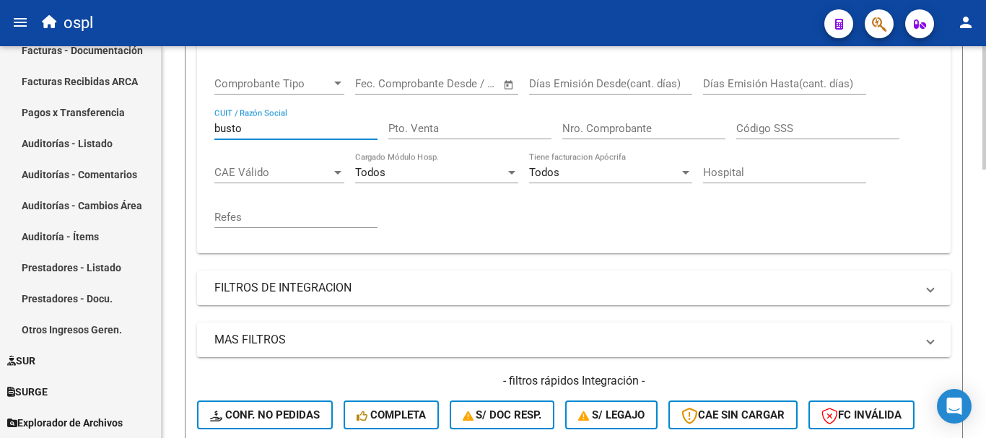
click at [287, 125] on input "busto" at bounding box center [295, 128] width 163 height 13
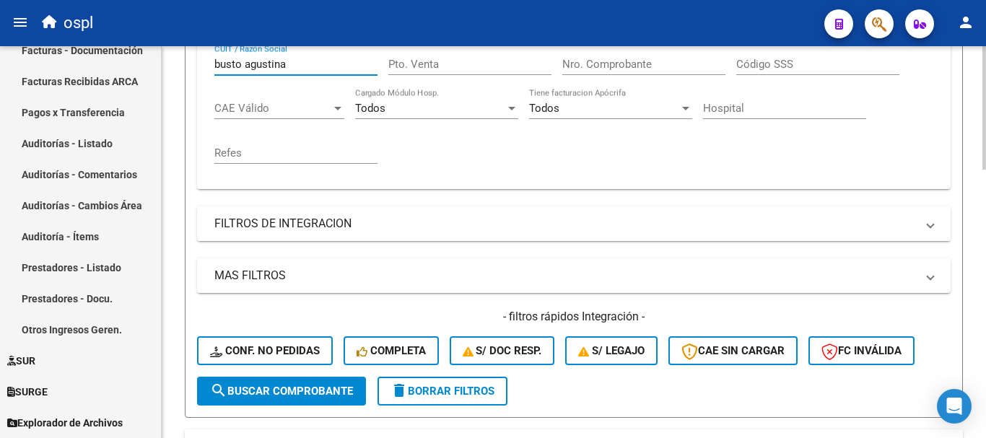
scroll to position [432, 0]
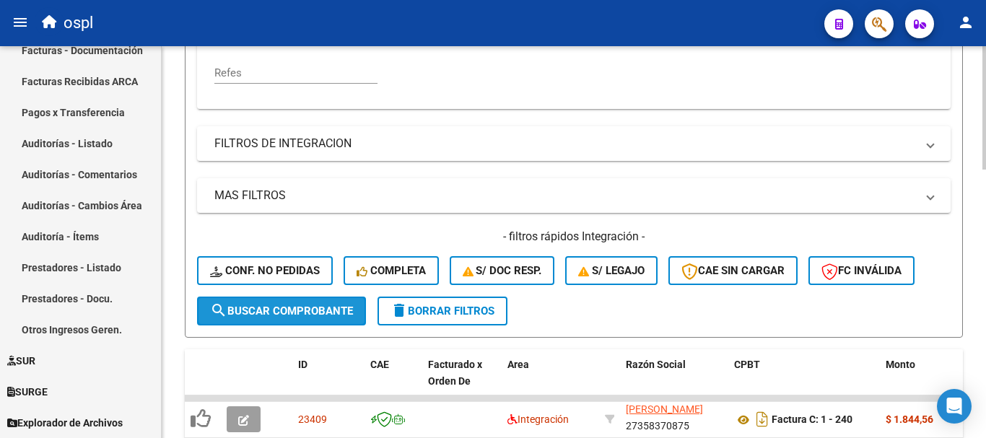
click at [325, 307] on span "search Buscar Comprobante" at bounding box center [281, 311] width 143 height 13
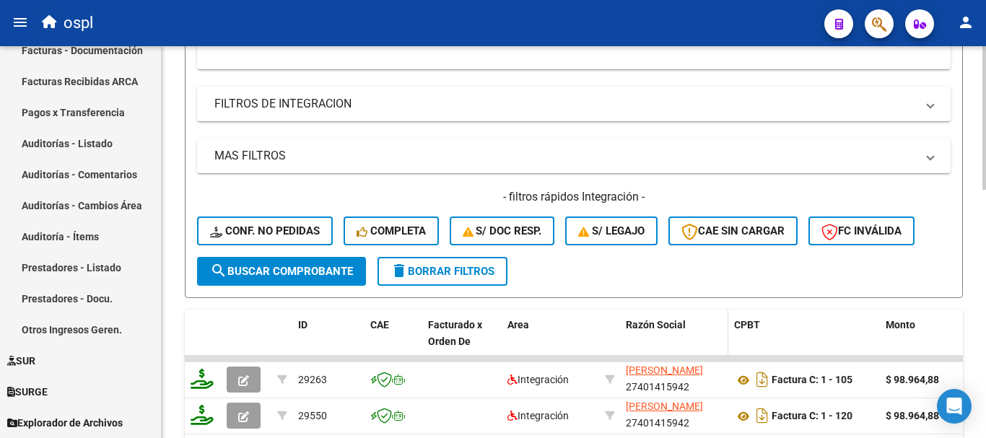
scroll to position [504, 0]
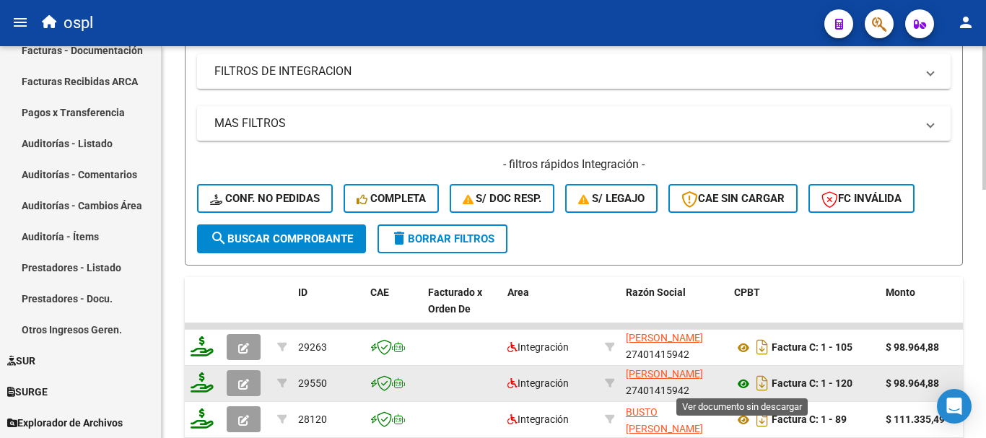
click at [744, 382] on icon at bounding box center [743, 383] width 19 height 17
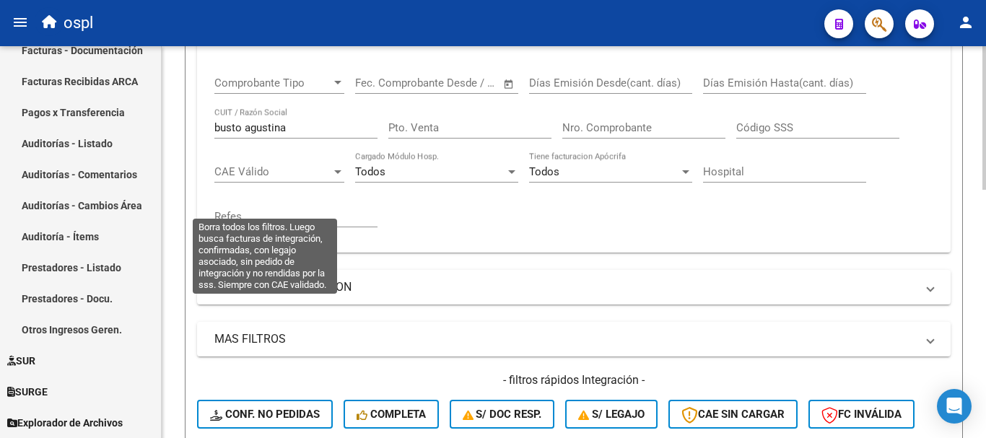
scroll to position [287, 0]
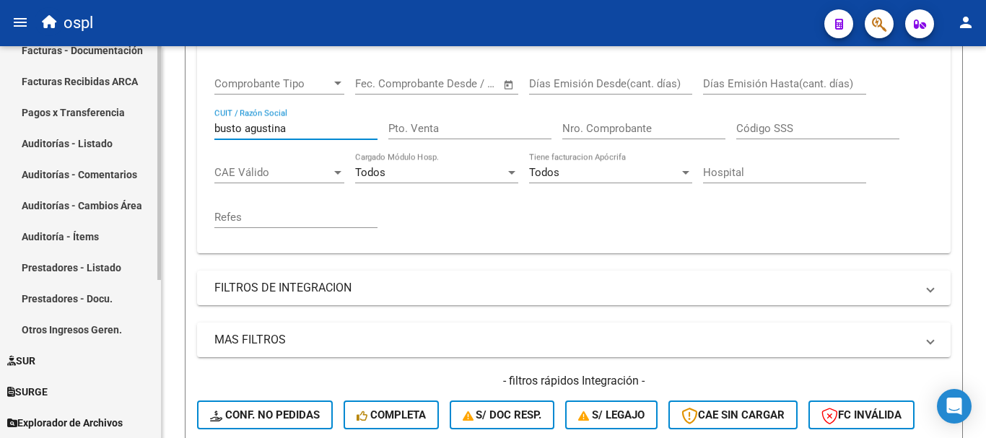
drag, startPoint x: 302, startPoint y: 131, endPoint x: 1, endPoint y: 95, distance: 302.5
click at [1, 95] on mat-sidenav-container "Firma Express Inicio Calendario SSS Instructivos Contacto OS Tesorería Extracto…" at bounding box center [493, 242] width 986 height 392
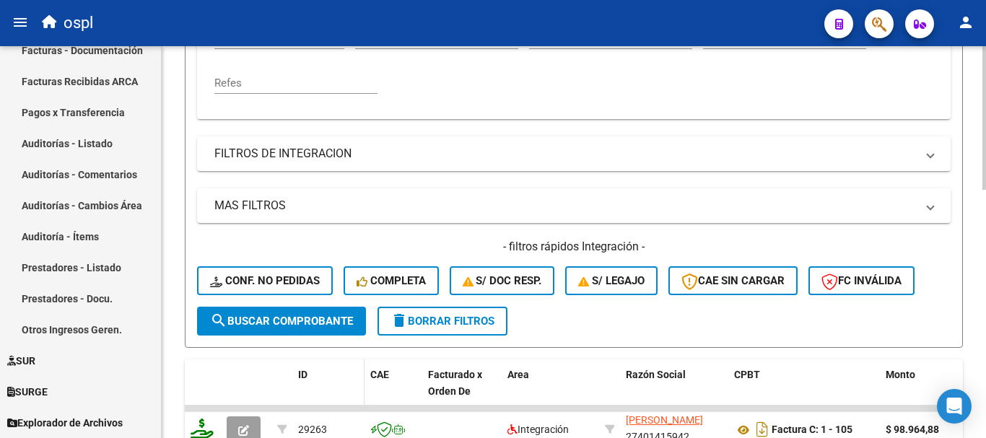
scroll to position [432, 0]
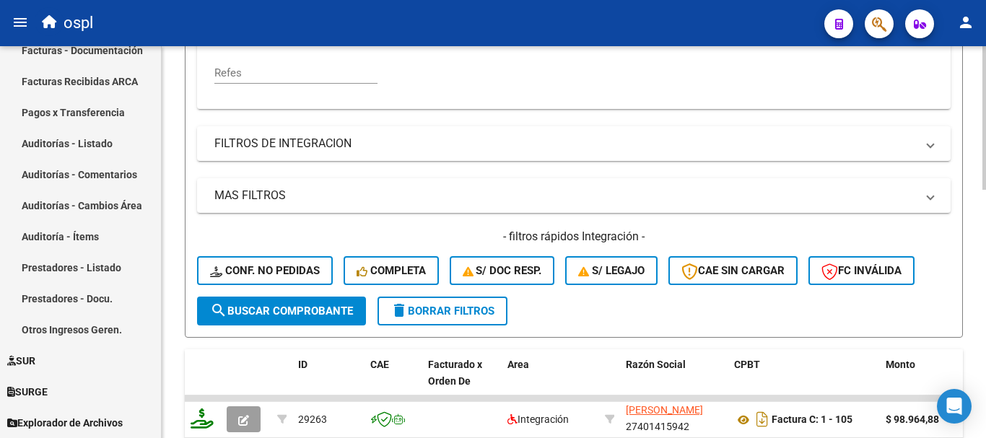
click at [322, 309] on span "search Buscar Comprobante" at bounding box center [281, 311] width 143 height 13
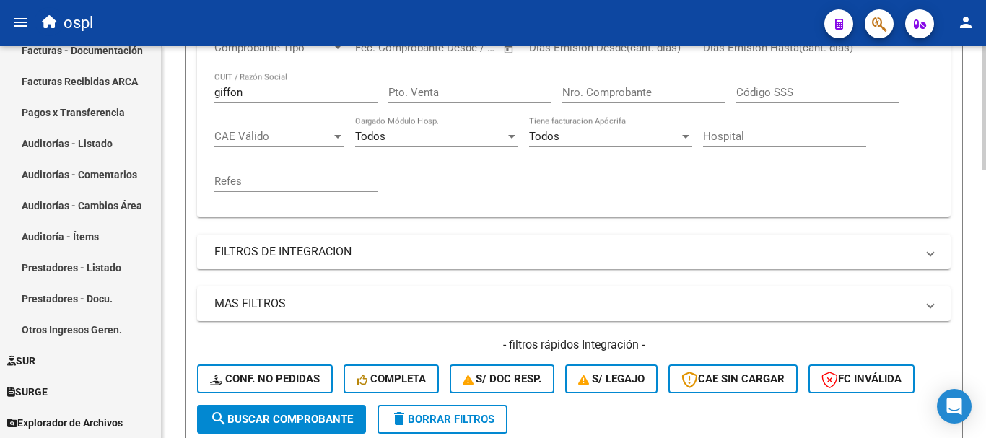
scroll to position [278, 0]
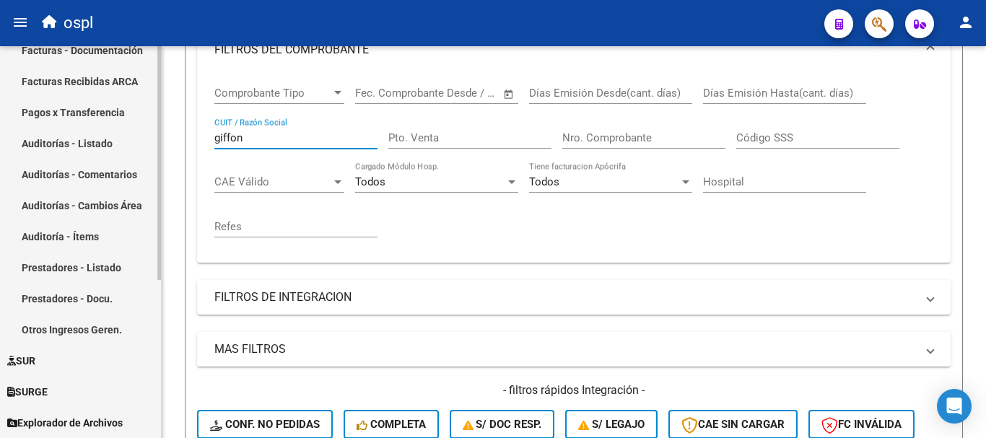
drag, startPoint x: 250, startPoint y: 136, endPoint x: 78, endPoint y: 97, distance: 176.0
click at [78, 97] on mat-sidenav-container "Firma Express Inicio Calendario SSS Instructivos Contacto OS Tesorería Extracto…" at bounding box center [493, 242] width 986 height 392
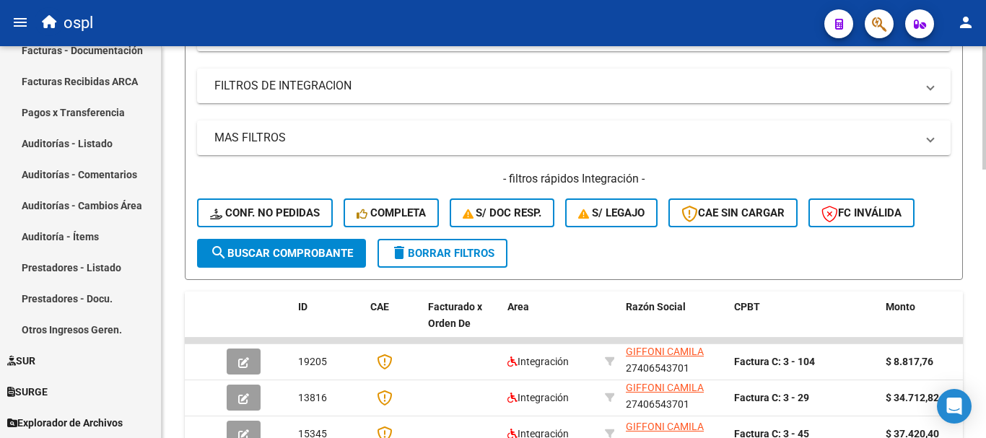
scroll to position [494, 0]
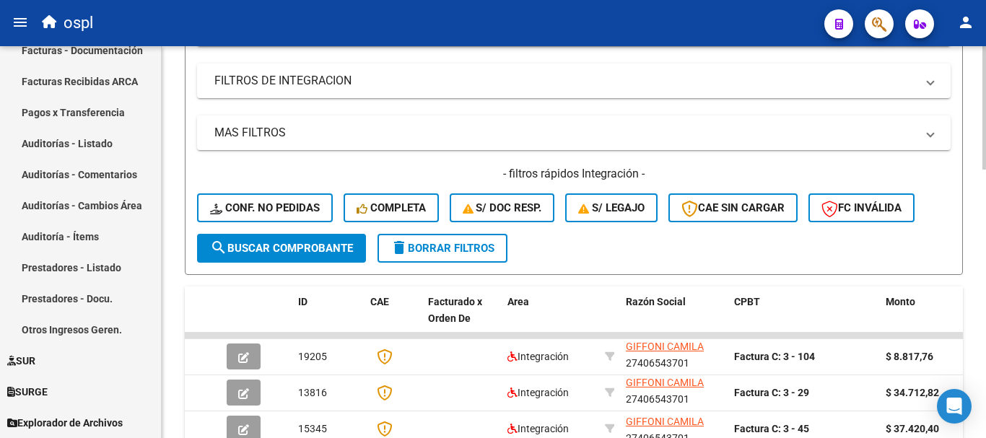
click at [337, 245] on span "search Buscar Comprobante" at bounding box center [281, 248] width 143 height 13
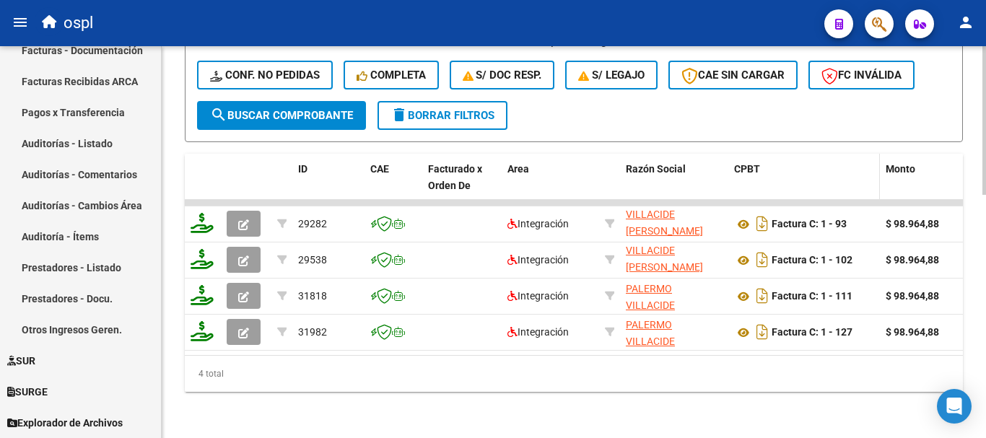
scroll to position [639, 0]
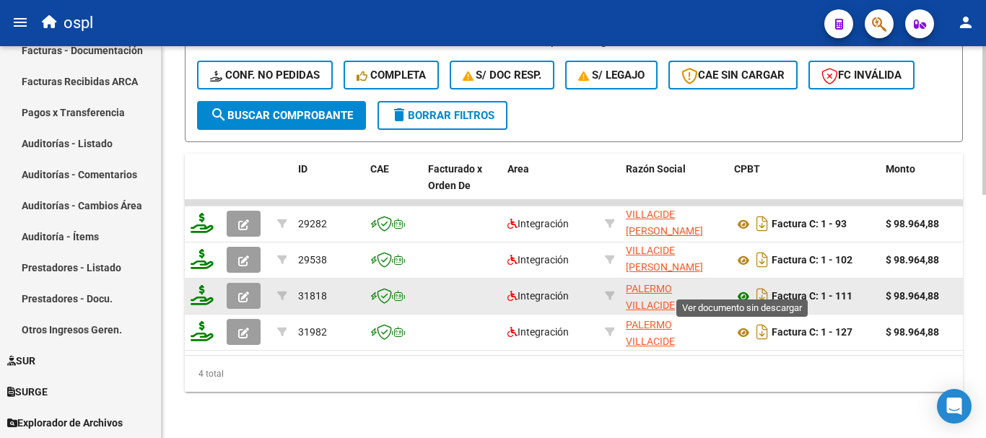
click at [742, 288] on icon at bounding box center [743, 296] width 19 height 17
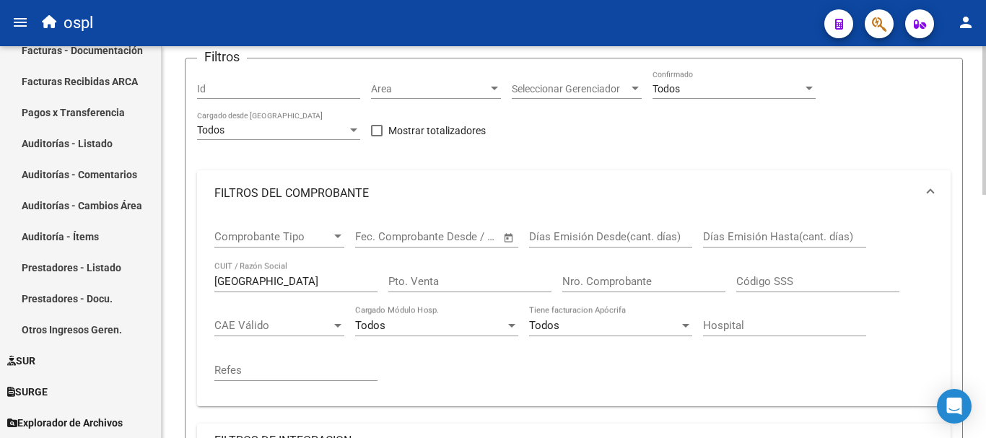
scroll to position [134, 0]
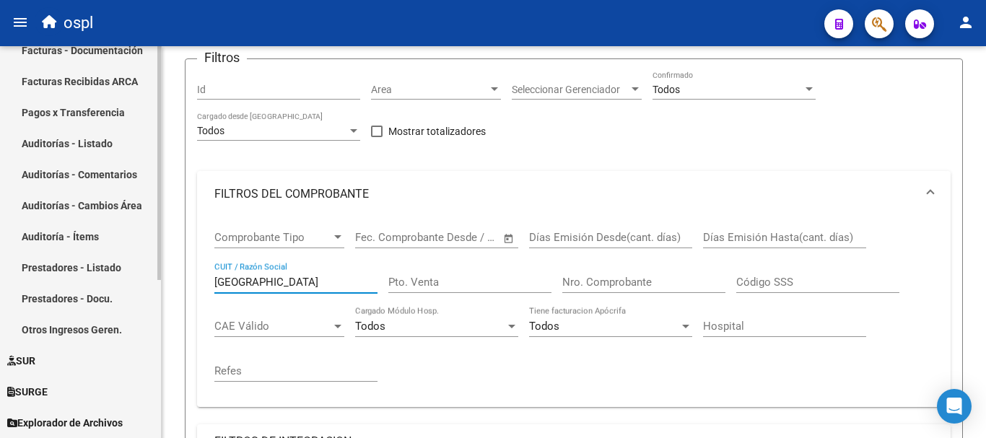
drag, startPoint x: 162, startPoint y: 269, endPoint x: 130, endPoint y: 269, distance: 31.8
click at [130, 269] on mat-sidenav-container "Firma Express Inicio Calendario SSS Instructivos Contacto OS Tesorería Extracto…" at bounding box center [493, 242] width 986 height 392
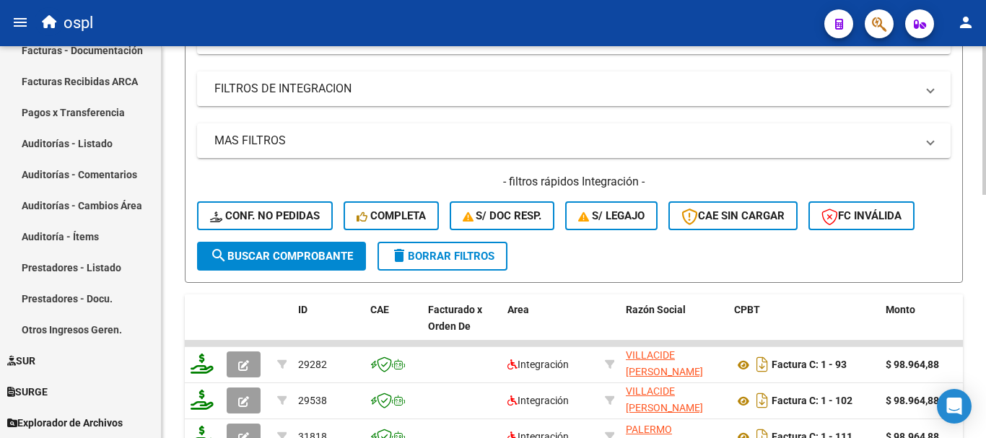
scroll to position [494, 0]
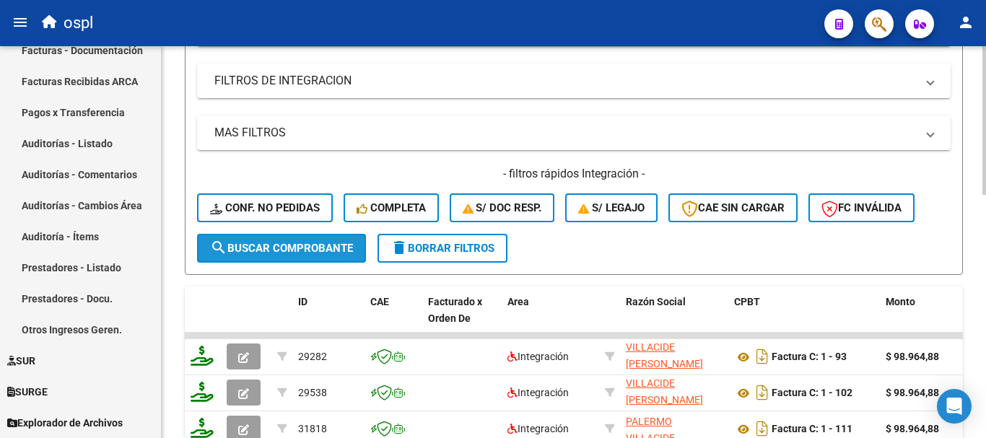
click at [296, 237] on button "search Buscar Comprobante" at bounding box center [281, 248] width 169 height 29
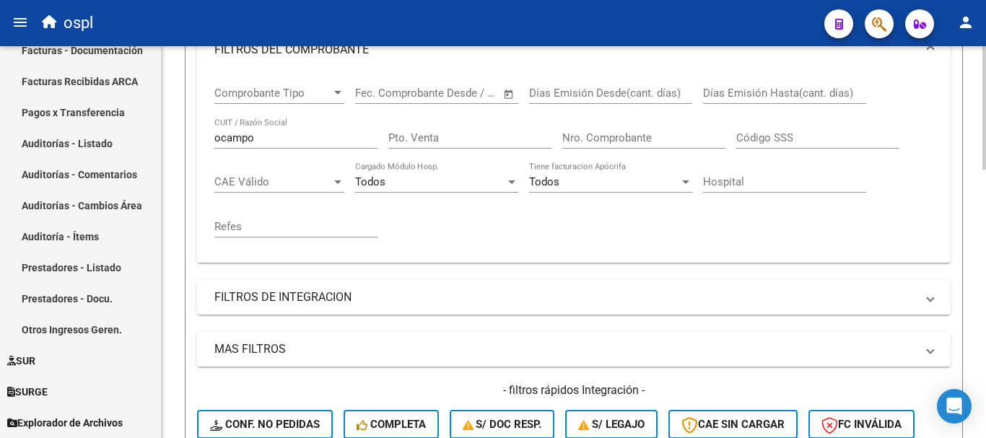
scroll to position [206, 0]
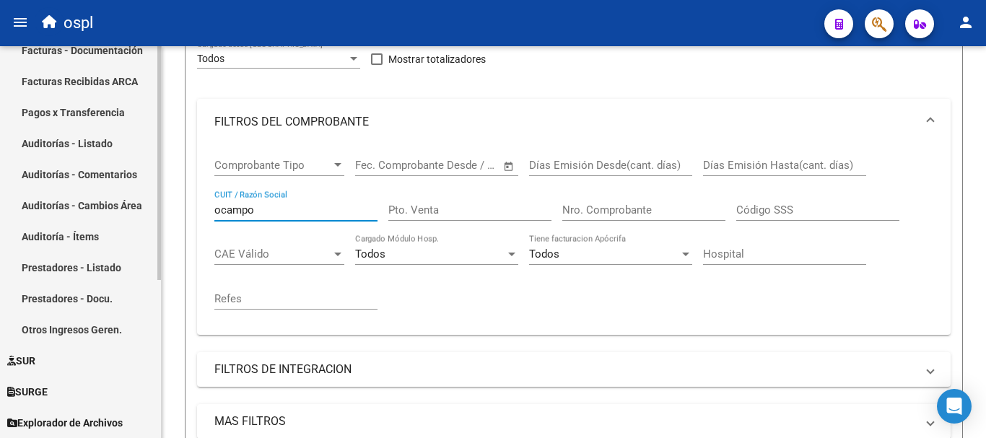
drag, startPoint x: 276, startPoint y: 209, endPoint x: 138, endPoint y: 181, distance: 140.7
click at [138, 181] on mat-sidenav-container "Firma Express Inicio Calendario SSS Instructivos Contacto OS Tesorería Extracto…" at bounding box center [493, 242] width 986 height 392
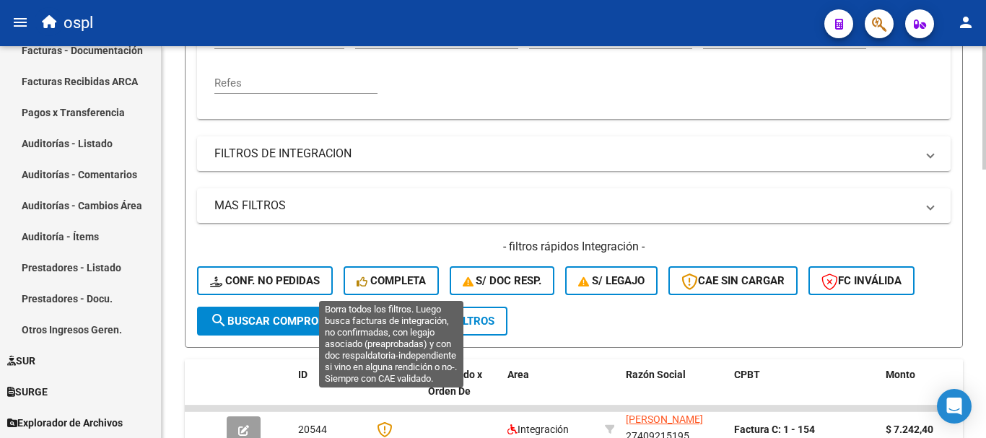
scroll to position [422, 0]
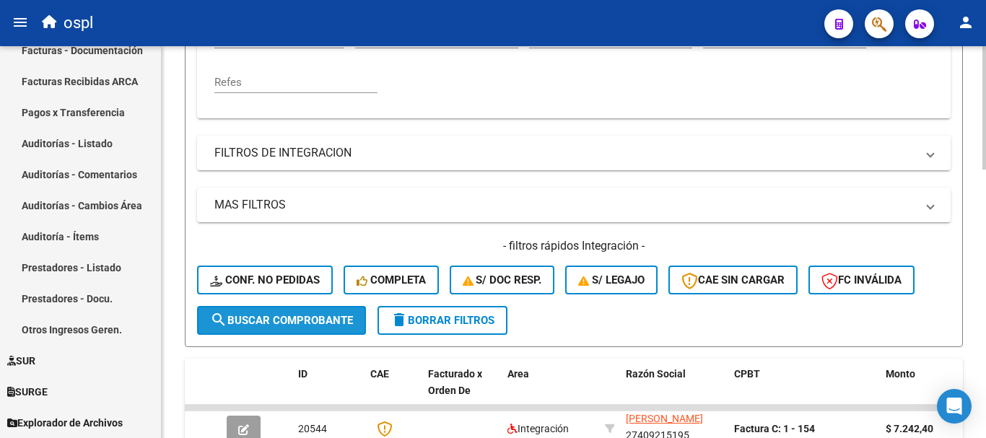
click at [316, 318] on span "search Buscar Comprobante" at bounding box center [281, 320] width 143 height 13
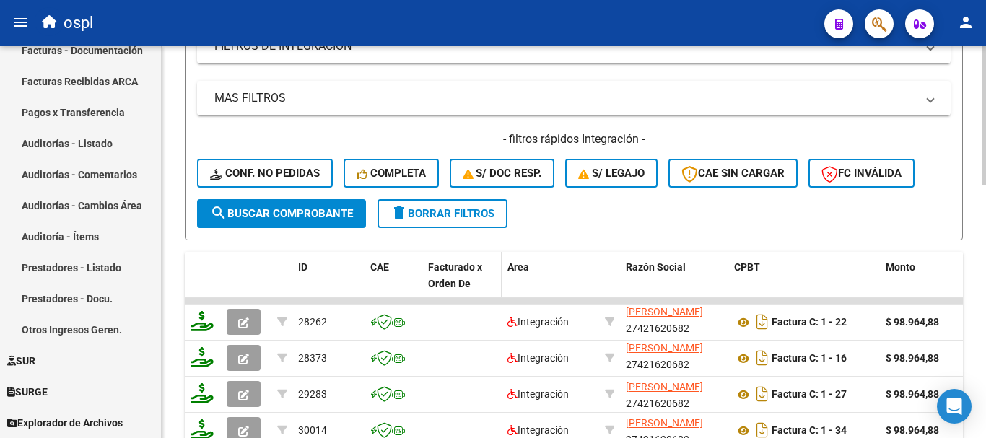
scroll to position [567, 0]
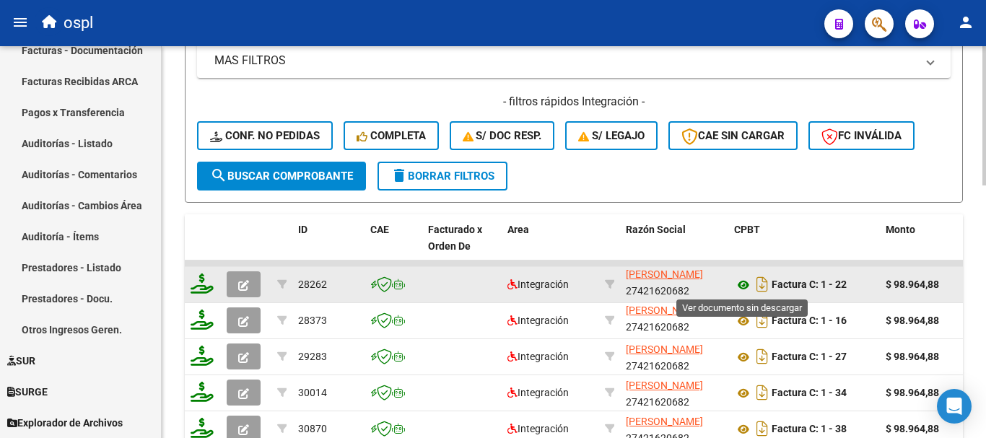
click at [738, 284] on icon at bounding box center [743, 284] width 19 height 17
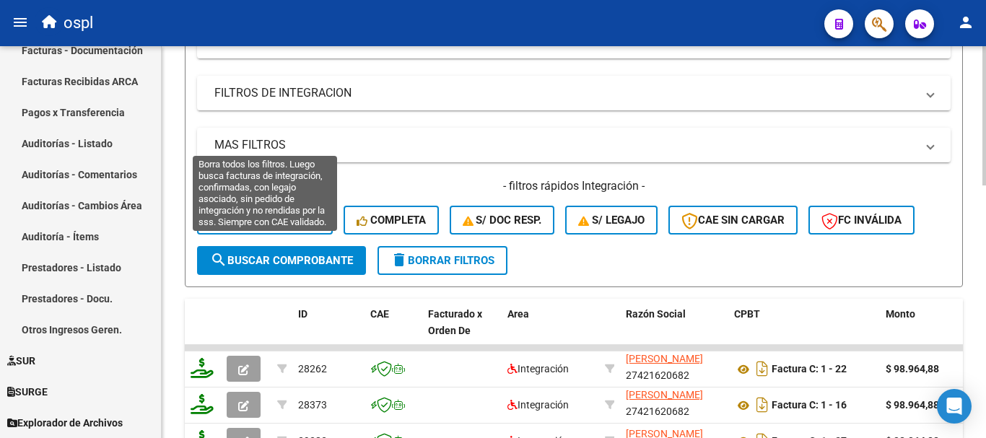
scroll to position [350, 0]
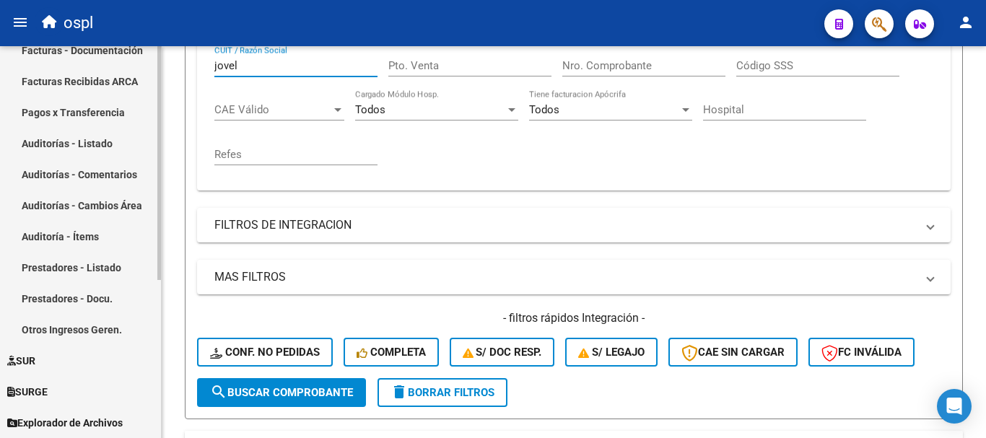
click at [147, 64] on mat-sidenav-container "Firma Express Inicio Calendario SSS Instructivos Contacto OS Tesorería Extracto…" at bounding box center [493, 242] width 986 height 392
click at [286, 395] on span "search Buscar Comprobante" at bounding box center [281, 392] width 143 height 13
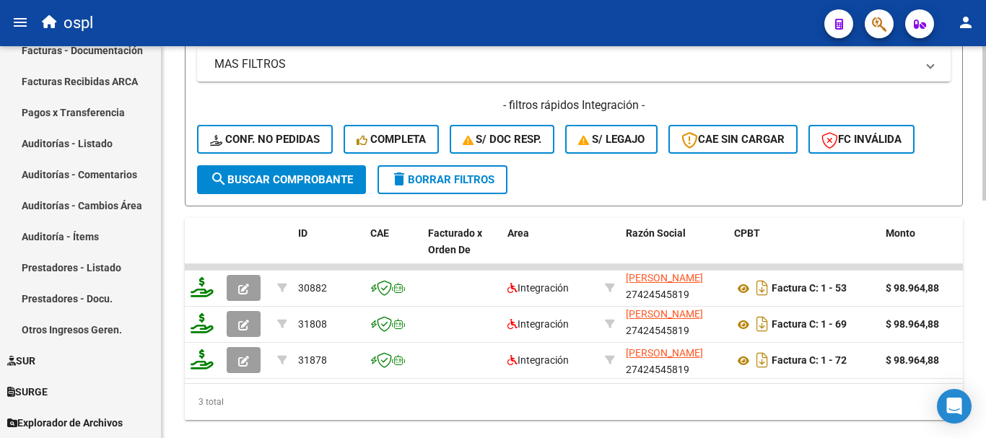
scroll to position [567, 0]
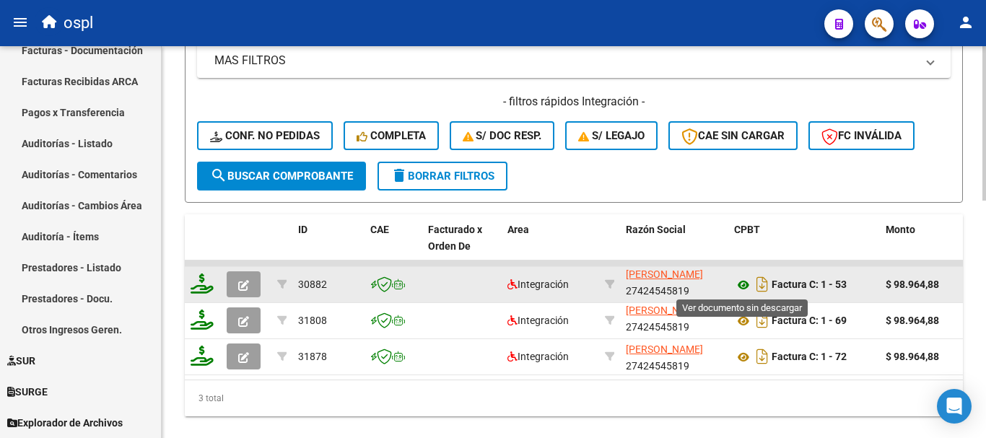
click at [745, 284] on icon at bounding box center [743, 284] width 19 height 17
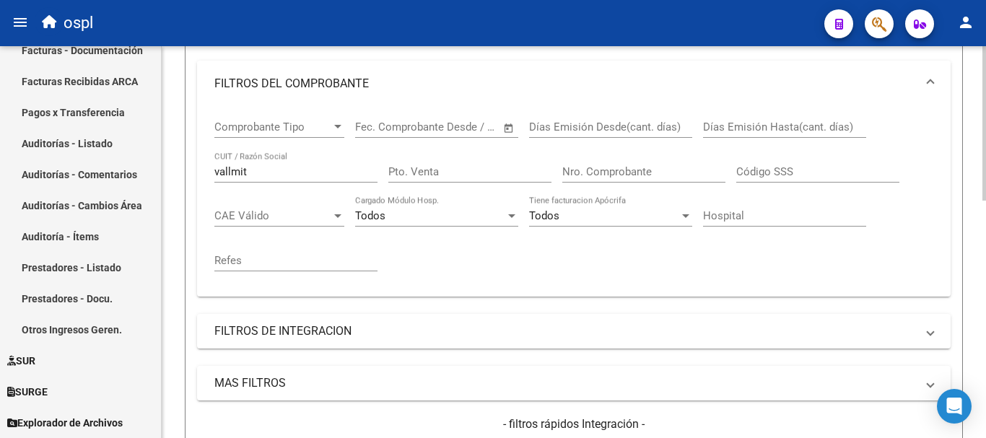
scroll to position [206, 0]
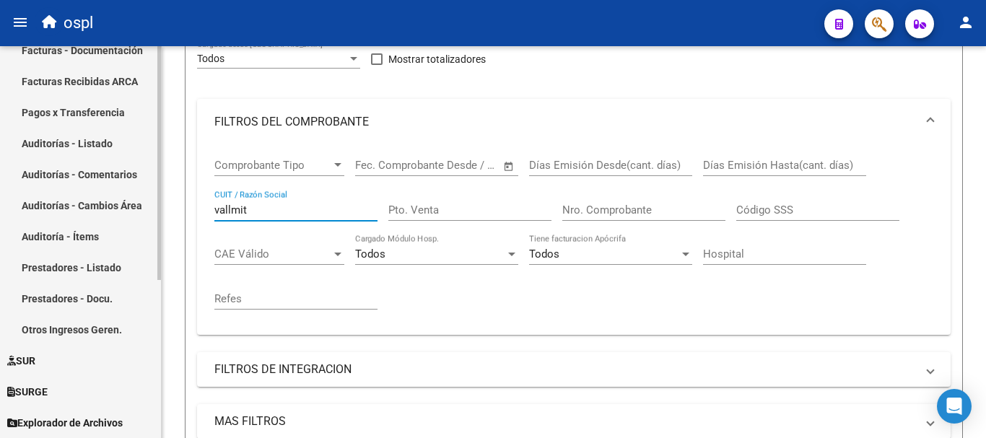
drag, startPoint x: 258, startPoint y: 209, endPoint x: 83, endPoint y: 186, distance: 176.1
click at [83, 186] on mat-sidenav-container "Firma Express Inicio Calendario SSS Instructivos Contacto OS Tesorería Extracto…" at bounding box center [493, 242] width 986 height 392
type input "[GEOGRAPHIC_DATA]"
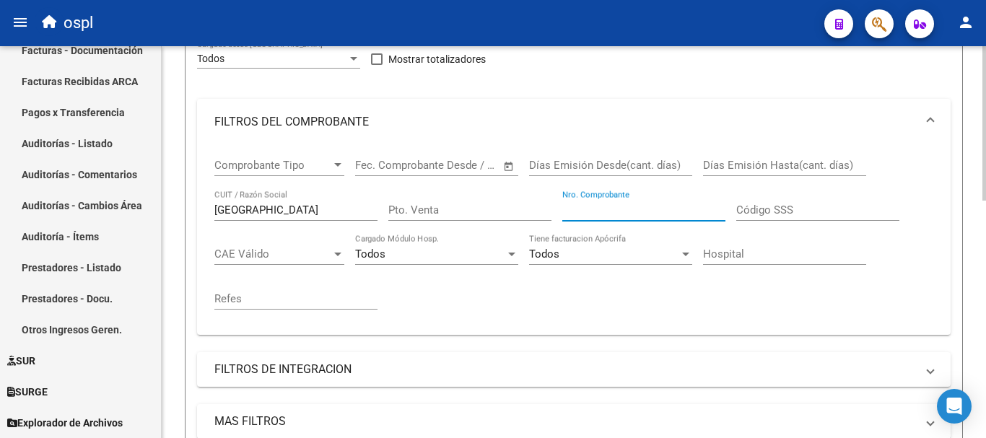
click at [611, 204] on input "Nro. Comprobante" at bounding box center [643, 210] width 163 height 13
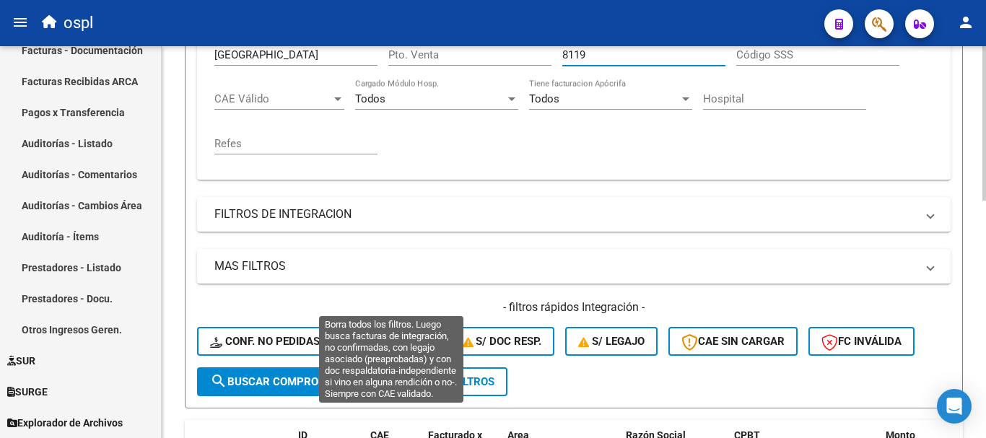
scroll to position [422, 0]
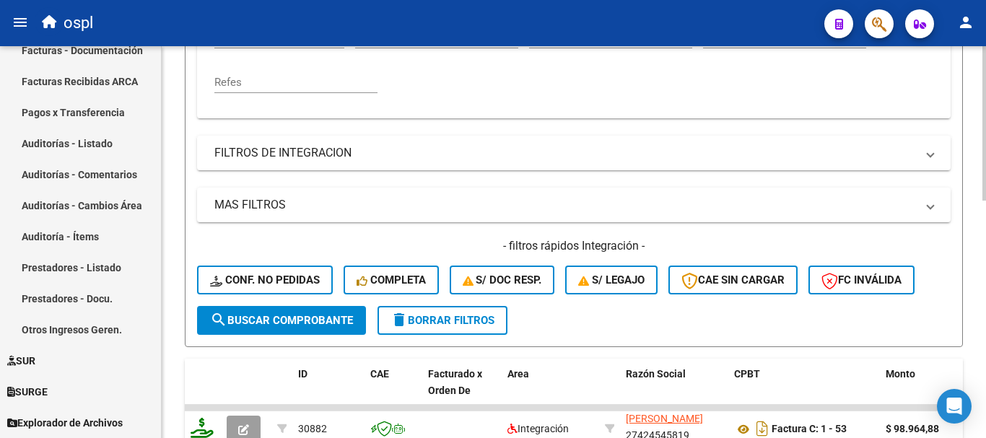
type input "8119"
drag, startPoint x: 350, startPoint y: 322, endPoint x: 420, endPoint y: 120, distance: 213.9
click at [350, 321] on span "search Buscar Comprobante" at bounding box center [281, 320] width 143 height 13
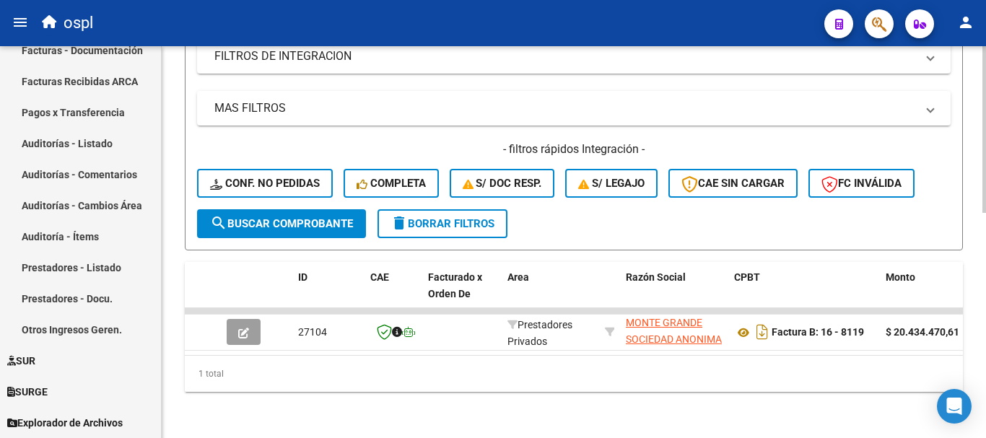
scroll to position [530, 0]
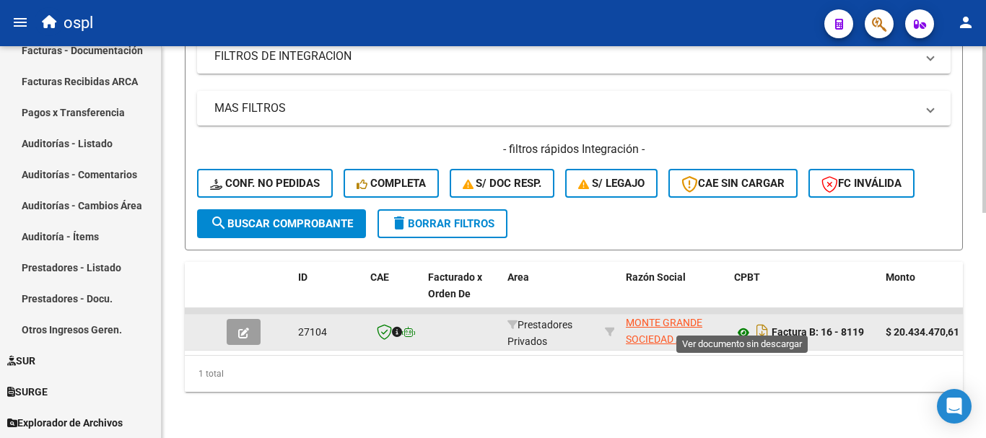
click at [738, 325] on icon at bounding box center [743, 332] width 19 height 17
